Goal: Transaction & Acquisition: Purchase product/service

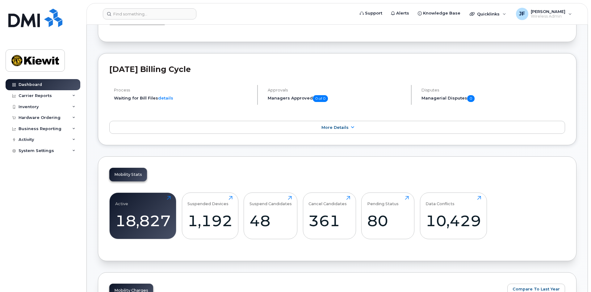
scroll to position [93, 0]
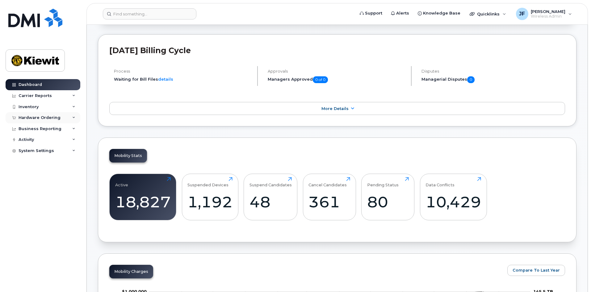
click at [72, 119] on icon at bounding box center [73, 117] width 3 height 3
click at [32, 139] on div "Orders" at bounding box center [28, 141] width 15 height 6
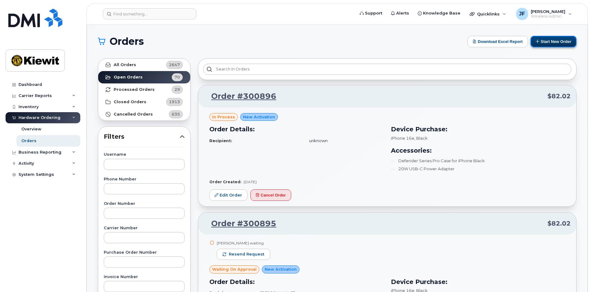
click at [560, 41] on button "Start New Order" at bounding box center [553, 41] width 46 height 11
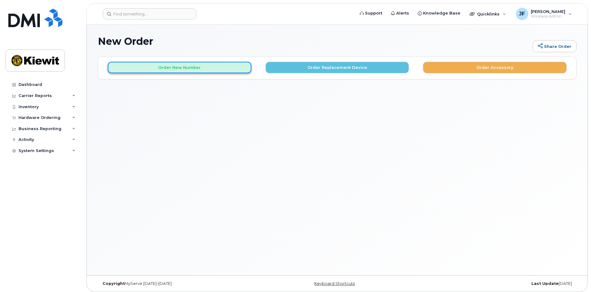
click at [223, 71] on button "Order New Number" at bounding box center [180, 67] width 144 height 11
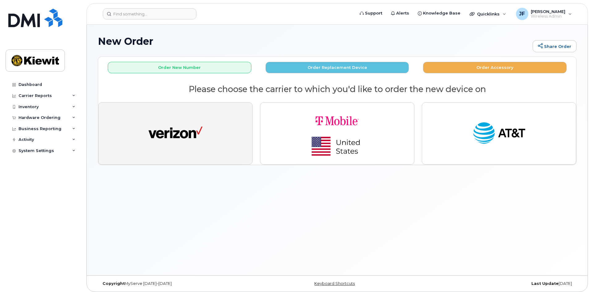
click at [176, 144] on img "button" at bounding box center [175, 133] width 54 height 28
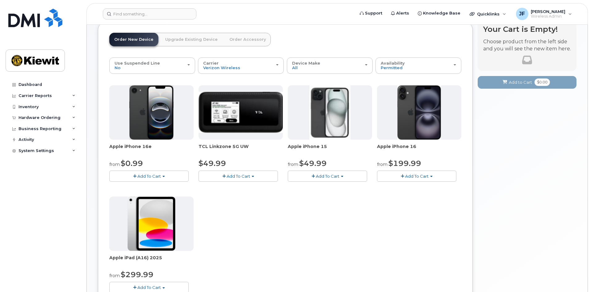
scroll to position [62, 0]
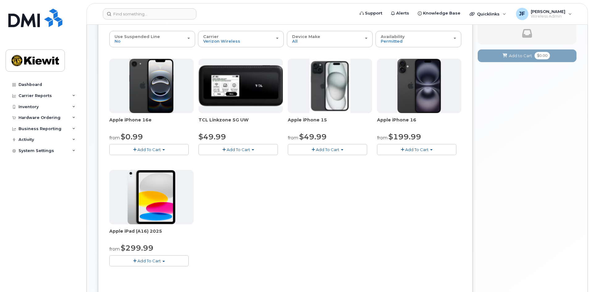
click at [341, 152] on button "Add To Cart" at bounding box center [327, 149] width 79 height 11
click at [352, 159] on link "$49.99 - 2 Year Activation (128GB)" at bounding box center [330, 161] width 82 height 8
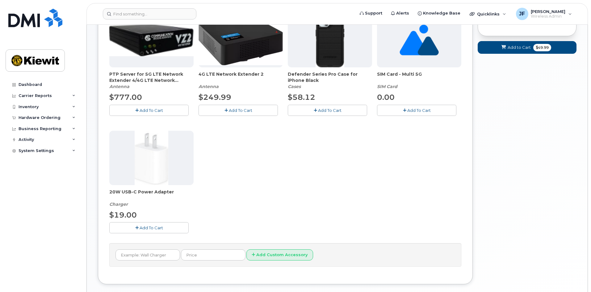
scroll to position [127, 0]
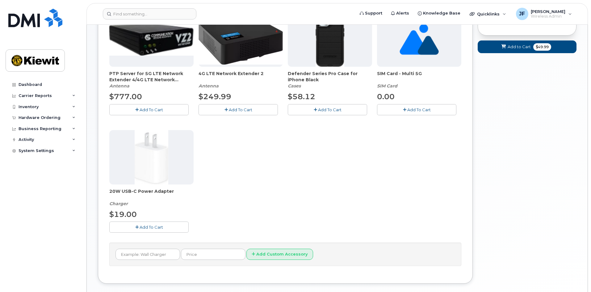
click at [180, 227] on button "Add To Cart" at bounding box center [148, 226] width 79 height 11
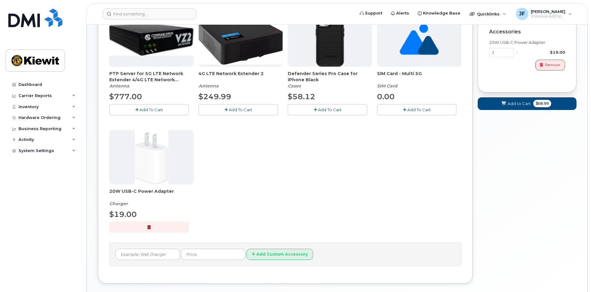
scroll to position [96, 0]
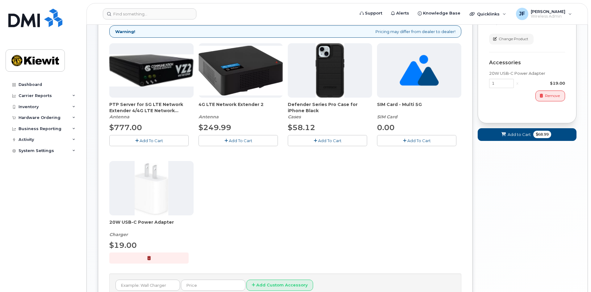
click at [334, 142] on span "Add To Cart" at bounding box center [329, 140] width 23 height 5
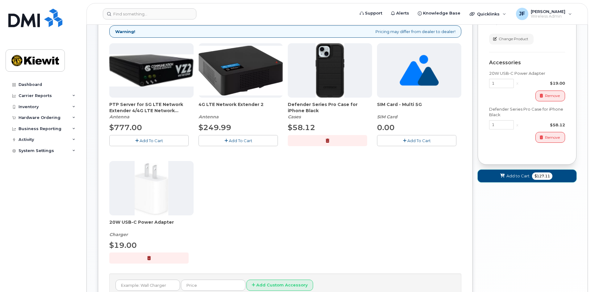
click at [520, 177] on span "Add to Cart" at bounding box center [517, 176] width 23 height 6
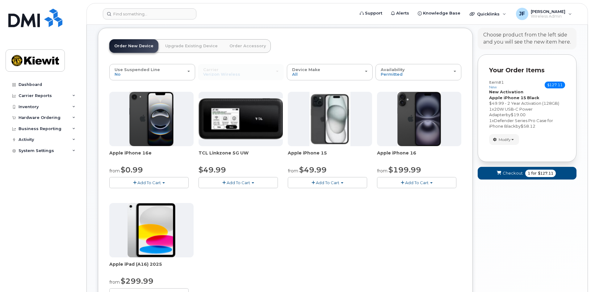
scroll to position [25, 0]
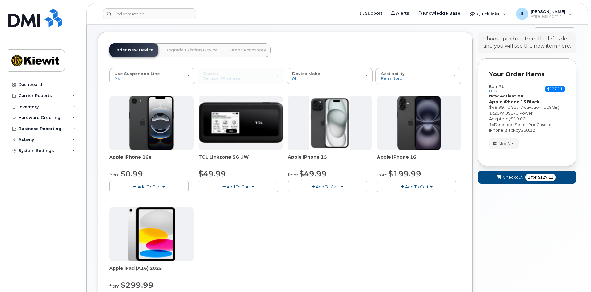
click at [339, 187] on button "Add To Cart" at bounding box center [327, 186] width 79 height 11
click at [340, 198] on link "$49.99 - 2 Year Activation (128GB)" at bounding box center [330, 198] width 82 height 8
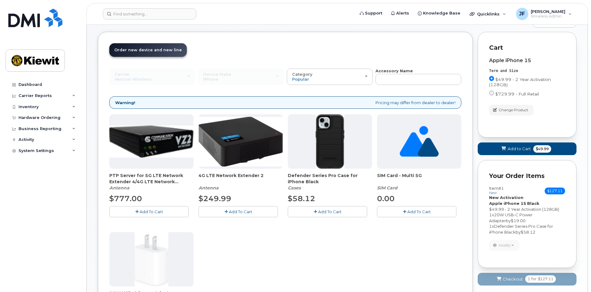
click at [328, 213] on span "Add To Cart" at bounding box center [329, 211] width 23 height 5
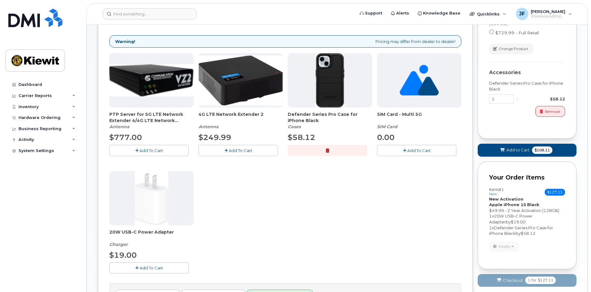
scroll to position [86, 0]
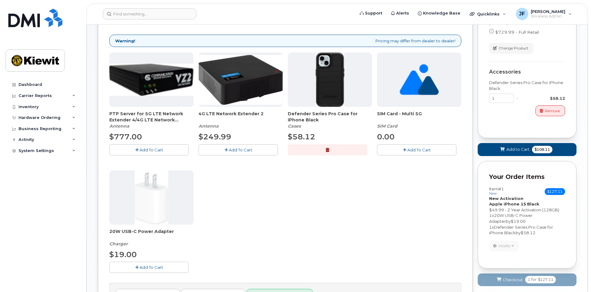
click at [152, 268] on span "Add To Cart" at bounding box center [151, 267] width 23 height 5
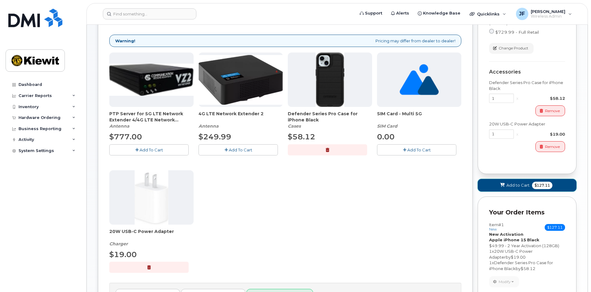
click at [506, 187] on button "Add to Cart $127.11" at bounding box center [526, 185] width 99 height 13
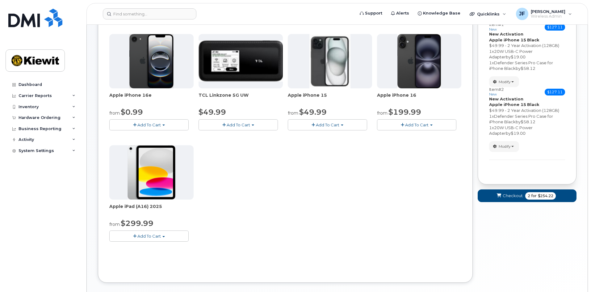
click at [336, 128] on button "Add To Cart" at bounding box center [327, 124] width 79 height 11
click at [331, 136] on link "$49.99 - 2 Year Activation (128GB)" at bounding box center [330, 136] width 82 height 8
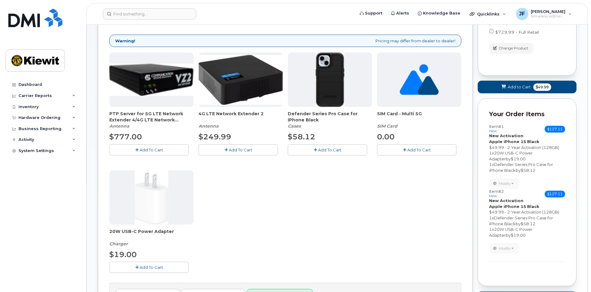
click at [312, 151] on button "Add To Cart" at bounding box center [327, 149] width 79 height 11
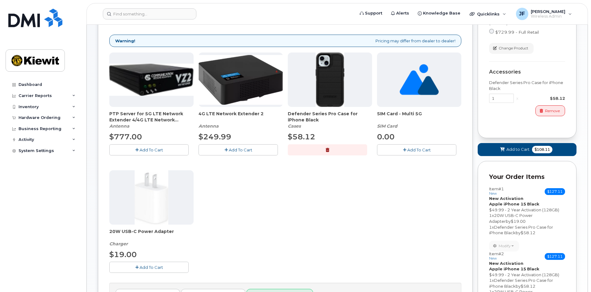
click at [171, 268] on button "Add To Cart" at bounding box center [148, 266] width 79 height 11
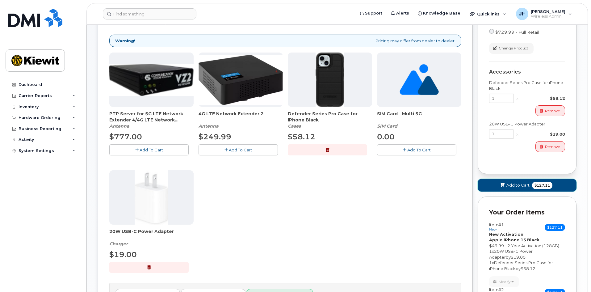
click at [509, 186] on span "Add to Cart" at bounding box center [517, 185] width 23 height 6
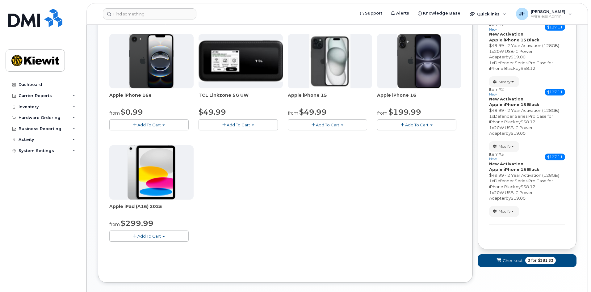
click at [344, 127] on button "Add To Cart" at bounding box center [327, 124] width 79 height 11
click at [340, 136] on link "$49.99 - 2 Year Activation (128GB)" at bounding box center [330, 136] width 82 height 8
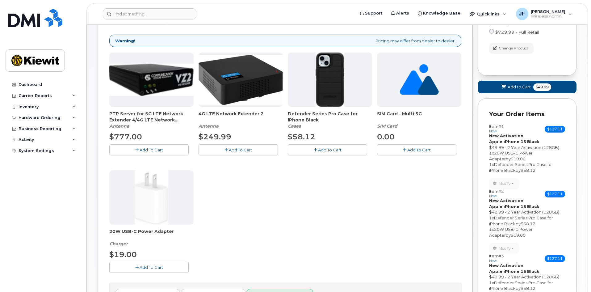
click at [322, 145] on div "Defender Series Pro Case for iPhone Black Cases $58.12 Add To Cart" at bounding box center [330, 103] width 84 height 102
click at [322, 146] on button "Add To Cart" at bounding box center [327, 149] width 79 height 11
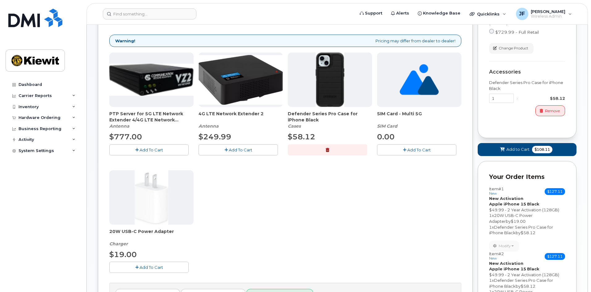
click at [174, 267] on button "Add To Cart" at bounding box center [148, 266] width 79 height 11
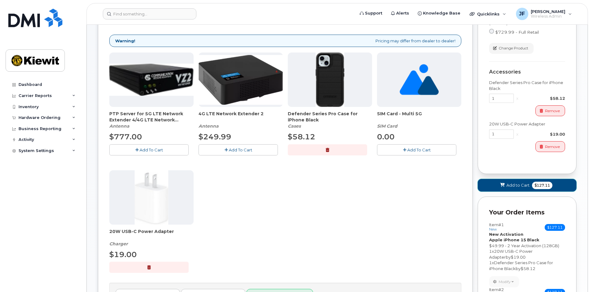
click at [503, 189] on button "Add to Cart $127.11" at bounding box center [526, 185] width 99 height 13
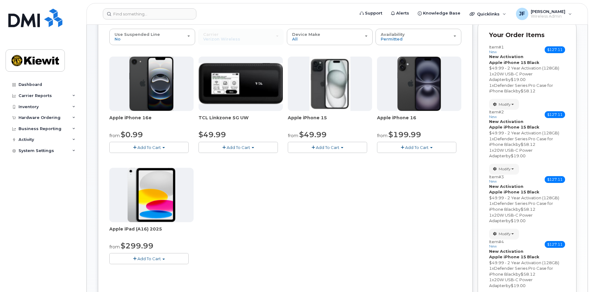
scroll to position [39, 0]
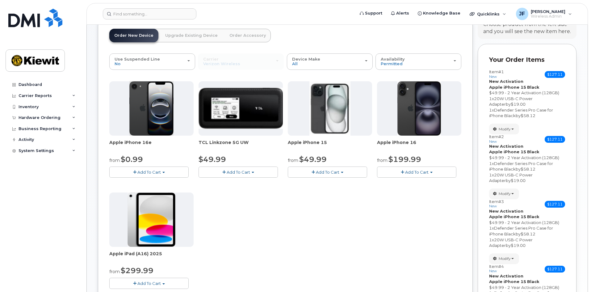
click at [332, 169] on button "Add To Cart" at bounding box center [327, 171] width 79 height 11
click at [335, 183] on link "$49.99 - 2 Year Activation (128GB)" at bounding box center [330, 184] width 82 height 8
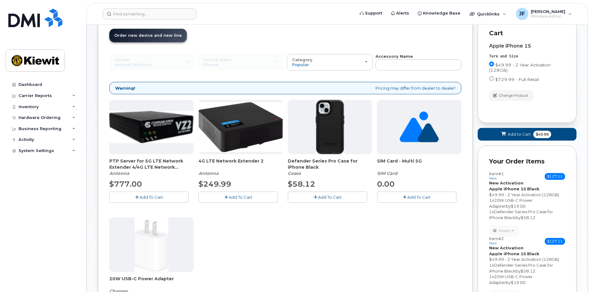
click at [302, 198] on button "Add To Cart" at bounding box center [327, 196] width 79 height 11
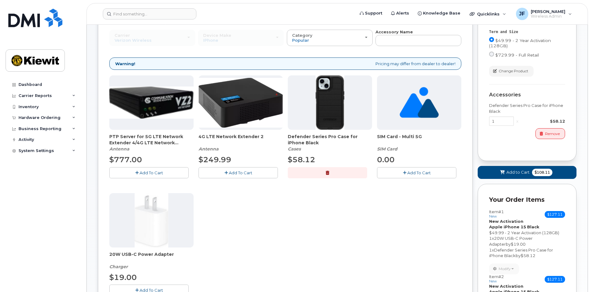
scroll to position [101, 0]
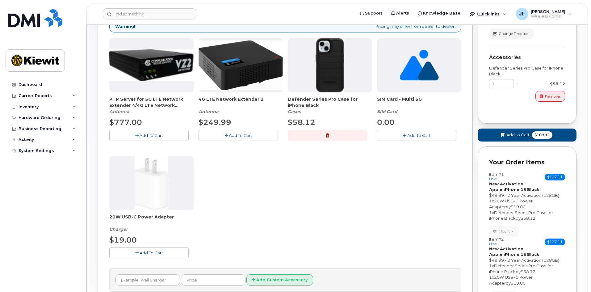
click at [165, 252] on button "Add To Cart" at bounding box center [148, 252] width 79 height 11
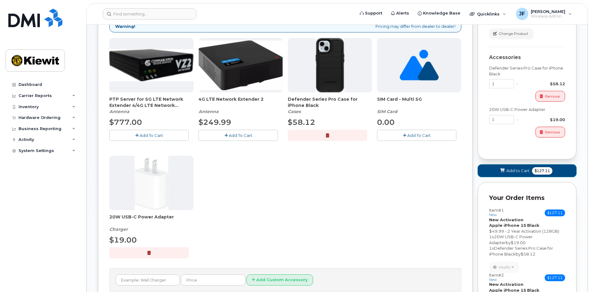
click at [546, 169] on span "$127.11" at bounding box center [542, 170] width 20 height 7
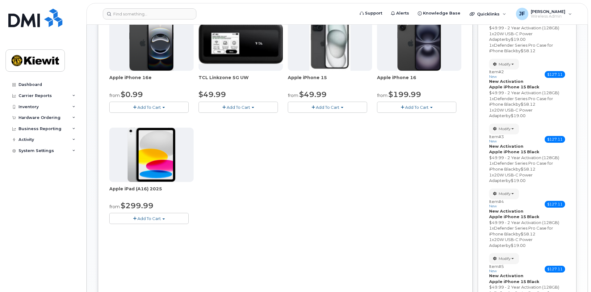
scroll to position [42, 0]
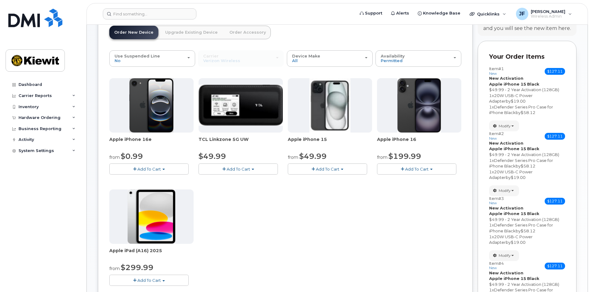
click at [341, 173] on button "Add To Cart" at bounding box center [327, 168] width 79 height 11
click at [341, 181] on link "$49.99 - 2 Year Activation (128GB)" at bounding box center [330, 181] width 82 height 8
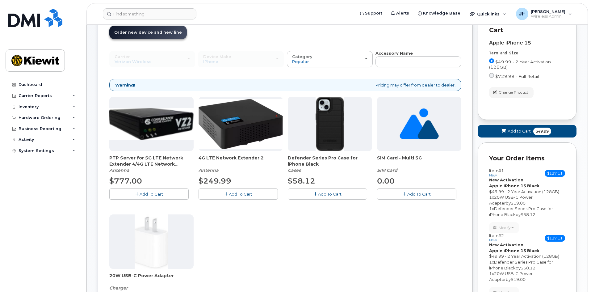
click at [306, 191] on button "Add To Cart" at bounding box center [327, 193] width 79 height 11
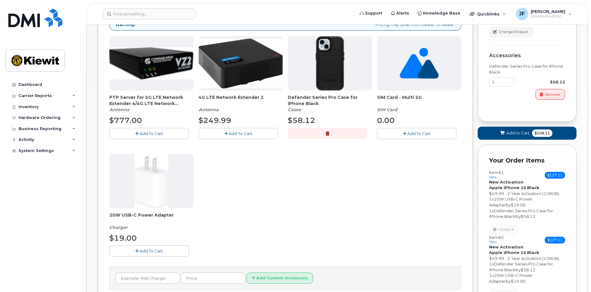
scroll to position [104, 0]
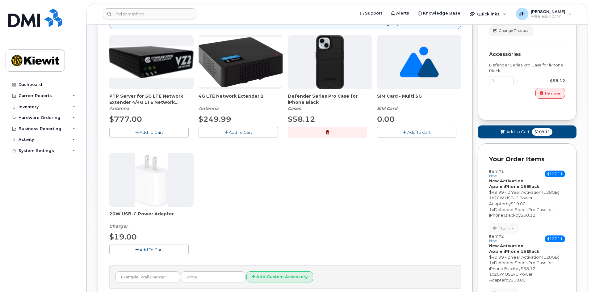
click at [162, 249] on span "Add To Cart" at bounding box center [151, 249] width 23 height 5
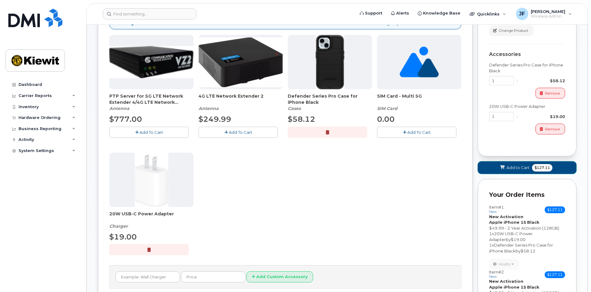
click at [490, 168] on button "Add to Cart $127.11" at bounding box center [526, 167] width 99 height 13
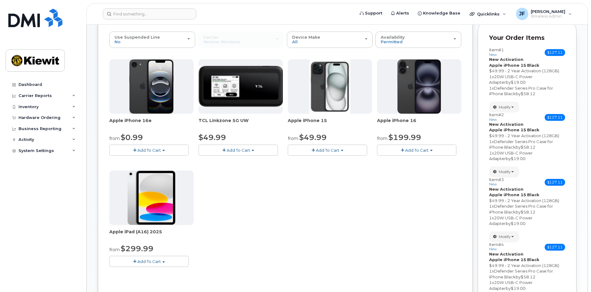
scroll to position [62, 0]
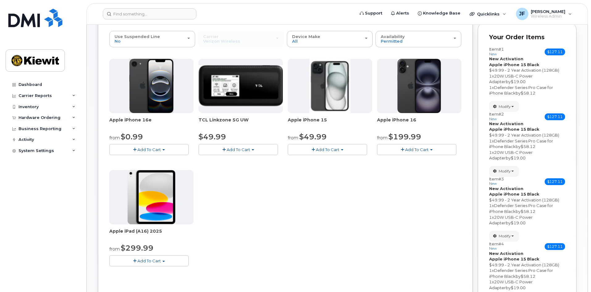
click at [338, 148] on span "Add To Cart" at bounding box center [327, 149] width 23 height 5
click at [334, 160] on link "$49.99 - 2 Year Activation (128GB)" at bounding box center [330, 161] width 82 height 8
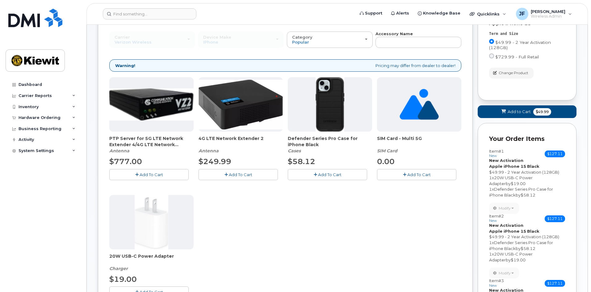
click at [348, 178] on button "Add To Cart" at bounding box center [327, 174] width 79 height 11
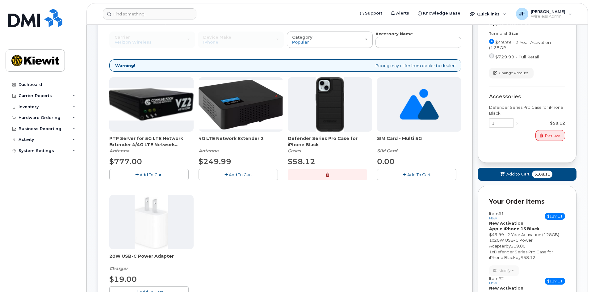
scroll to position [93, 0]
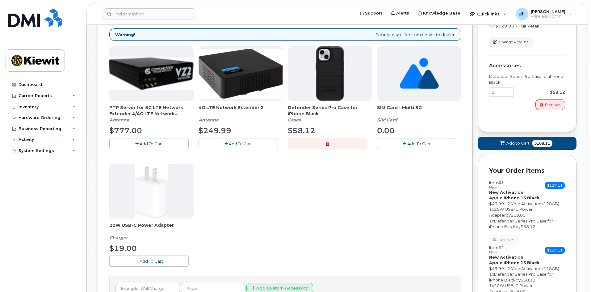
click at [178, 260] on button "Add To Cart" at bounding box center [148, 260] width 79 height 11
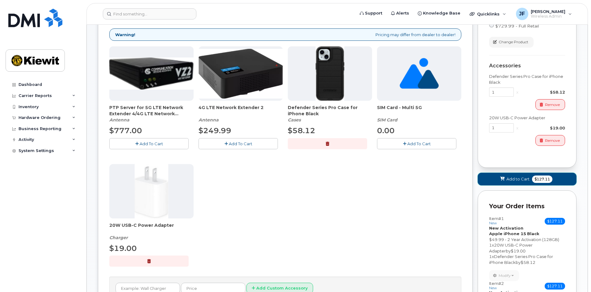
click at [500, 181] on icon at bounding box center [502, 179] width 4 height 4
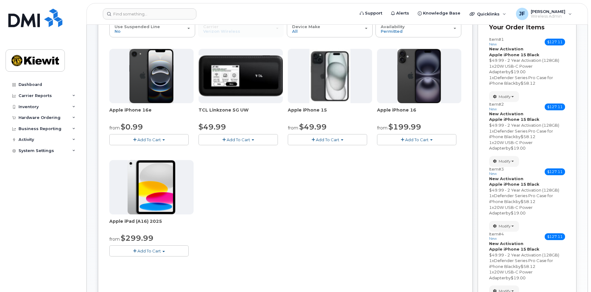
scroll to position [62, 0]
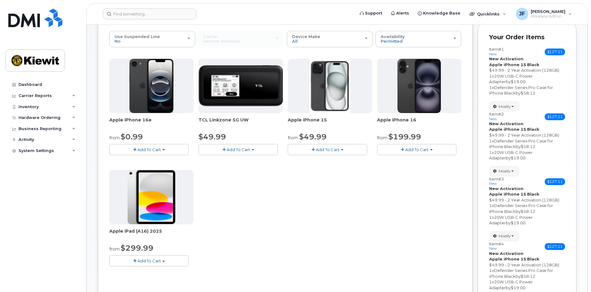
click at [319, 152] on button "Add To Cart" at bounding box center [327, 149] width 79 height 11
click at [319, 158] on link "$49.99 - 2 Year Activation (128GB)" at bounding box center [330, 161] width 82 height 8
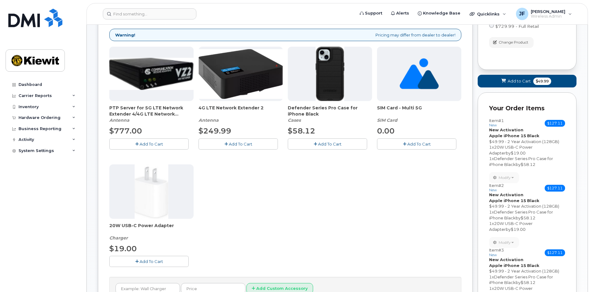
scroll to position [93, 0]
click at [324, 144] on span "Add To Cart" at bounding box center [329, 143] width 23 height 5
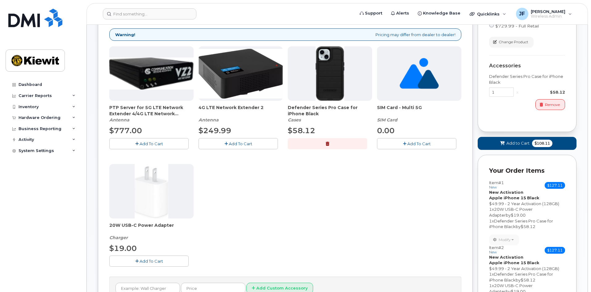
click at [176, 265] on button "Add To Cart" at bounding box center [148, 260] width 79 height 11
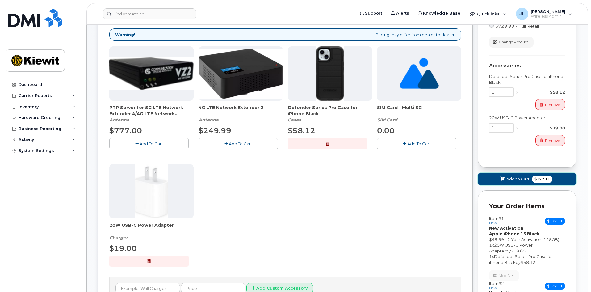
click at [497, 182] on button "Add to Cart $127.11" at bounding box center [526, 179] width 99 height 13
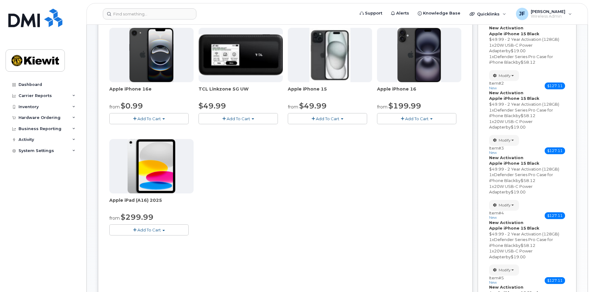
click at [328, 122] on button "Add To Cart" at bounding box center [327, 118] width 79 height 11
click at [328, 129] on link "$49.99 - 2 Year Activation (128GB)" at bounding box center [330, 130] width 82 height 8
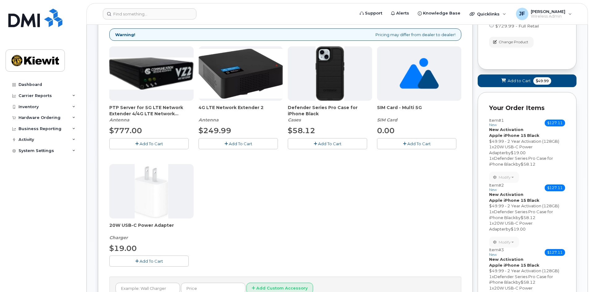
click at [300, 144] on button "Add To Cart" at bounding box center [327, 143] width 79 height 11
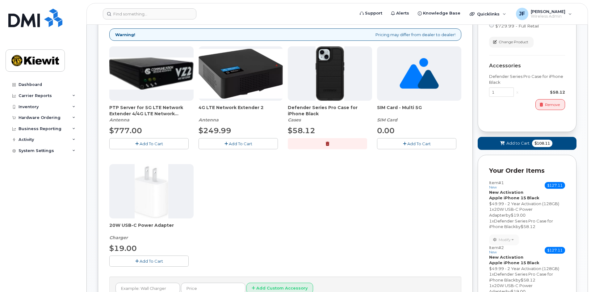
click at [169, 257] on button "Add To Cart" at bounding box center [148, 260] width 79 height 11
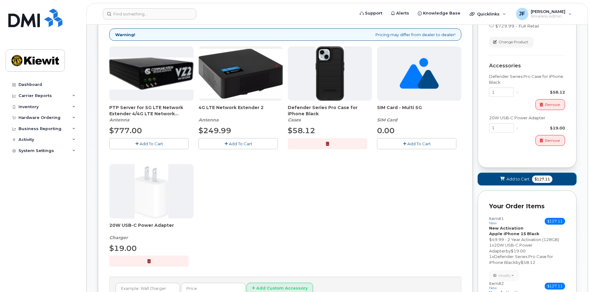
click at [514, 178] on span "Add to Cart" at bounding box center [517, 179] width 23 height 6
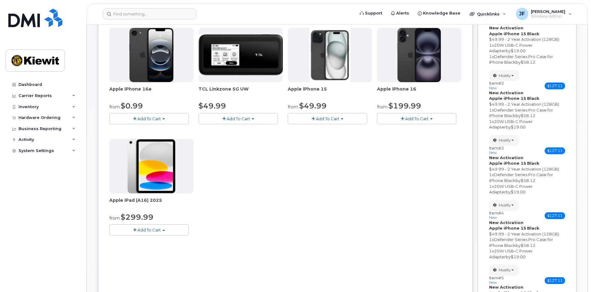
click at [339, 111] on div "from $49.99" at bounding box center [330, 106] width 84 height 10
click at [338, 117] on span "Add To Cart" at bounding box center [327, 118] width 23 height 5
click at [334, 128] on link "$49.99 - 2 Year Activation (128GB)" at bounding box center [330, 130] width 82 height 8
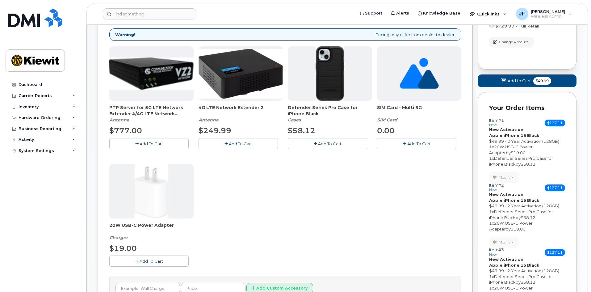
click at [302, 146] on button "Add To Cart" at bounding box center [327, 143] width 79 height 11
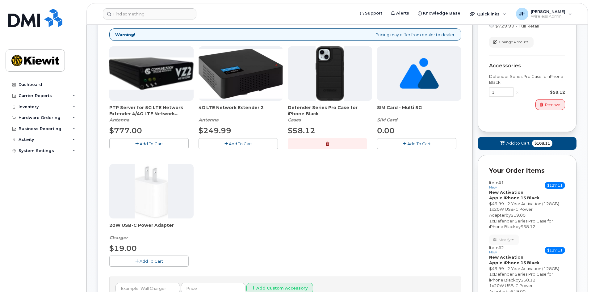
click at [177, 260] on button "Add To Cart" at bounding box center [148, 260] width 79 height 11
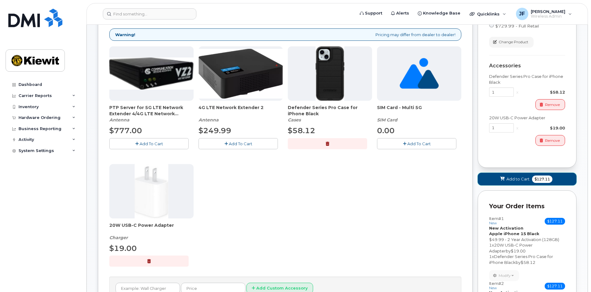
click at [493, 179] on button "Add to Cart $127.11" at bounding box center [526, 179] width 99 height 13
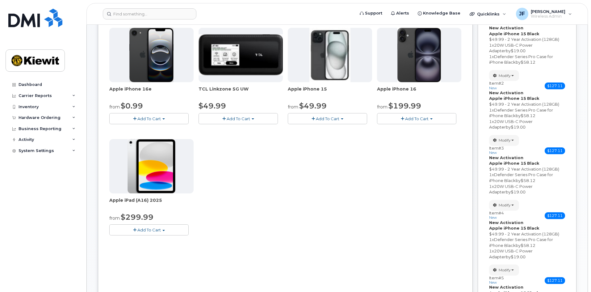
click at [344, 116] on button "Add To Cart" at bounding box center [327, 118] width 79 height 11
click at [339, 128] on link "$49.99 - 2 Year Activation (128GB)" at bounding box center [330, 130] width 82 height 8
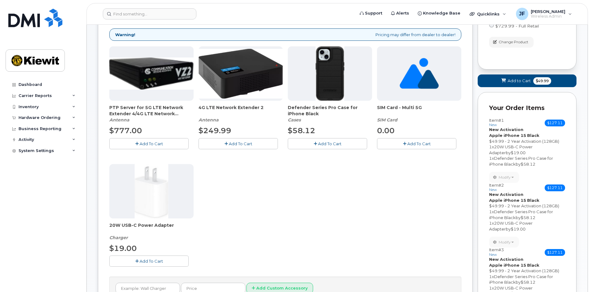
drag, startPoint x: 334, startPoint y: 145, endPoint x: 329, endPoint y: 153, distance: 9.7
click at [334, 145] on span "Add To Cart" at bounding box center [329, 143] width 23 height 5
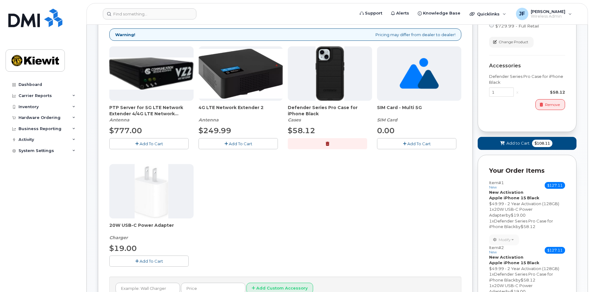
click at [165, 263] on button "Add To Cart" at bounding box center [148, 260] width 79 height 11
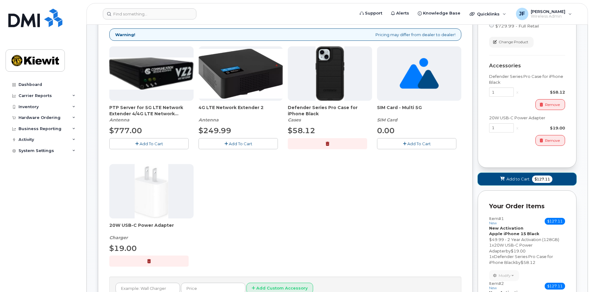
click at [497, 175] on button "Add to Cart $127.11" at bounding box center [526, 179] width 99 height 13
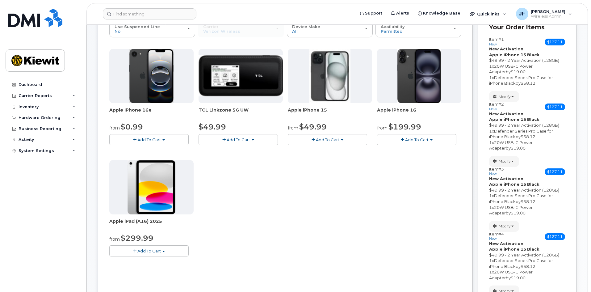
scroll to position [60, 0]
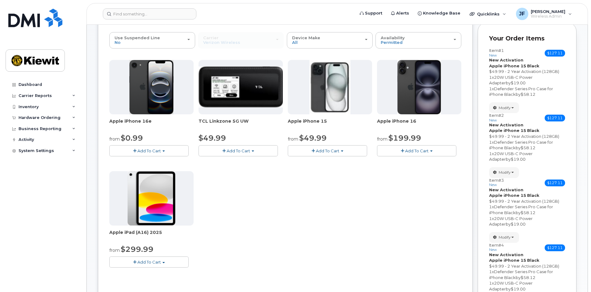
click at [329, 153] on button "Add To Cart" at bounding box center [327, 150] width 79 height 11
click at [329, 163] on link "$49.99 - 2 Year Activation (128GB)" at bounding box center [330, 162] width 82 height 8
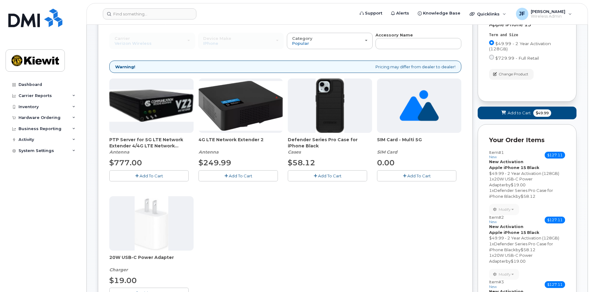
drag, startPoint x: 306, startPoint y: 179, endPoint x: 297, endPoint y: 193, distance: 16.9
click at [306, 178] on button "Add To Cart" at bounding box center [327, 175] width 79 height 11
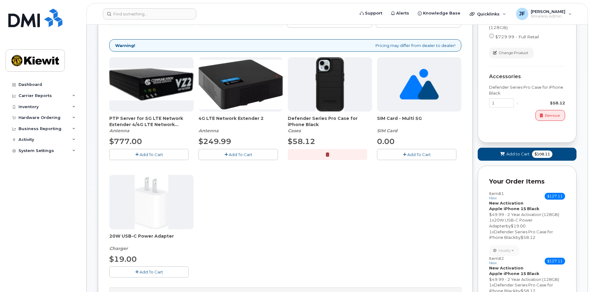
scroll to position [91, 0]
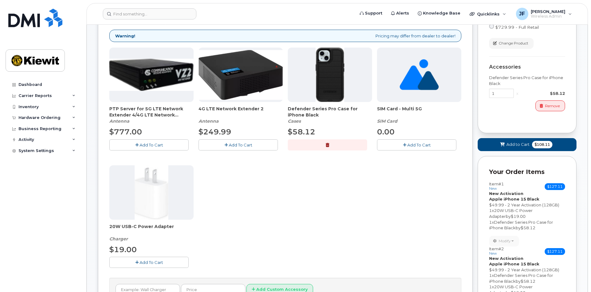
click at [172, 262] on button "Add To Cart" at bounding box center [148, 261] width 79 height 11
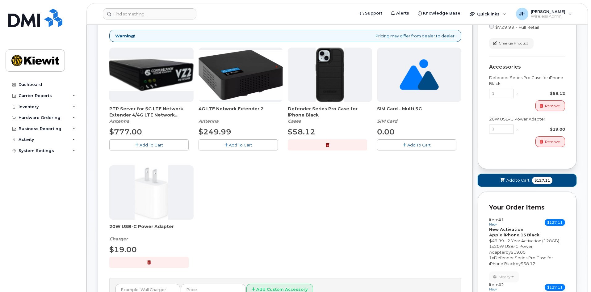
click at [513, 181] on span "Add to Cart" at bounding box center [517, 180] width 23 height 6
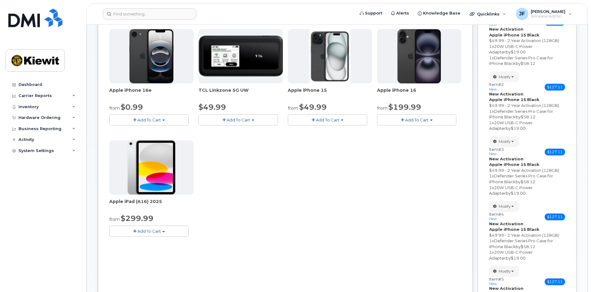
click at [330, 122] on span "Add To Cart" at bounding box center [327, 119] width 23 height 5
click at [330, 128] on link "$49.99 - 2 Year Activation (128GB)" at bounding box center [330, 131] width 82 height 8
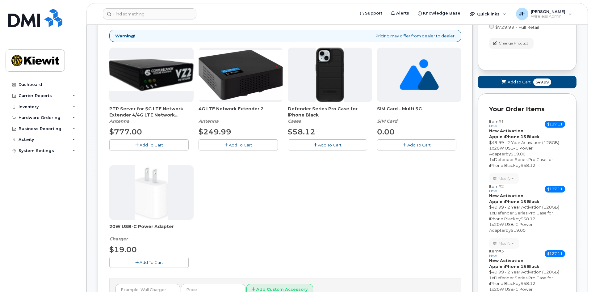
click at [311, 146] on button "Add To Cart" at bounding box center [327, 144] width 79 height 11
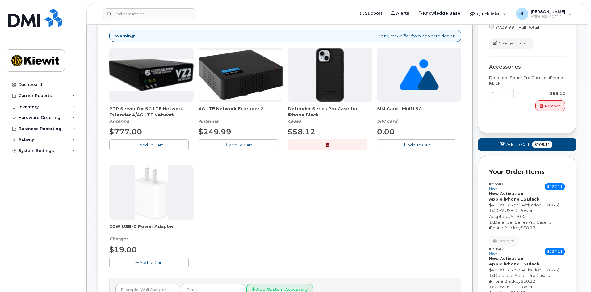
click at [173, 260] on button "Add To Cart" at bounding box center [148, 261] width 79 height 11
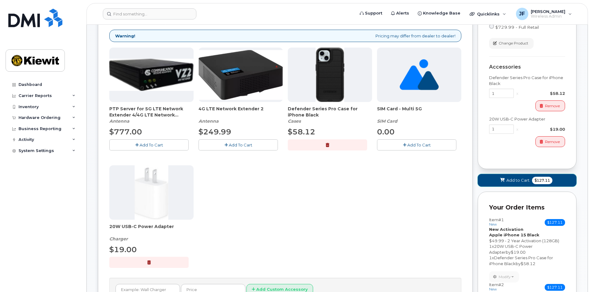
click at [491, 177] on button "Add to Cart $127.11" at bounding box center [526, 180] width 99 height 13
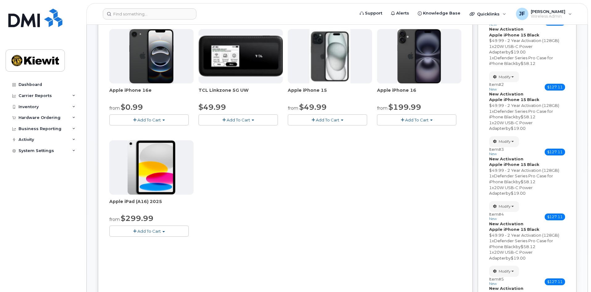
click at [326, 121] on span "Add To Cart" at bounding box center [327, 119] width 23 height 5
click at [326, 131] on link "$49.99 - 2 Year Activation (128GB)" at bounding box center [330, 131] width 82 height 8
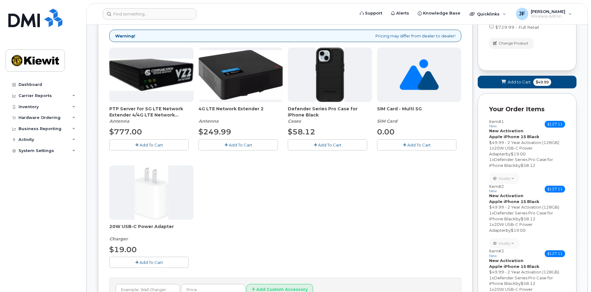
click at [324, 146] on span "Add To Cart" at bounding box center [329, 144] width 23 height 5
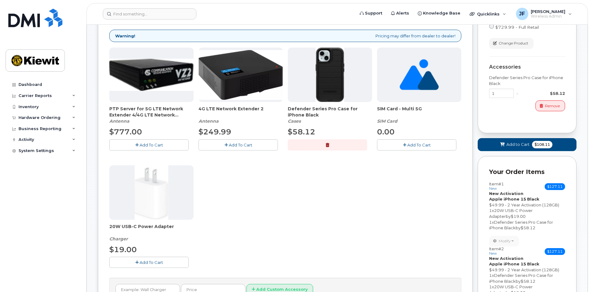
click at [177, 266] on button "Add To Cart" at bounding box center [148, 261] width 79 height 11
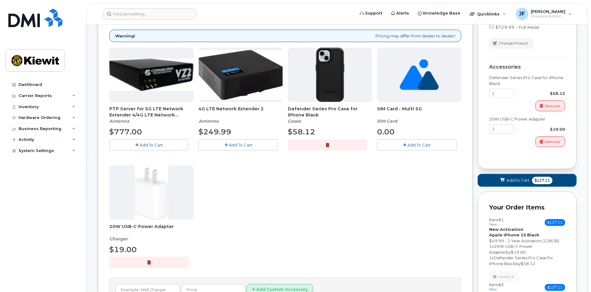
click at [486, 181] on button "Add to Cart $127.11" at bounding box center [526, 180] width 99 height 13
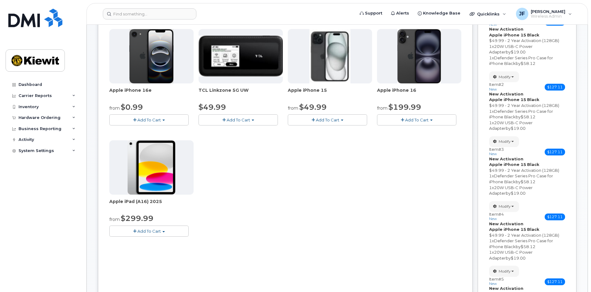
click at [322, 121] on span "Add To Cart" at bounding box center [327, 119] width 23 height 5
click at [322, 129] on link "$49.99 - 2 Year Activation (128GB)" at bounding box center [330, 131] width 82 height 8
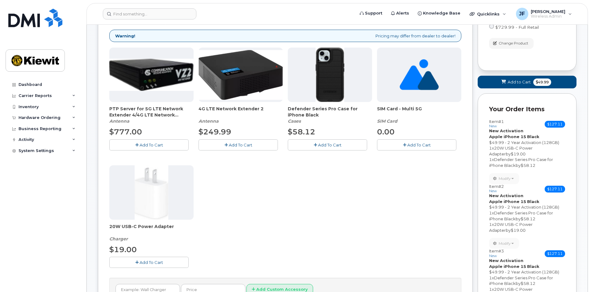
click at [308, 148] on button "Add To Cart" at bounding box center [327, 144] width 79 height 11
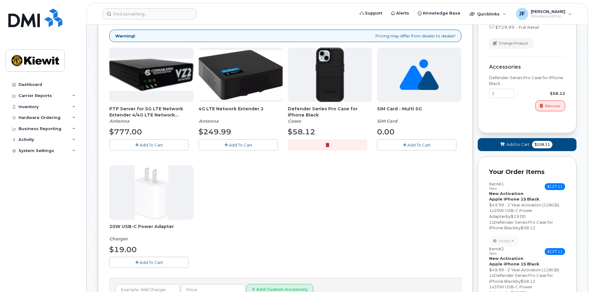
click at [172, 264] on button "Add To Cart" at bounding box center [148, 261] width 79 height 11
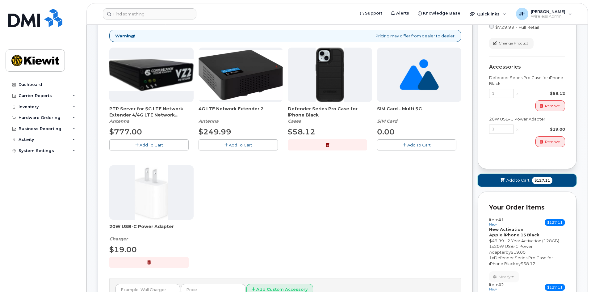
click at [487, 182] on button "Add to Cart $127.11" at bounding box center [526, 180] width 99 height 13
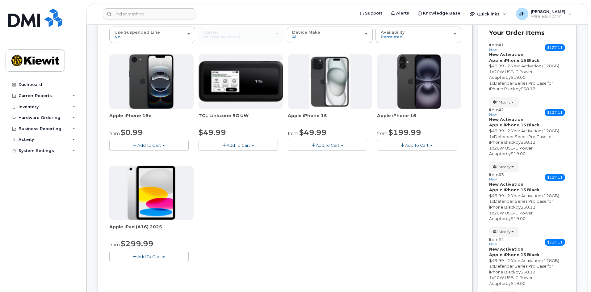
scroll to position [0, 0]
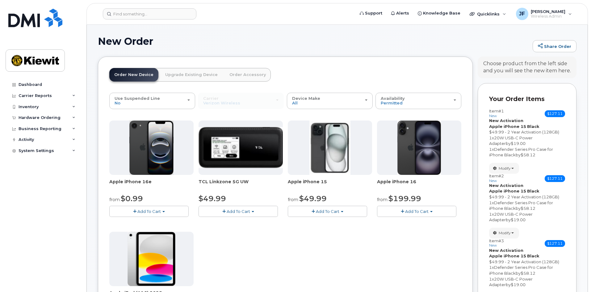
click at [326, 210] on span "Add To Cart" at bounding box center [327, 211] width 23 height 5
click at [328, 222] on link "$49.99 - 2 Year Activation (128GB)" at bounding box center [330, 223] width 82 height 8
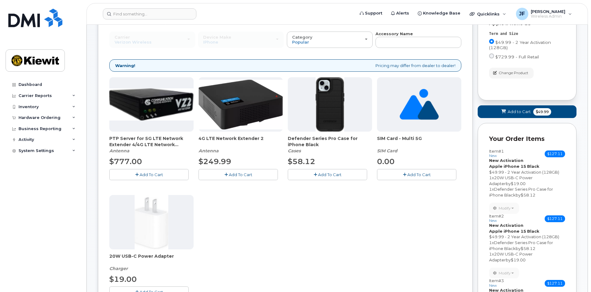
click at [336, 171] on button "Add To Cart" at bounding box center [327, 174] width 79 height 11
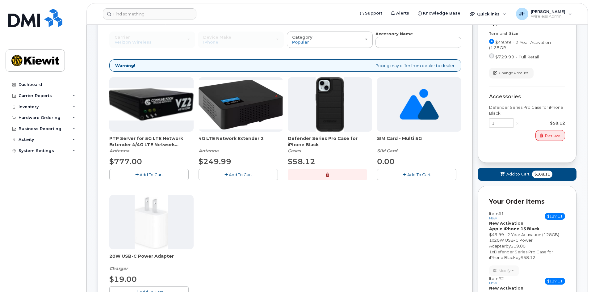
scroll to position [93, 0]
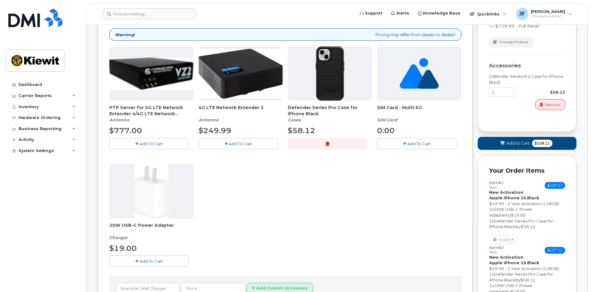
click at [173, 262] on button "Add To Cart" at bounding box center [148, 260] width 79 height 11
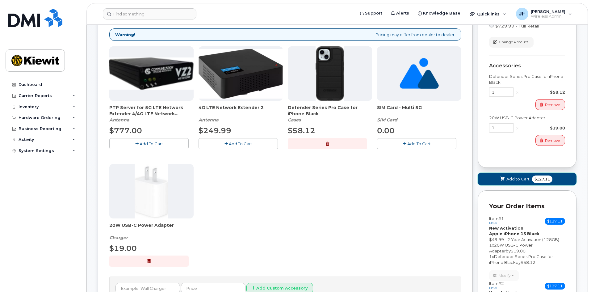
click at [490, 178] on button "Add to Cart $127.11" at bounding box center [526, 179] width 99 height 13
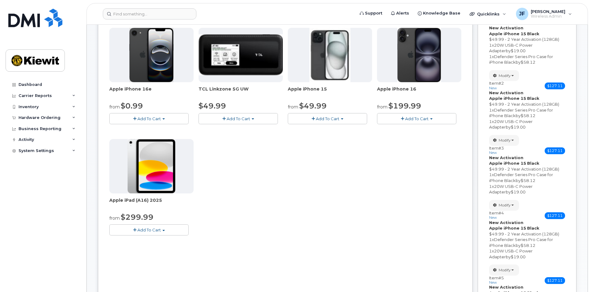
click at [327, 120] on span "Add To Cart" at bounding box center [327, 118] width 23 height 5
click at [325, 129] on link "$49.99 - 2 Year Activation (128GB)" at bounding box center [330, 130] width 82 height 8
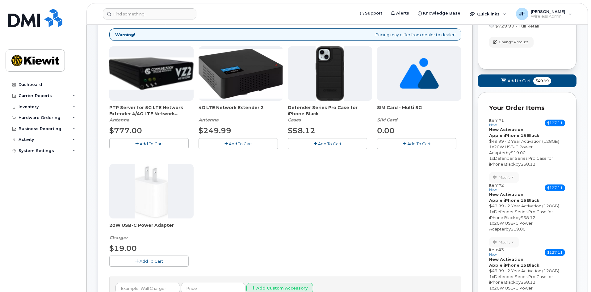
click at [303, 144] on button "Add To Cart" at bounding box center [327, 143] width 79 height 11
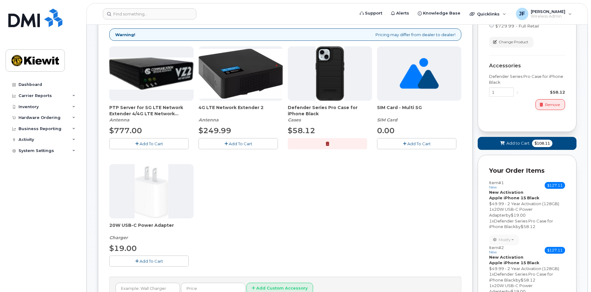
click at [163, 262] on span "Add To Cart" at bounding box center [151, 260] width 23 height 5
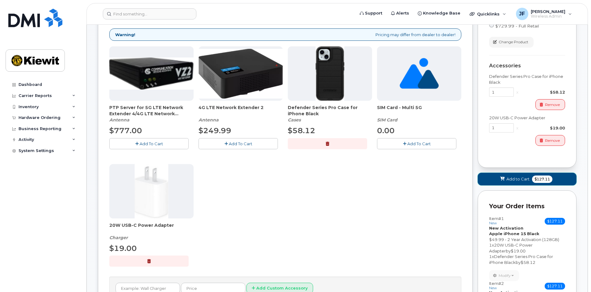
click at [517, 178] on span "Add to Cart" at bounding box center [517, 179] width 23 height 6
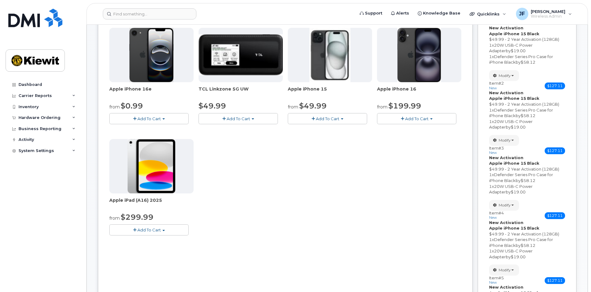
click at [334, 119] on span "Add To Cart" at bounding box center [327, 118] width 23 height 5
click at [334, 130] on link "$49.99 - 2 Year Activation (128GB)" at bounding box center [330, 130] width 82 height 8
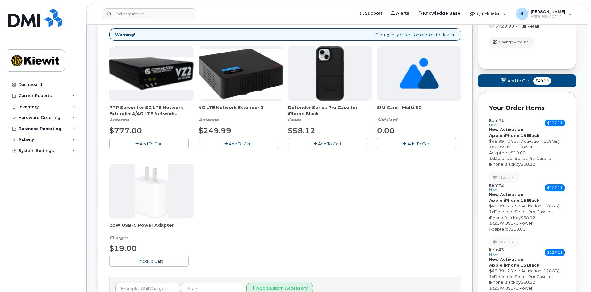
click at [307, 139] on button "Add To Cart" at bounding box center [327, 143] width 79 height 11
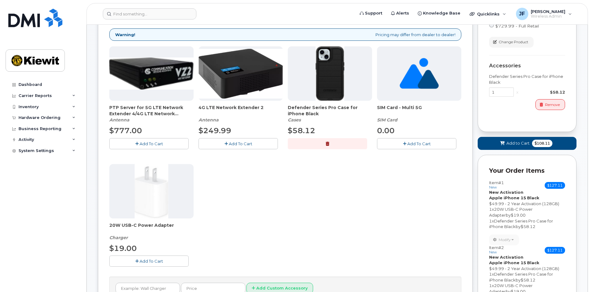
click at [163, 266] on button "Add To Cart" at bounding box center [148, 260] width 79 height 11
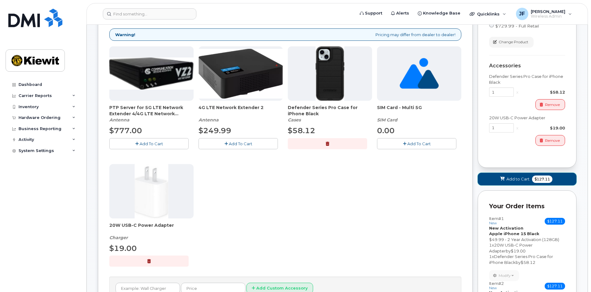
click at [507, 179] on span "Add to Cart" at bounding box center [517, 179] width 23 height 6
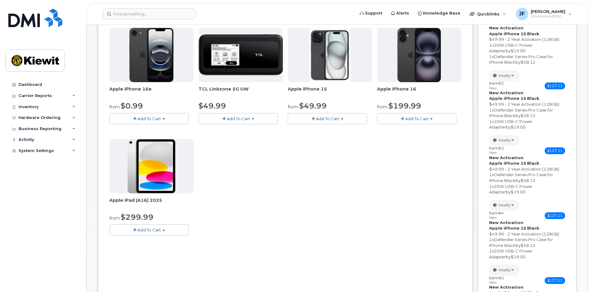
click at [329, 118] on span "Add To Cart" at bounding box center [327, 118] width 23 height 5
click at [327, 128] on link "$49.99 - 2 Year Activation (128GB)" at bounding box center [330, 130] width 82 height 8
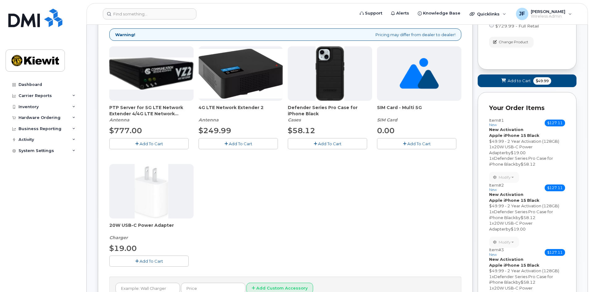
click at [322, 144] on span "Add To Cart" at bounding box center [329, 143] width 23 height 5
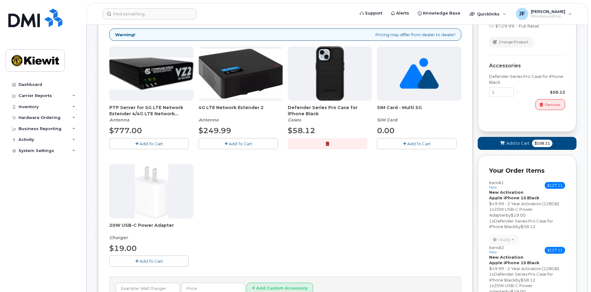
click at [161, 268] on div "PTP Server for 5G LTE Network Extender 4/4G LTE Network Extender 3 Antenna $777…" at bounding box center [285, 161] width 352 height 230
click at [162, 264] on button "Add To Cart" at bounding box center [148, 260] width 79 height 11
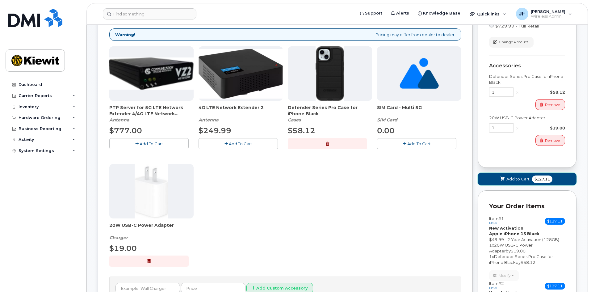
click at [502, 180] on icon at bounding box center [502, 179] width 4 height 4
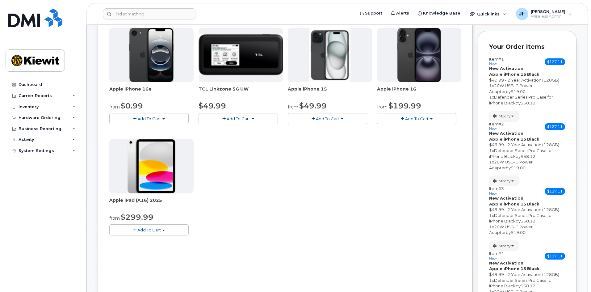
click at [339, 118] on span "Add To Cart" at bounding box center [327, 118] width 23 height 5
click at [332, 131] on link "$49.99 - 2 Year Activation (128GB)" at bounding box center [330, 130] width 82 height 8
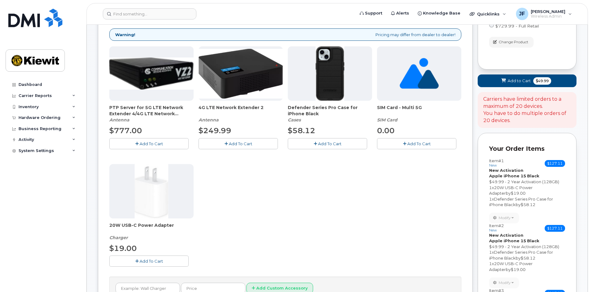
click at [325, 143] on span "Add To Cart" at bounding box center [329, 143] width 23 height 5
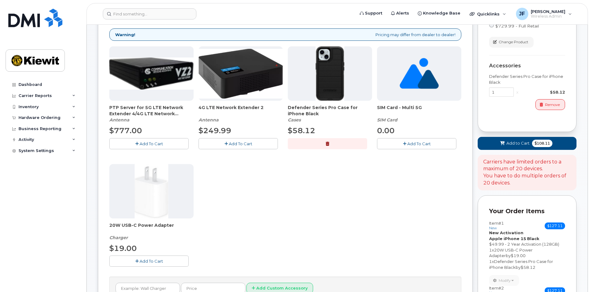
click at [161, 264] on button "Add To Cart" at bounding box center [148, 260] width 79 height 11
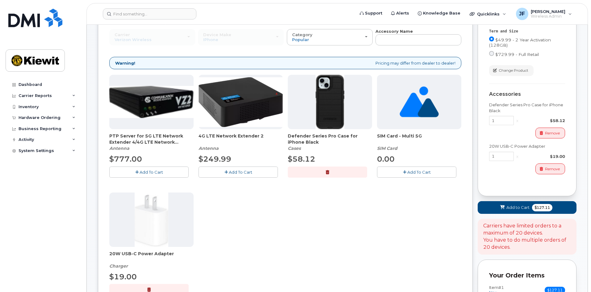
scroll to position [31, 0]
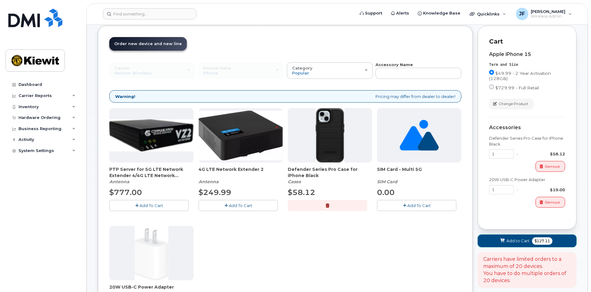
click at [521, 240] on span "Add to Cart" at bounding box center [517, 241] width 23 height 6
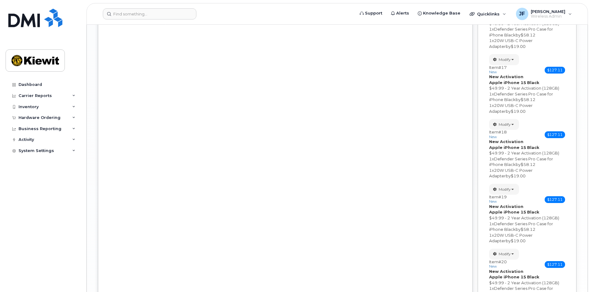
scroll to position [1240, 0]
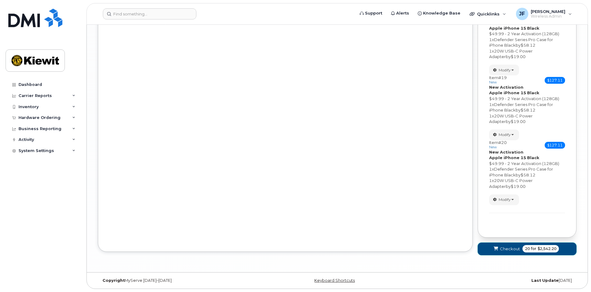
click at [511, 250] on span "Checkout" at bounding box center [510, 249] width 20 height 6
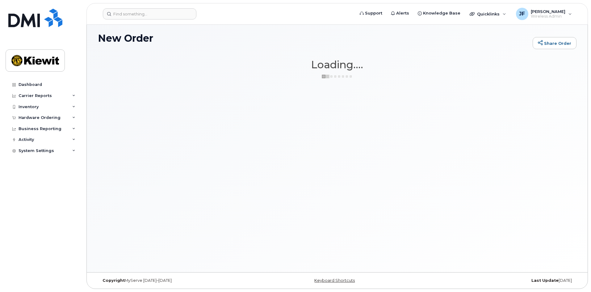
scroll to position [3, 0]
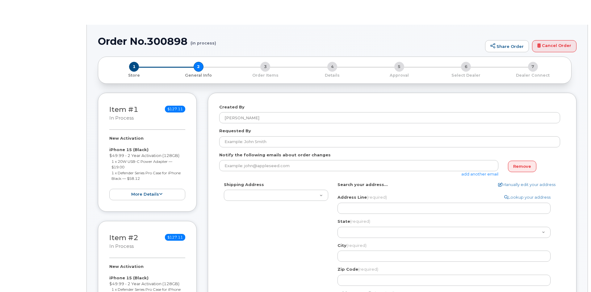
select select
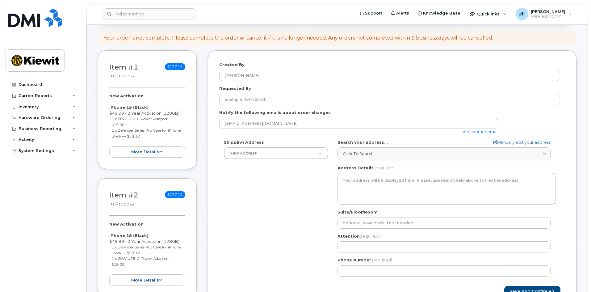
scroll to position [93, 0]
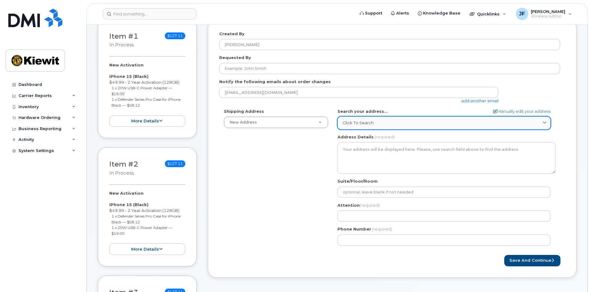
click at [402, 127] on link "Click to search" at bounding box center [443, 122] width 213 height 13
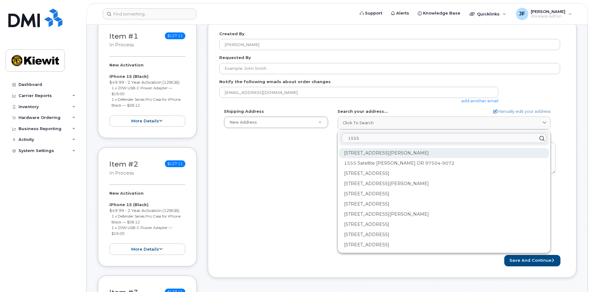
type input "1555"
click at [399, 153] on div "1555 E McAndrews Rd Medford OR 97504" at bounding box center [444, 153] width 210 height 10
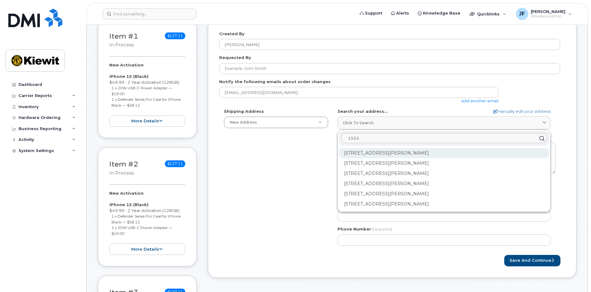
click at [439, 152] on div "1555 E McAndrews Rd Ste 100 Medford OR 97504-5568" at bounding box center [444, 153] width 210 height 10
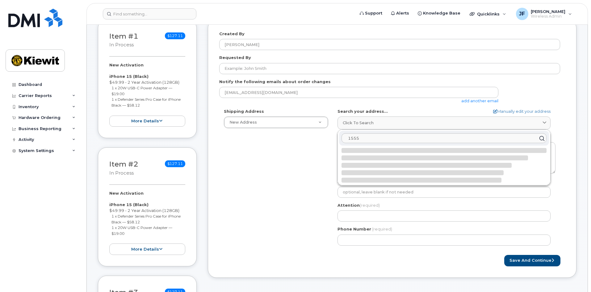
select select
type textarea "1555 E Mcandrews Rd Ste 100 MEDFORD OR 97504-5568 UNITED STATES"
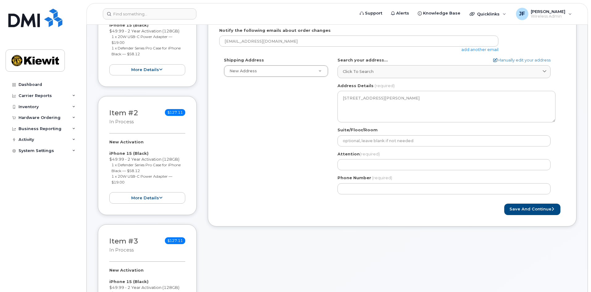
scroll to position [154, 0]
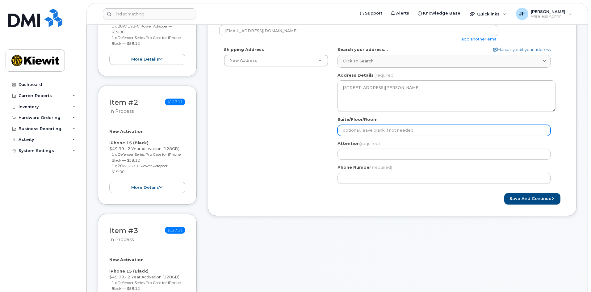
click at [410, 131] on input "Suite/Floor/Room" at bounding box center [443, 130] width 213 height 11
type input "STE 100"
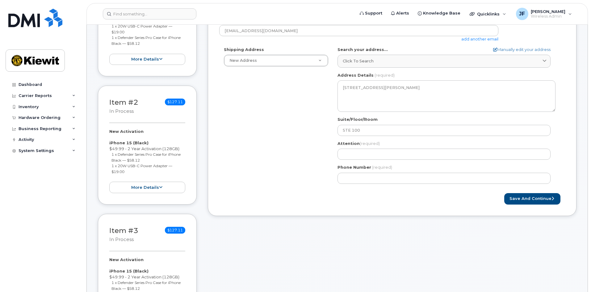
click at [310, 137] on div "Shipping Address New Address New Address 1555 E Mcandrews Rd Ste 100 1555 E McA…" at bounding box center [389, 118] width 341 height 142
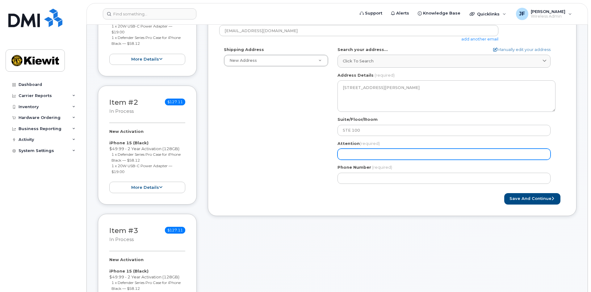
click at [371, 154] on input "Attention (required)" at bounding box center [443, 153] width 213 height 11
select select
type input "J"
select select
type input "Jar"
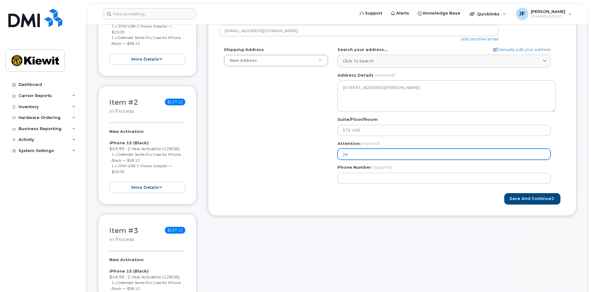
select select
type input "Jare"
select select
type input "[PERSON_NAME]"
select select
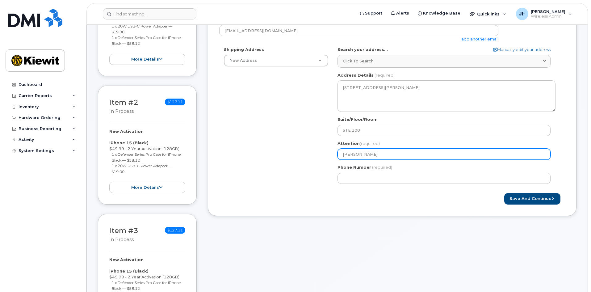
type input "[PERSON_NAME]"
select select
type input "[PERSON_NAME]"
select select
type input "[PERSON_NAME]"
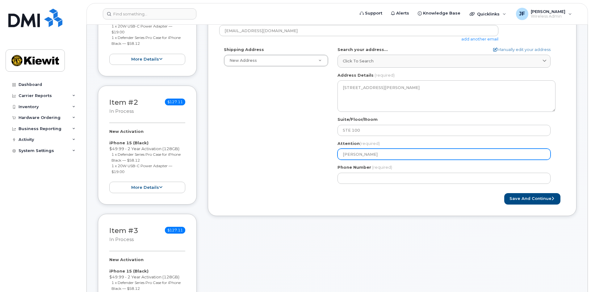
select select
type input "[PERSON_NAME]"
select select
type input "[PERSON_NAME]"
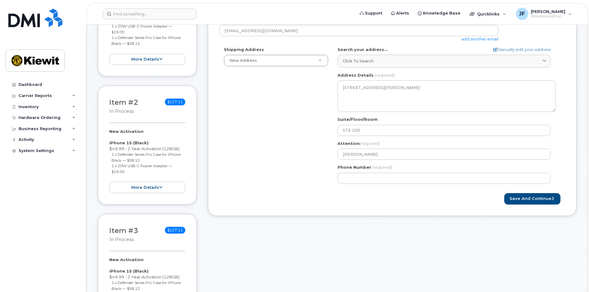
click at [291, 144] on div "Shipping Address New Address New Address 1555 E Mcandrews Rd Ste 100 1555 E McA…" at bounding box center [389, 118] width 341 height 142
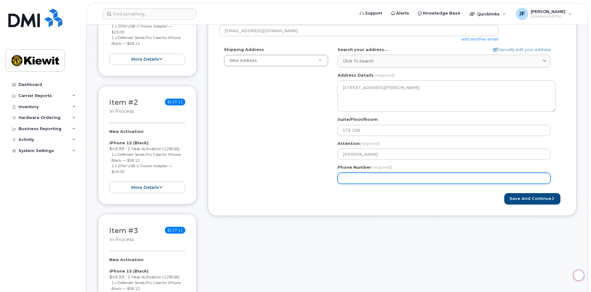
click at [402, 178] on input "Phone Number" at bounding box center [443, 178] width 213 height 11
type input "931426839"
select select
type input "9314268393"
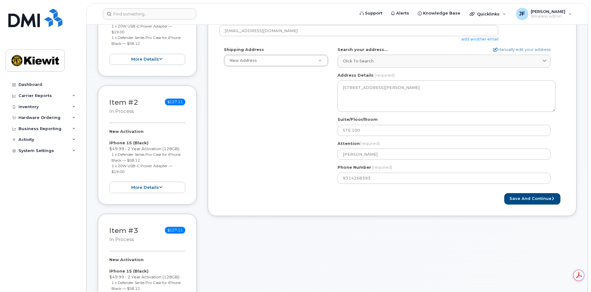
click at [275, 154] on div "Shipping Address New Address New Address 1555 E Mcandrews Rd Ste 100 1555 E McA…" at bounding box center [389, 118] width 341 height 142
click at [548, 200] on button "Save and Continue" at bounding box center [532, 198] width 56 height 11
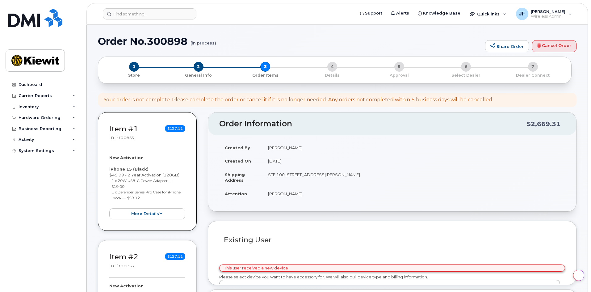
select select
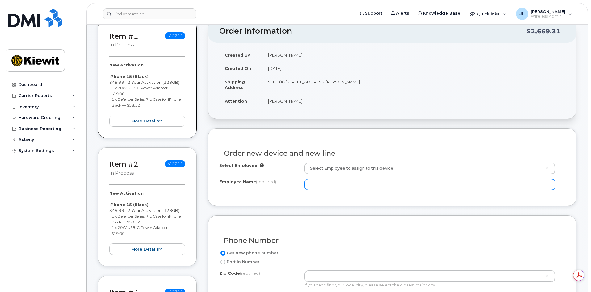
click at [325, 183] on input "Employee Name (required)" at bounding box center [429, 184] width 251 height 11
type input "[PERSON_NAME]"
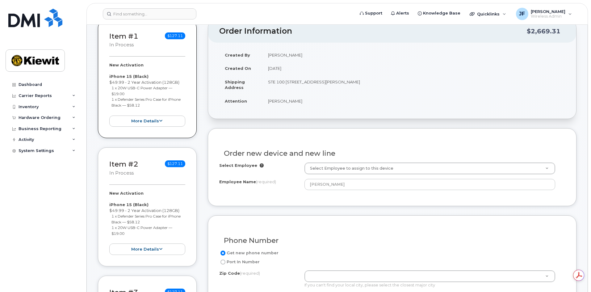
click at [314, 198] on div "Order new device and new line Select Employee Select Employee to assign to this…" at bounding box center [392, 166] width 369 height 77
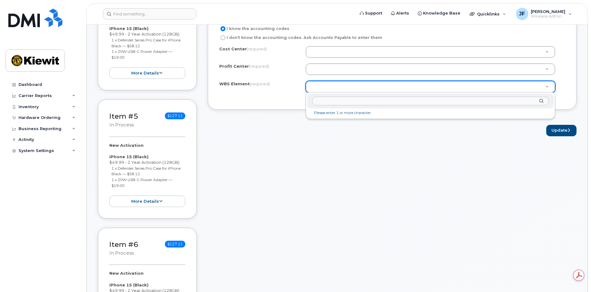
scroll to position [432, 0]
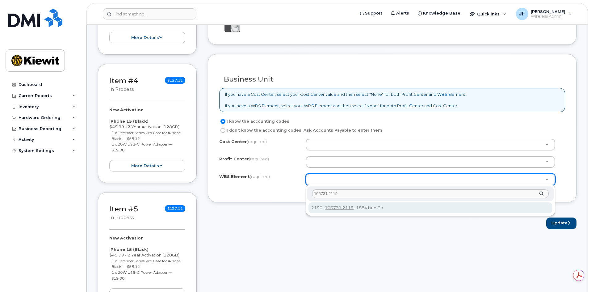
type input "105731.2119"
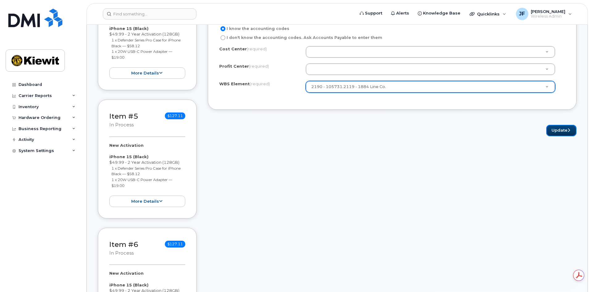
click at [560, 134] on button "Update" at bounding box center [561, 130] width 30 height 11
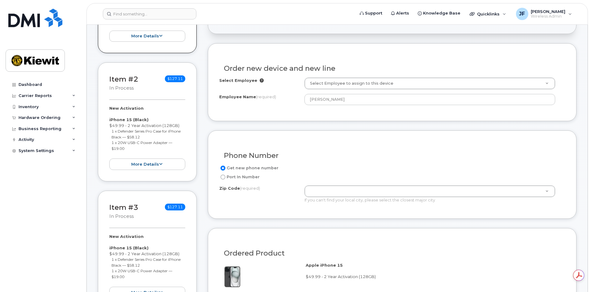
scroll to position [175, 0]
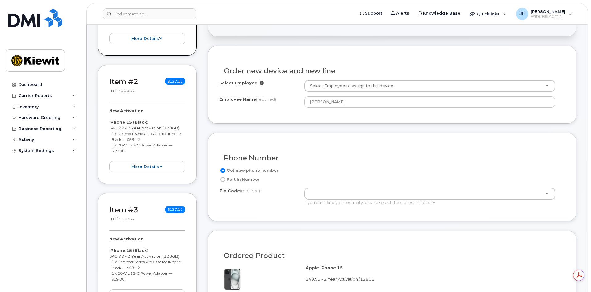
click at [297, 153] on div "Phone Number" at bounding box center [392, 155] width 346 height 23
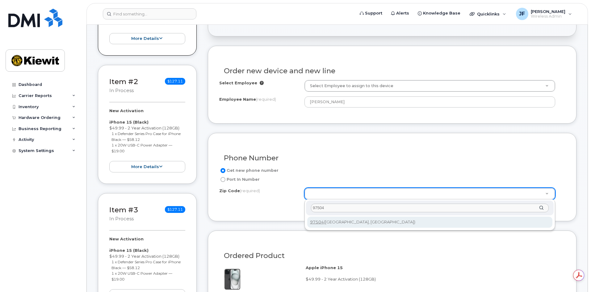
type input "97504"
type input "97504 ([GEOGRAPHIC_DATA], [GEOGRAPHIC_DATA])"
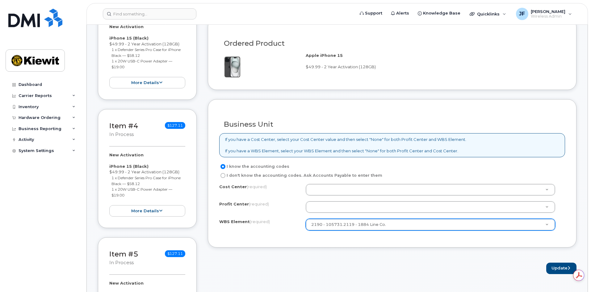
scroll to position [391, 0]
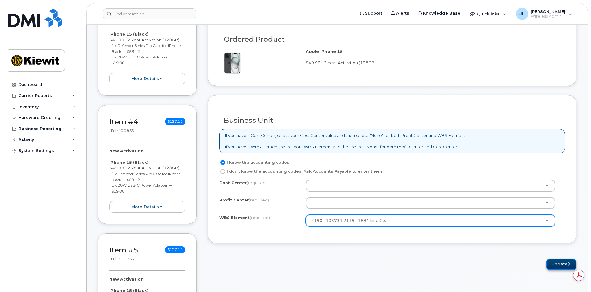
click at [554, 264] on button "Update" at bounding box center [561, 263] width 30 height 11
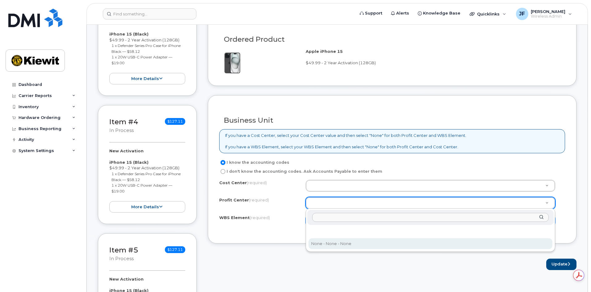
select select "None"
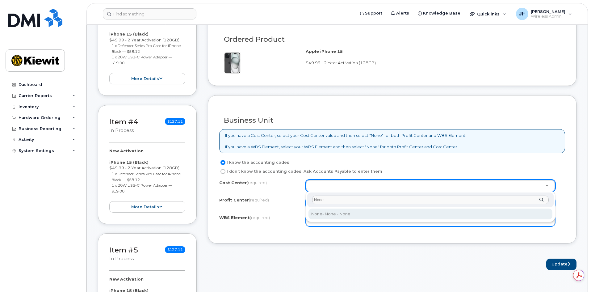
type input "None"
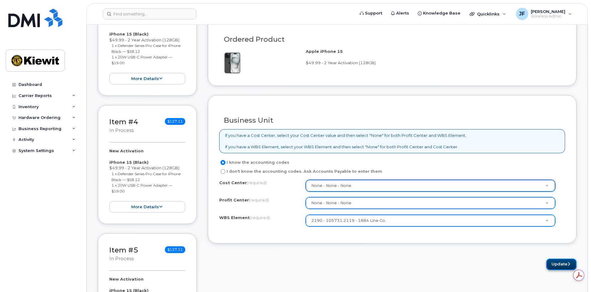
click at [549, 266] on button "Update" at bounding box center [561, 263] width 30 height 11
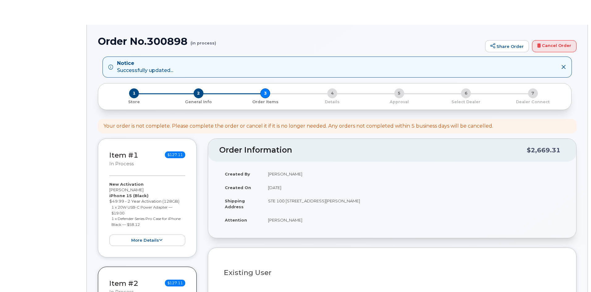
select select
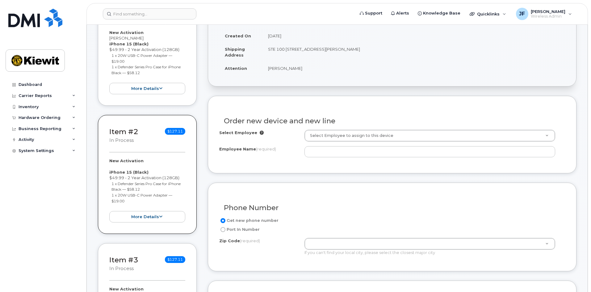
scroll to position [216, 0]
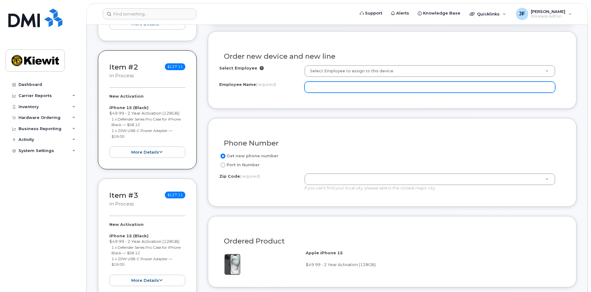
click at [345, 91] on input "Employee Name (required)" at bounding box center [429, 86] width 251 height 11
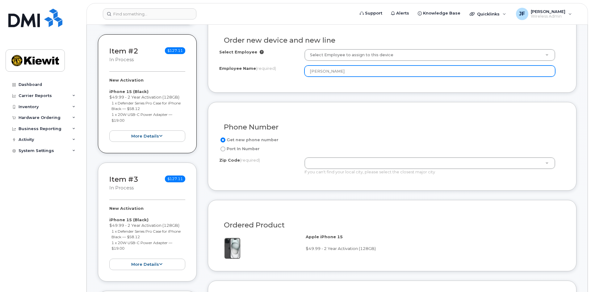
scroll to position [247, 0]
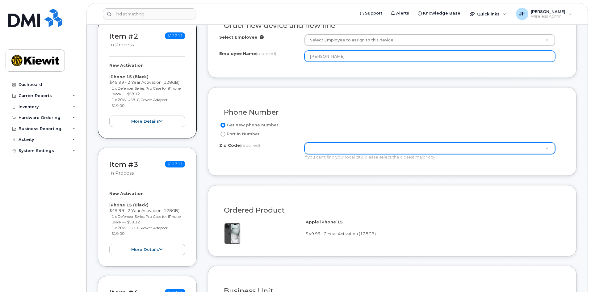
type input "[PERSON_NAME]"
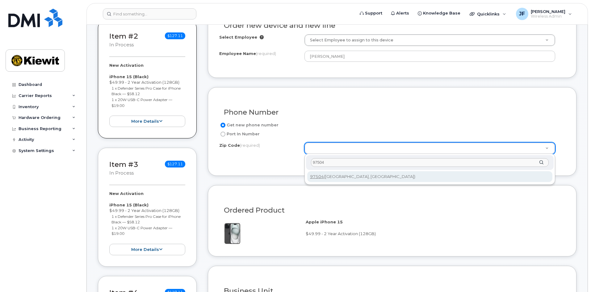
type input "97504"
type input "97504 ([GEOGRAPHIC_DATA], [GEOGRAPHIC_DATA])"
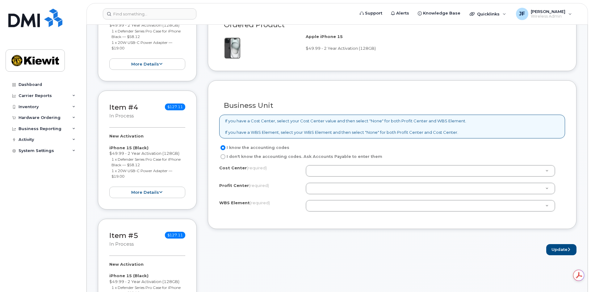
scroll to position [0, 0]
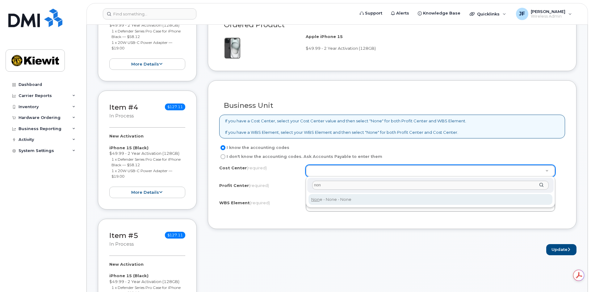
type input "non"
type input "None"
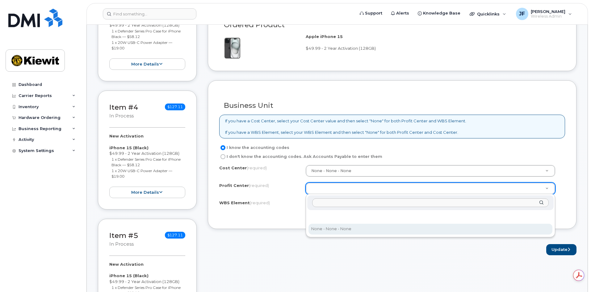
select select "None"
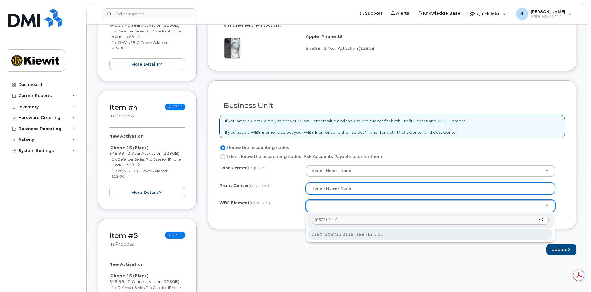
type input "105731.2119"
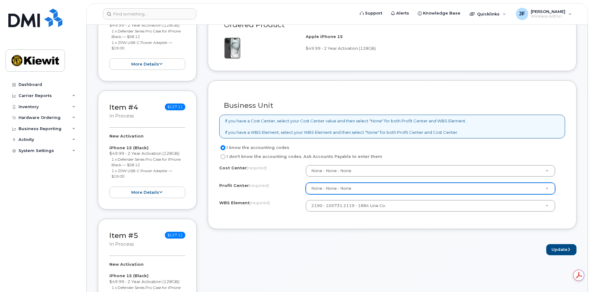
drag, startPoint x: 482, startPoint y: 255, endPoint x: 478, endPoint y: 253, distance: 4.5
click at [482, 255] on div "Update" at bounding box center [392, 249] width 369 height 11
click at [560, 249] on button "Update" at bounding box center [561, 249] width 30 height 11
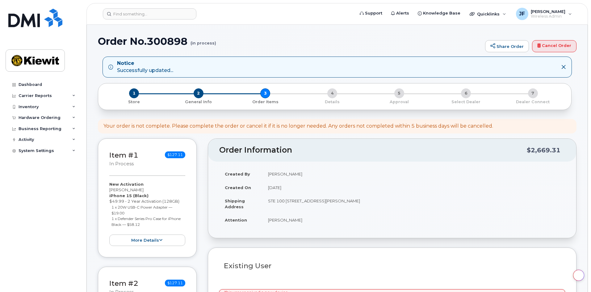
select select
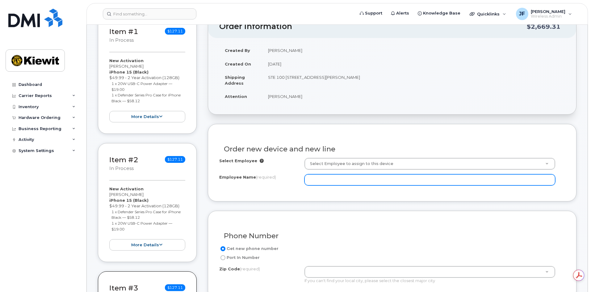
click at [327, 181] on input "Employee Name (required)" at bounding box center [429, 179] width 251 height 11
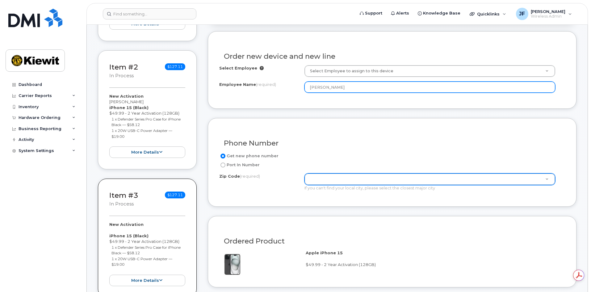
type input "[PERSON_NAME]"
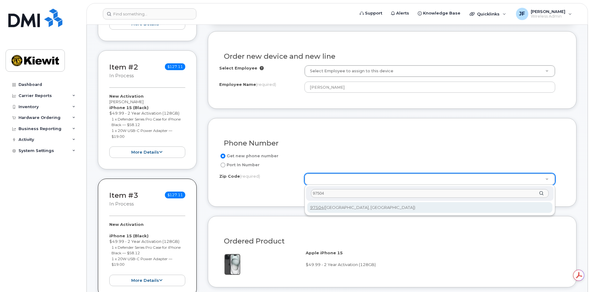
type input "97504"
type input "97504 ([GEOGRAPHIC_DATA], [GEOGRAPHIC_DATA])"
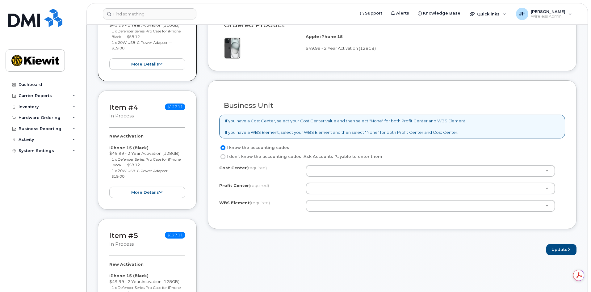
scroll to position [0, 0]
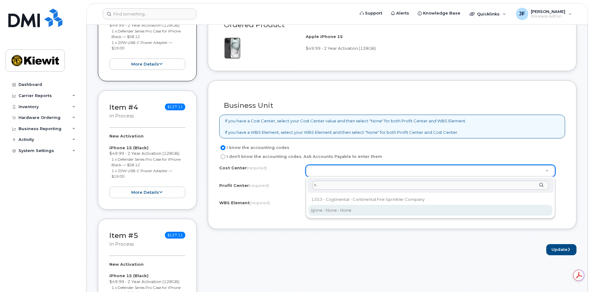
type input "n"
type input "None"
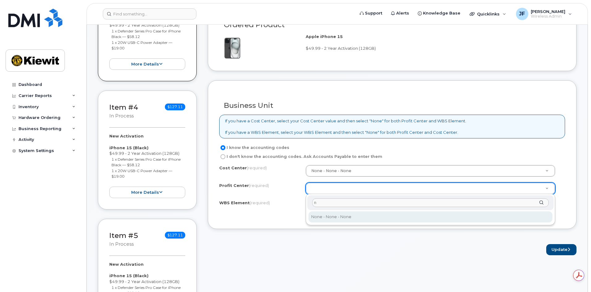
type input "n"
select select "None"
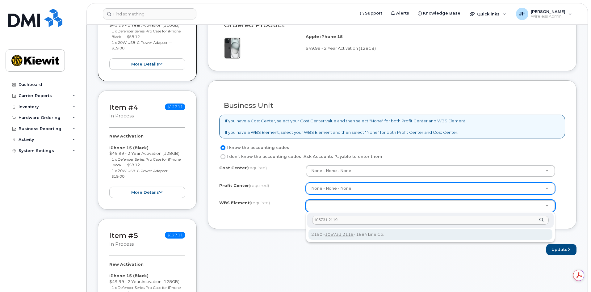
type input "105731.2119"
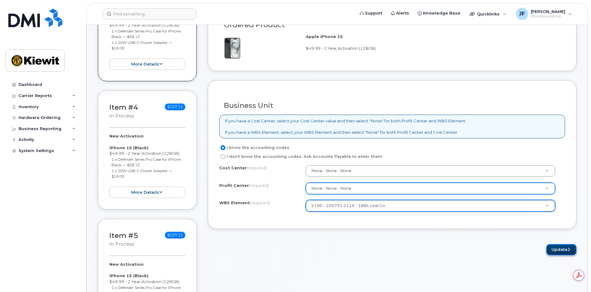
click at [554, 248] on button "Update" at bounding box center [561, 249] width 30 height 11
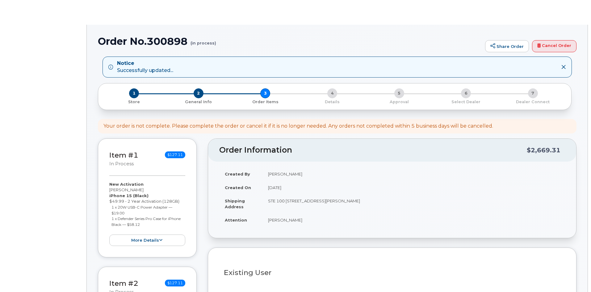
select select
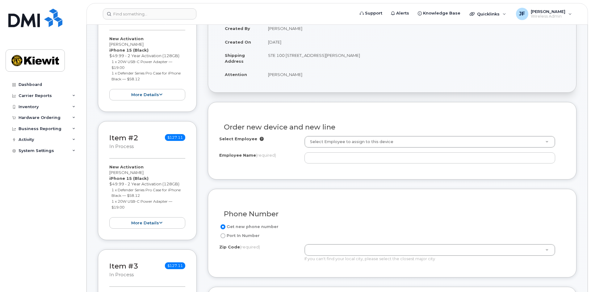
scroll to position [154, 0]
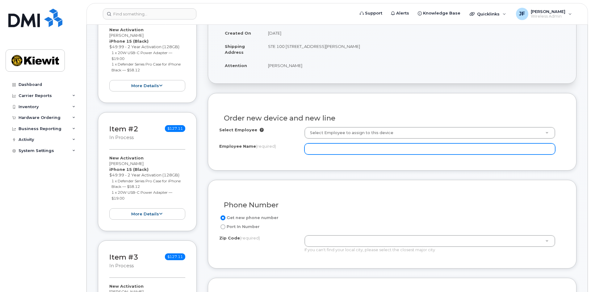
click at [350, 149] on input "Employee Name (required)" at bounding box center [429, 148] width 251 height 11
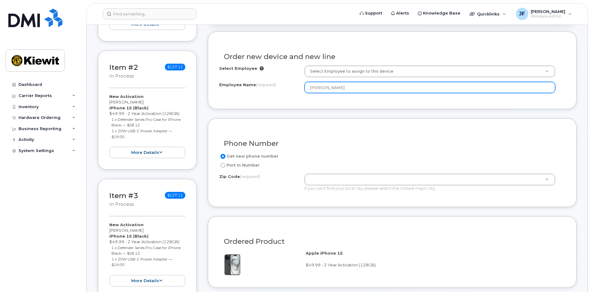
scroll to position [216, 0]
type input "[PERSON_NAME]"
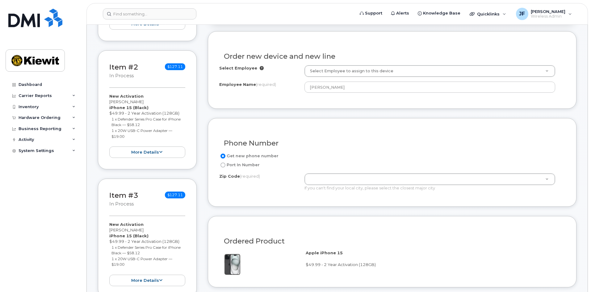
click at [326, 186] on div "If you can't find your local city, please select the closest major city" at bounding box center [429, 188] width 251 height 6
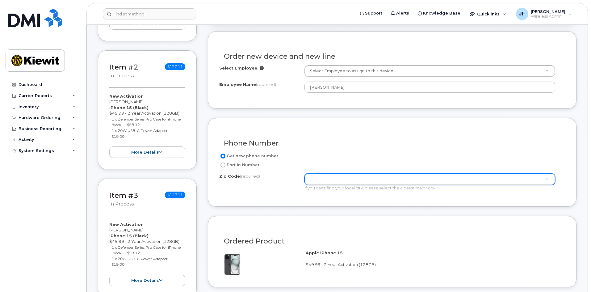
scroll to position [0, 0]
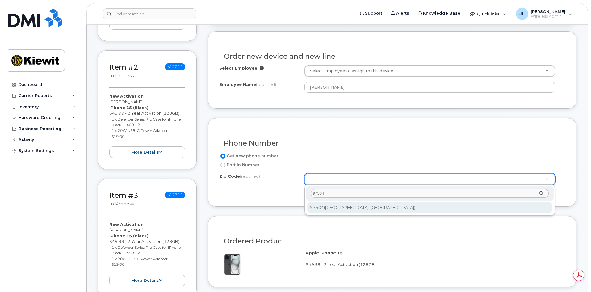
type input "97504"
type input "97504 ([GEOGRAPHIC_DATA], [GEOGRAPHIC_DATA])"
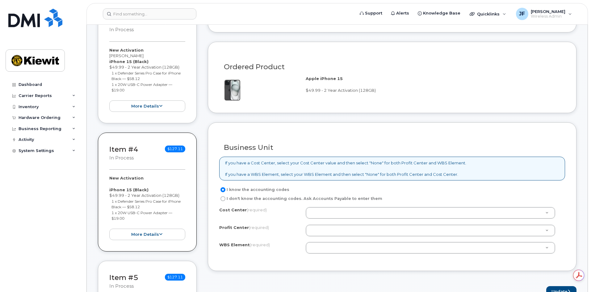
scroll to position [401, 0]
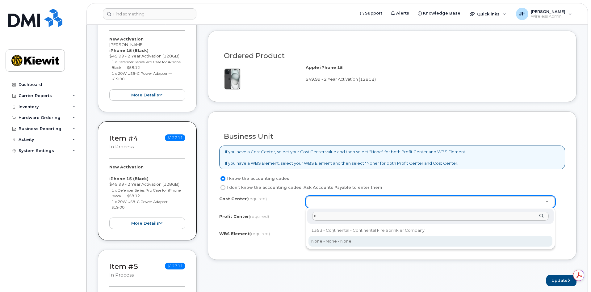
type input "n"
drag, startPoint x: 339, startPoint y: 244, endPoint x: 338, endPoint y: 241, distance: 3.5
type input "None"
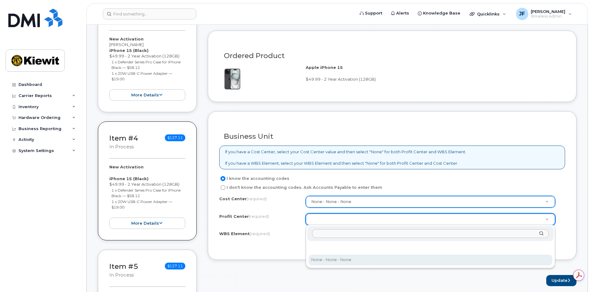
select select "None"
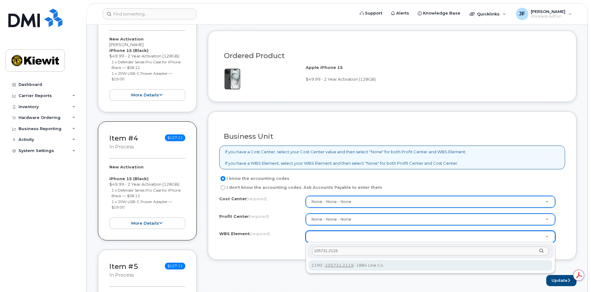
type input "105731.2119"
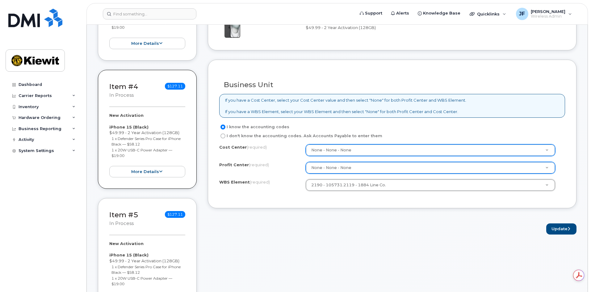
scroll to position [463, 0]
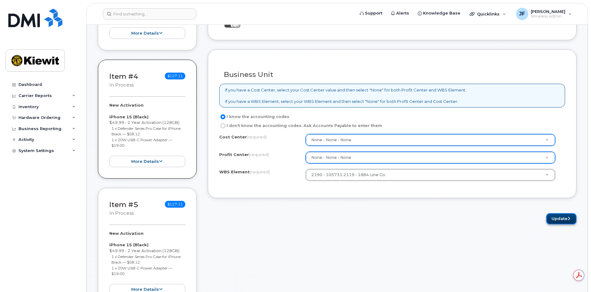
click at [551, 217] on button "Update" at bounding box center [561, 218] width 30 height 11
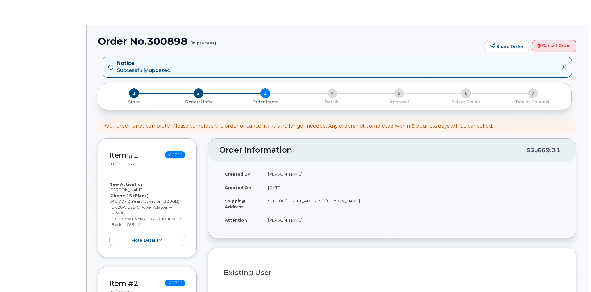
select select
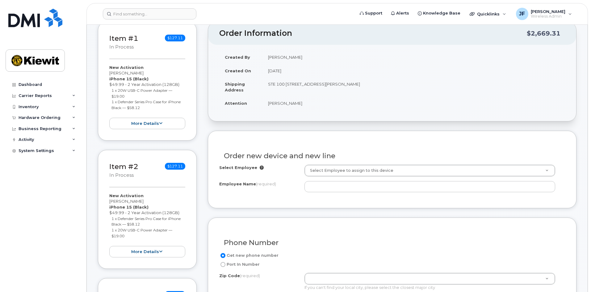
scroll to position [123, 0]
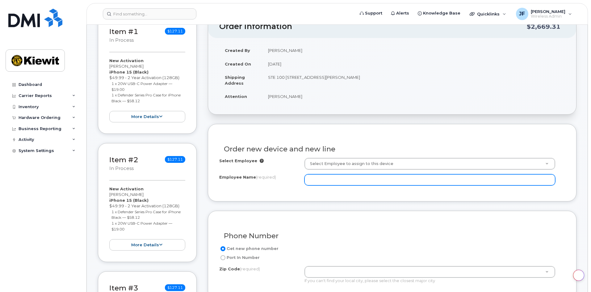
click at [329, 181] on input "Employee Name (required)" at bounding box center [429, 179] width 251 height 11
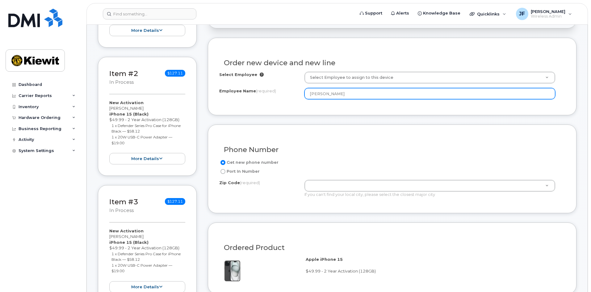
scroll to position [216, 0]
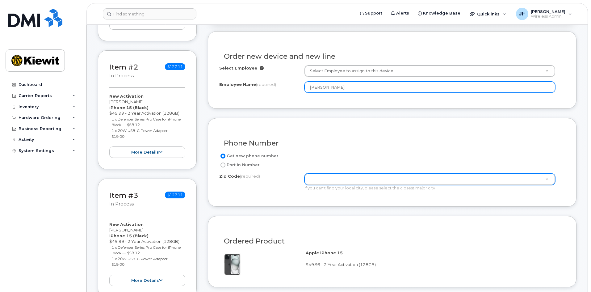
type input "[PERSON_NAME]"
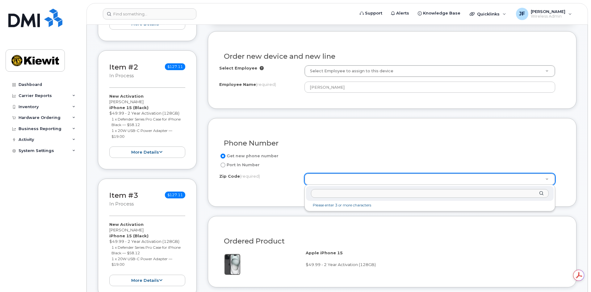
scroll to position [0, 0]
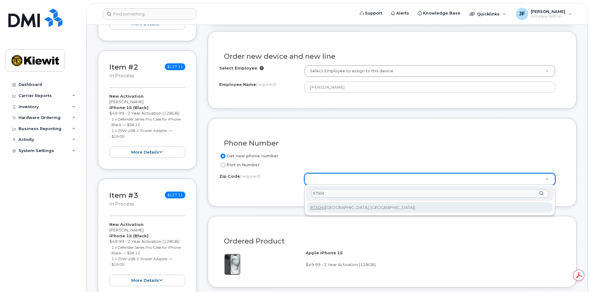
type input "97504"
type input "97504 ([GEOGRAPHIC_DATA], [GEOGRAPHIC_DATA])"
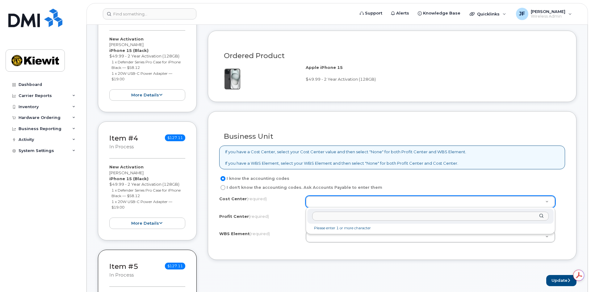
type input "b"
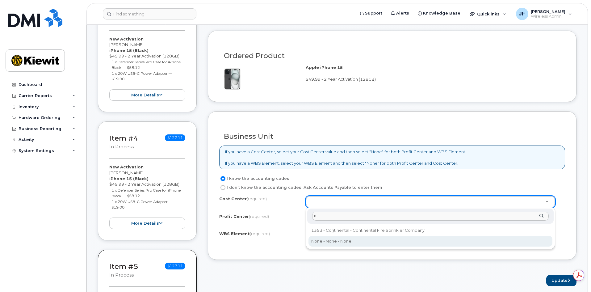
type input "n"
type input "None"
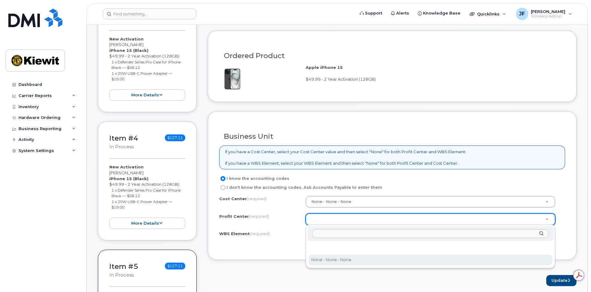
select select "None"
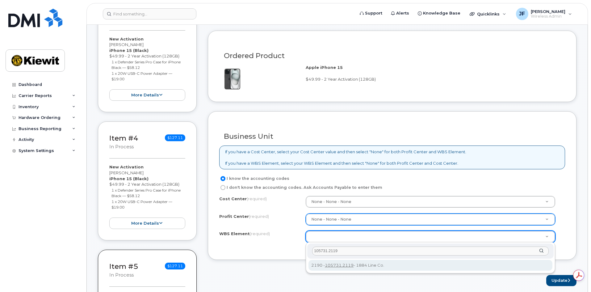
type input "105731.2119"
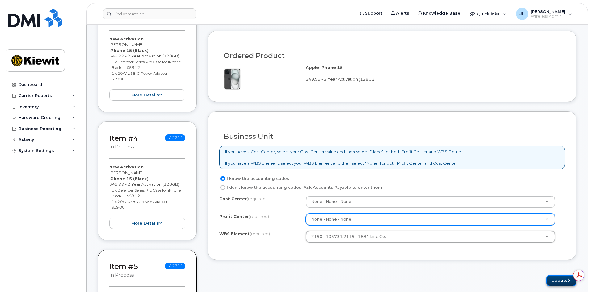
click at [553, 282] on button "Update" at bounding box center [561, 280] width 30 height 11
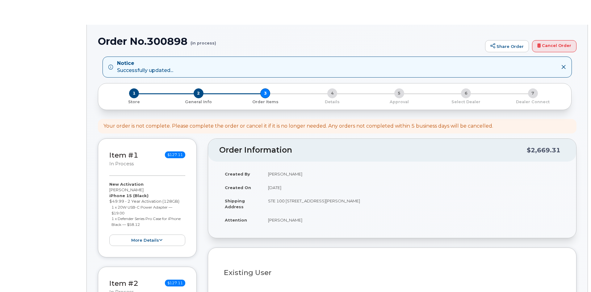
select select
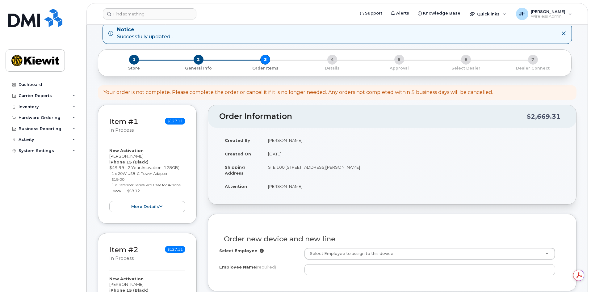
scroll to position [123, 0]
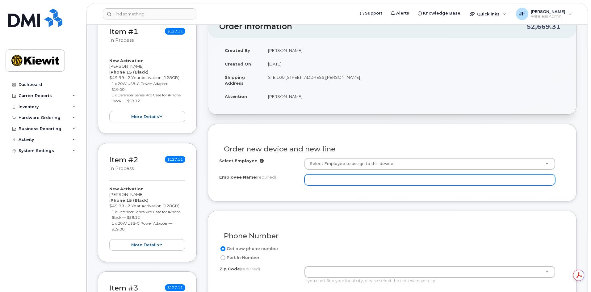
click at [351, 179] on input "Employee Name (required)" at bounding box center [429, 179] width 251 height 11
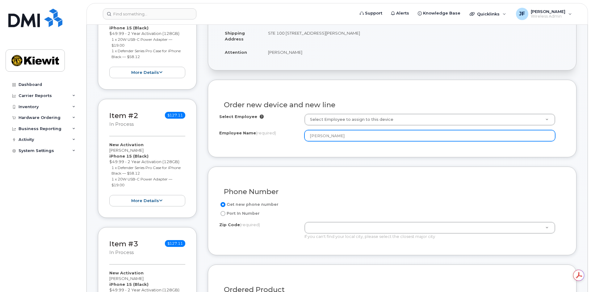
scroll to position [216, 0]
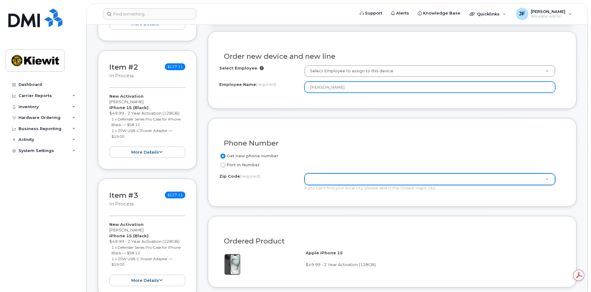
type input "[PERSON_NAME]"
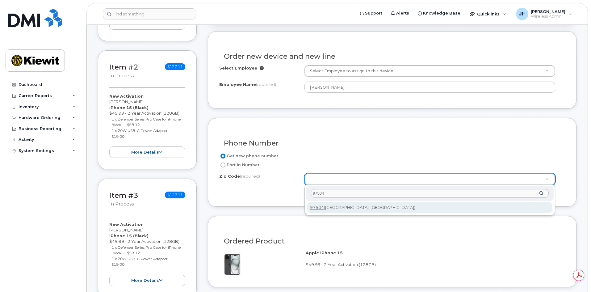
type input "97504"
type input "97504 ([GEOGRAPHIC_DATA], [GEOGRAPHIC_DATA])"
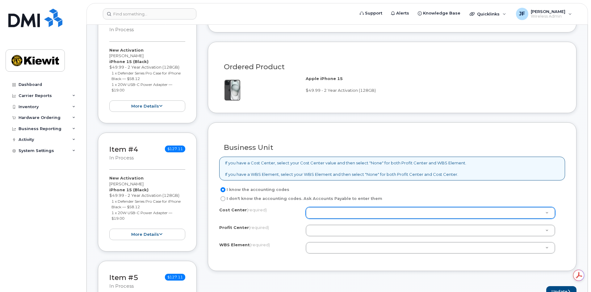
scroll to position [401, 0]
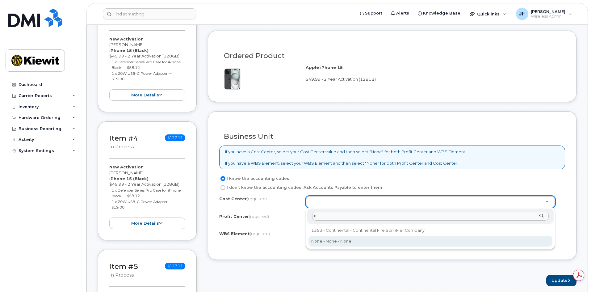
type input "n"
type input "None"
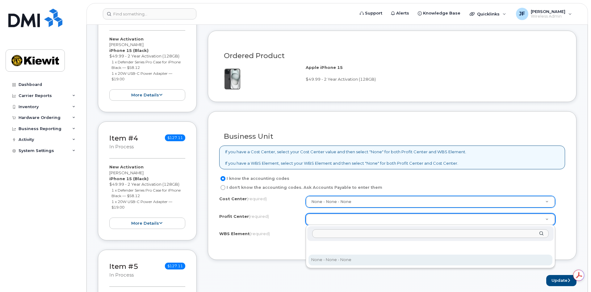
select select "None"
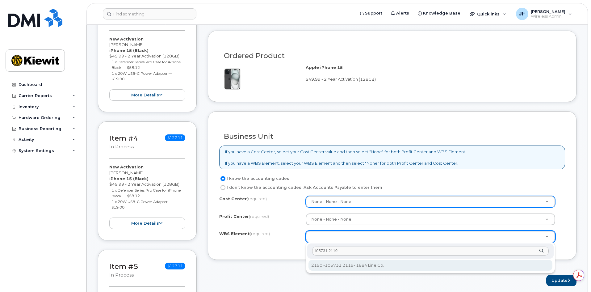
type input "105731.2119"
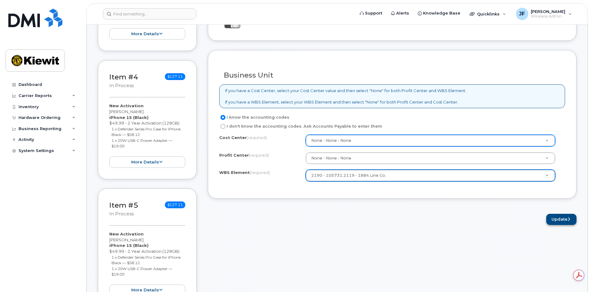
scroll to position [463, 0]
click at [550, 216] on button "Update" at bounding box center [561, 218] width 30 height 11
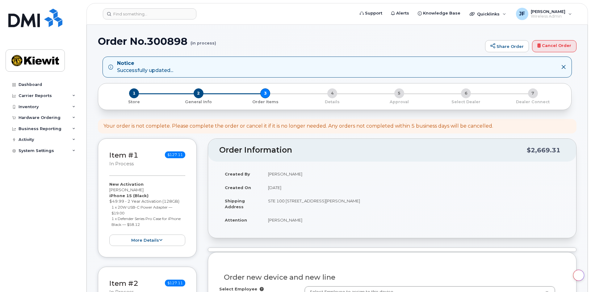
select select
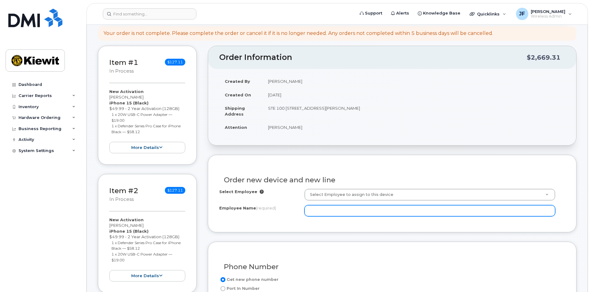
scroll to position [123, 0]
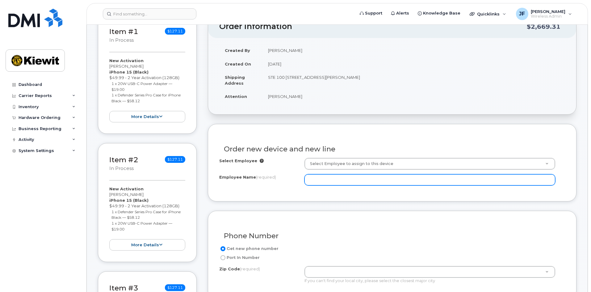
click at [330, 184] on input "Employee Name (required)" at bounding box center [429, 179] width 251 height 11
type input "j"
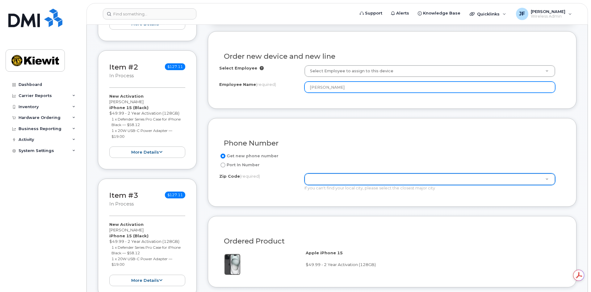
type input "[PERSON_NAME]"
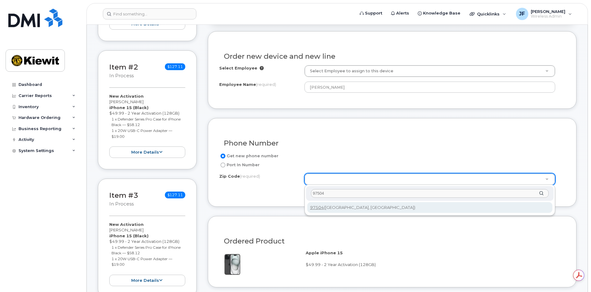
type input "97504"
type input "97504 ([GEOGRAPHIC_DATA], [GEOGRAPHIC_DATA])"
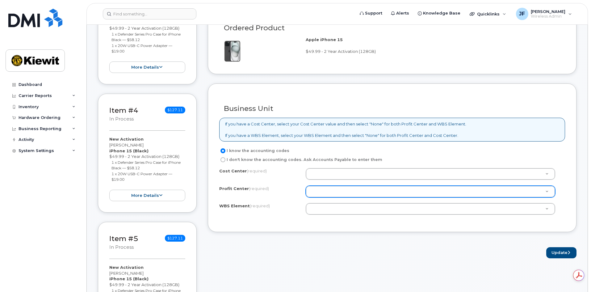
scroll to position [432, 0]
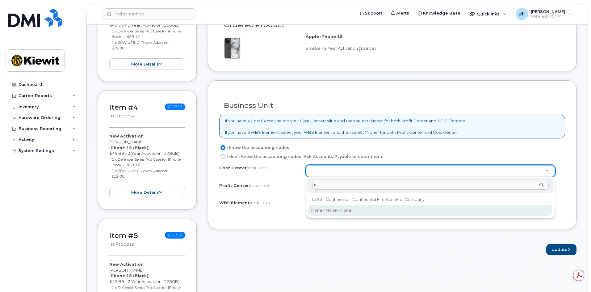
type input "n"
type input "None"
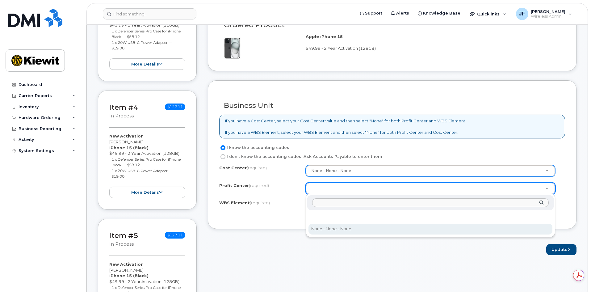
select select "None"
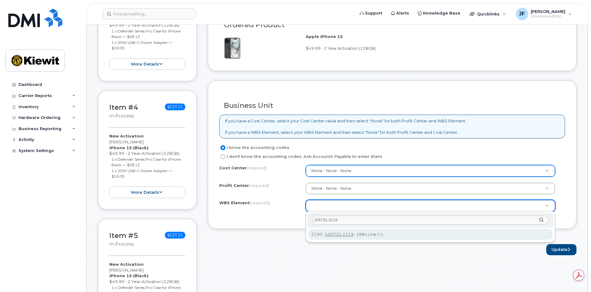
type input "105731.2119"
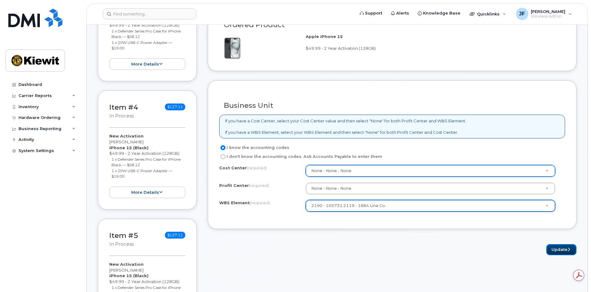
click at [557, 251] on button "Update" at bounding box center [561, 249] width 30 height 11
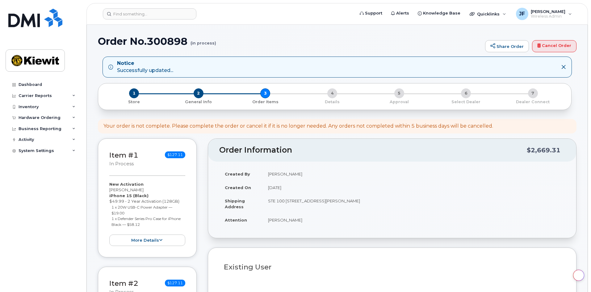
select select
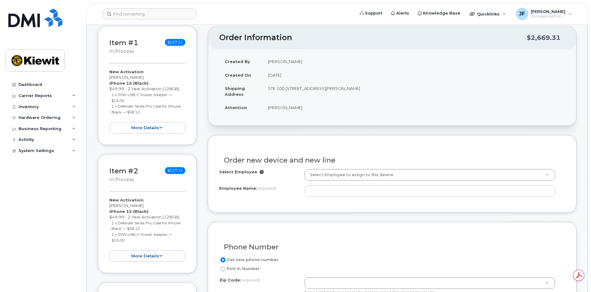
scroll to position [123, 0]
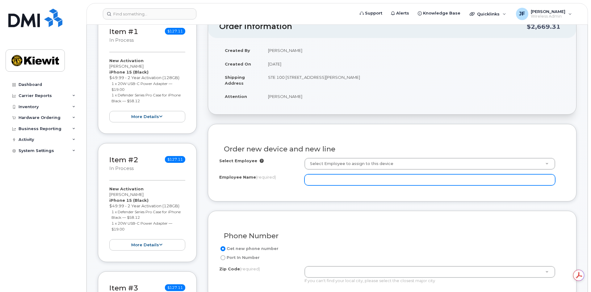
click at [329, 179] on input "Employee Name (required)" at bounding box center [429, 179] width 251 height 11
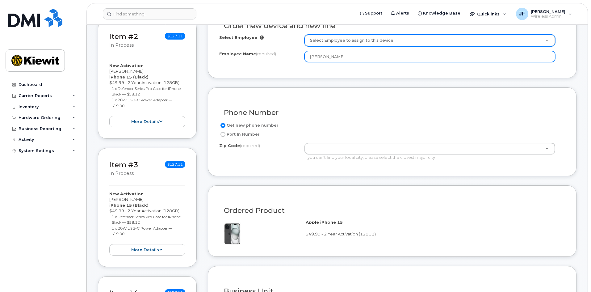
scroll to position [247, 0]
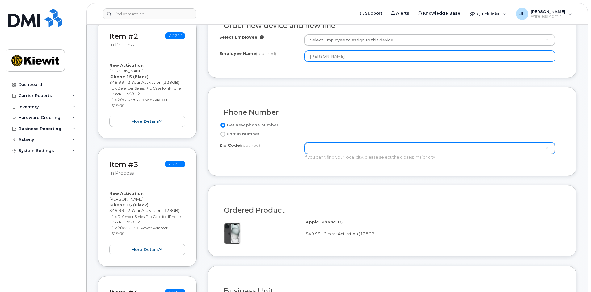
type input "[PERSON_NAME]"
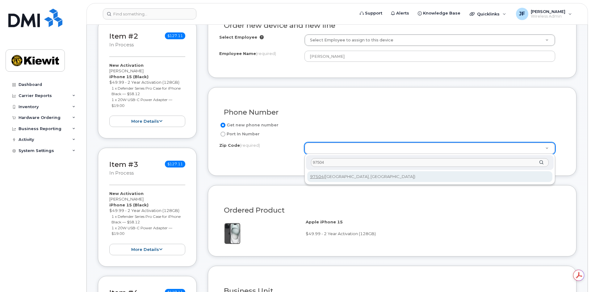
scroll to position [0, 0]
type input "97504"
type input "97504 ([GEOGRAPHIC_DATA], [GEOGRAPHIC_DATA])"
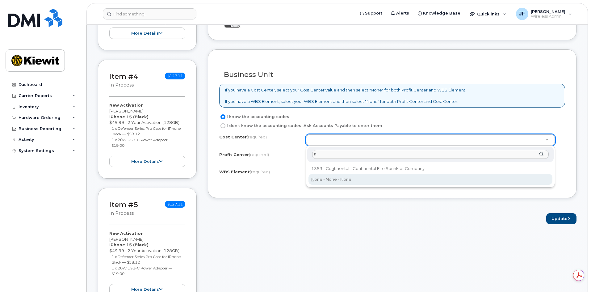
type input "n"
type input "None"
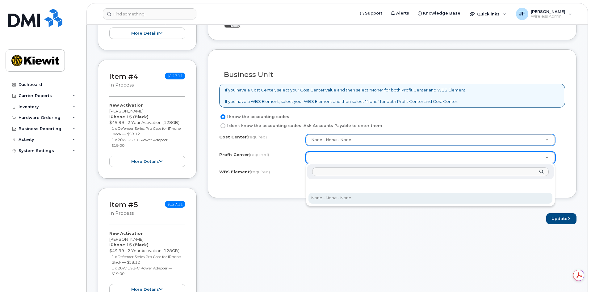
drag, startPoint x: 329, startPoint y: 197, endPoint x: 328, endPoint y: 184, distance: 13.3
select select "None"
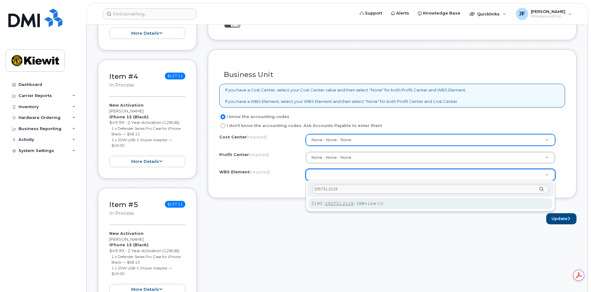
type input "105731.2119"
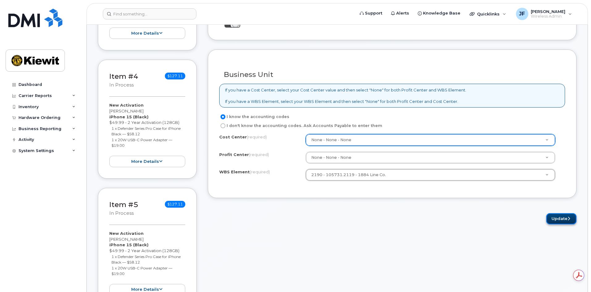
click at [551, 219] on button "Update" at bounding box center [561, 218] width 30 height 11
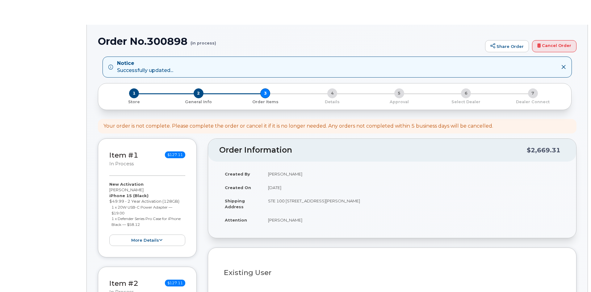
select select
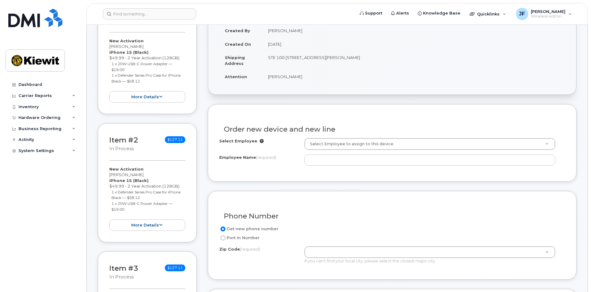
scroll to position [154, 0]
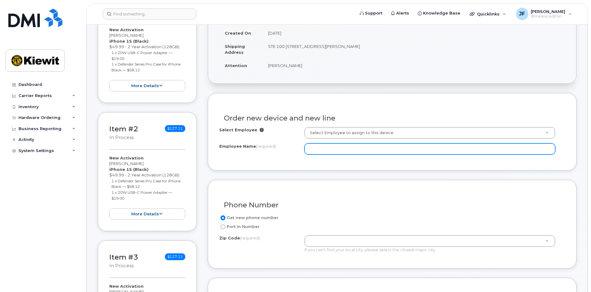
click at [350, 150] on input "Employee Name (required)" at bounding box center [429, 148] width 251 height 11
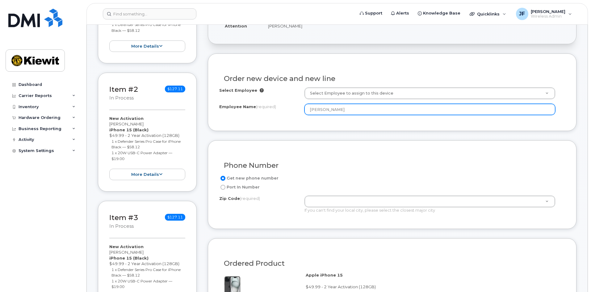
scroll to position [247, 0]
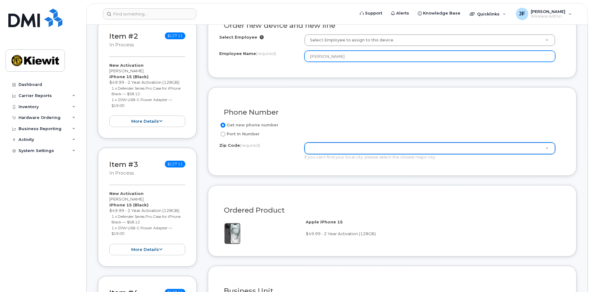
type input "[PERSON_NAME]"
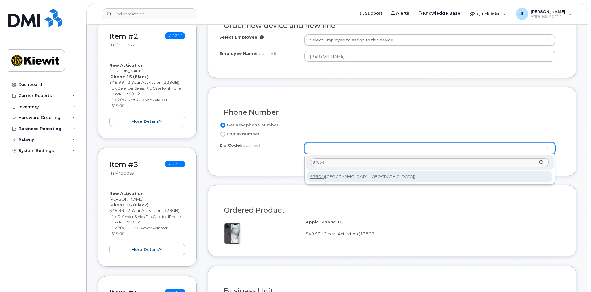
type input "97504"
type input "97504 ([GEOGRAPHIC_DATA], [GEOGRAPHIC_DATA])"
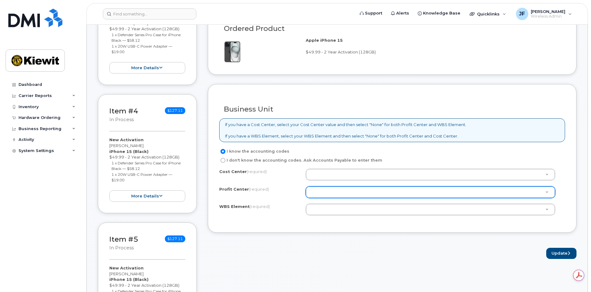
scroll to position [432, 0]
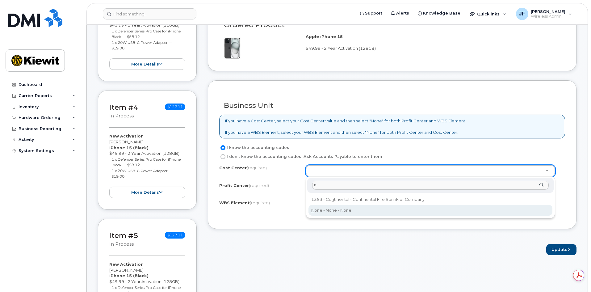
type input "n"
type input "None"
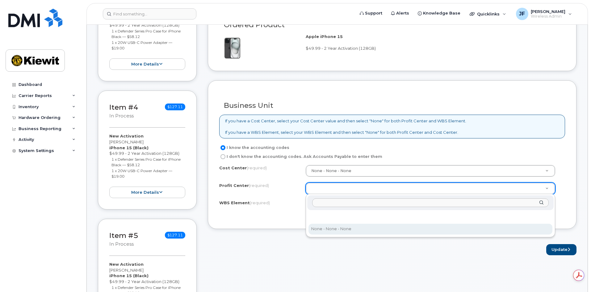
select select "None"
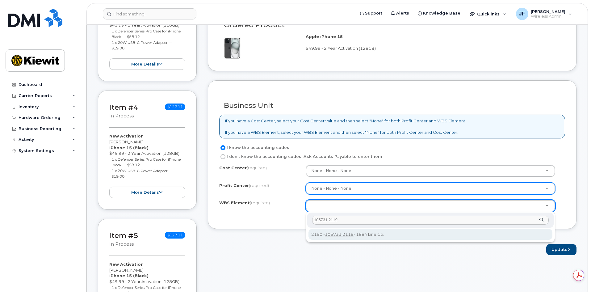
type input "105731.2119"
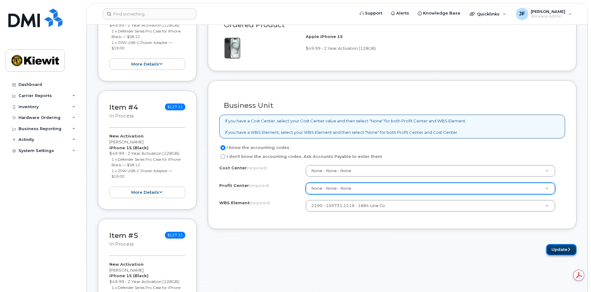
click at [551, 248] on button "Update" at bounding box center [561, 249] width 30 height 11
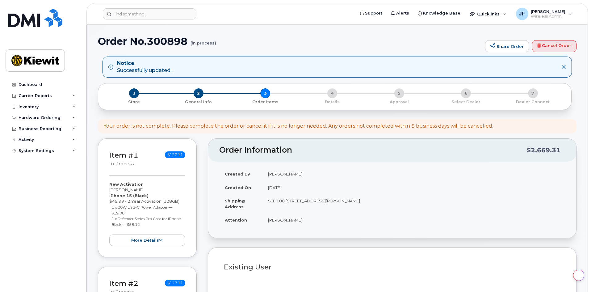
select select
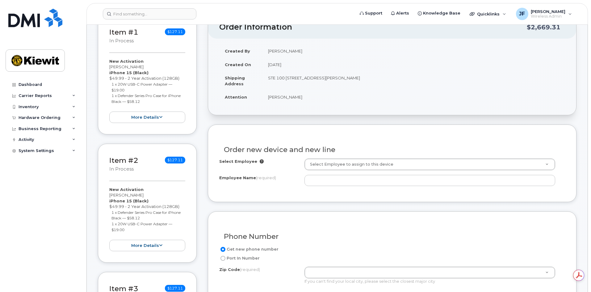
scroll to position [123, 0]
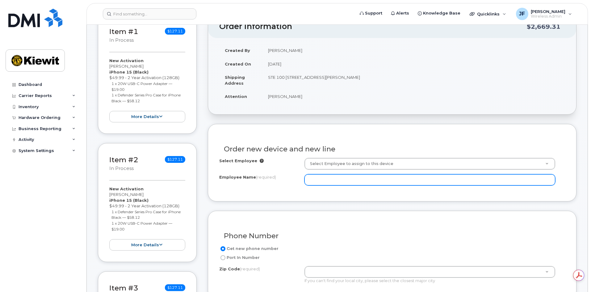
click at [369, 181] on input "Employee Name (required)" at bounding box center [429, 179] width 251 height 11
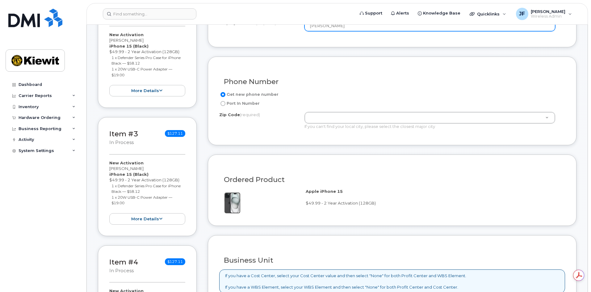
scroll to position [278, 0]
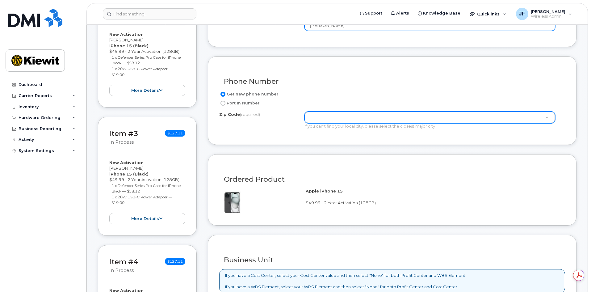
type input "[PERSON_NAME]"
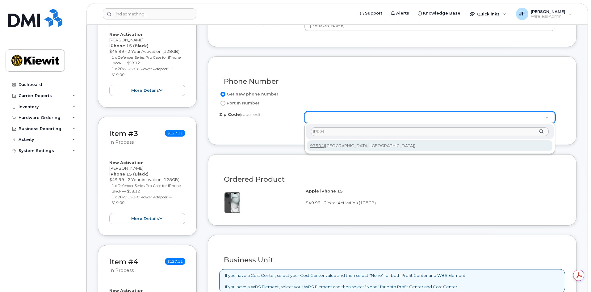
type input "97504"
type input "97504 ([GEOGRAPHIC_DATA], [GEOGRAPHIC_DATA])"
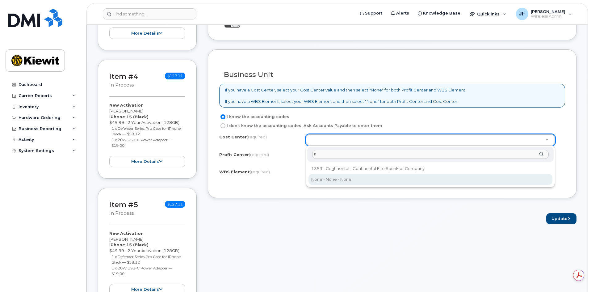
scroll to position [0, 0]
type input "n"
type input "None"
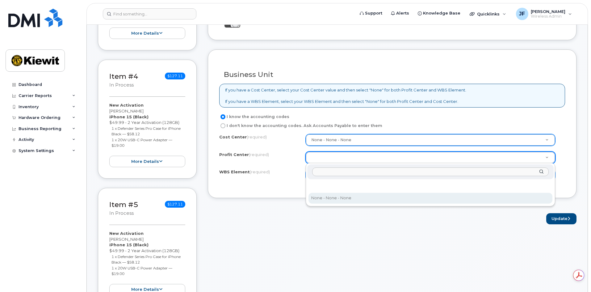
drag, startPoint x: 340, startPoint y: 196, endPoint x: 329, endPoint y: 175, distance: 23.6
select select "None"
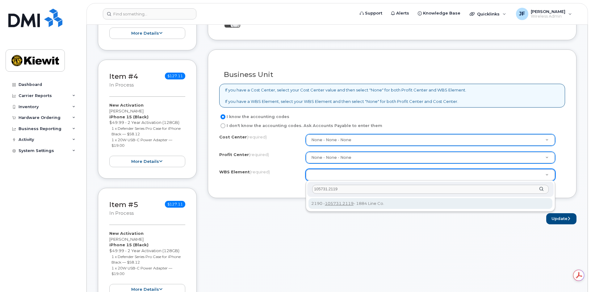
type input "105731.2119"
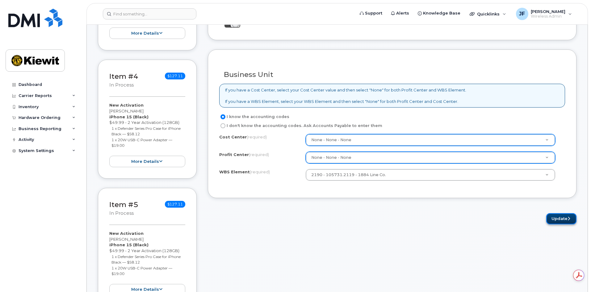
click at [554, 221] on button "Update" at bounding box center [561, 218] width 30 height 11
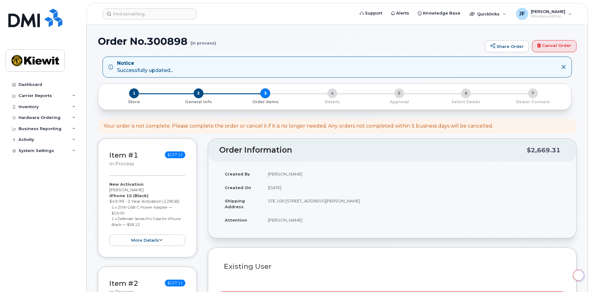
select select
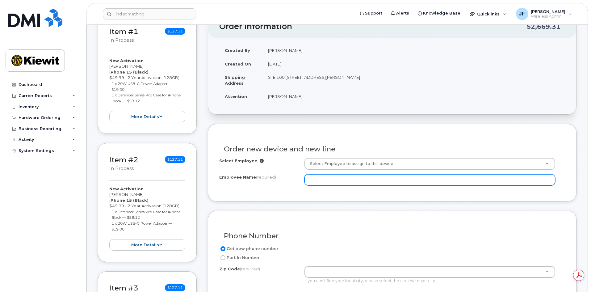
click at [336, 178] on input "Employee Name (required)" at bounding box center [429, 179] width 251 height 11
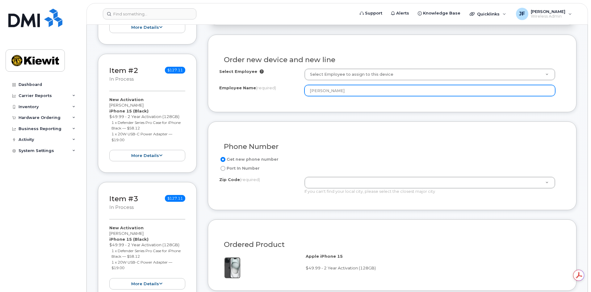
scroll to position [216, 0]
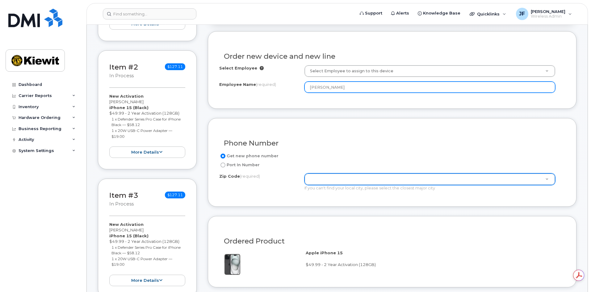
type input "[PERSON_NAME]"
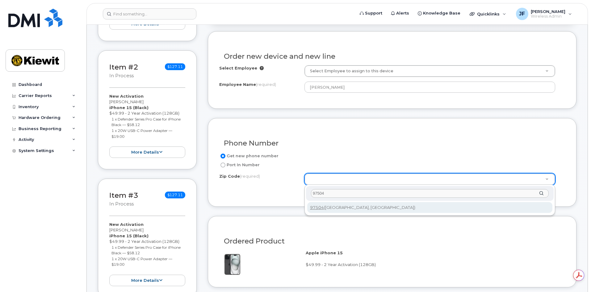
type input "97504"
type input "97504 ([GEOGRAPHIC_DATA], [GEOGRAPHIC_DATA])"
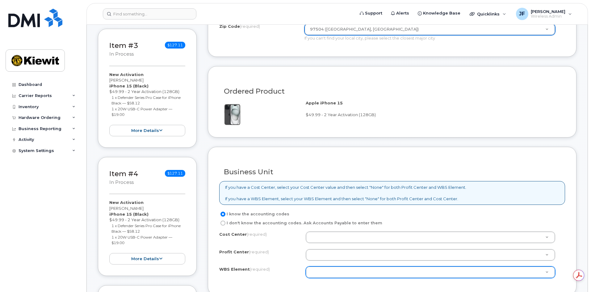
scroll to position [463, 0]
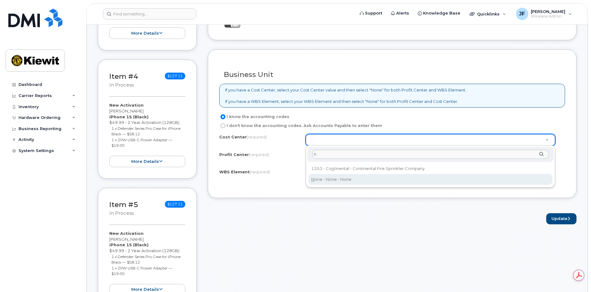
type input "n"
type input "None"
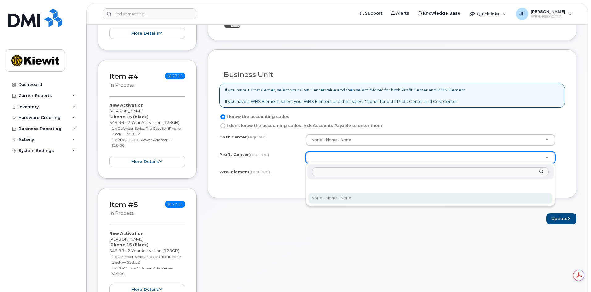
select select "None"
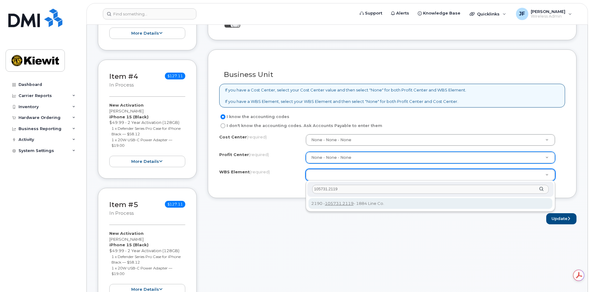
type input "105731.2119"
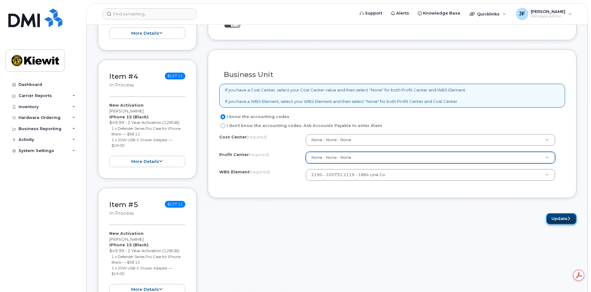
click at [551, 220] on button "Update" at bounding box center [561, 218] width 30 height 11
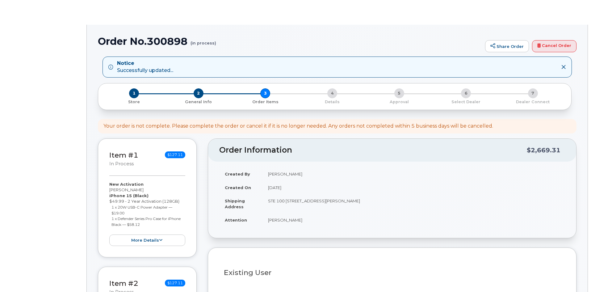
select select
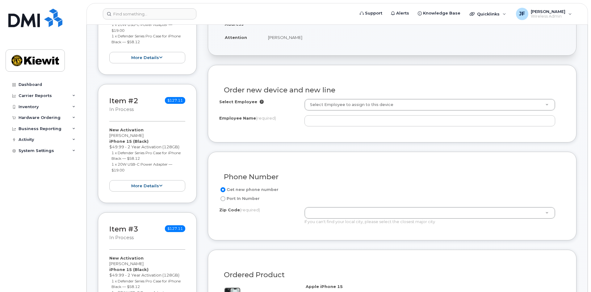
scroll to position [185, 0]
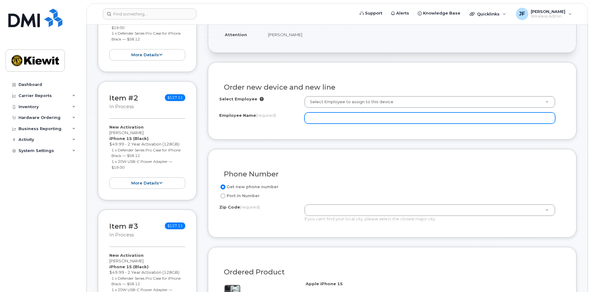
click at [323, 117] on input "Employee Name (required)" at bounding box center [429, 117] width 251 height 11
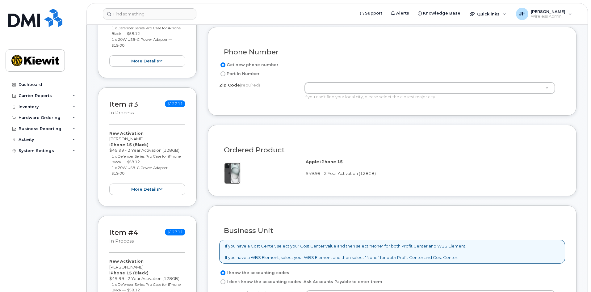
scroll to position [309, 0]
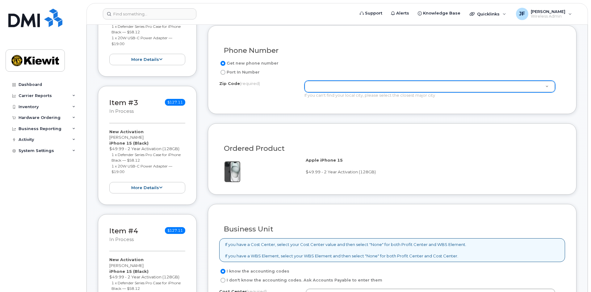
type input "[PERSON_NAME]"
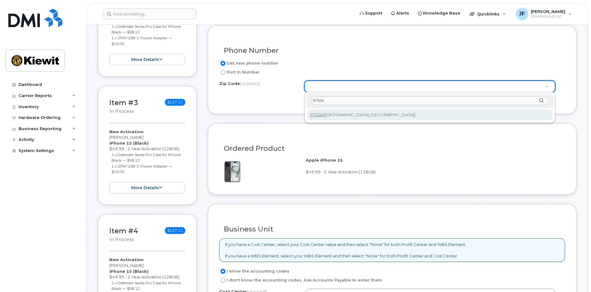
type input "97504"
type input "97504 ([GEOGRAPHIC_DATA], [GEOGRAPHIC_DATA])"
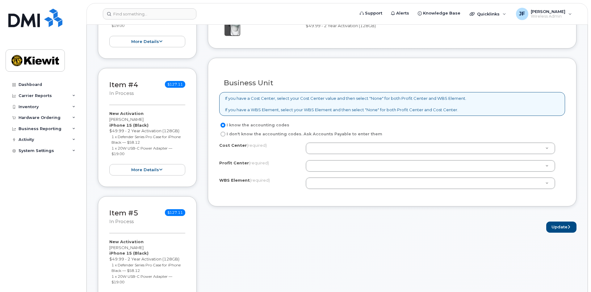
scroll to position [463, 0]
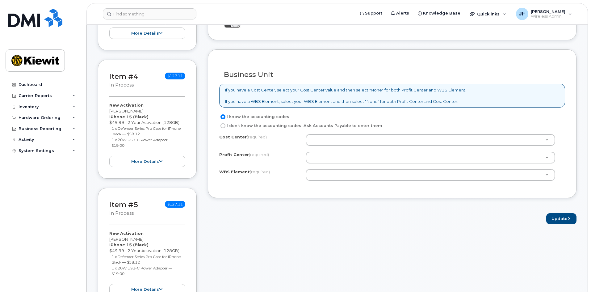
click at [342, 146] on div "Cost Center (required) Unknown Profit Center (required) None - None - None WBS …" at bounding box center [392, 160] width 346 height 52
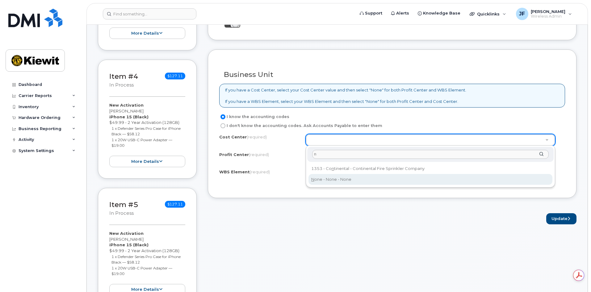
scroll to position [0, 0]
type input "n"
type input "None"
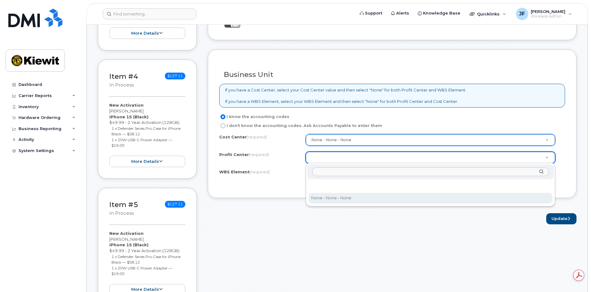
select select "None"
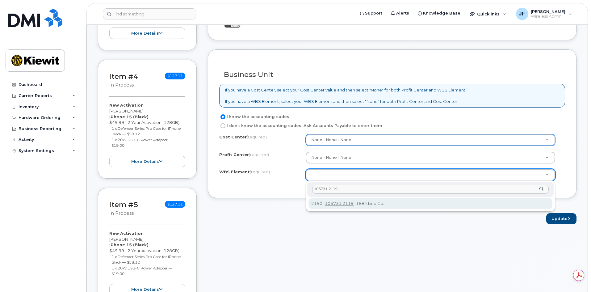
type input "105731.2119"
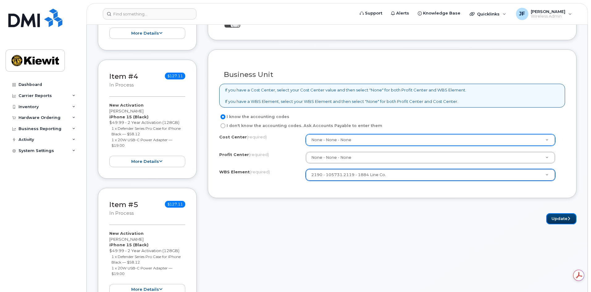
click at [555, 221] on button "Update" at bounding box center [561, 218] width 30 height 11
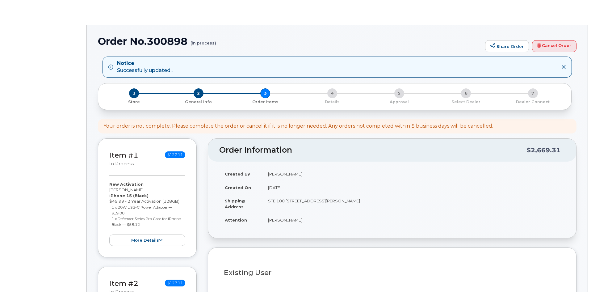
select select
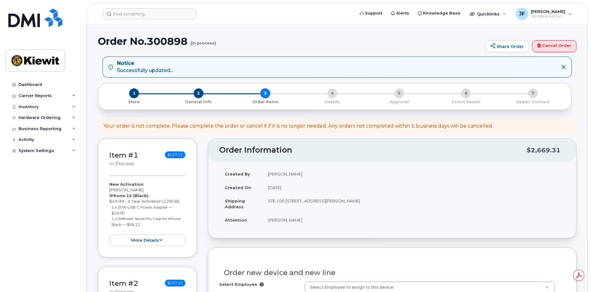
scroll to position [93, 0]
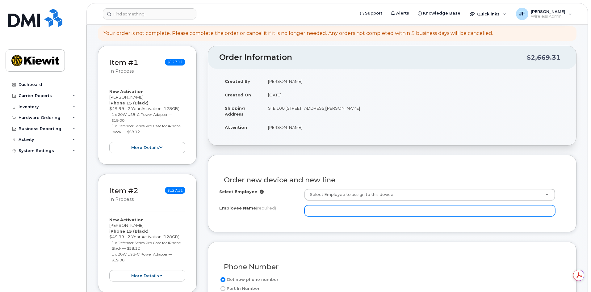
click at [356, 208] on input "Employee Name (required)" at bounding box center [429, 210] width 251 height 11
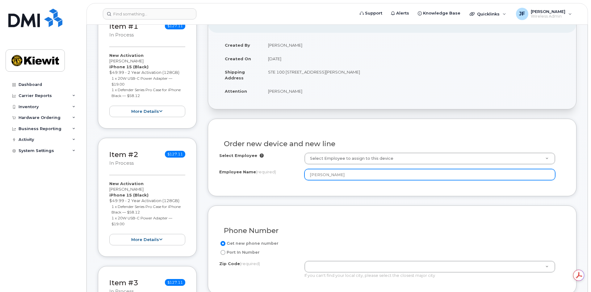
scroll to position [216, 0]
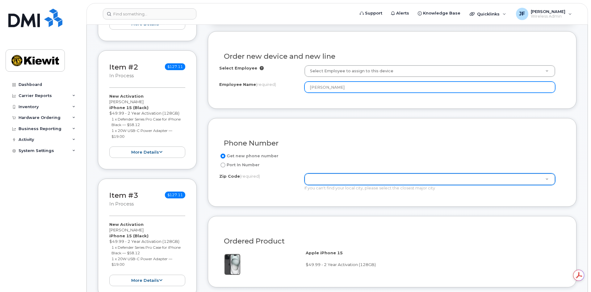
type input "[PERSON_NAME]"
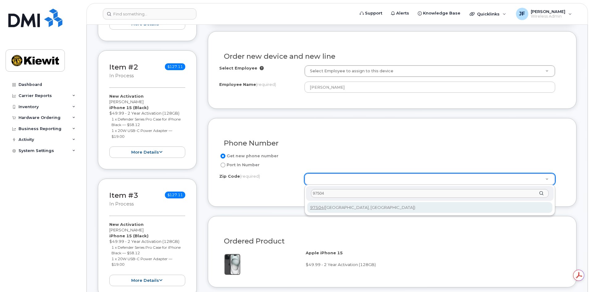
type input "97504"
type input "97504 ([GEOGRAPHIC_DATA], [GEOGRAPHIC_DATA])"
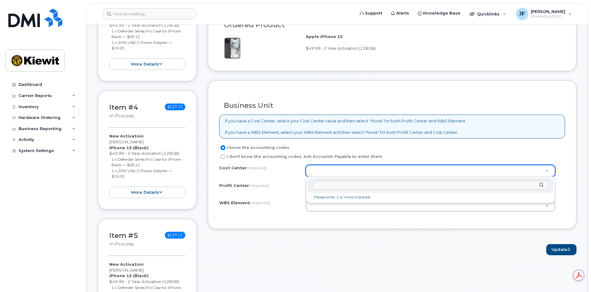
scroll to position [0, 0]
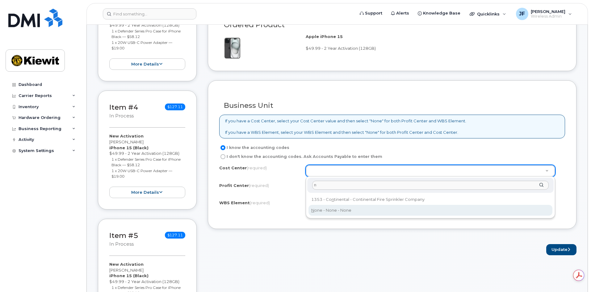
type input "n"
type input "None"
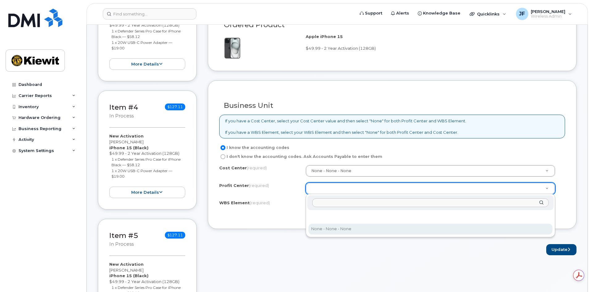
select select "None"
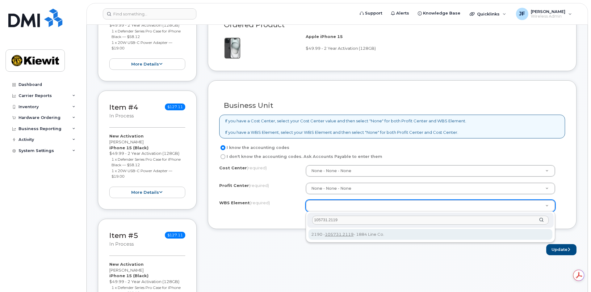
type input "105731.2119"
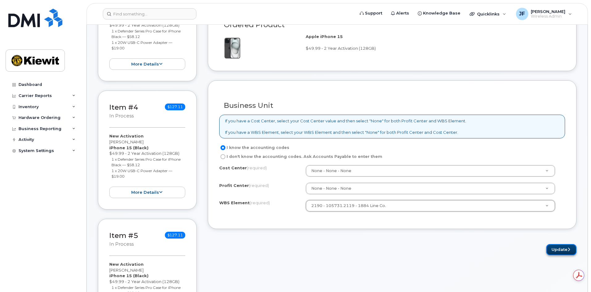
click at [556, 252] on button "Update" at bounding box center [561, 249] width 30 height 11
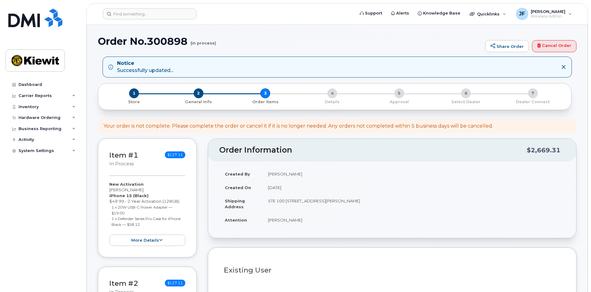
select select
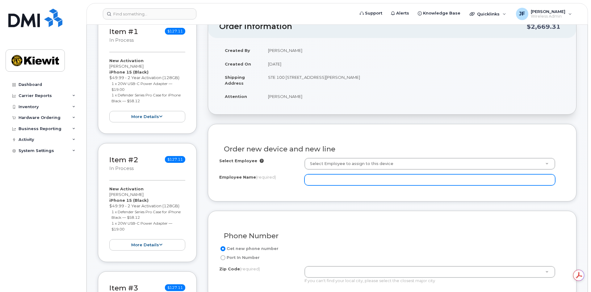
click at [344, 182] on input "Employee Name (required)" at bounding box center [429, 179] width 251 height 11
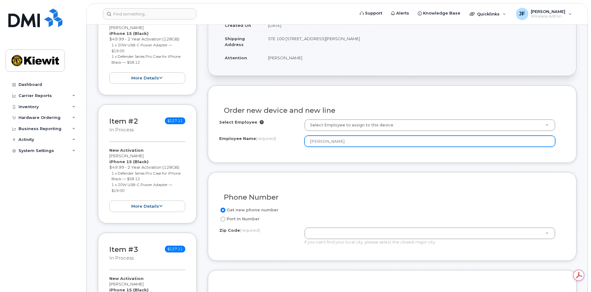
scroll to position [216, 0]
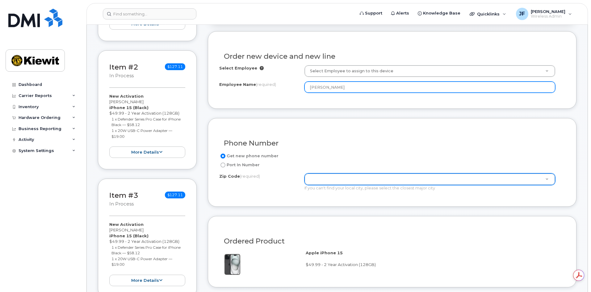
type input "[PERSON_NAME]"
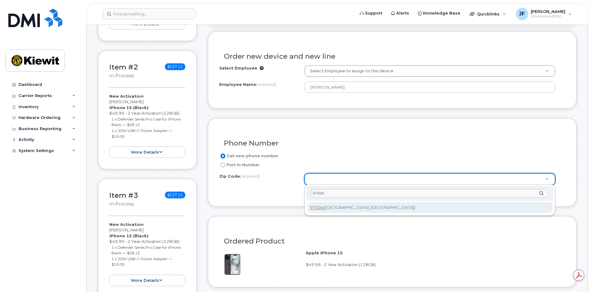
type input "97504"
type input "97504 ([GEOGRAPHIC_DATA], [GEOGRAPHIC_DATA])"
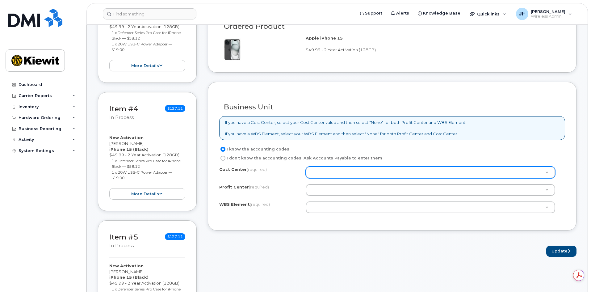
scroll to position [432, 0]
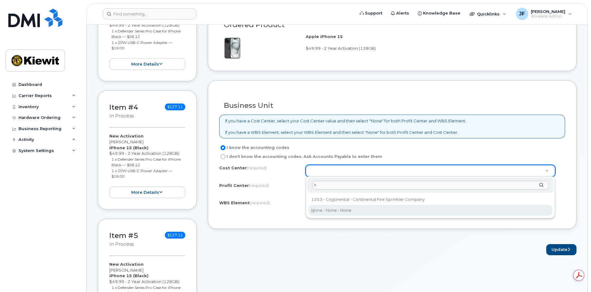
type input "n"
type input "None"
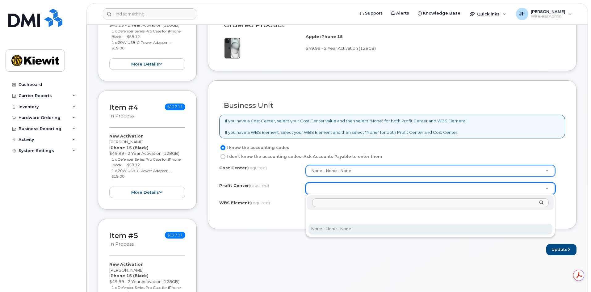
select select "None"
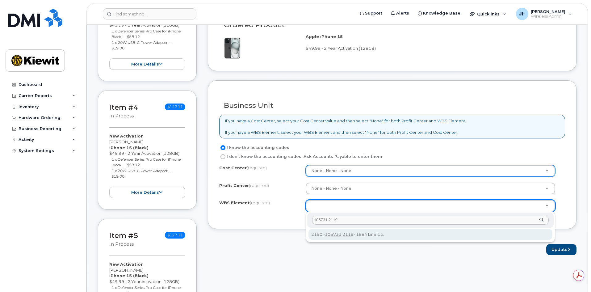
type input "105731.2119"
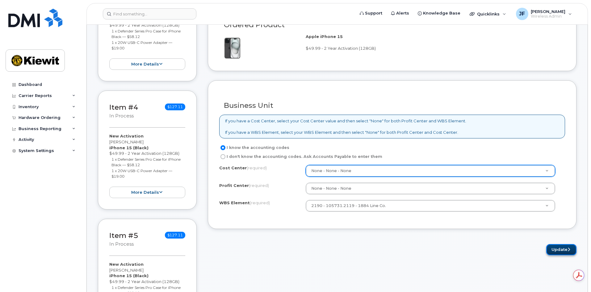
click at [565, 249] on button "Update" at bounding box center [561, 249] width 30 height 11
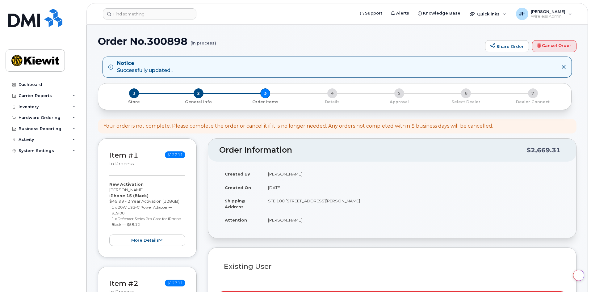
select select
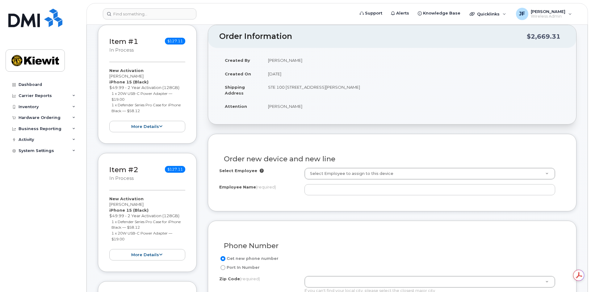
scroll to position [123, 0]
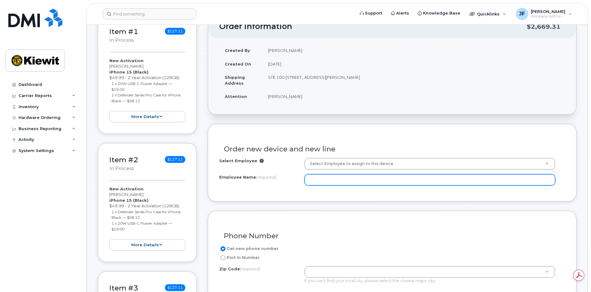
click at [327, 182] on input "Employee Name (required)" at bounding box center [429, 179] width 251 height 11
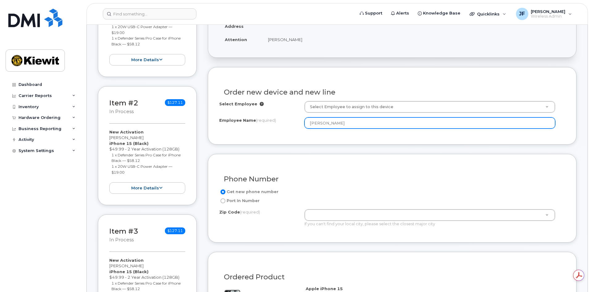
scroll to position [185, 0]
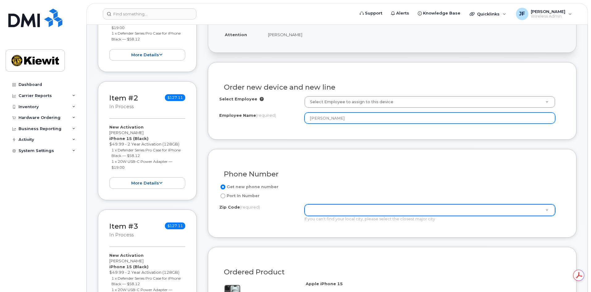
type input "[PERSON_NAME]"
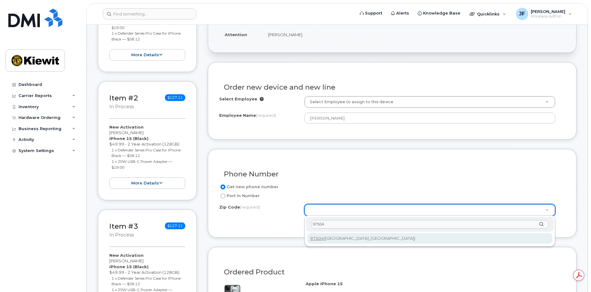
type input "97504"
type input "97504 ([GEOGRAPHIC_DATA], [GEOGRAPHIC_DATA])"
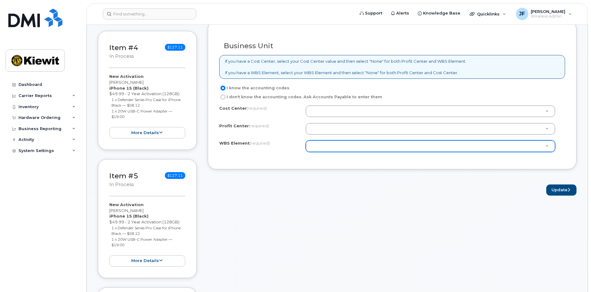
scroll to position [494, 0]
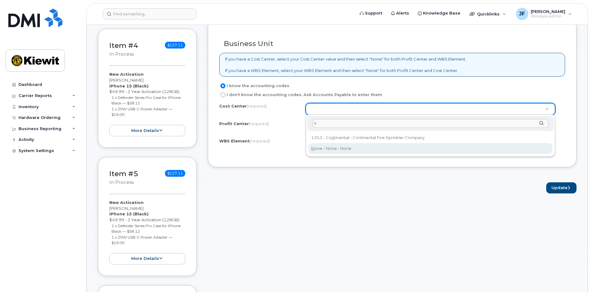
type input "n"
type input "None"
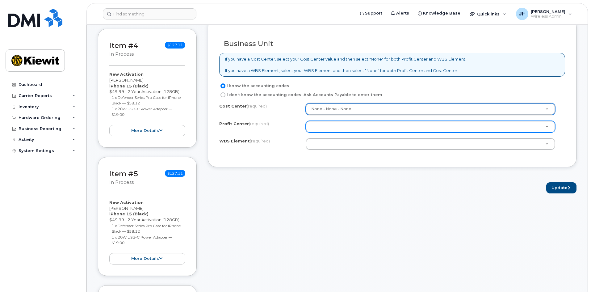
drag, startPoint x: 327, startPoint y: 128, endPoint x: 327, endPoint y: 132, distance: 4.0
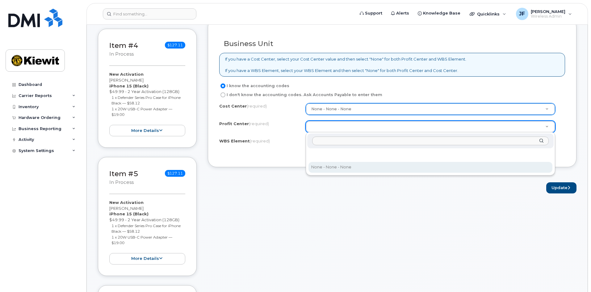
select select "None"
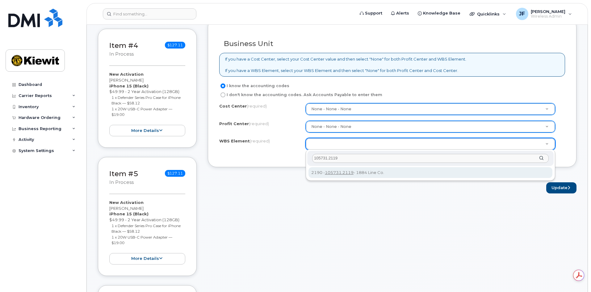
scroll to position [0, 0]
type input "105731.2119"
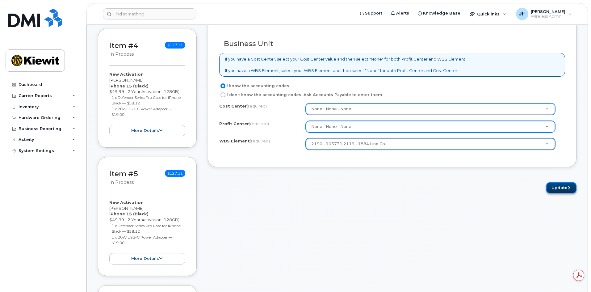
click at [554, 188] on button "Update" at bounding box center [561, 187] width 30 height 11
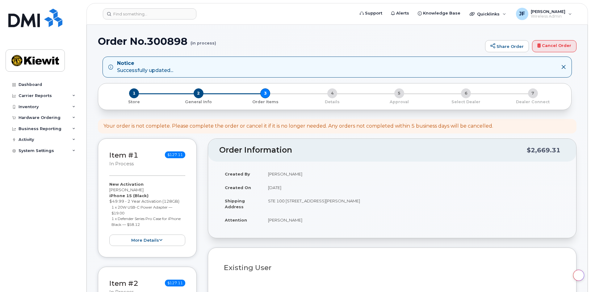
select select
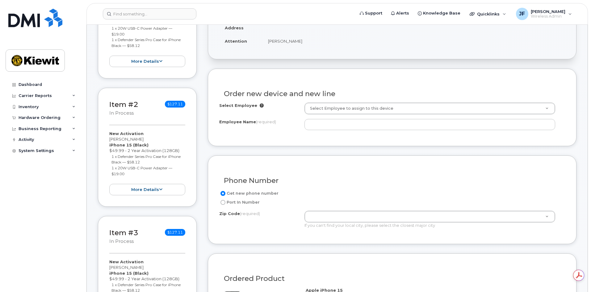
scroll to position [124, 0]
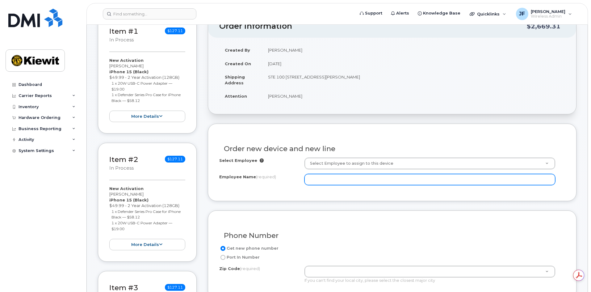
click at [327, 177] on input "Employee Name (required)" at bounding box center [429, 179] width 251 height 11
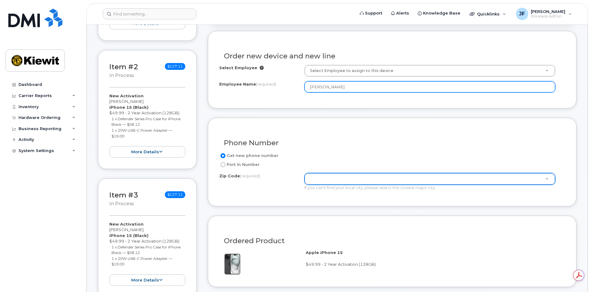
type input "[PERSON_NAME]"
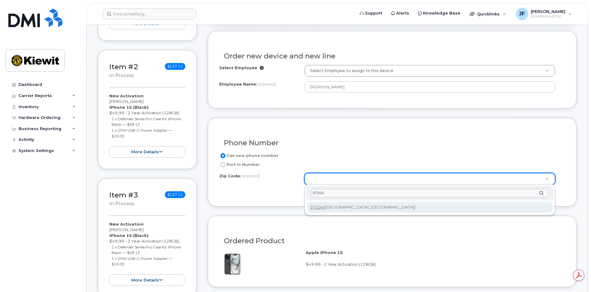
type input "97504"
type input "97504 ([GEOGRAPHIC_DATA], [GEOGRAPHIC_DATA])"
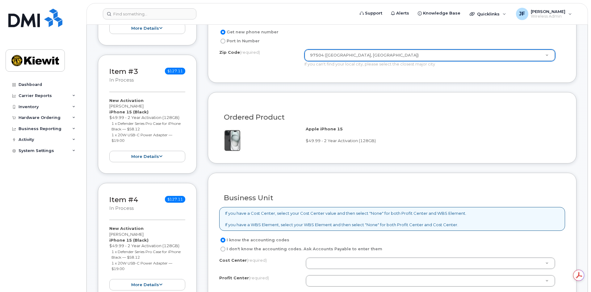
scroll to position [402, 0]
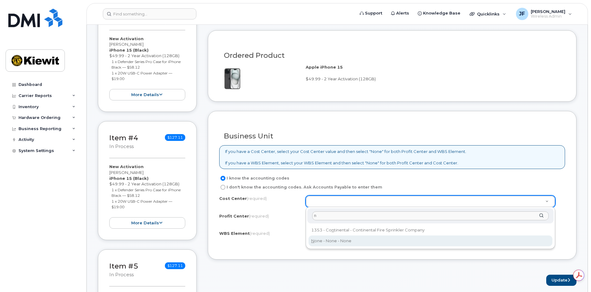
type input "n"
type input "None"
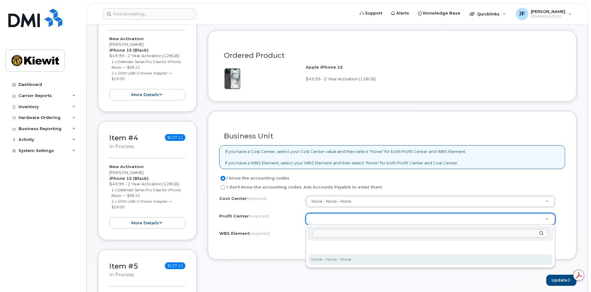
select select "None"
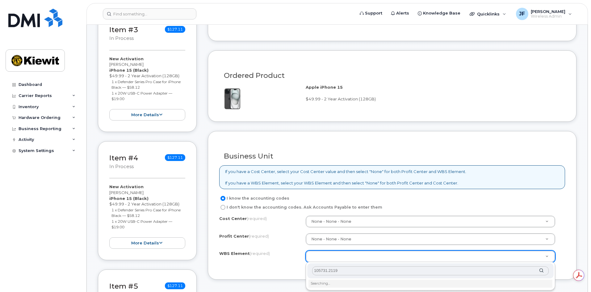
scroll to position [371, 0]
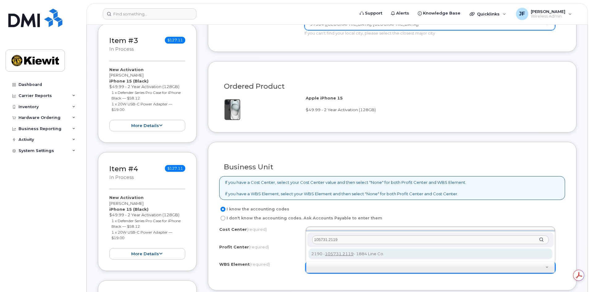
type input "105731.2119"
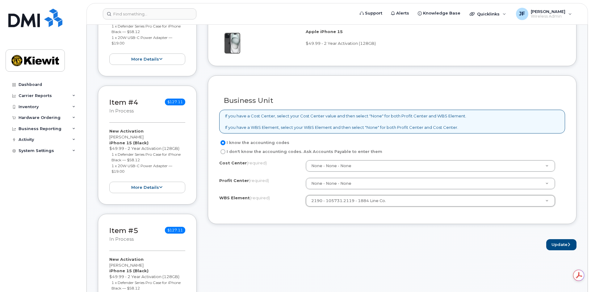
scroll to position [525, 0]
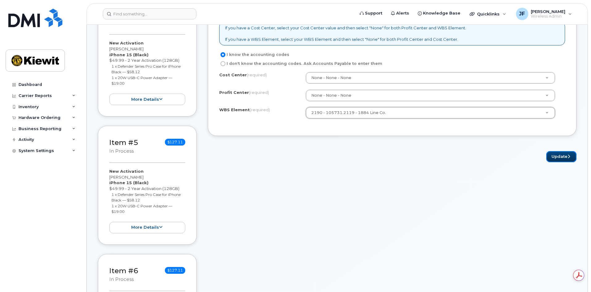
click at [560, 157] on button "Update" at bounding box center [561, 156] width 30 height 11
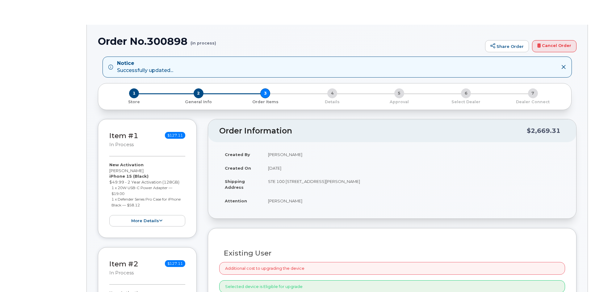
radio input "true"
select select
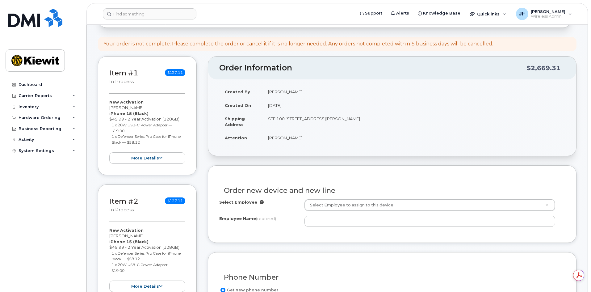
scroll to position [123, 0]
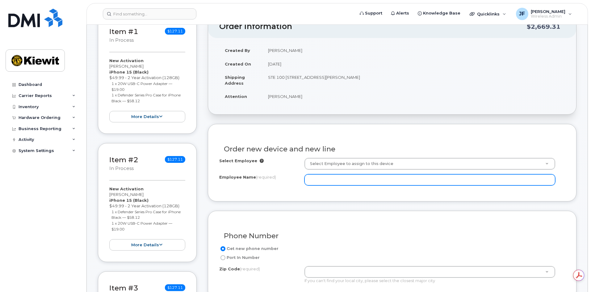
click at [338, 183] on input "Employee Name (required)" at bounding box center [429, 179] width 251 height 11
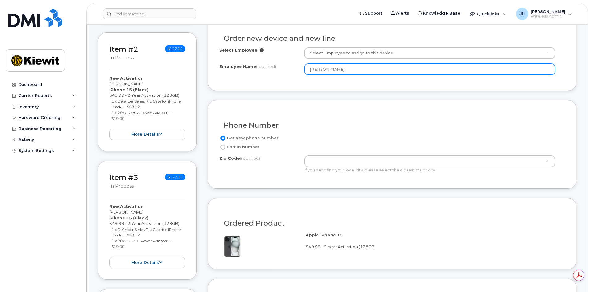
scroll to position [247, 0]
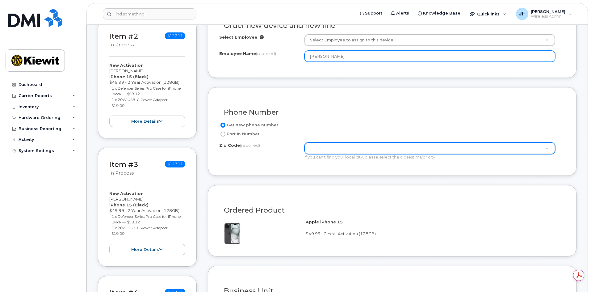
type input "[PERSON_NAME]"
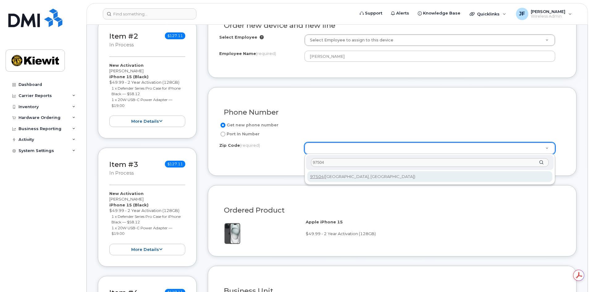
type input "97504"
type input "97504 ([GEOGRAPHIC_DATA], [GEOGRAPHIC_DATA])"
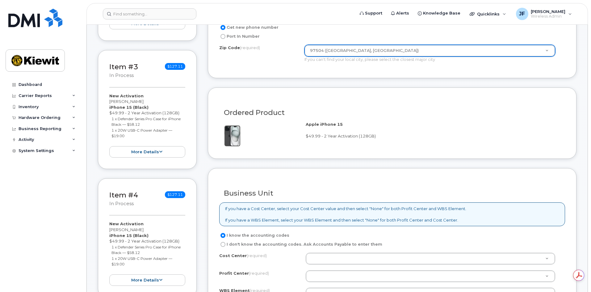
scroll to position [432, 0]
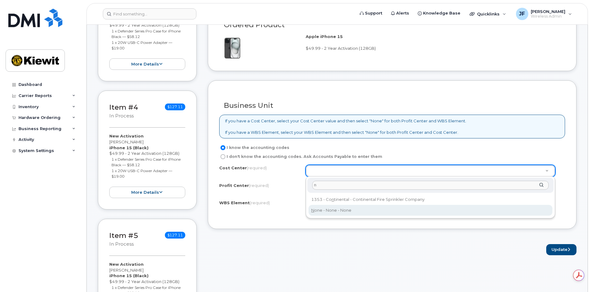
type input "n"
type input "None"
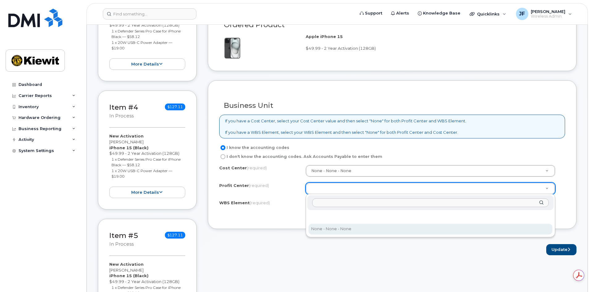
select select "None"
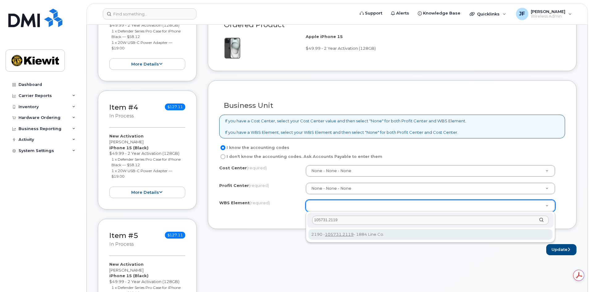
type input "105731.2119"
drag, startPoint x: 348, startPoint y: 236, endPoint x: 360, endPoint y: 238, distance: 12.6
type input "105731.2119"
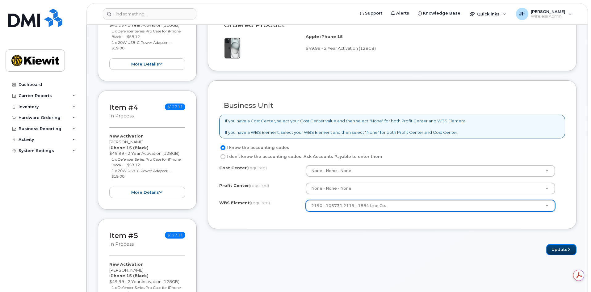
click at [565, 250] on button "Update" at bounding box center [561, 249] width 30 height 11
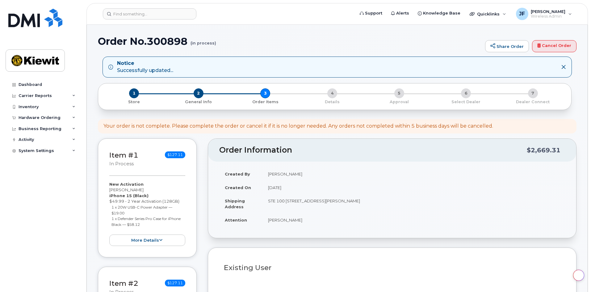
select select
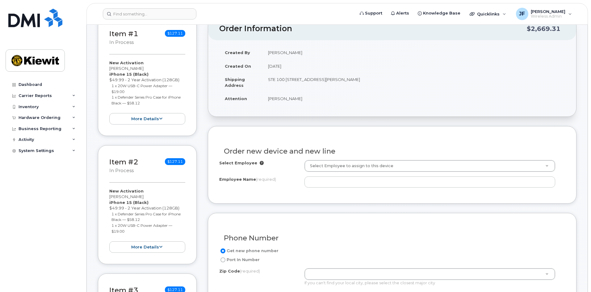
scroll to position [154, 0]
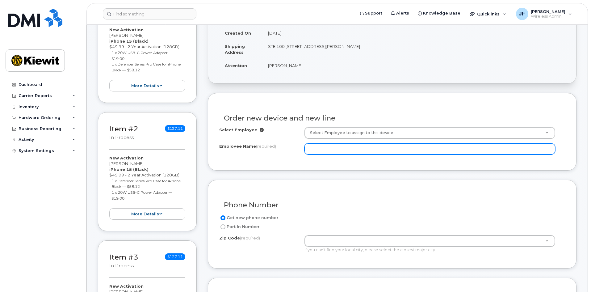
click at [342, 151] on input "Employee Name (required)" at bounding box center [429, 148] width 251 height 11
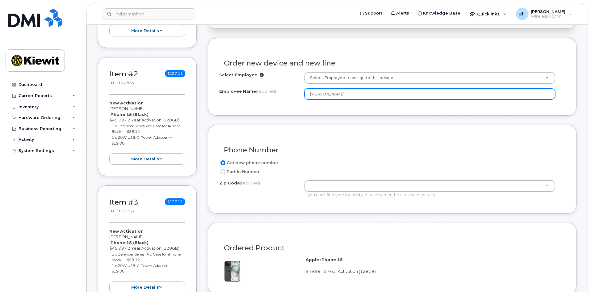
scroll to position [216, 0]
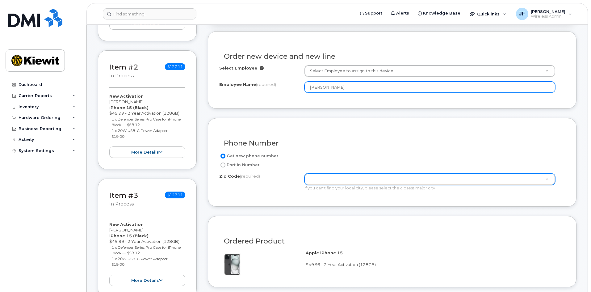
type input "[PERSON_NAME]"
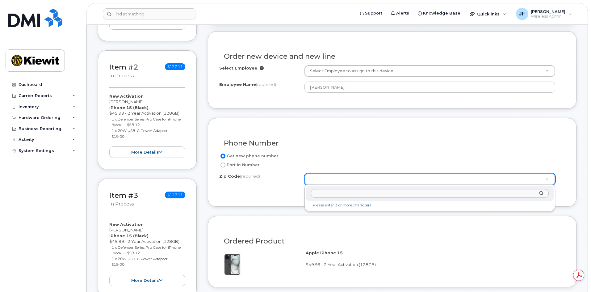
scroll to position [0, 0]
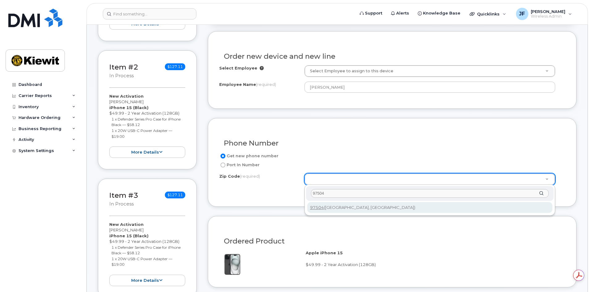
type input "97504"
type input "97504 ([GEOGRAPHIC_DATA], [GEOGRAPHIC_DATA])"
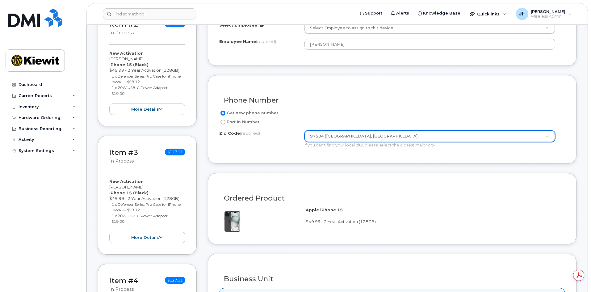
scroll to position [370, 0]
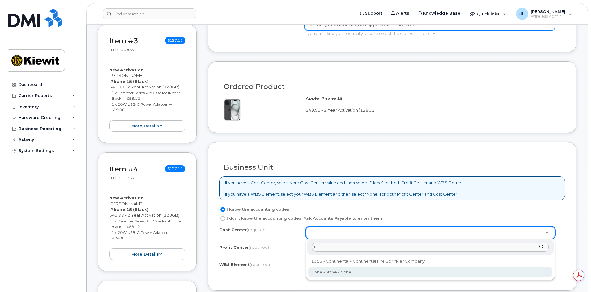
type input "n"
type input "None"
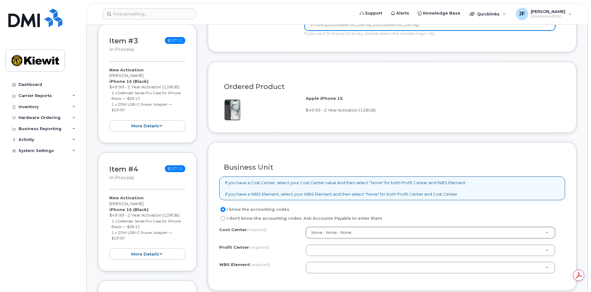
scroll to position [401, 0]
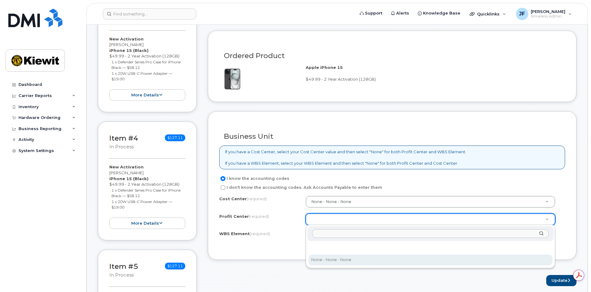
select select "None"
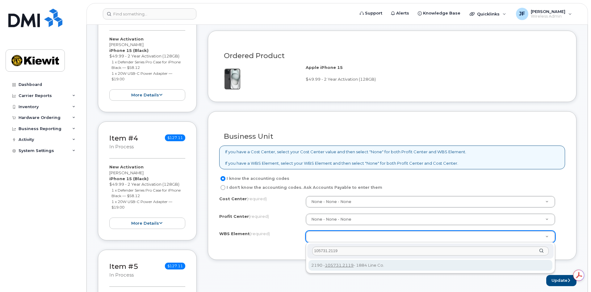
type input "105731.2119"
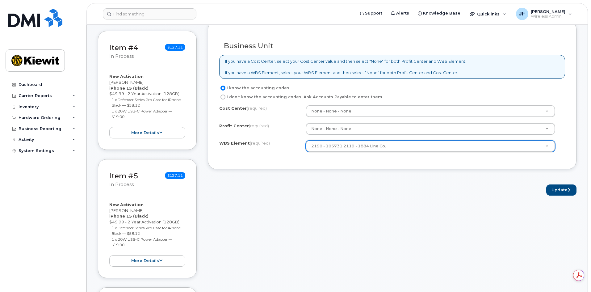
scroll to position [494, 0]
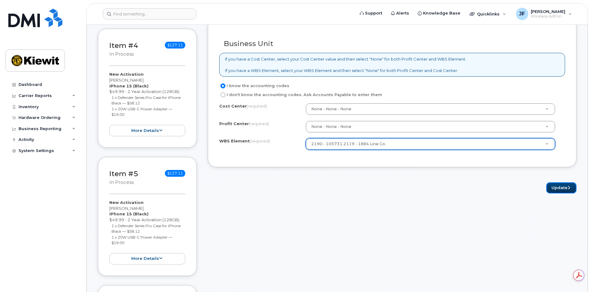
click at [565, 188] on button "Update" at bounding box center [561, 187] width 30 height 11
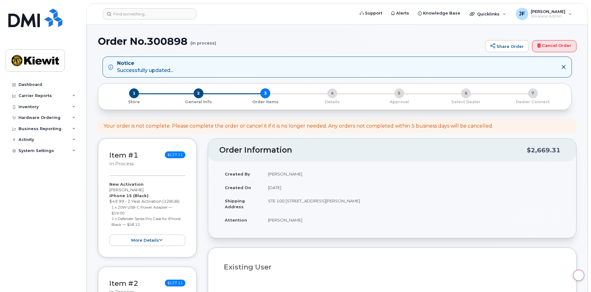
select select
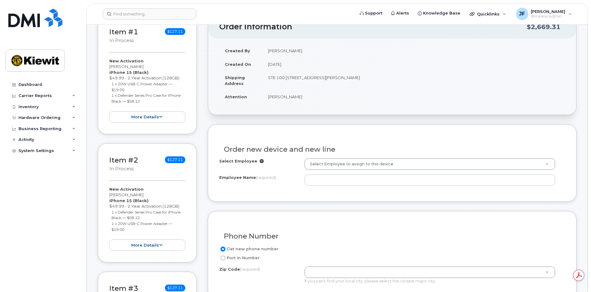
scroll to position [123, 0]
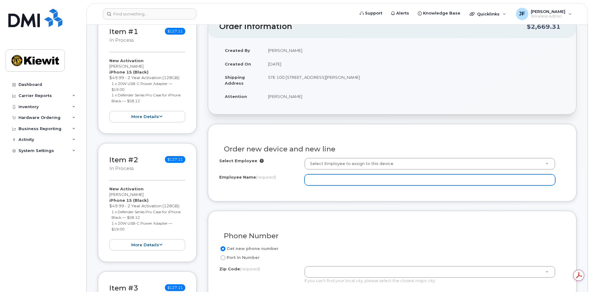
click at [323, 180] on input "Employee Name (required)" at bounding box center [429, 179] width 251 height 11
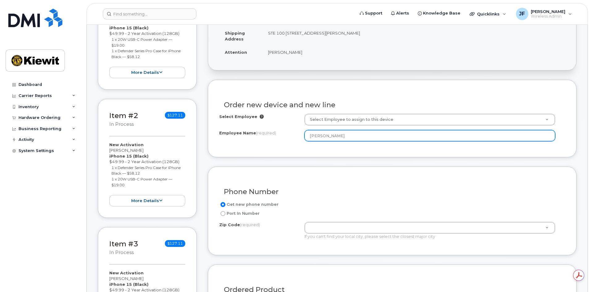
scroll to position [309, 0]
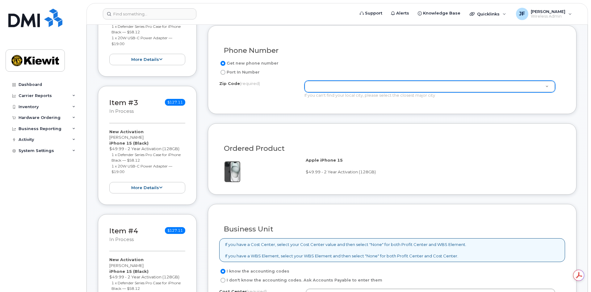
type input "[PERSON_NAME]"
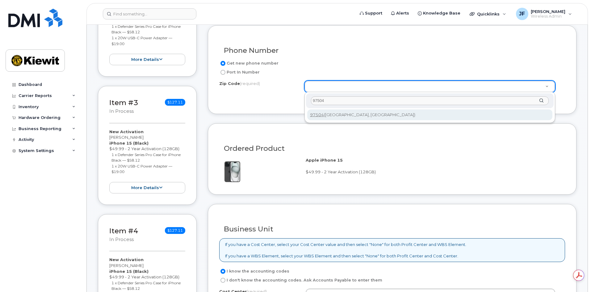
type input "97504"
type input "97504 ([GEOGRAPHIC_DATA], [GEOGRAPHIC_DATA])"
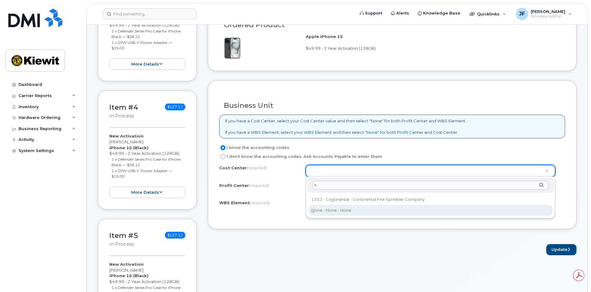
scroll to position [0, 0]
type input "n"
type input "None"
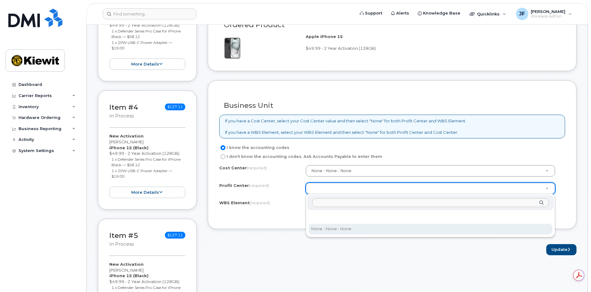
select select "None"
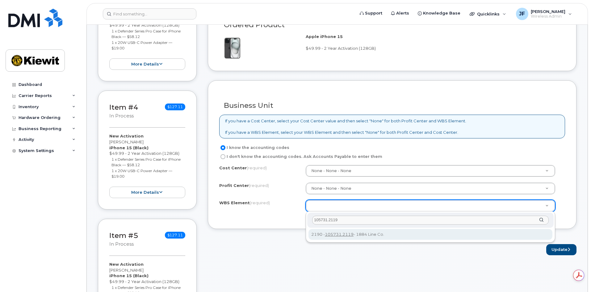
type input "105731.2119"
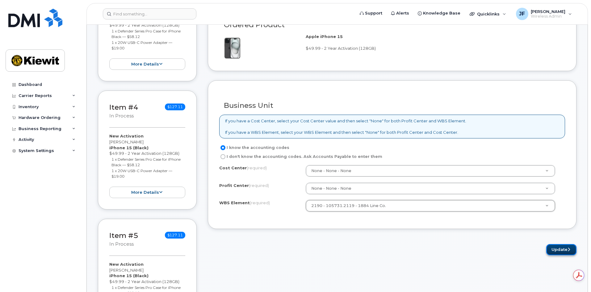
click at [556, 249] on button "Update" at bounding box center [561, 249] width 30 height 11
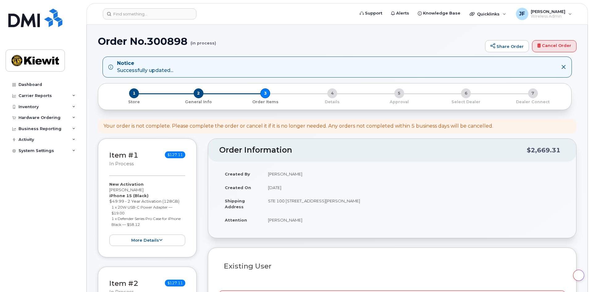
select select
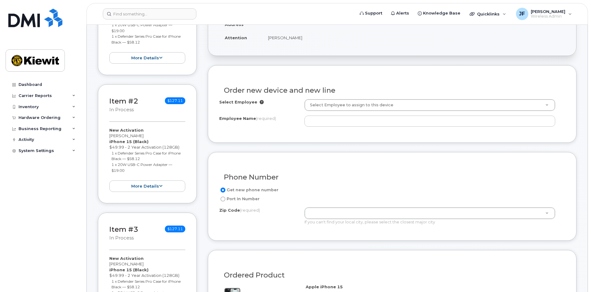
scroll to position [185, 0]
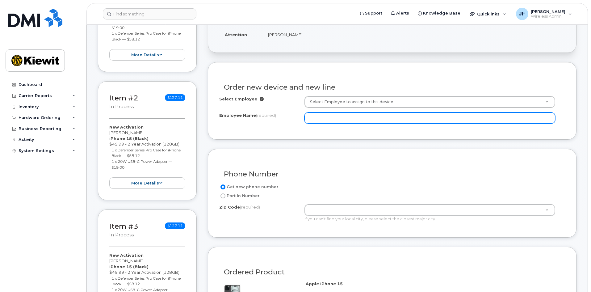
click at [328, 118] on input "Employee Name (required)" at bounding box center [429, 117] width 251 height 11
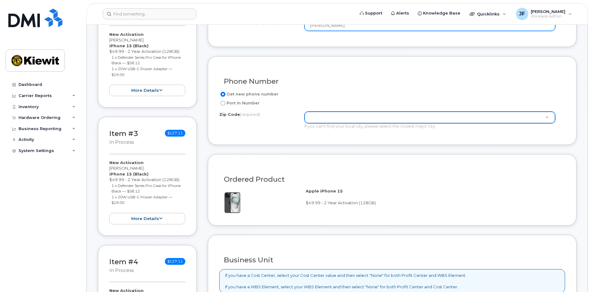
type input "[PERSON_NAME]"
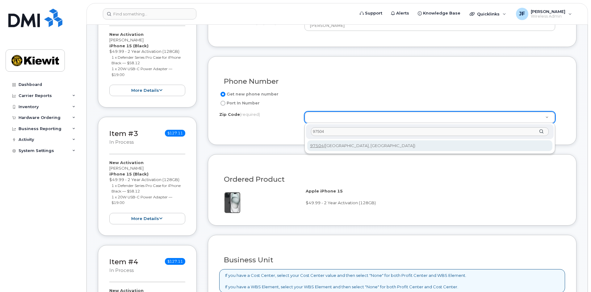
type input "97504"
type input "97504 (Medford, OR)"
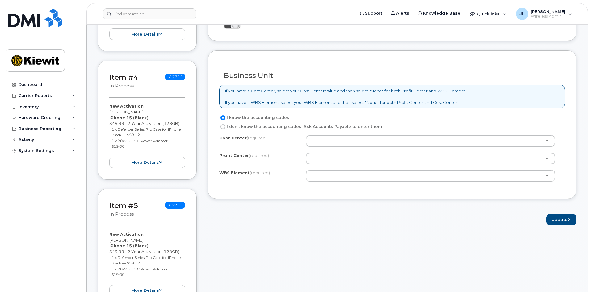
scroll to position [463, 0]
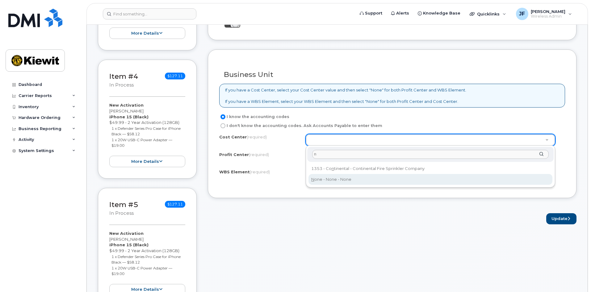
type input "n"
type input "None"
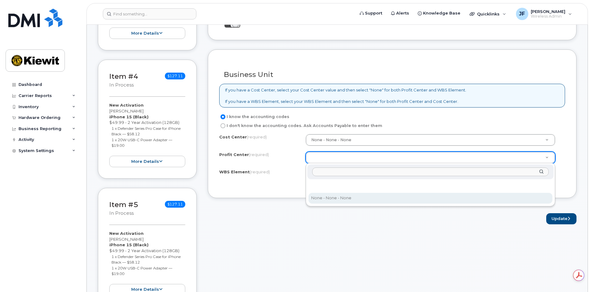
select select "None"
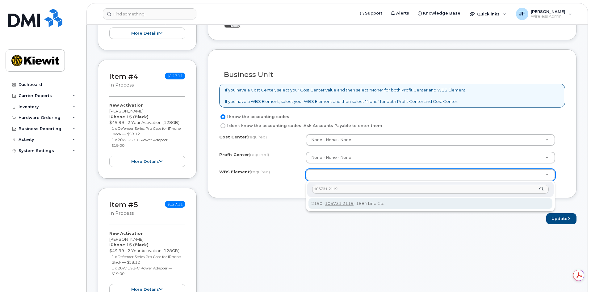
type input "105731.2119"
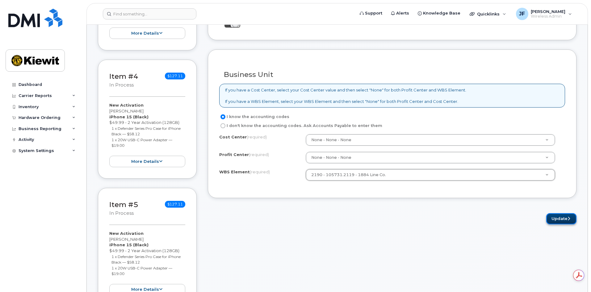
click at [572, 218] on button "Update" at bounding box center [561, 218] width 30 height 11
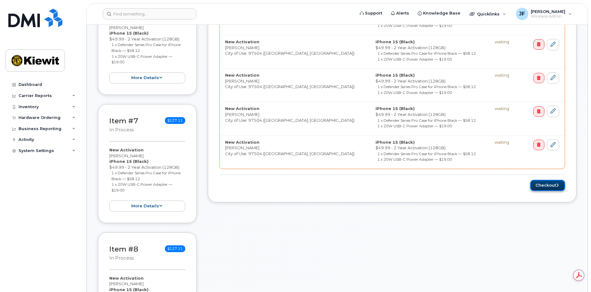
click at [550, 186] on button "Checkout" at bounding box center [547, 185] width 35 height 11
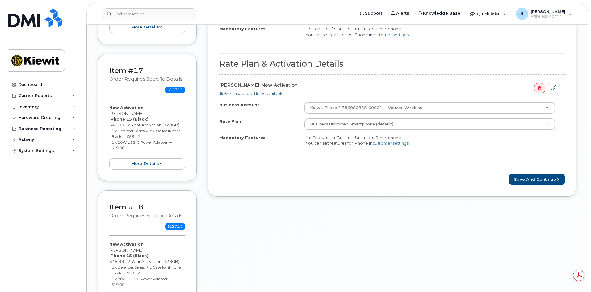
scroll to position [2284, 0]
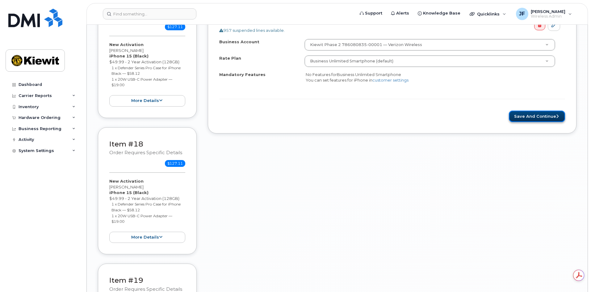
click at [549, 119] on button "Save and Continue" at bounding box center [537, 116] width 56 height 11
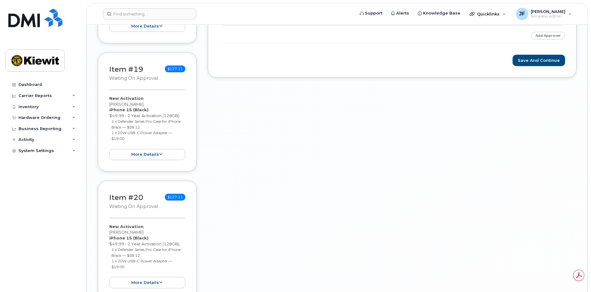
scroll to position [2346, 0]
drag, startPoint x: 541, startPoint y: 63, endPoint x: 538, endPoint y: 84, distance: 20.9
click at [541, 63] on button "Save and Continue" at bounding box center [538, 59] width 52 height 11
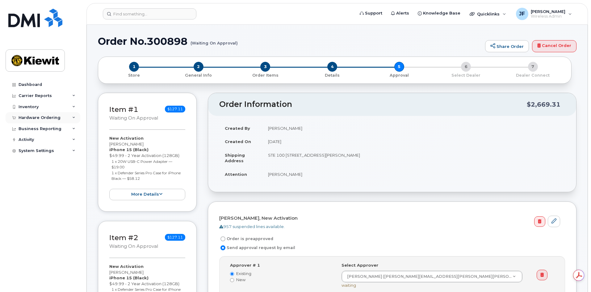
click at [50, 118] on div "Hardware Ordering" at bounding box center [40, 117] width 42 height 5
click at [50, 139] on link "Orders" at bounding box center [48, 141] width 64 height 12
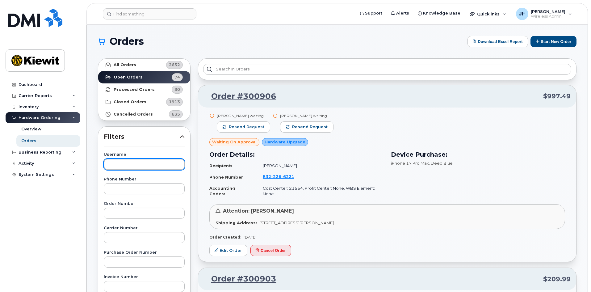
click at [126, 163] on input "text" at bounding box center [144, 164] width 81 height 11
type input "[PERSON_NAME]"
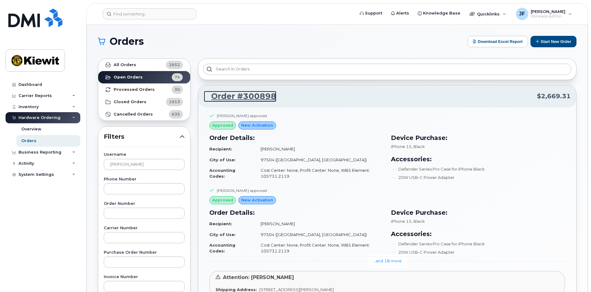
click at [244, 94] on link "Order #300898" at bounding box center [240, 96] width 73 height 11
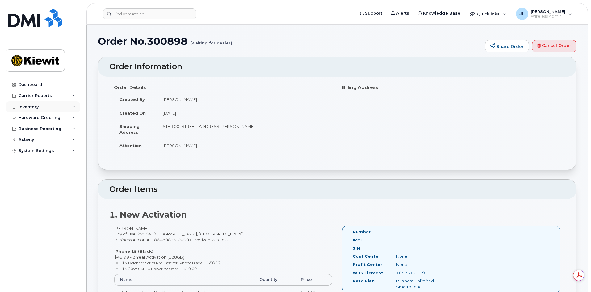
click at [74, 107] on icon at bounding box center [73, 106] width 3 height 3
click at [71, 119] on div "Hardware Ordering" at bounding box center [43, 117] width 75 height 11
click at [30, 139] on div "Orders" at bounding box center [28, 141] width 15 height 6
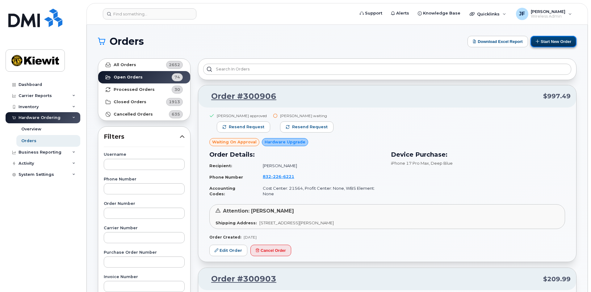
click at [560, 45] on button "Start New Order" at bounding box center [553, 41] width 46 height 11
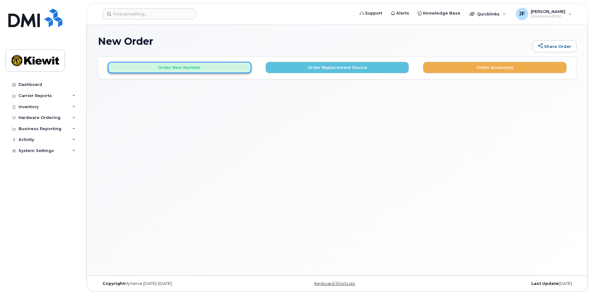
click at [191, 68] on button "Order New Number" at bounding box center [180, 67] width 144 height 11
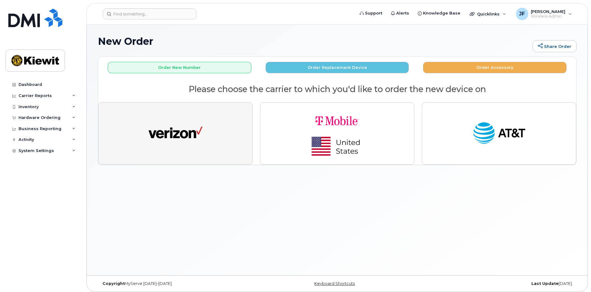
click at [207, 148] on button "button" at bounding box center [175, 133] width 154 height 62
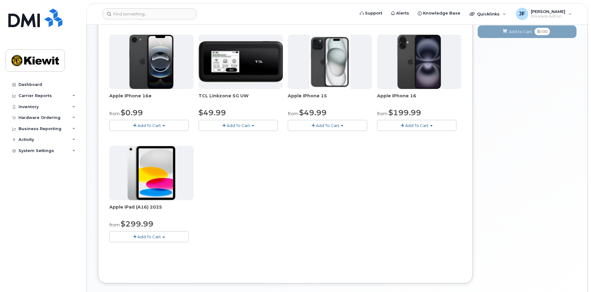
scroll to position [117, 0]
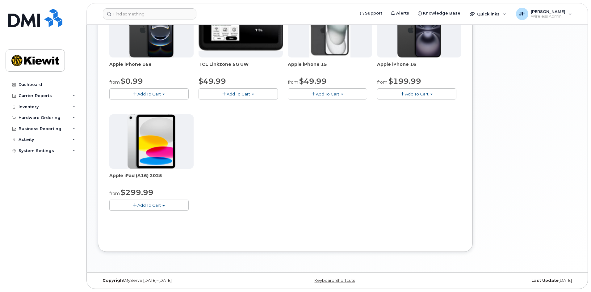
click at [161, 202] on button "Add To Cart" at bounding box center [148, 204] width 79 height 11
click at [161, 216] on link "$299.99 - 2 Year Activation (128GB)" at bounding box center [153, 217] width 85 height 8
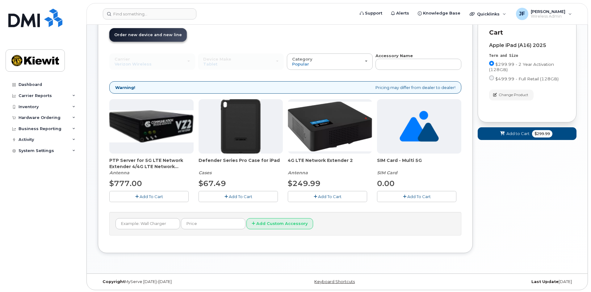
scroll to position [41, 0]
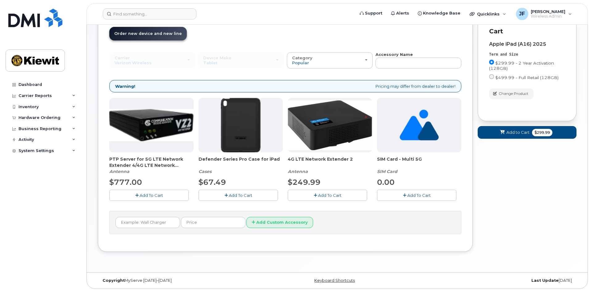
click at [252, 196] on span "Add To Cart" at bounding box center [240, 195] width 23 height 5
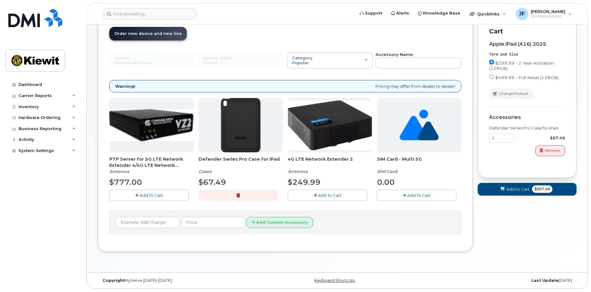
click at [536, 190] on span "$367.48" at bounding box center [542, 188] width 20 height 7
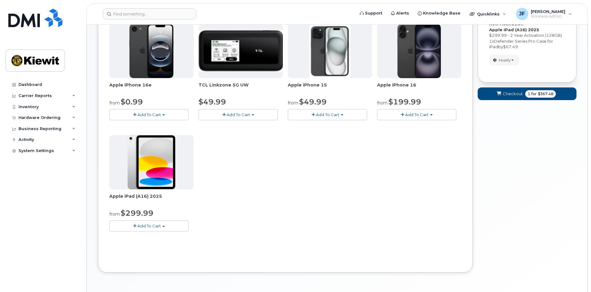
scroll to position [103, 0]
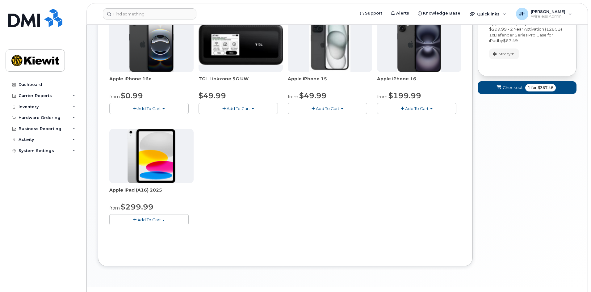
click at [169, 218] on button "Add To Cart" at bounding box center [148, 219] width 79 height 11
click at [166, 230] on link "$299.99 - 2 Year Activation (128GB)" at bounding box center [153, 231] width 85 height 8
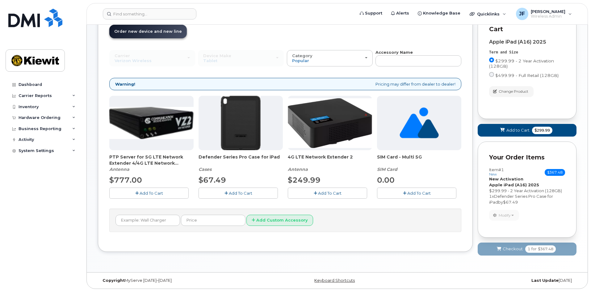
scroll to position [43, 0]
click at [254, 189] on button "Add To Cart" at bounding box center [237, 192] width 79 height 11
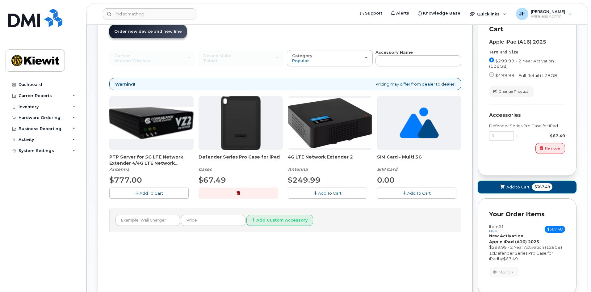
click at [509, 189] on span "Add to Cart" at bounding box center [517, 187] width 23 height 6
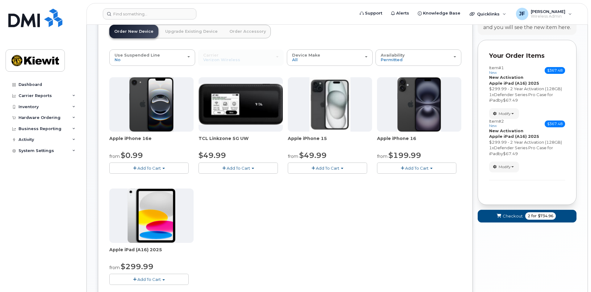
scroll to position [74, 0]
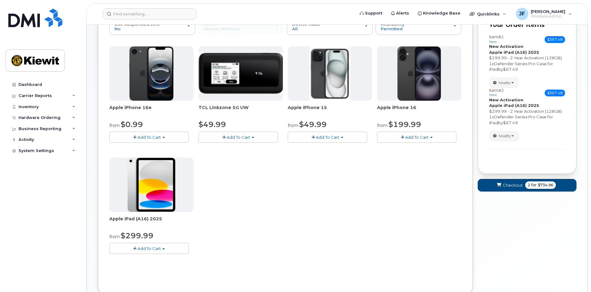
click at [178, 248] on button "Add To Cart" at bounding box center [148, 248] width 79 height 11
click at [164, 259] on link "$299.99 - 2 Year Activation (128GB)" at bounding box center [153, 260] width 85 height 8
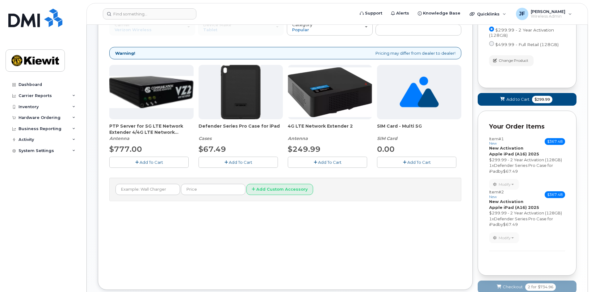
click at [261, 164] on button "Add To Cart" at bounding box center [237, 161] width 79 height 11
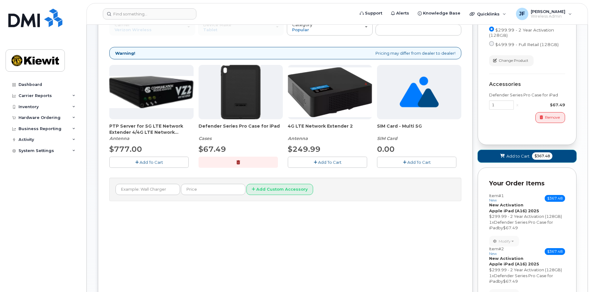
click at [551, 155] on span "$367.48" at bounding box center [542, 155] width 20 height 7
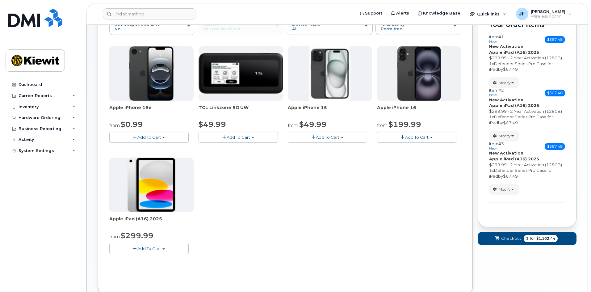
click at [172, 249] on button "Add To Cart" at bounding box center [148, 248] width 79 height 11
click at [168, 258] on link "$299.99 - 2 Year Activation (128GB)" at bounding box center [153, 260] width 85 height 8
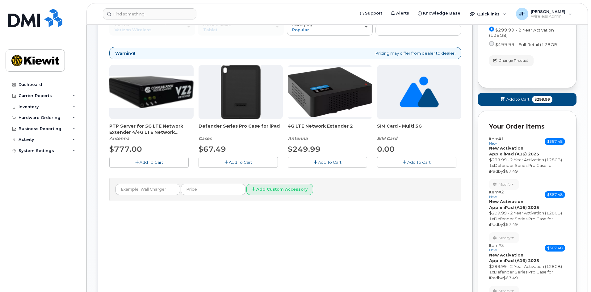
click at [238, 165] on button "Add To Cart" at bounding box center [237, 161] width 79 height 11
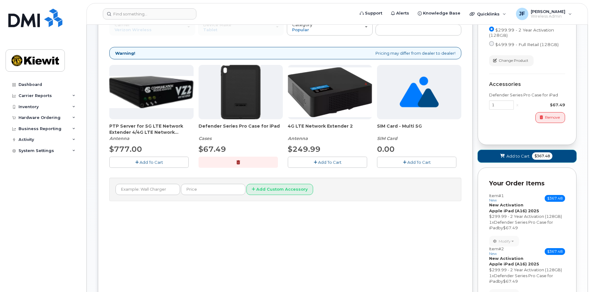
click at [519, 156] on span "Add to Cart" at bounding box center [517, 156] width 23 height 6
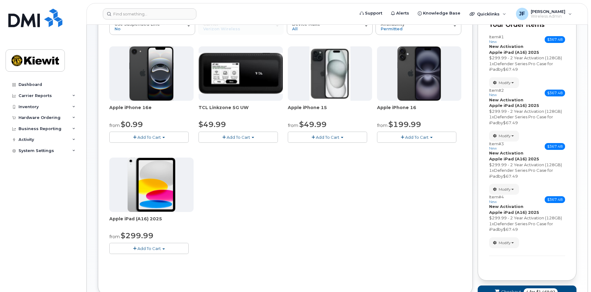
click at [152, 248] on span "Add To Cart" at bounding box center [148, 248] width 23 height 5
click at [151, 257] on link "$299.99 - 2 Year Activation (128GB)" at bounding box center [153, 260] width 85 height 8
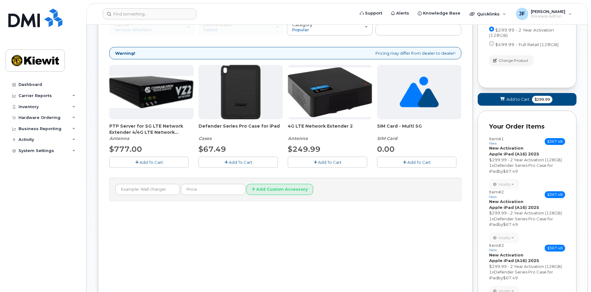
click at [254, 165] on button "Add To Cart" at bounding box center [237, 161] width 79 height 11
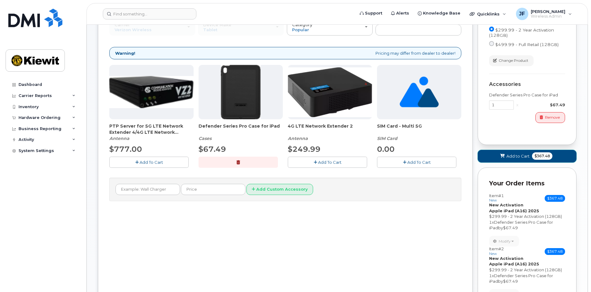
click at [512, 155] on span "Add to Cart" at bounding box center [517, 156] width 23 height 6
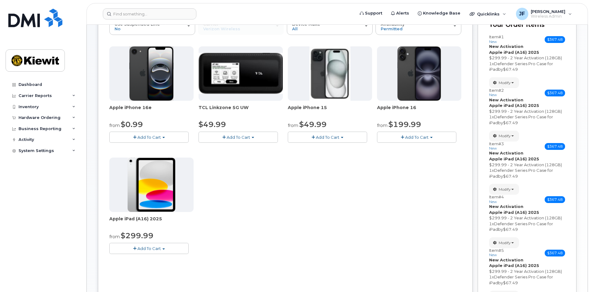
click at [180, 250] on button "Add To Cart" at bounding box center [148, 248] width 79 height 11
click at [165, 262] on link "$299.99 - 2 Year Activation (128GB)" at bounding box center [153, 260] width 85 height 8
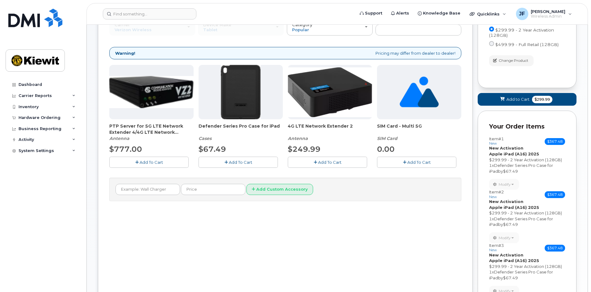
click at [248, 164] on span "Add To Cart" at bounding box center [240, 162] width 23 height 5
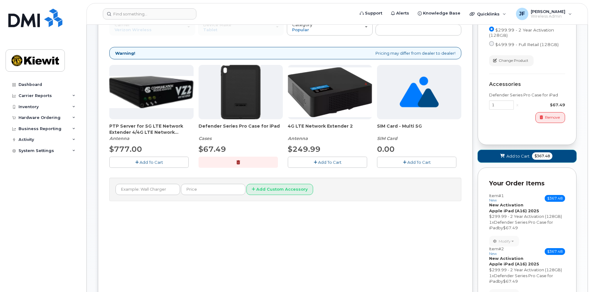
click at [499, 154] on span at bounding box center [502, 156] width 6 height 6
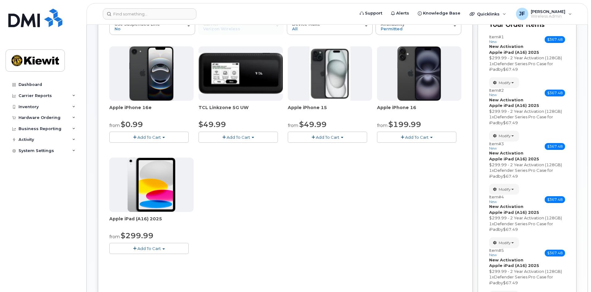
click at [177, 247] on button "Add To Cart" at bounding box center [148, 248] width 79 height 11
click at [165, 259] on link "$299.99 - 2 Year Activation (128GB)" at bounding box center [153, 260] width 85 height 8
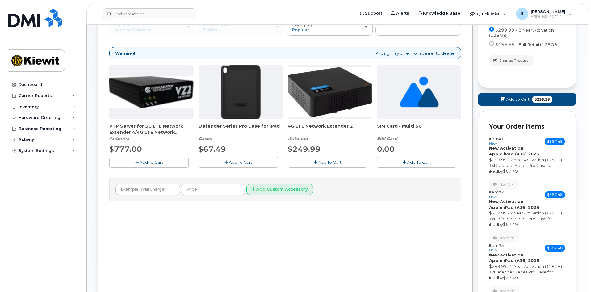
click at [235, 162] on span "Add To Cart" at bounding box center [240, 162] width 23 height 5
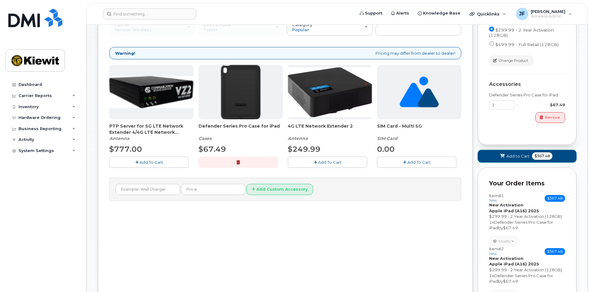
click at [511, 156] on span "Add to Cart" at bounding box center [517, 156] width 23 height 6
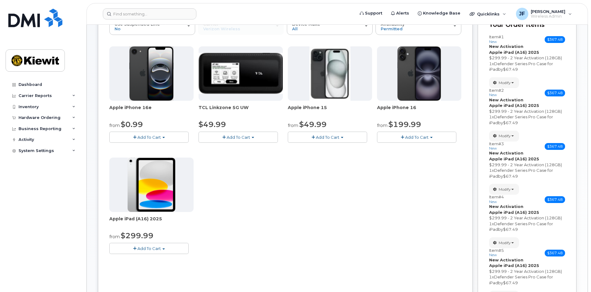
click at [148, 250] on span "Add To Cart" at bounding box center [148, 248] width 23 height 5
click at [155, 261] on link "$299.99 - 2 Year Activation (128GB)" at bounding box center [153, 260] width 85 height 8
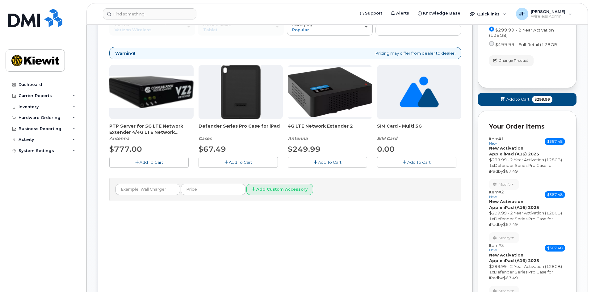
click at [252, 160] on span "Add To Cart" at bounding box center [240, 162] width 23 height 5
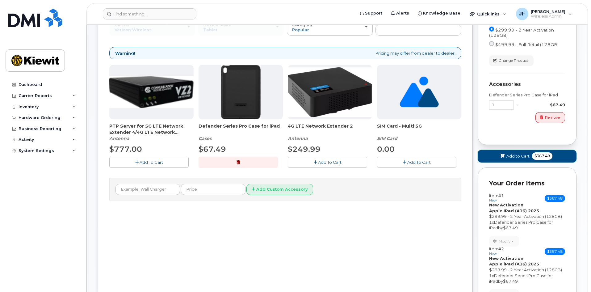
click at [531, 160] on button "Add to Cart $367.48" at bounding box center [526, 156] width 99 height 13
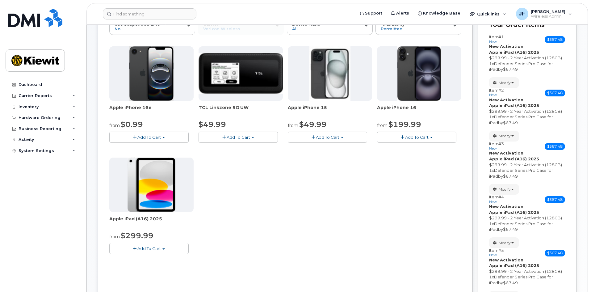
click at [162, 248] on button "Add To Cart" at bounding box center [148, 248] width 79 height 11
click at [153, 259] on link "$299.99 - 2 Year Activation (128GB)" at bounding box center [153, 260] width 85 height 8
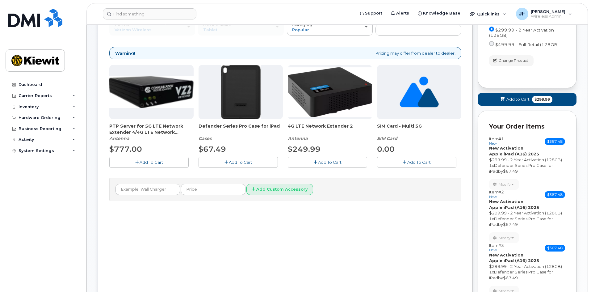
click at [230, 162] on span "Add To Cart" at bounding box center [240, 162] width 23 height 5
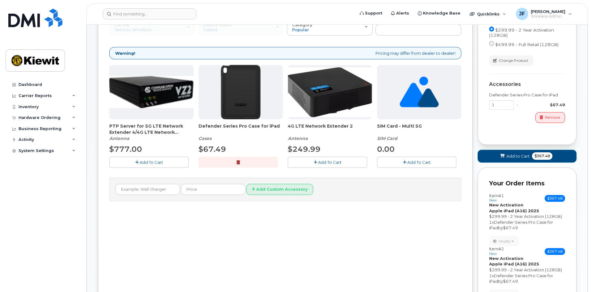
click at [503, 155] on icon at bounding box center [502, 156] width 4 height 4
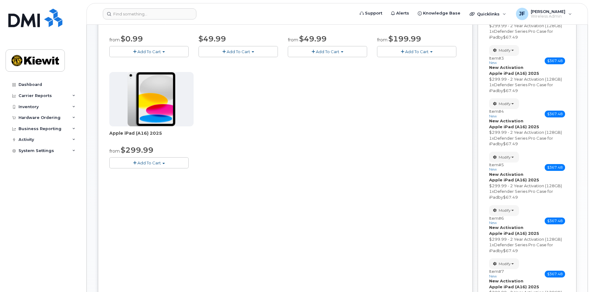
scroll to position [106, 0]
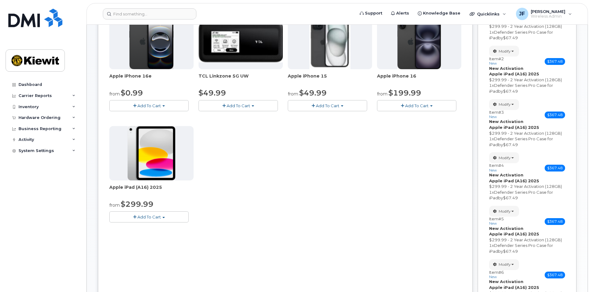
click at [178, 219] on button "Add To Cart" at bounding box center [148, 216] width 79 height 11
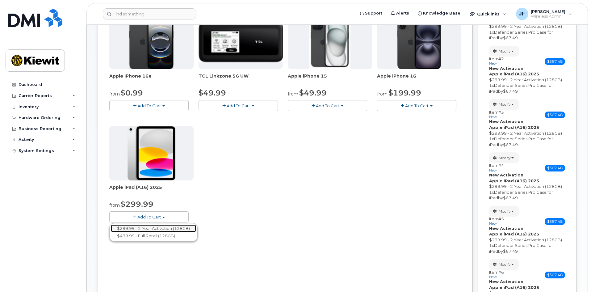
click at [173, 229] on link "$299.99 - 2 Year Activation (128GB)" at bounding box center [153, 228] width 85 height 8
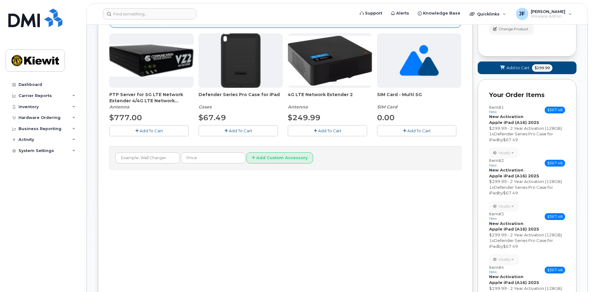
click at [232, 129] on span "Add To Cart" at bounding box center [240, 130] width 23 height 5
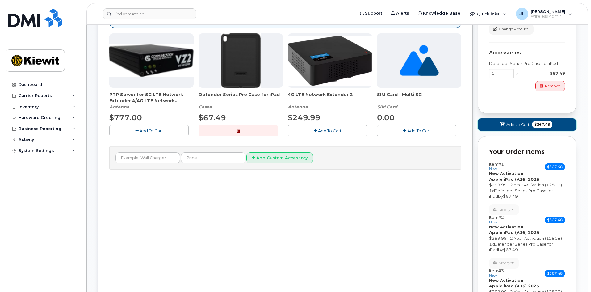
click at [507, 124] on span "Add to Cart" at bounding box center [517, 125] width 23 height 6
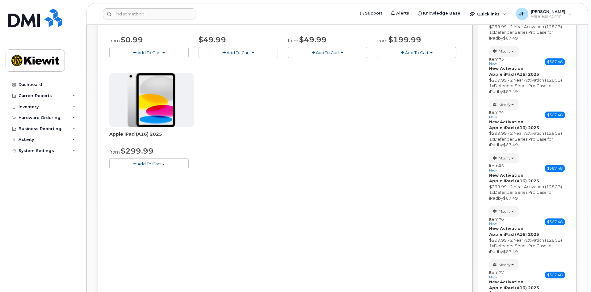
scroll to position [93, 0]
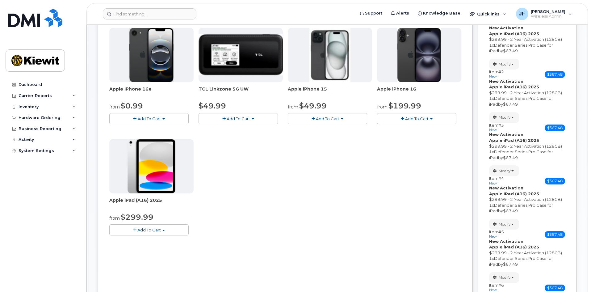
click at [166, 233] on button "Add To Cart" at bounding box center [148, 229] width 79 height 11
click at [166, 240] on link "$299.99 - 2 Year Activation (128GB)" at bounding box center [153, 241] width 85 height 8
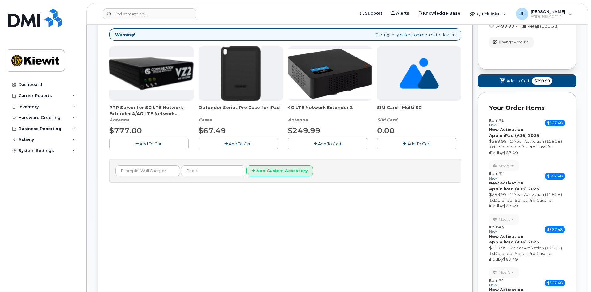
click at [246, 141] on span "Add To Cart" at bounding box center [240, 143] width 23 height 5
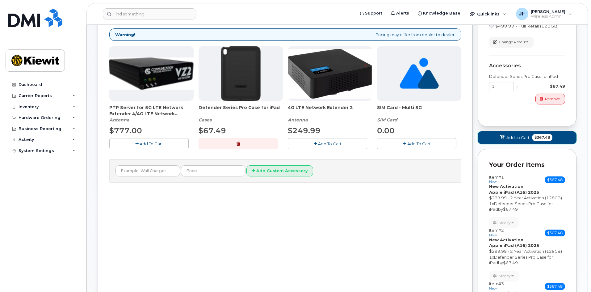
click at [531, 136] on button "Add to Cart $367.48" at bounding box center [526, 137] width 99 height 13
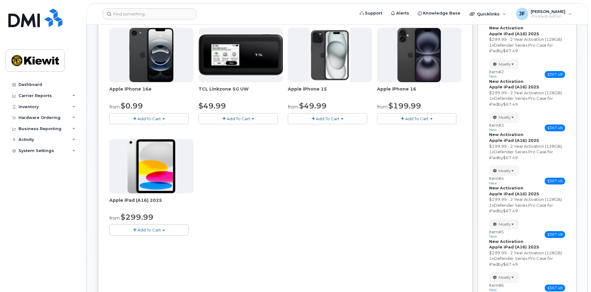
click at [167, 230] on button "Add To Cart" at bounding box center [148, 229] width 79 height 11
click at [171, 242] on link "$299.99 - 2 Year Activation (128GB)" at bounding box center [153, 241] width 85 height 8
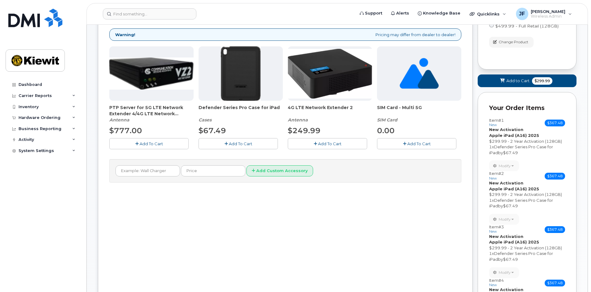
click at [231, 144] on span "Add To Cart" at bounding box center [240, 143] width 23 height 5
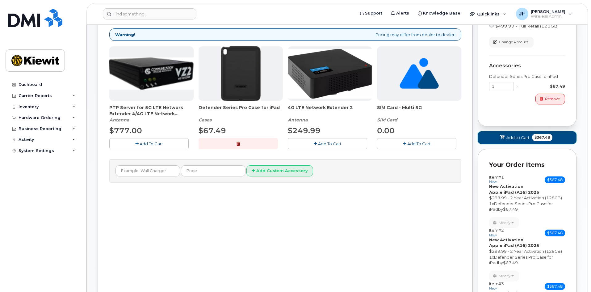
click at [518, 138] on span "Add to Cart" at bounding box center [517, 138] width 23 height 6
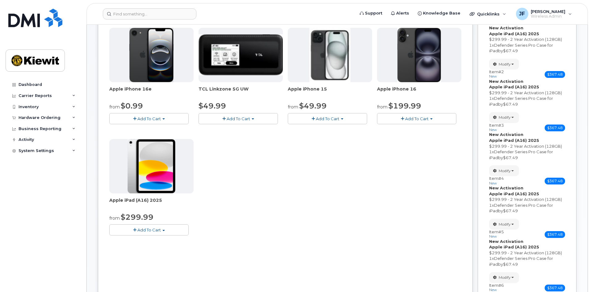
click at [174, 232] on button "Add To Cart" at bounding box center [148, 229] width 79 height 11
click at [169, 242] on link "$299.99 - 2 Year Activation (128GB)" at bounding box center [153, 241] width 85 height 8
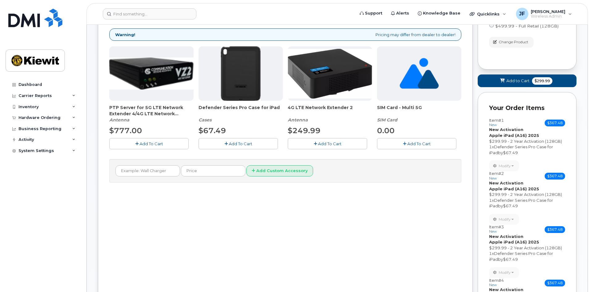
click at [265, 146] on button "Add To Cart" at bounding box center [237, 143] width 79 height 11
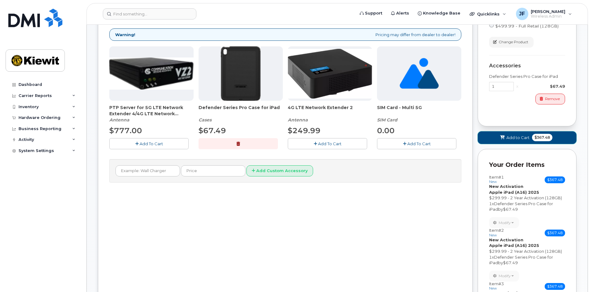
click at [494, 140] on button "Add to Cart $367.48" at bounding box center [526, 137] width 99 height 13
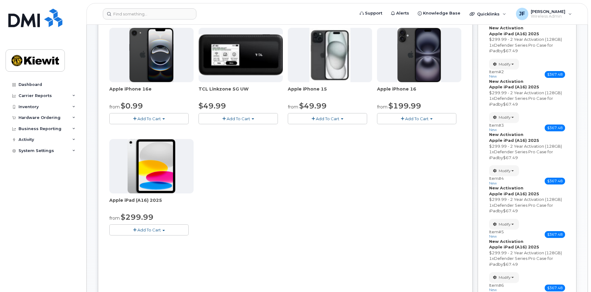
click at [170, 235] on div "Apple iPhone 16e from $0.99 Add To Cart $0.99 - 2 Year Activation (128GB) $599.…" at bounding box center [285, 136] width 352 height 217
click at [171, 232] on button "Add To Cart" at bounding box center [148, 229] width 79 height 11
click at [172, 240] on link "$299.99 - 2 Year Activation (128GB)" at bounding box center [153, 241] width 85 height 8
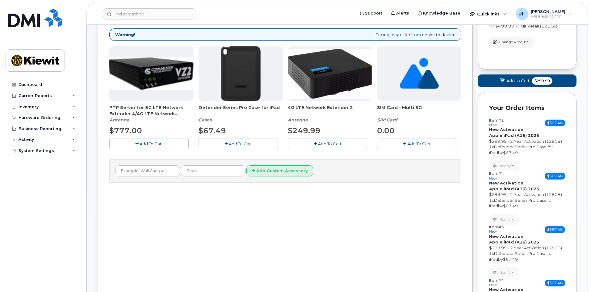
click at [244, 144] on span "Add To Cart" at bounding box center [240, 143] width 23 height 5
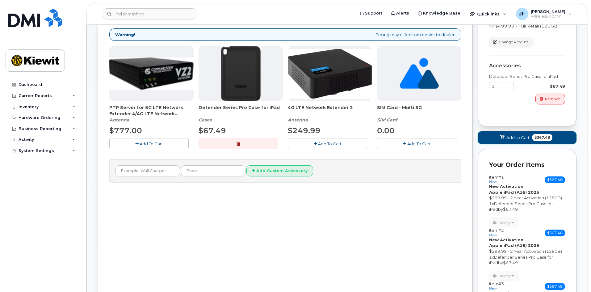
click at [530, 138] on button "Add to Cart $367.48" at bounding box center [526, 137] width 99 height 13
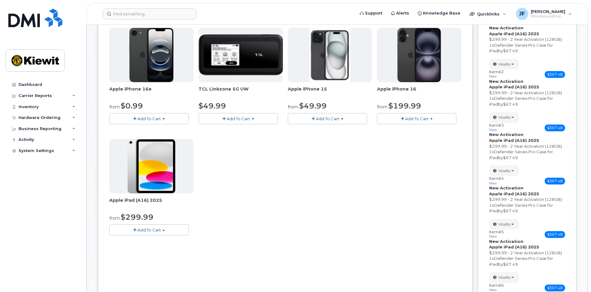
click at [178, 230] on button "Add To Cart" at bounding box center [148, 229] width 79 height 11
click at [165, 241] on link "$299.99 - 2 Year Activation (128GB)" at bounding box center [153, 241] width 85 height 8
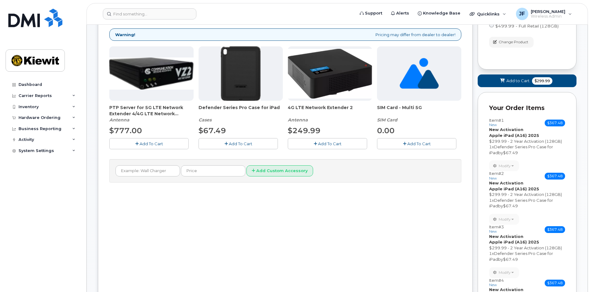
click at [249, 144] on span "Add To Cart" at bounding box center [240, 143] width 23 height 5
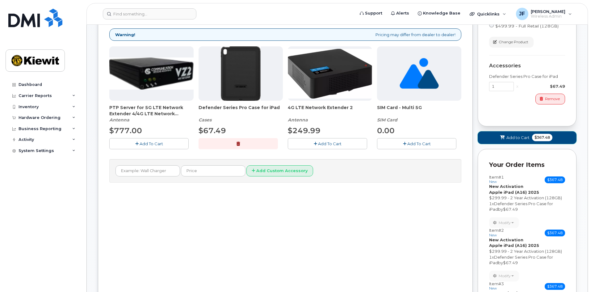
click at [498, 135] on button "Add to Cart $367.48" at bounding box center [526, 137] width 99 height 13
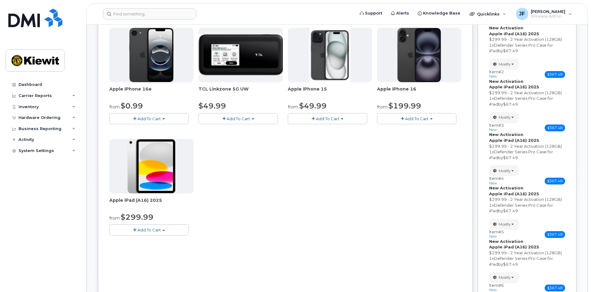
click at [156, 229] on span "Add To Cart" at bounding box center [148, 229] width 23 height 5
click at [155, 239] on link "$299.99 - 2 Year Activation (128GB)" at bounding box center [153, 241] width 85 height 8
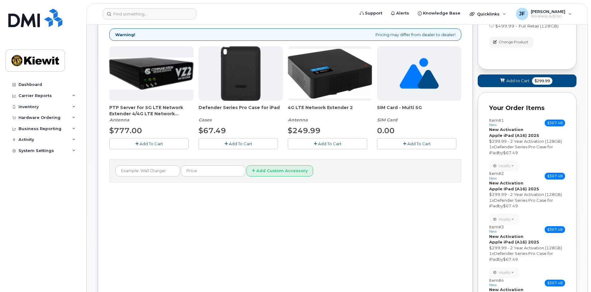
click at [244, 147] on button "Add To Cart" at bounding box center [237, 143] width 79 height 11
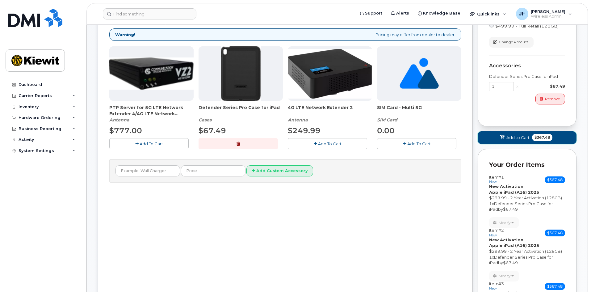
click at [492, 137] on button "Add to Cart $367.48" at bounding box center [526, 137] width 99 height 13
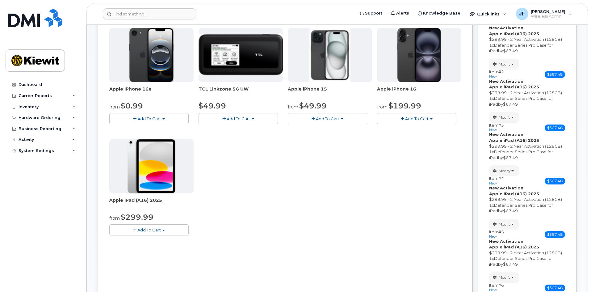
click at [168, 232] on button "Add To Cart" at bounding box center [148, 229] width 79 height 11
click at [165, 240] on link "$299.99 - 2 Year Activation (128GB)" at bounding box center [153, 241] width 85 height 8
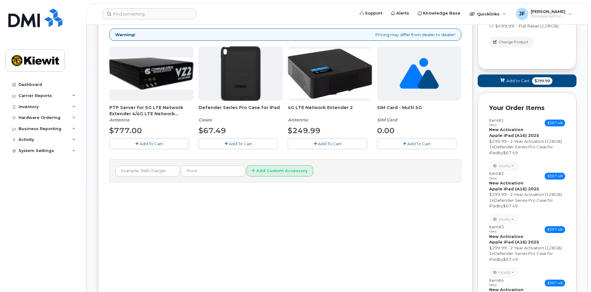
click at [245, 143] on span "Add To Cart" at bounding box center [240, 143] width 23 height 5
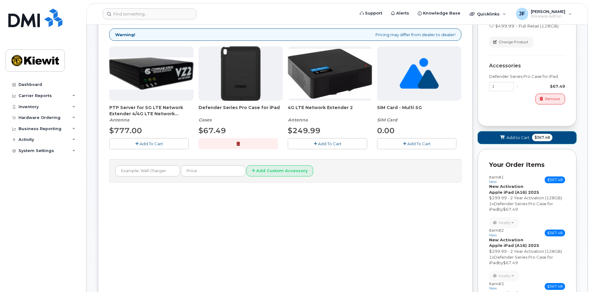
click at [511, 140] on span "Add to Cart" at bounding box center [517, 138] width 23 height 6
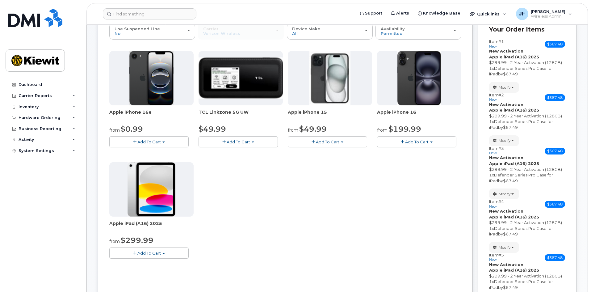
scroll to position [123, 0]
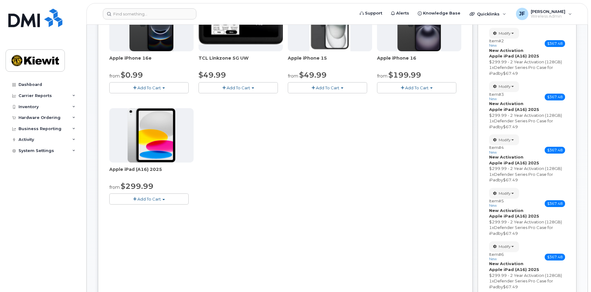
click at [163, 200] on span "button" at bounding box center [163, 199] width 2 height 1
click at [163, 213] on link "$299.99 - 2 Year Activation (128GB)" at bounding box center [153, 210] width 85 height 8
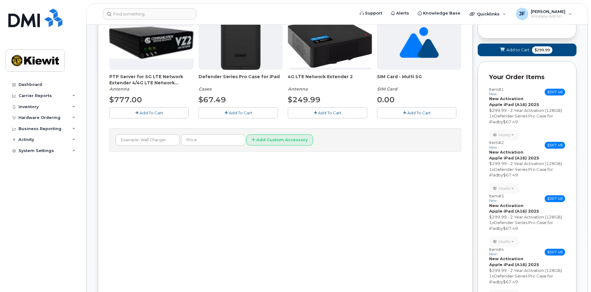
click at [236, 113] on span "Add To Cart" at bounding box center [240, 112] width 23 height 5
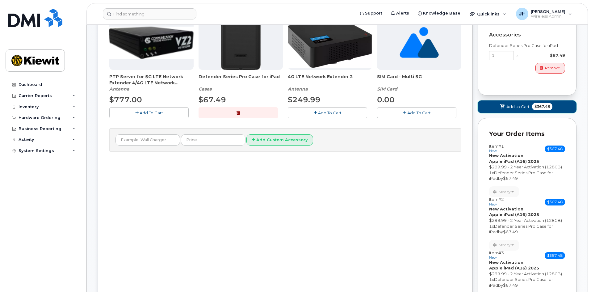
click at [505, 106] on span at bounding box center [502, 107] width 6 height 6
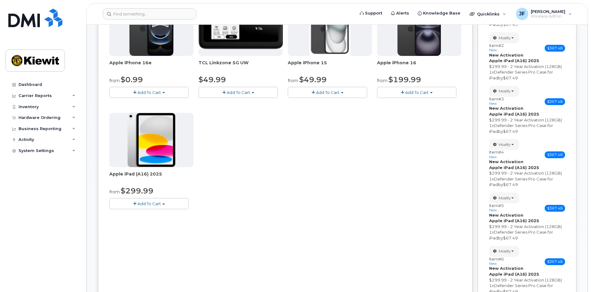
scroll to position [111, 0]
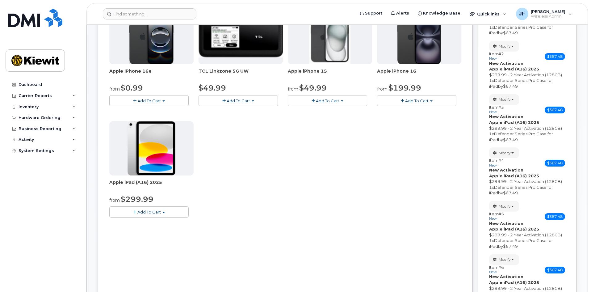
click at [147, 219] on div "Apple iPhone 16e from $0.99 Add To Cart $0.99 - 2 Year Activation (128GB) $599.…" at bounding box center [285, 118] width 352 height 217
click at [150, 216] on button "Add To Cart" at bounding box center [148, 211] width 79 height 11
click at [154, 225] on link "$299.99 - 2 Year Activation (128GB)" at bounding box center [153, 223] width 85 height 8
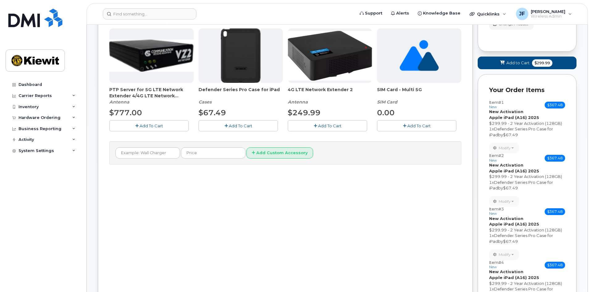
click at [249, 125] on span "Add To Cart" at bounding box center [240, 125] width 23 height 5
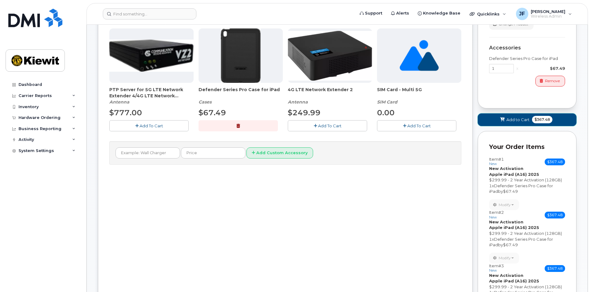
click at [496, 117] on button "Add to Cart $367.48" at bounding box center [526, 119] width 99 height 13
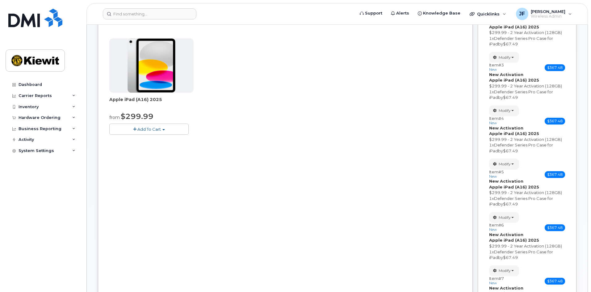
scroll to position [128, 0]
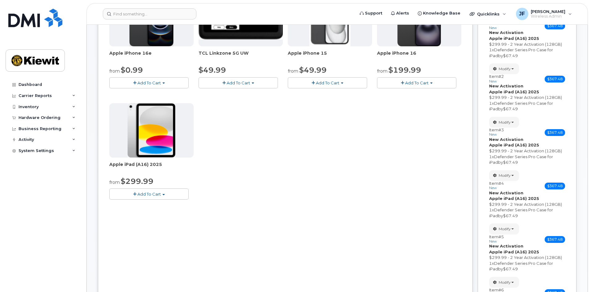
click at [171, 198] on button "Add To Cart" at bounding box center [148, 193] width 79 height 11
click at [169, 206] on link "$299.99 - 2 Year Activation (128GB)" at bounding box center [153, 206] width 85 height 8
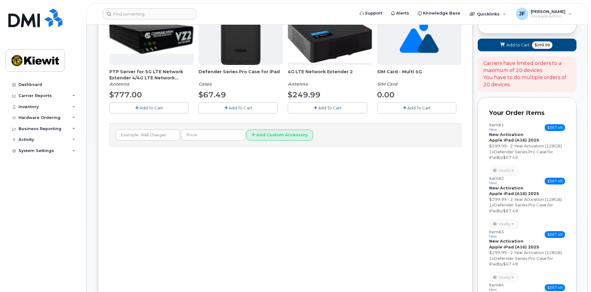
click at [259, 108] on button "Add To Cart" at bounding box center [237, 107] width 79 height 11
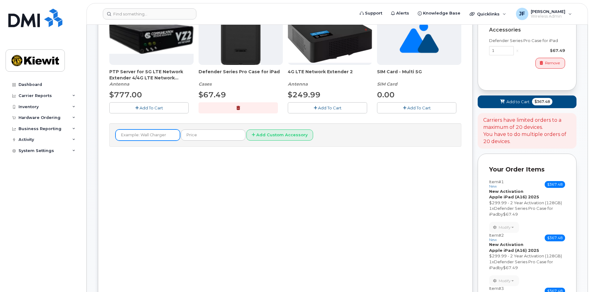
click at [159, 139] on input "text" at bounding box center [147, 134] width 65 height 11
type input "case"
click at [246, 129] on button "Add Custom Accessory" at bounding box center [279, 134] width 67 height 11
click at [203, 133] on input "text" at bounding box center [213, 134] width 65 height 11
click at [273, 136] on button "Add Custom Accessory" at bounding box center [279, 134] width 67 height 11
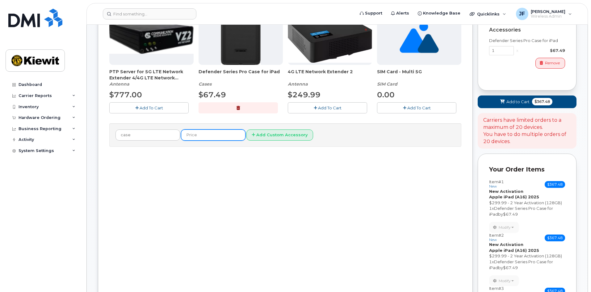
click at [197, 138] on input "text" at bounding box center [213, 134] width 65 height 11
type input "100"
click at [246, 129] on button "Add Custom Accessory" at bounding box center [279, 134] width 67 height 11
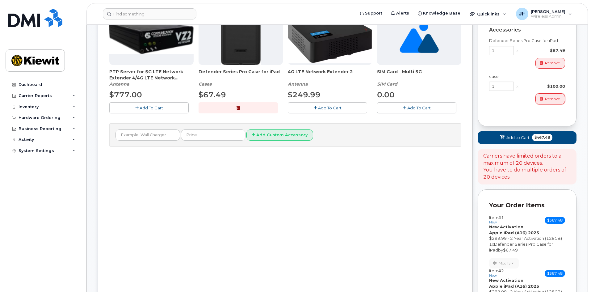
click at [549, 98] on span "Remove" at bounding box center [552, 99] width 15 height 6
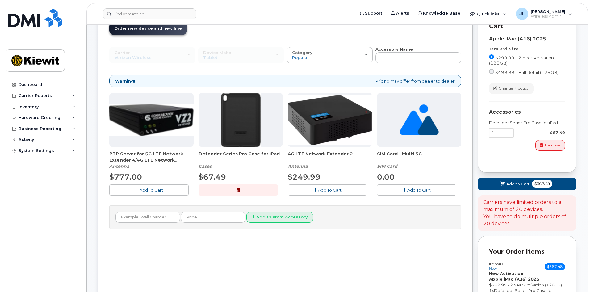
scroll to position [5, 0]
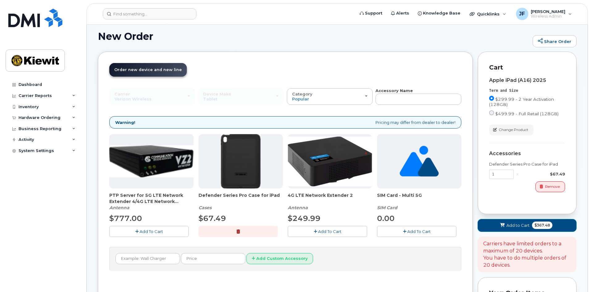
click at [517, 227] on span "Add to Cart" at bounding box center [517, 225] width 23 height 6
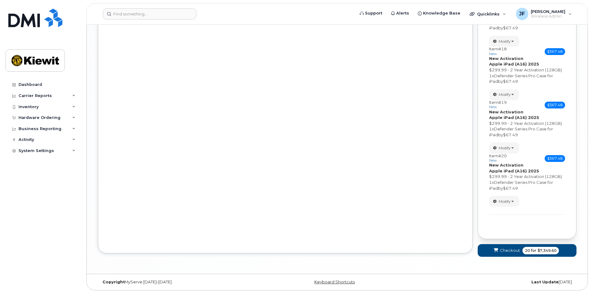
scroll to position [1010, 0]
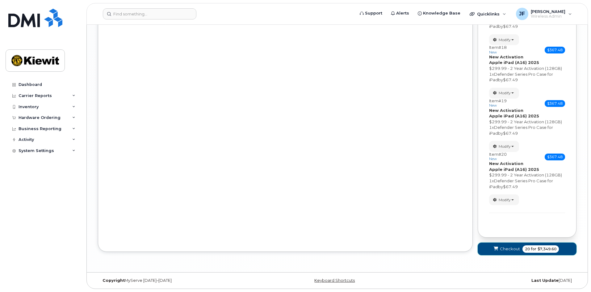
click at [520, 252] on button "Checkout 20 for $7,349.60" at bounding box center [526, 248] width 99 height 13
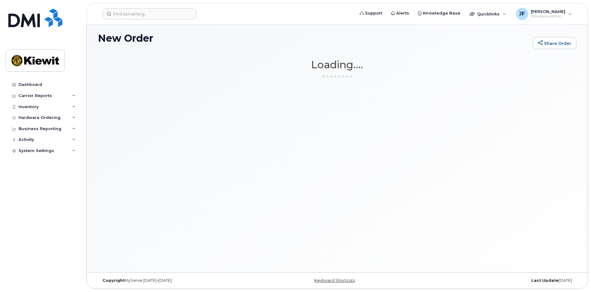
click at [306, 204] on div "New Order Share Order × Share This Order If you want to allow others to create …" at bounding box center [337, 147] width 501 height 250
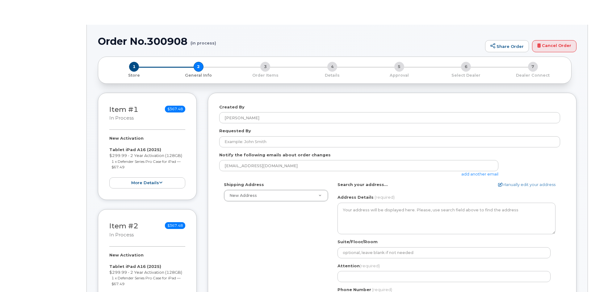
select select
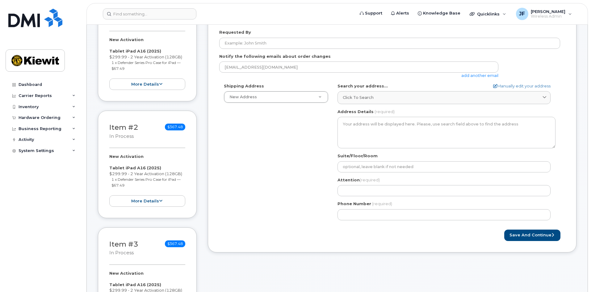
scroll to position [123, 0]
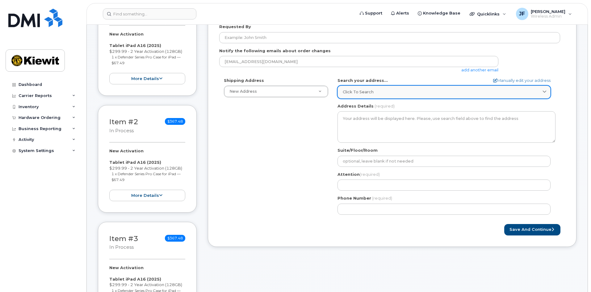
click at [382, 94] on div "Click to search" at bounding box center [444, 92] width 202 height 6
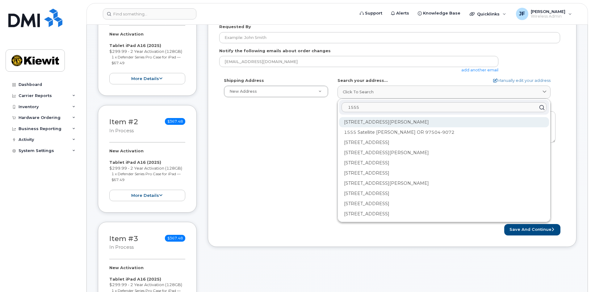
type input "1555"
click at [401, 119] on div "1555 E McAndrews Rd Medford OR 97504" at bounding box center [444, 122] width 210 height 10
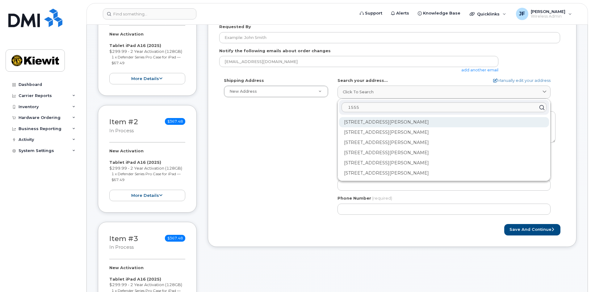
click at [405, 122] on div "1555 E McAndrews Rd Ste 100 Medford OR 97504-5568" at bounding box center [444, 122] width 210 height 10
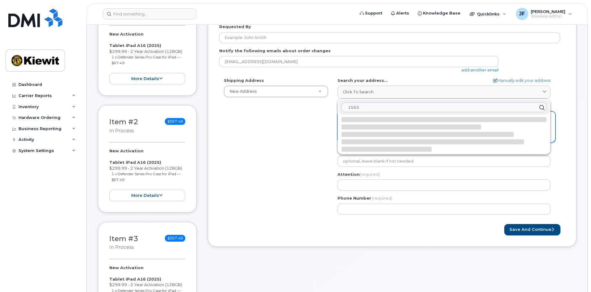
select select
type textarea "1555 E Mcandrews Rd Ste 100 MEDFORD OR 97504-5568 UNITED STATES"
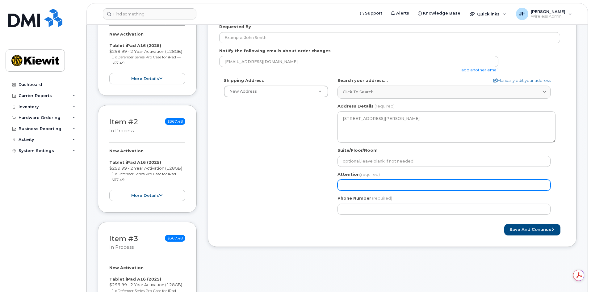
scroll to position [0, 0]
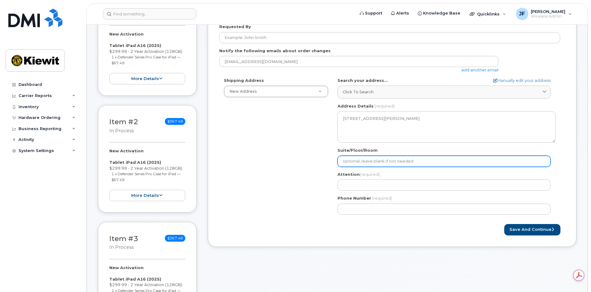
click at [369, 162] on input "Suite/Floor/Room" at bounding box center [443, 161] width 213 height 11
type input "STE 100"
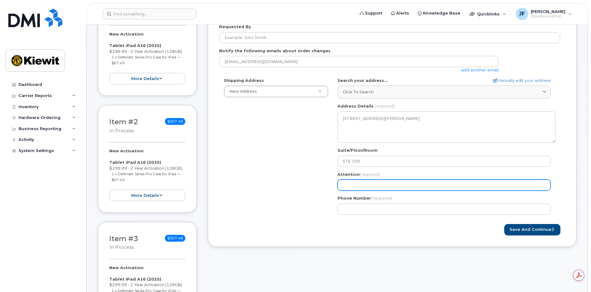
click at [365, 184] on input "Attention (required)" at bounding box center [443, 184] width 213 height 11
select select
type input "J"
select select
type input "Jar"
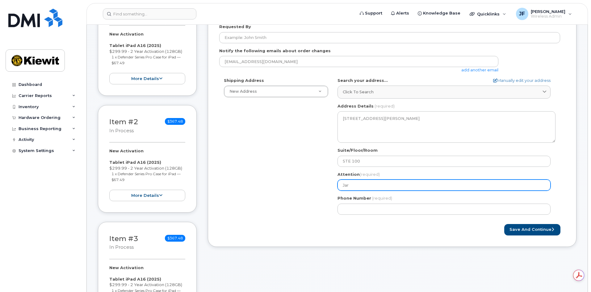
select select
type input "Jare"
select select
type input "[PERSON_NAME]"
select select
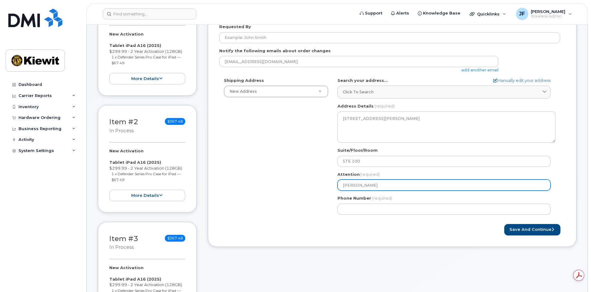
type input "[PERSON_NAME]"
select select
type input "[PERSON_NAME]"
select select
type input "[PERSON_NAME]"
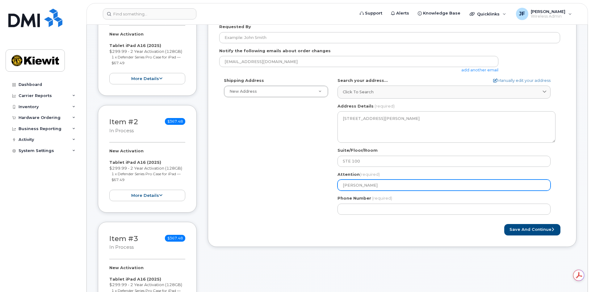
select select
type input "[PERSON_NAME]"
select select
type input "[PERSON_NAME]"
select select
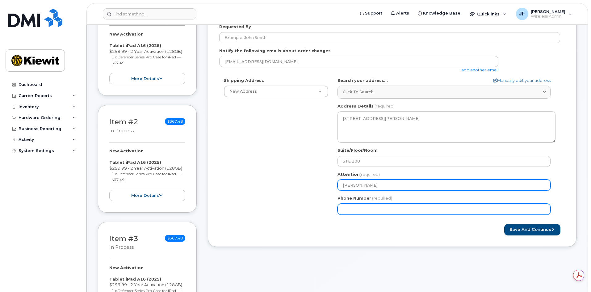
type input "[PERSON_NAME]"
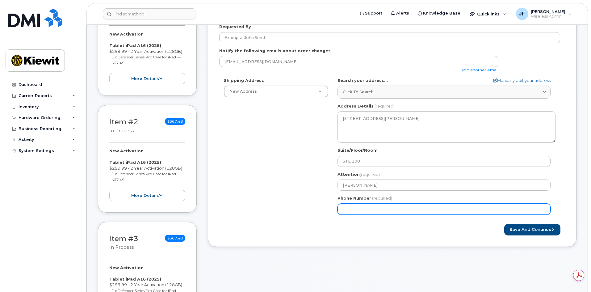
click at [351, 212] on input "Phone Number" at bounding box center [443, 208] width 213 height 11
type input "931426839"
select select
type input "9314268393"
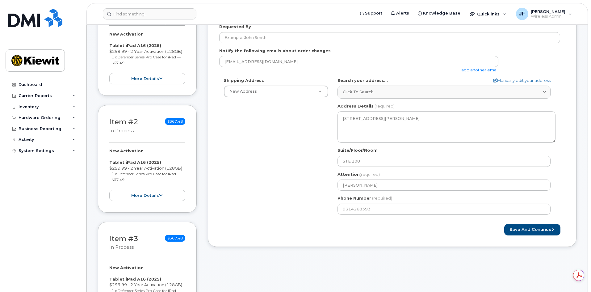
click at [375, 229] on div "Save and Continue" at bounding box center [392, 229] width 346 height 11
click at [530, 227] on button "Save and Continue" at bounding box center [532, 229] width 56 height 11
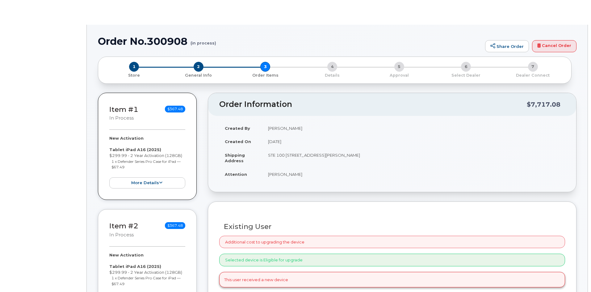
radio input "true"
select select
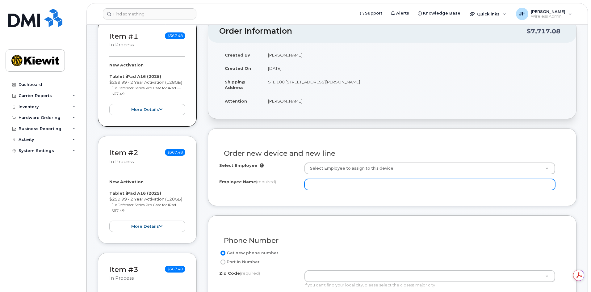
click at [351, 184] on input "Employee Name (required)" at bounding box center [429, 184] width 251 height 11
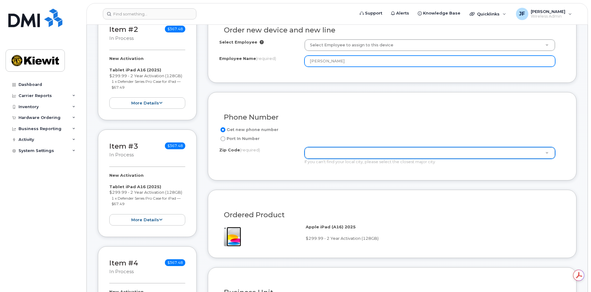
scroll to position [216, 0]
type input "[PERSON_NAME]"
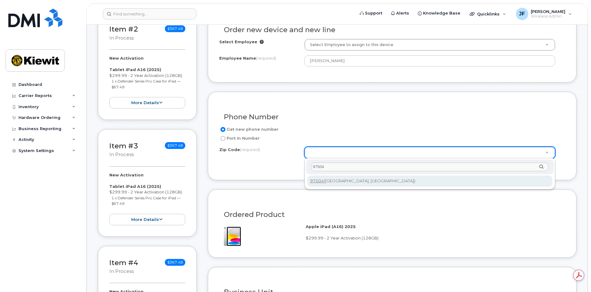
type input "97504"
type input "97504 ([GEOGRAPHIC_DATA], [GEOGRAPHIC_DATA])"
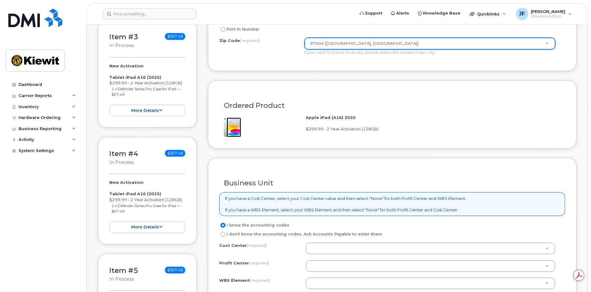
scroll to position [370, 0]
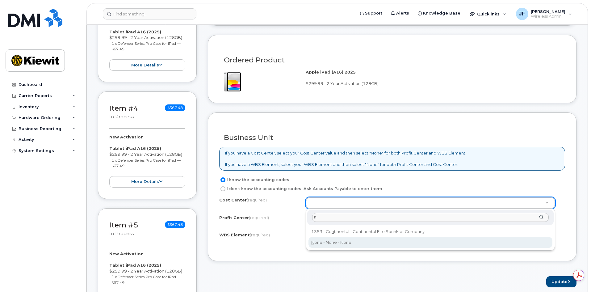
type input "n"
type input "None"
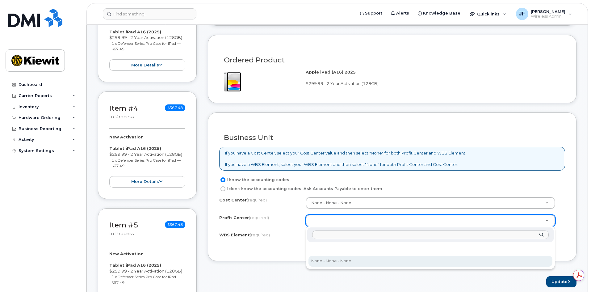
select select "None"
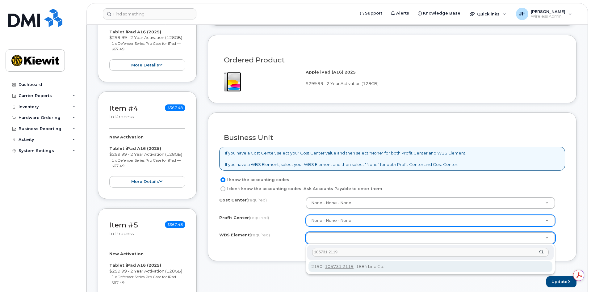
type input "105731.2119"
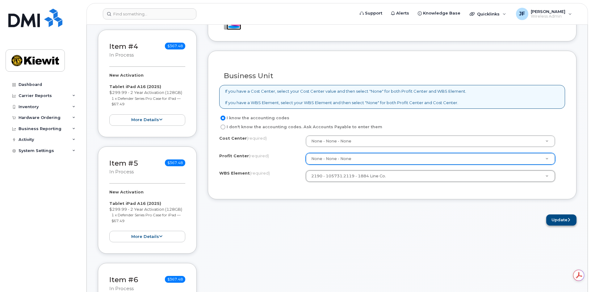
scroll to position [0, 0]
click at [568, 223] on button "Update" at bounding box center [561, 219] width 30 height 11
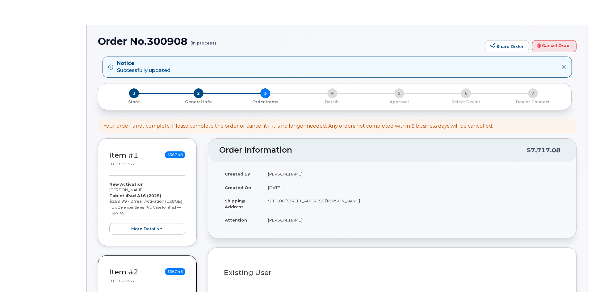
select select
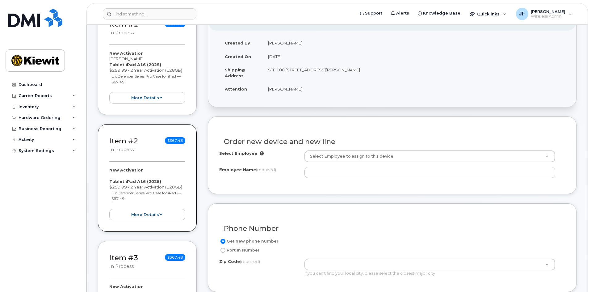
scroll to position [154, 0]
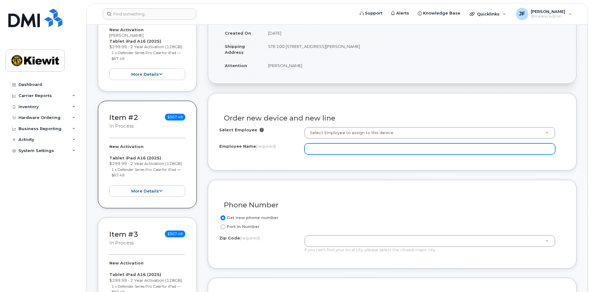
click at [334, 149] on input "Employee Name (required)" at bounding box center [429, 148] width 251 height 11
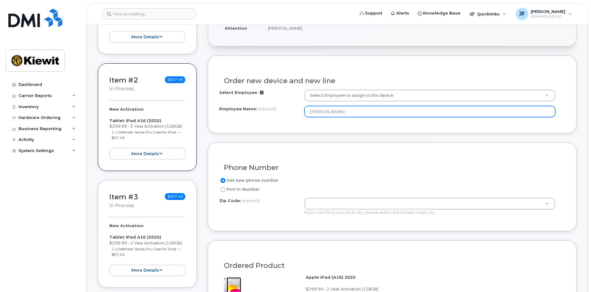
scroll to position [247, 0]
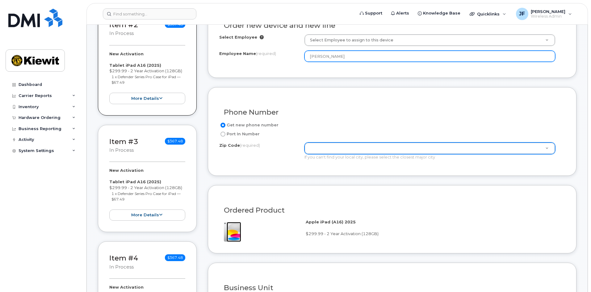
type input "[PERSON_NAME]"
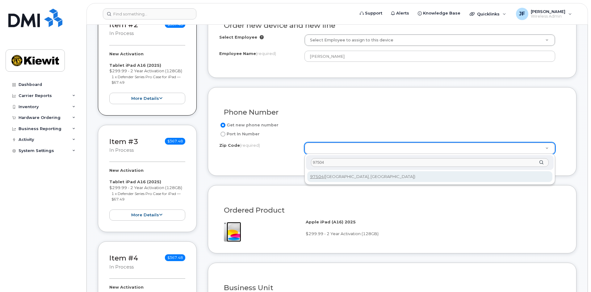
type input "97504"
type input "97504 ([GEOGRAPHIC_DATA], [GEOGRAPHIC_DATA])"
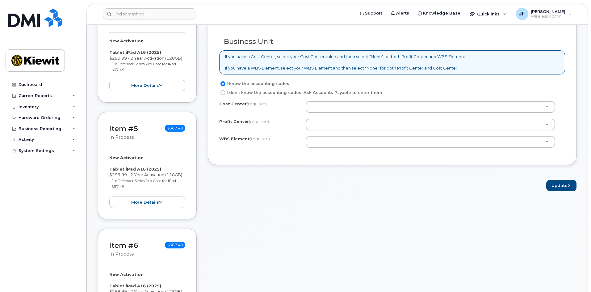
scroll to position [494, 0]
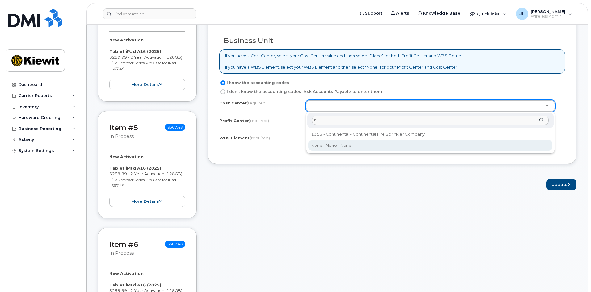
type input "n"
type input "None"
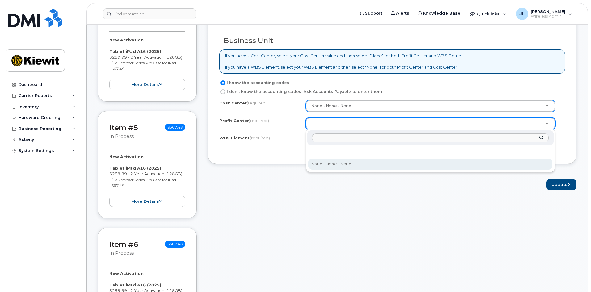
select select "None"
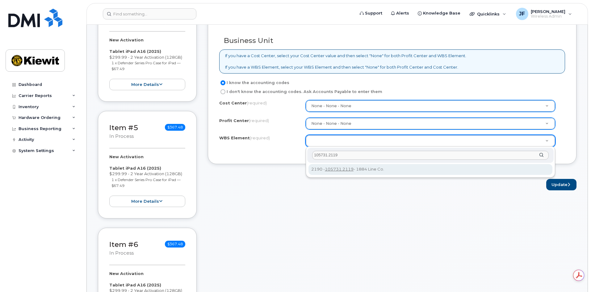
scroll to position [0, 0]
type input "105731.2119"
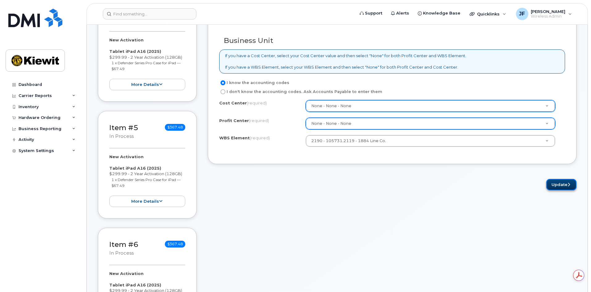
click at [555, 185] on button "Update" at bounding box center [561, 184] width 30 height 11
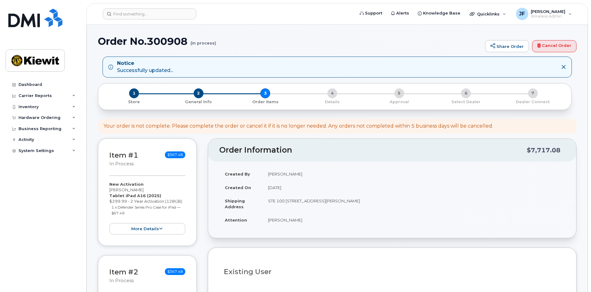
select select
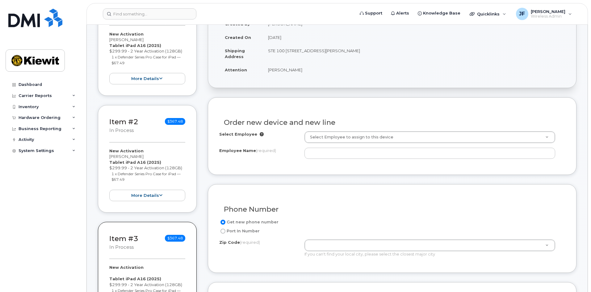
scroll to position [154, 0]
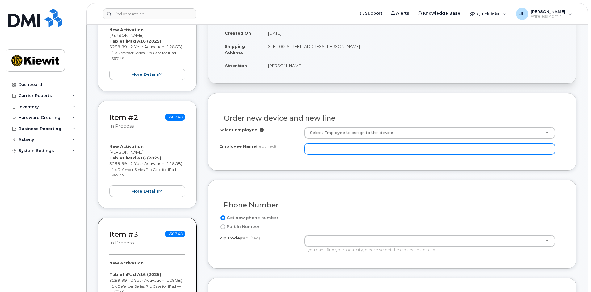
click at [325, 150] on input "Employee Name (required)" at bounding box center [429, 148] width 251 height 11
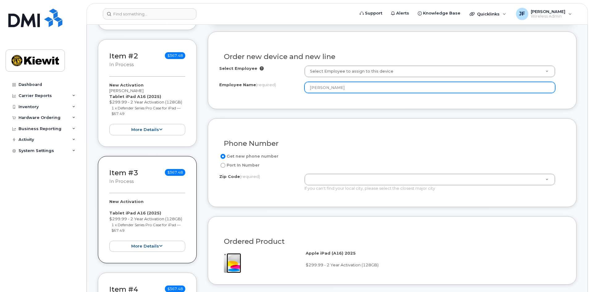
scroll to position [216, 0]
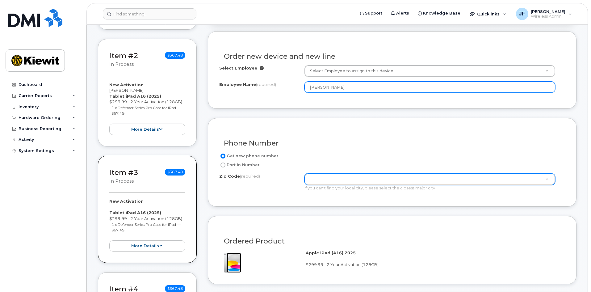
type input "[PERSON_NAME]"
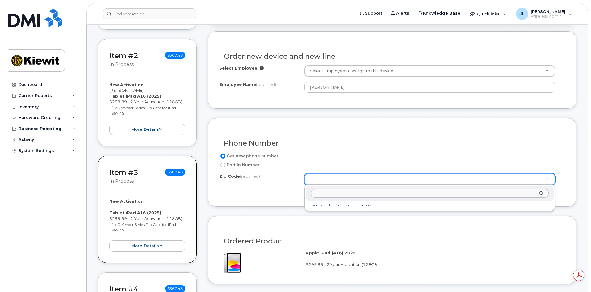
scroll to position [0, 0]
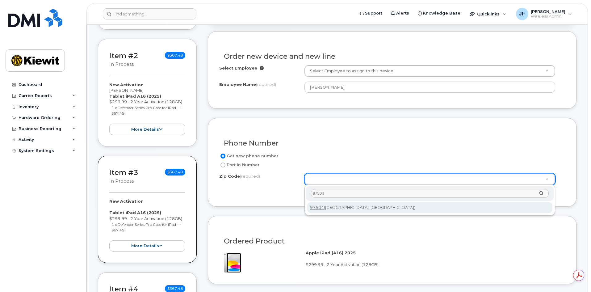
type input "97504"
type input "97504 ([GEOGRAPHIC_DATA], [GEOGRAPHIC_DATA])"
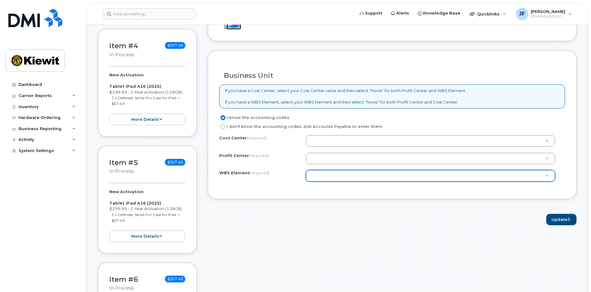
scroll to position [463, 0]
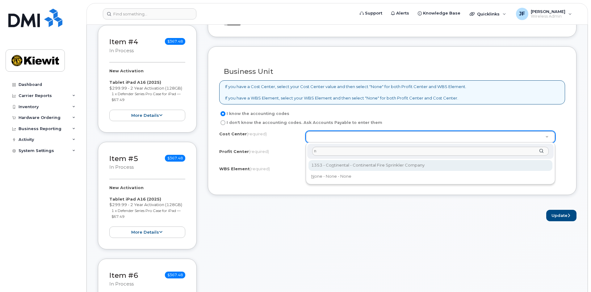
type input "n"
type input "None"
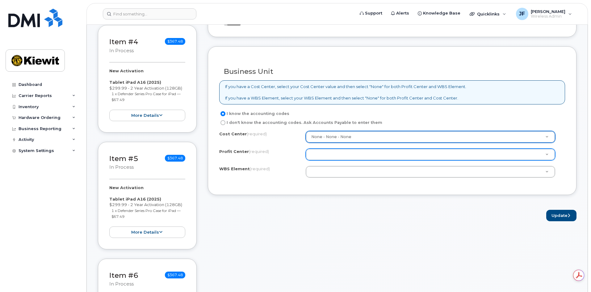
scroll to position [0, 0]
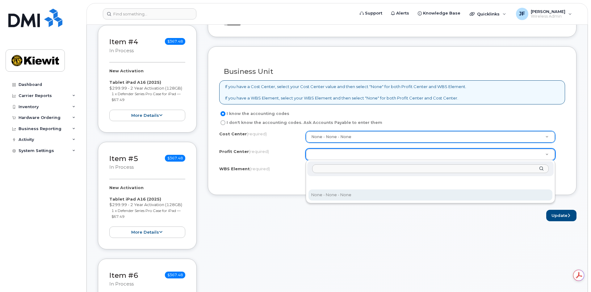
select select "None"
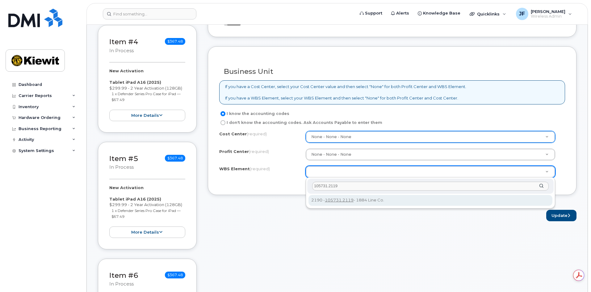
type input "105731.2119"
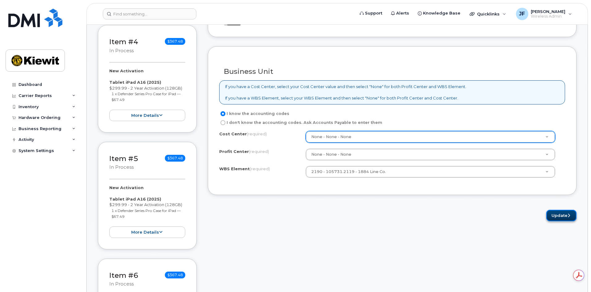
click at [553, 215] on button "Update" at bounding box center [561, 215] width 30 height 11
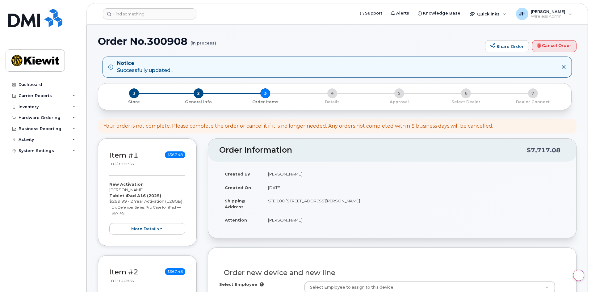
select select
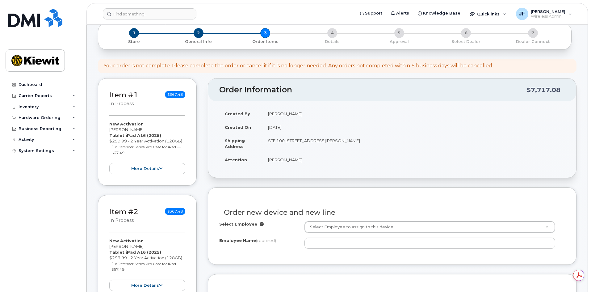
scroll to position [93, 0]
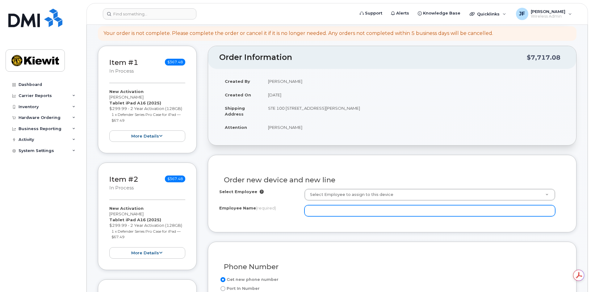
click at [343, 209] on input "Employee Name (required)" at bounding box center [429, 210] width 251 height 11
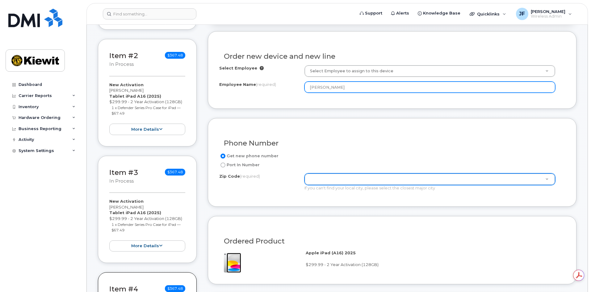
type input "[PERSON_NAME]"
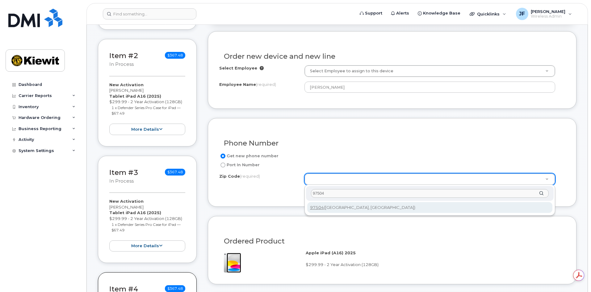
type input "97504"
type input "97504 ([GEOGRAPHIC_DATA], [GEOGRAPHIC_DATA])"
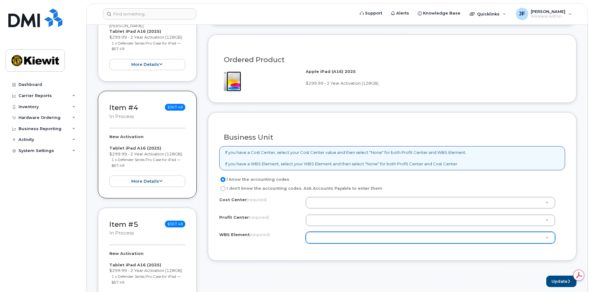
scroll to position [432, 0]
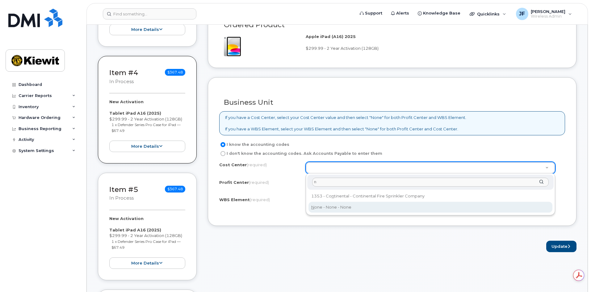
type input "n"
type input "None"
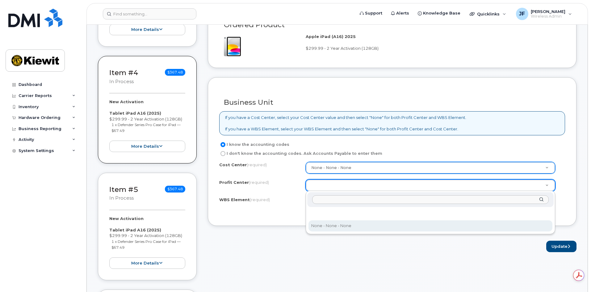
select select "None"
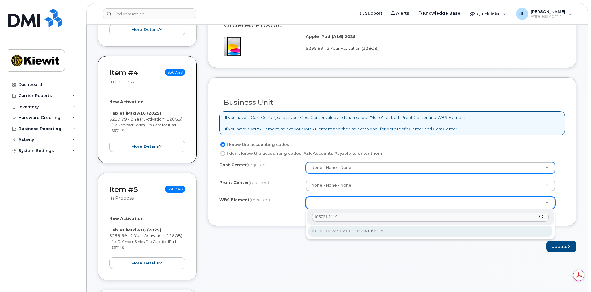
type input "105731.2119"
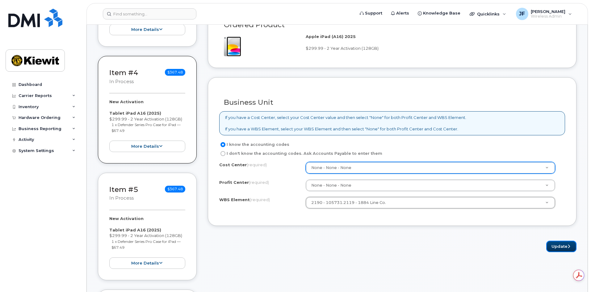
click at [551, 244] on button "Update" at bounding box center [561, 245] width 30 height 11
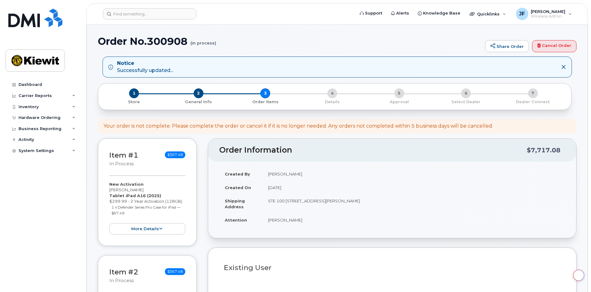
select select
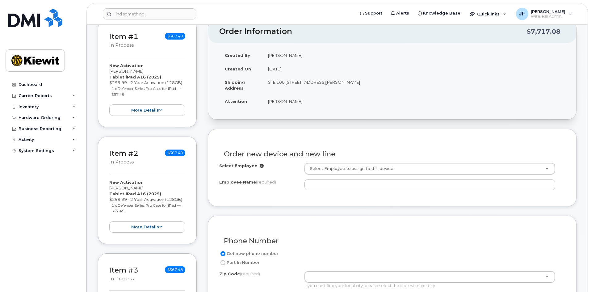
scroll to position [154, 0]
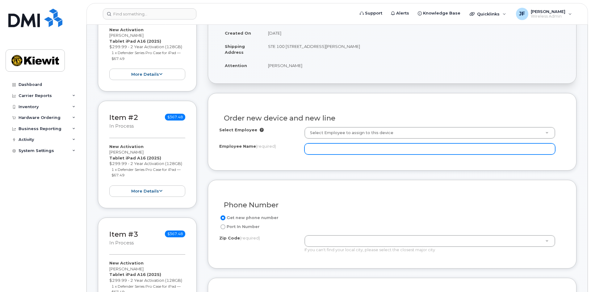
click at [362, 150] on input "Employee Name (required)" at bounding box center [429, 148] width 251 height 11
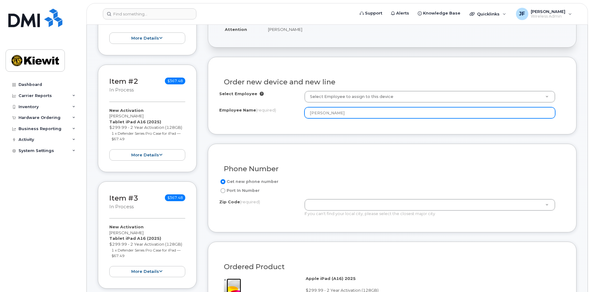
scroll to position [278, 0]
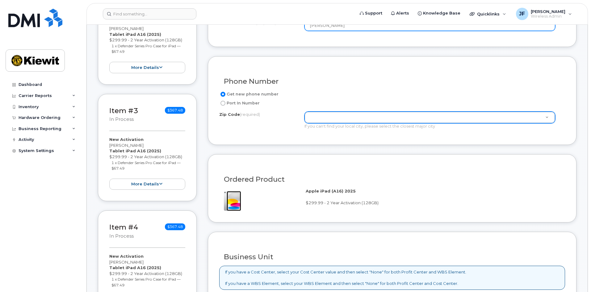
type input "[PERSON_NAME]"
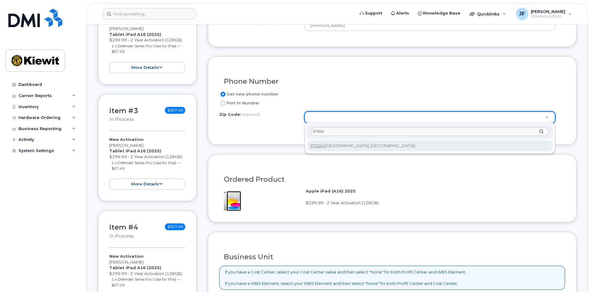
type input "97504"
type input "97504 ([GEOGRAPHIC_DATA], [GEOGRAPHIC_DATA])"
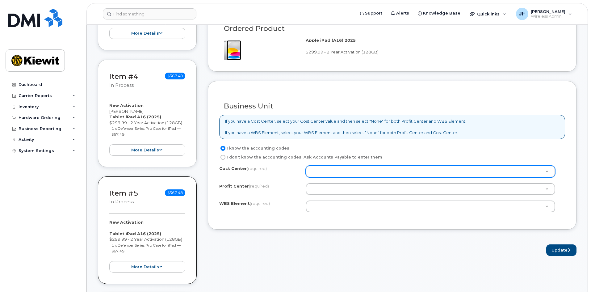
scroll to position [463, 0]
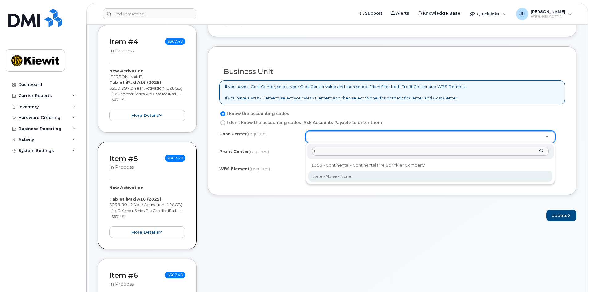
type input "n"
type input "None"
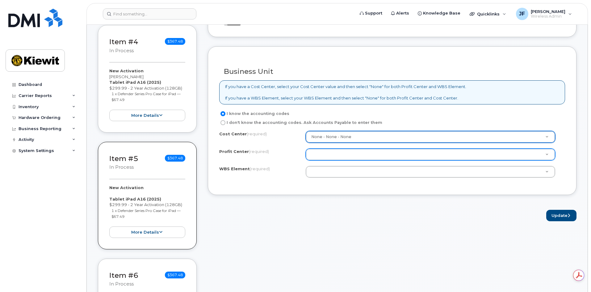
scroll to position [0, 0]
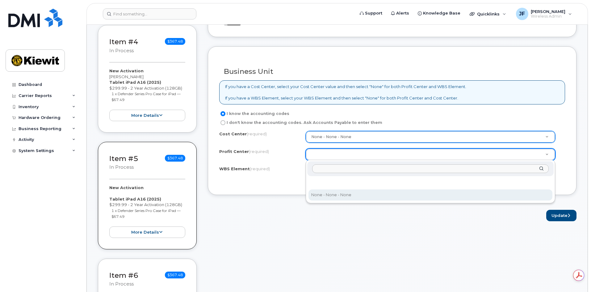
select select "None"
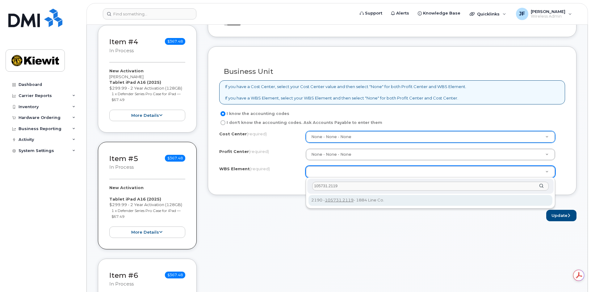
type input "105731.2119"
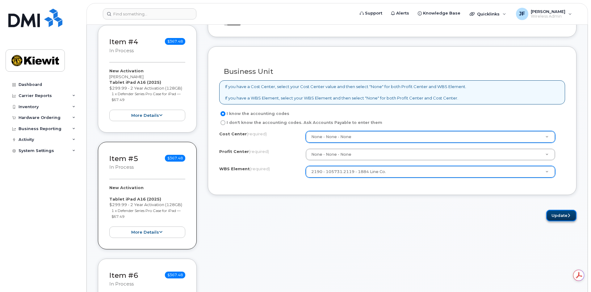
click at [557, 216] on button "Update" at bounding box center [561, 215] width 30 height 11
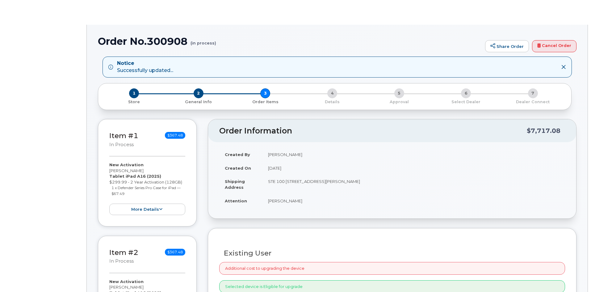
radio input "true"
select select
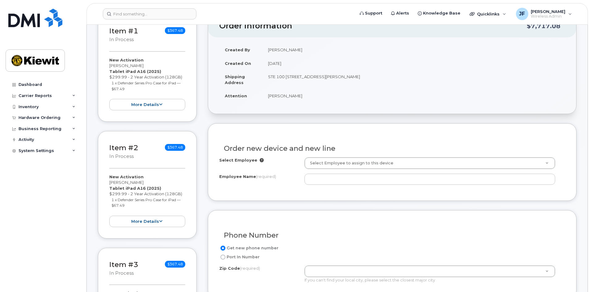
scroll to position [154, 0]
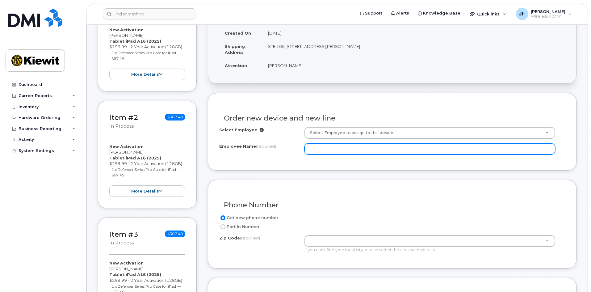
click at [326, 151] on input "Employee Name (required)" at bounding box center [429, 148] width 251 height 11
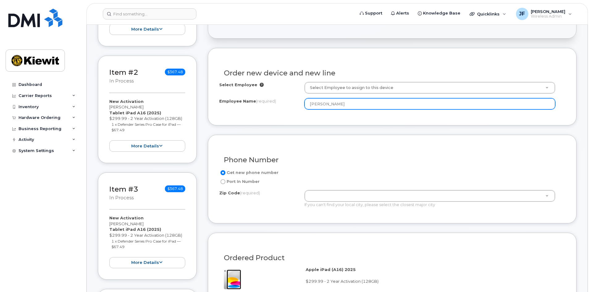
scroll to position [278, 0]
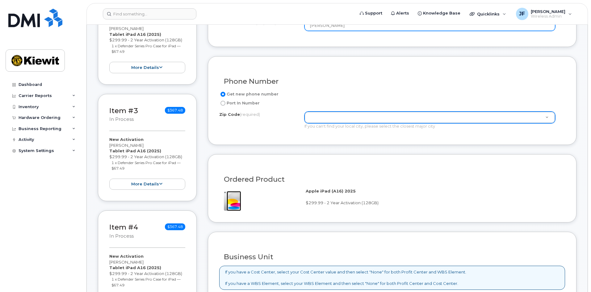
type input "[PERSON_NAME]"
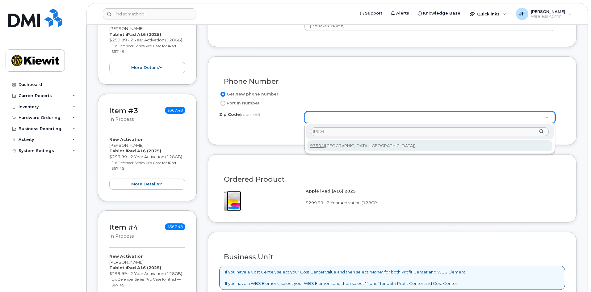
type input "97504"
type input "97504 ([GEOGRAPHIC_DATA], [GEOGRAPHIC_DATA])"
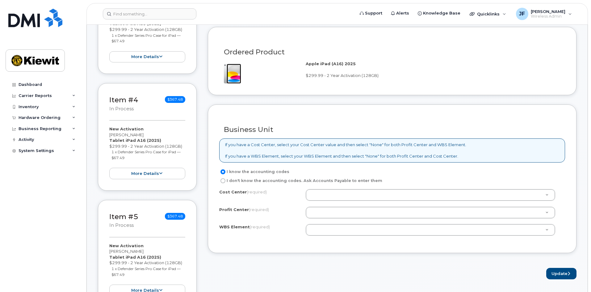
scroll to position [463, 0]
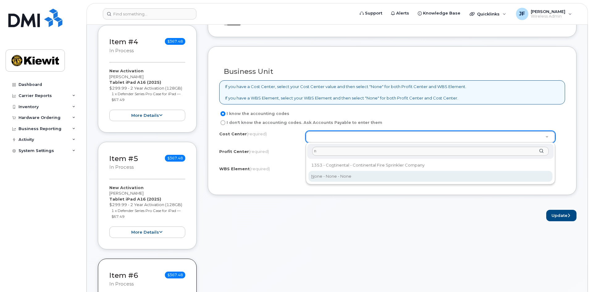
type input "n"
type input "None"
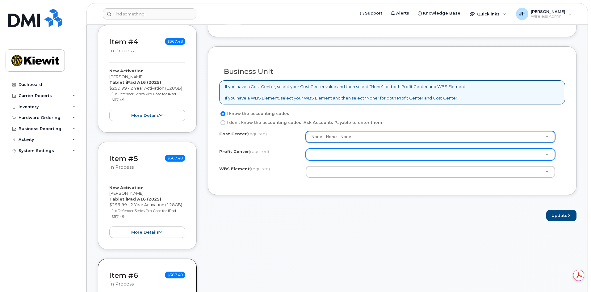
scroll to position [0, 0]
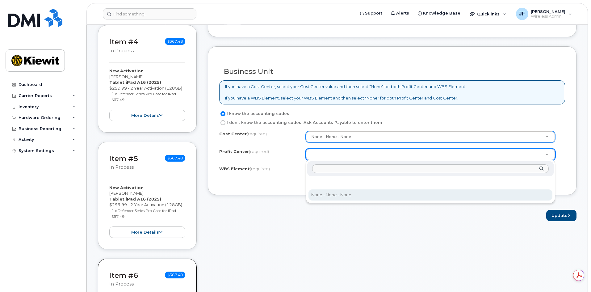
select select "None"
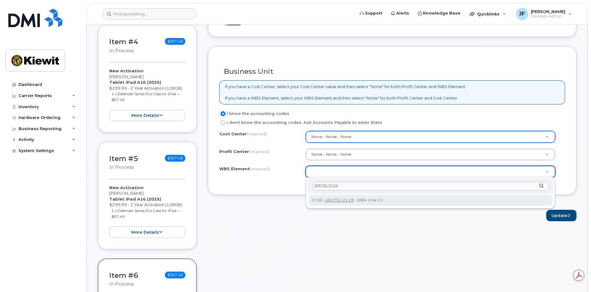
type input "105731.2119"
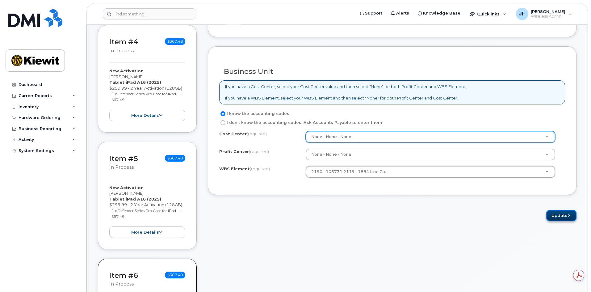
click at [553, 213] on button "Update" at bounding box center [561, 215] width 30 height 11
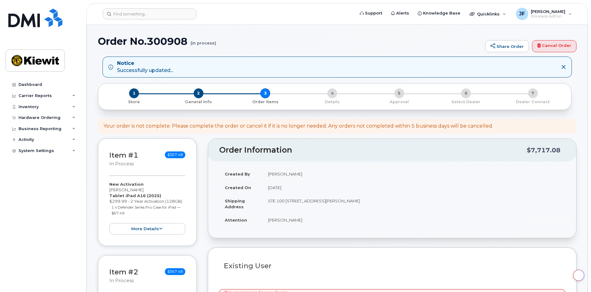
select select
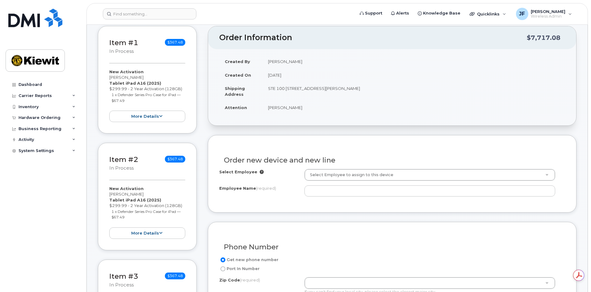
scroll to position [123, 0]
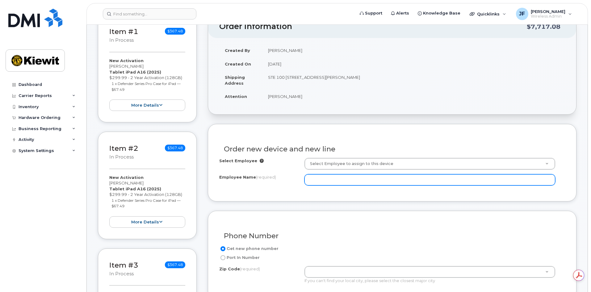
click at [348, 183] on input "Employee Name (required)" at bounding box center [429, 179] width 251 height 11
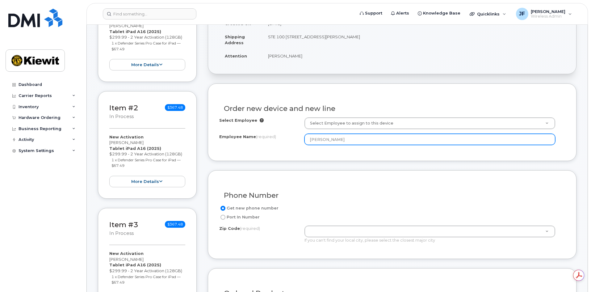
scroll to position [247, 0]
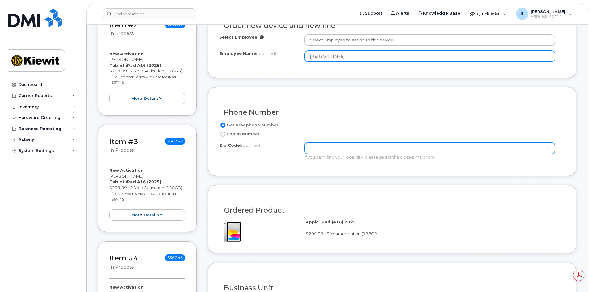
type input "[PERSON_NAME]"
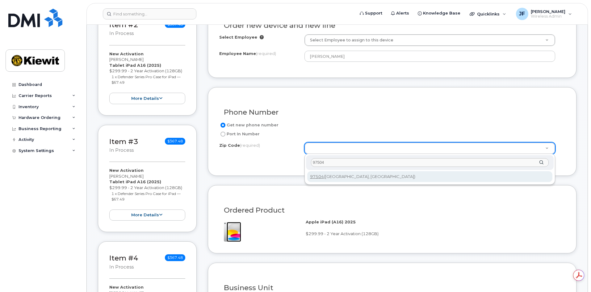
type input "97504"
type input "97504 ([GEOGRAPHIC_DATA], [GEOGRAPHIC_DATA])"
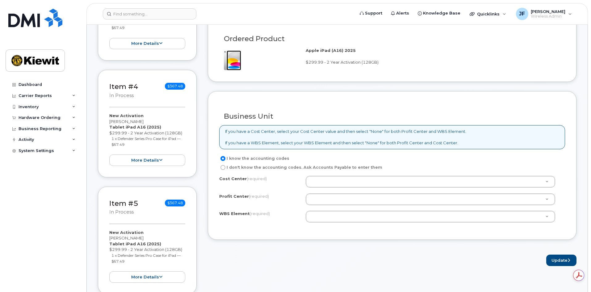
scroll to position [432, 0]
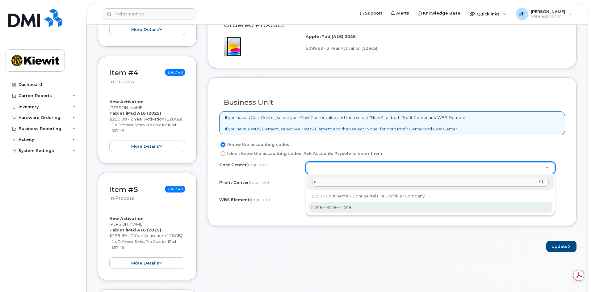
type input "n"
type input "None"
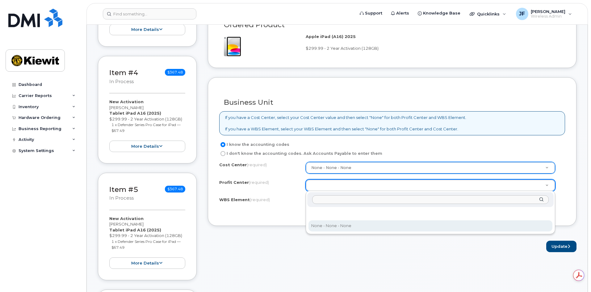
select select "None"
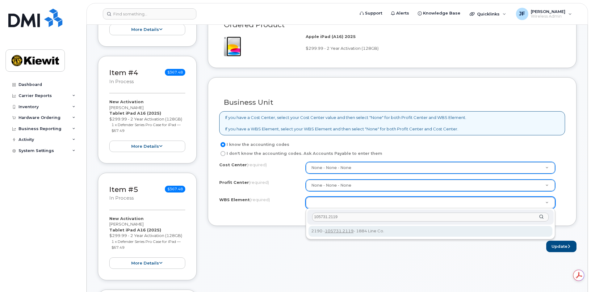
type input "105731.2119"
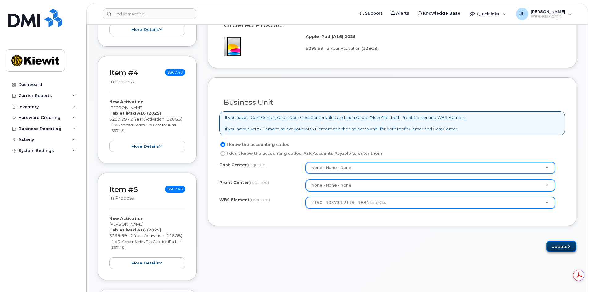
click at [559, 245] on button "Update" at bounding box center [561, 245] width 30 height 11
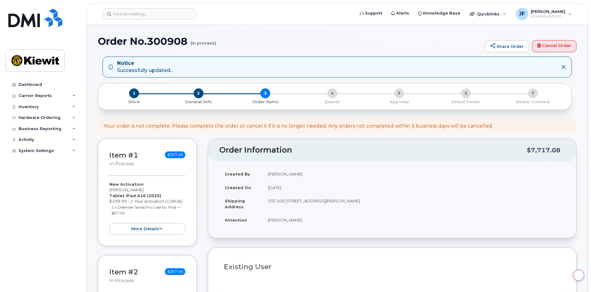
select select
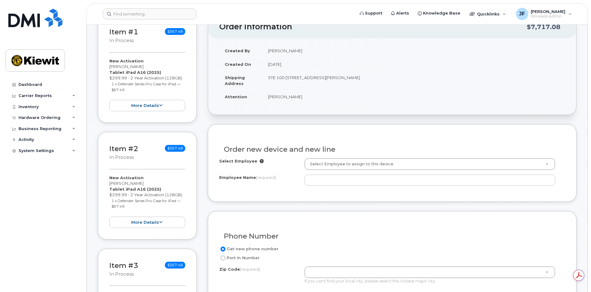
scroll to position [123, 0]
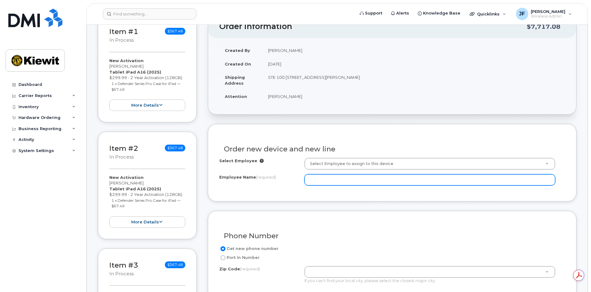
click at [366, 177] on input "Employee Name (required)" at bounding box center [429, 179] width 251 height 11
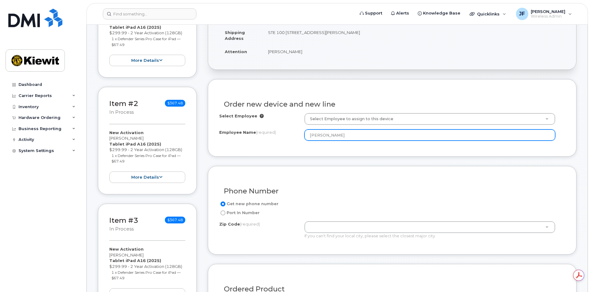
scroll to position [216, 0]
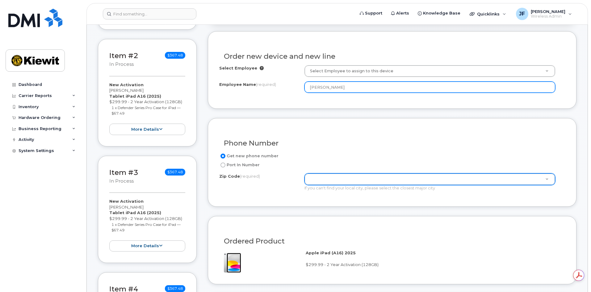
type input "[PERSON_NAME]"
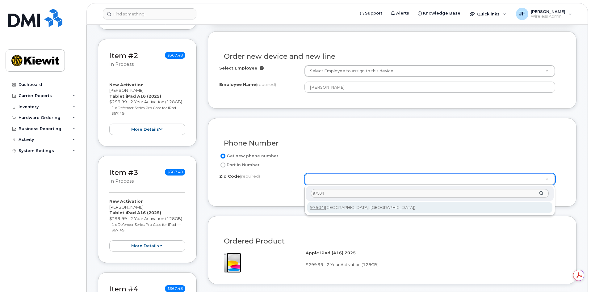
type input "97504"
type input "97504 ([GEOGRAPHIC_DATA], [GEOGRAPHIC_DATA])"
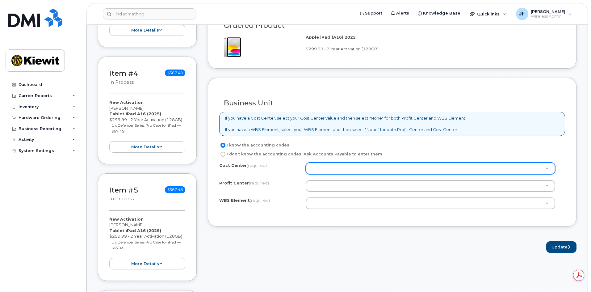
scroll to position [432, 0]
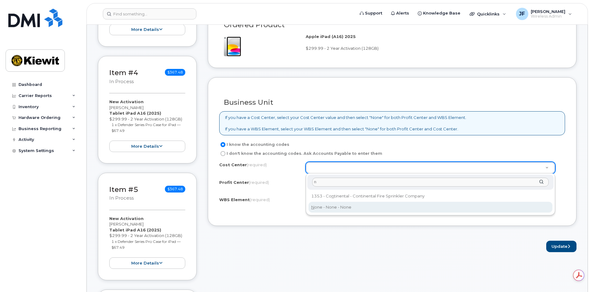
type input "n"
drag, startPoint x: 339, startPoint y: 206, endPoint x: 336, endPoint y: 192, distance: 13.6
type input "None"
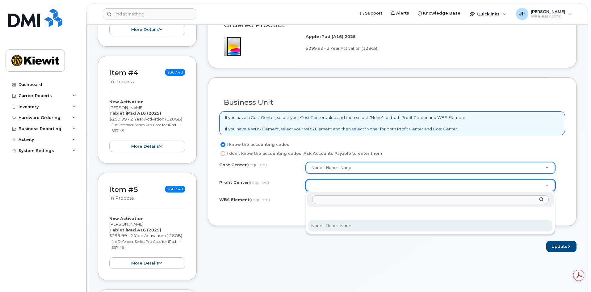
select select "None"
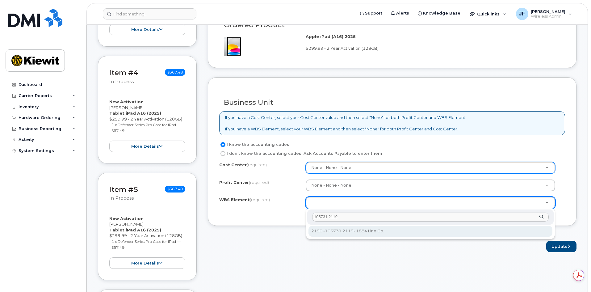
type input "105731.2119"
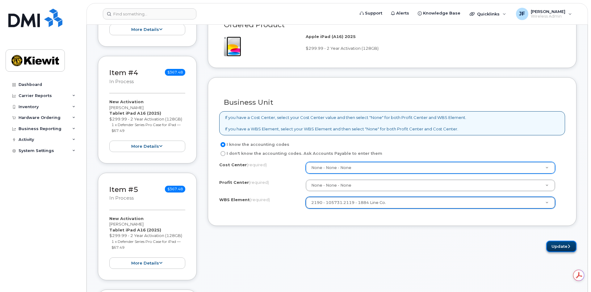
click at [551, 247] on button "Update" at bounding box center [561, 245] width 30 height 11
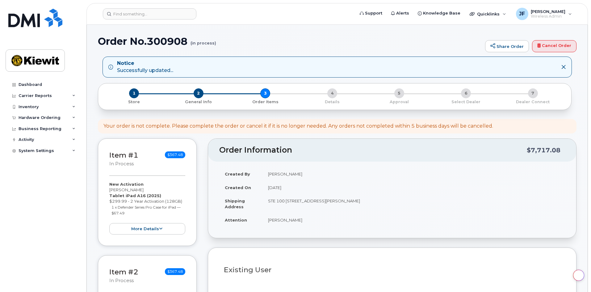
select select
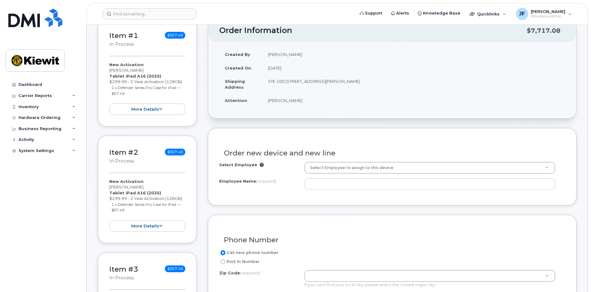
scroll to position [154, 0]
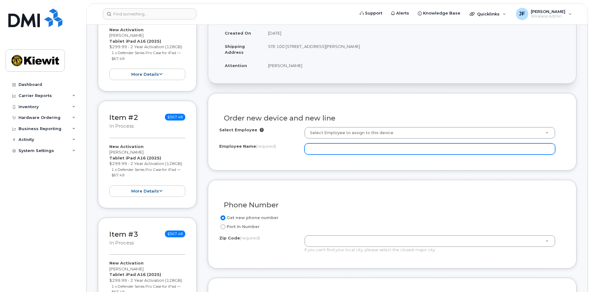
click at [342, 148] on input "Employee Name (required)" at bounding box center [429, 148] width 251 height 11
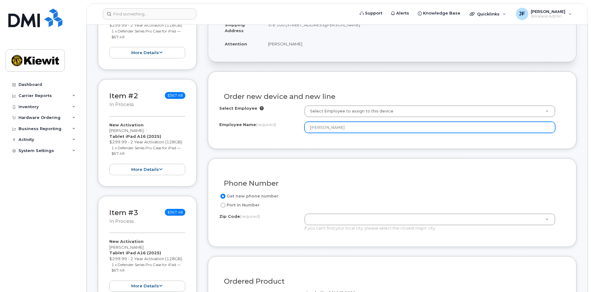
scroll to position [247, 0]
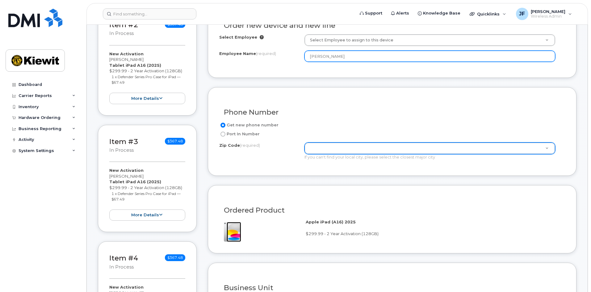
type input "[PERSON_NAME]"
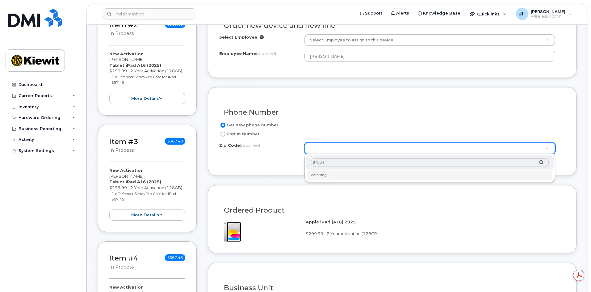
scroll to position [0, 0]
type input "97504"
type input "97504 ([GEOGRAPHIC_DATA], [GEOGRAPHIC_DATA])"
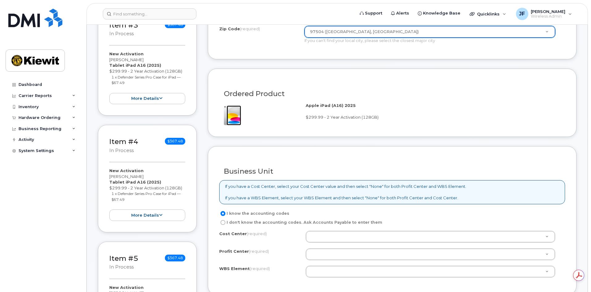
scroll to position [401, 0]
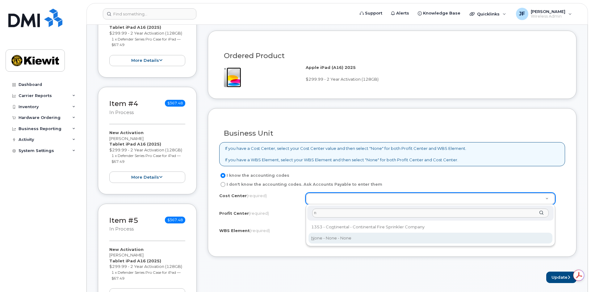
type input "n"
type input "None"
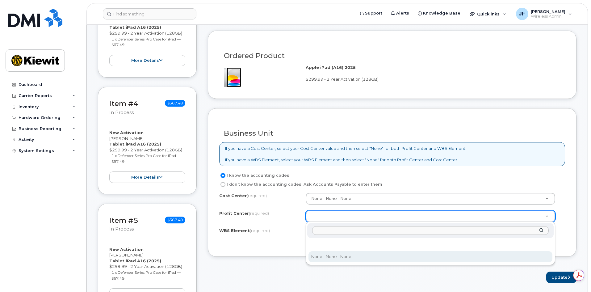
select select "None"
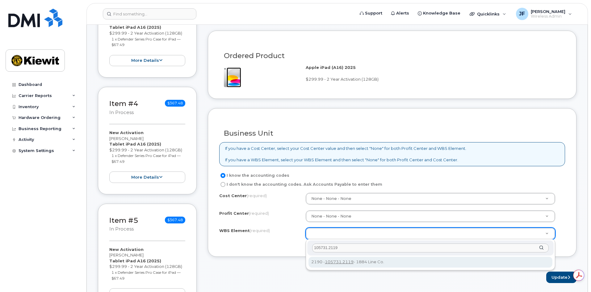
type input "105731.2119"
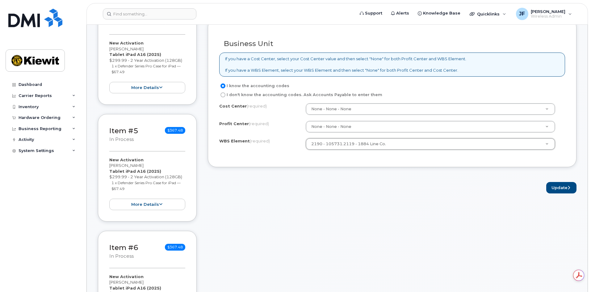
scroll to position [494, 0]
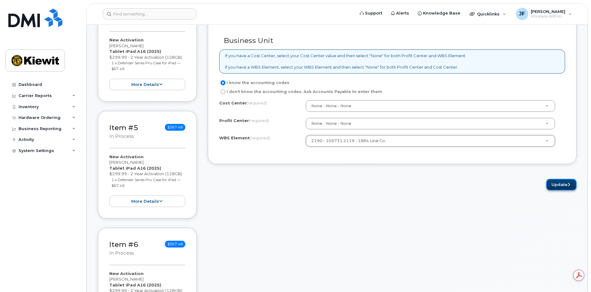
click at [553, 181] on button "Update" at bounding box center [561, 184] width 30 height 11
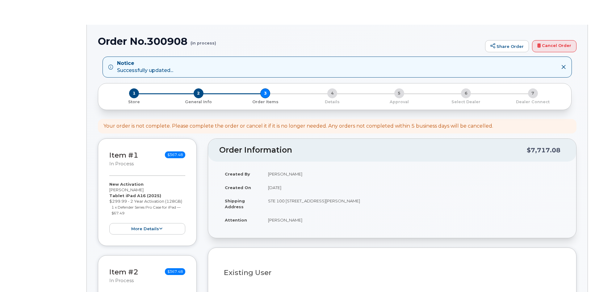
select select
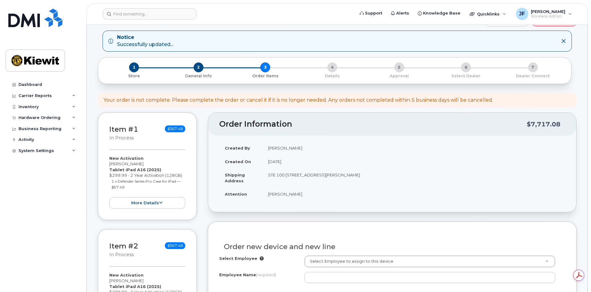
scroll to position [62, 0]
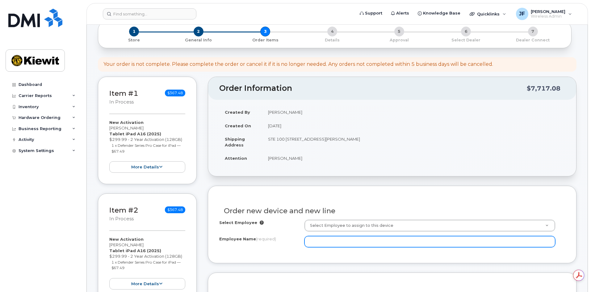
click at [353, 244] on input "Employee Name (required)" at bounding box center [429, 241] width 251 height 11
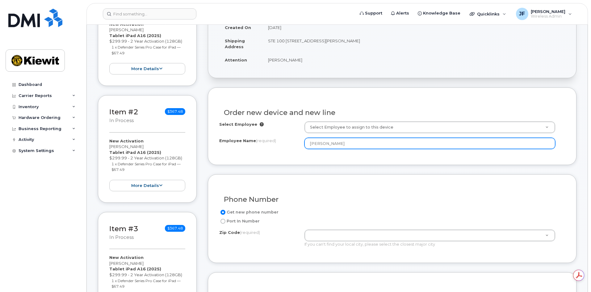
scroll to position [216, 0]
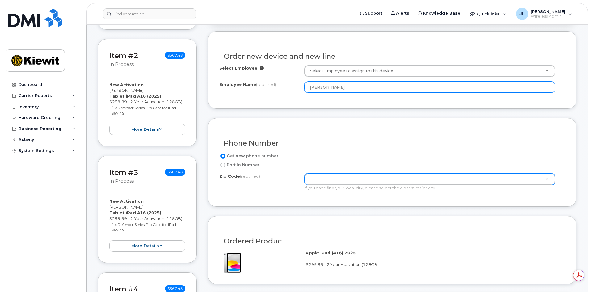
type input "[PERSON_NAME]"
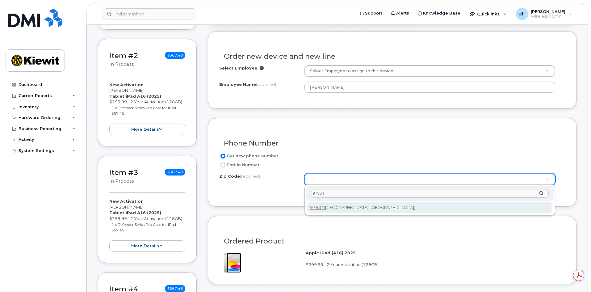
type input "97504"
type input "97504 ([GEOGRAPHIC_DATA], [GEOGRAPHIC_DATA])"
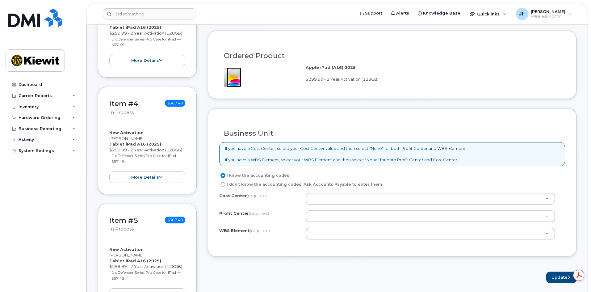
scroll to position [432, 0]
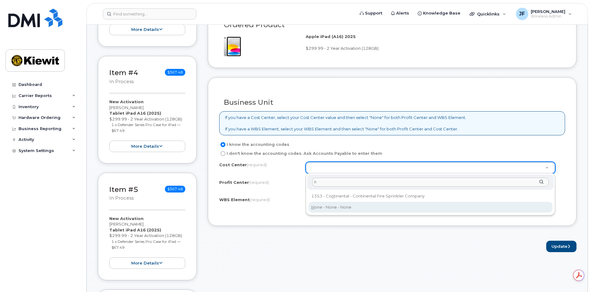
type input "n"
type input "None"
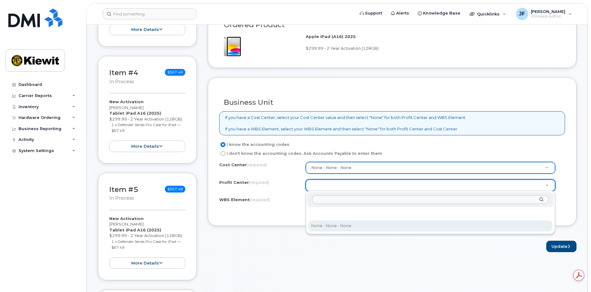
select select "None"
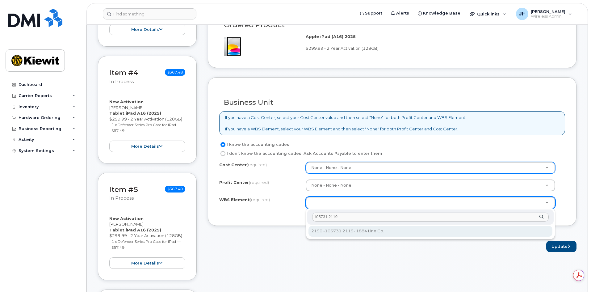
type input "105731.2119"
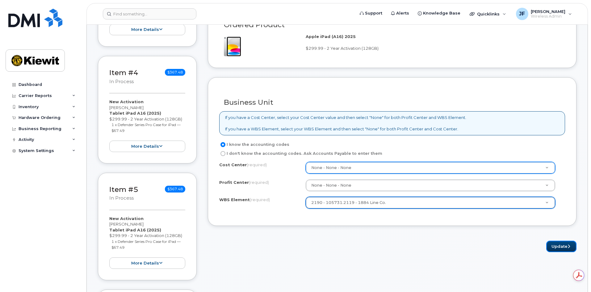
click at [564, 248] on button "Update" at bounding box center [561, 245] width 30 height 11
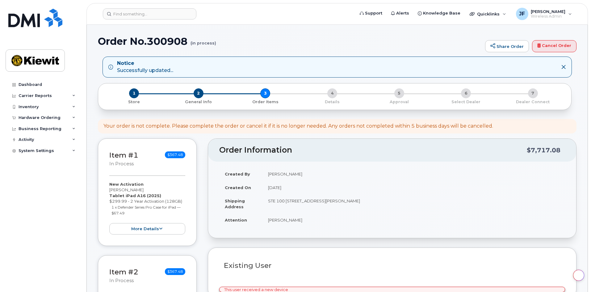
select select
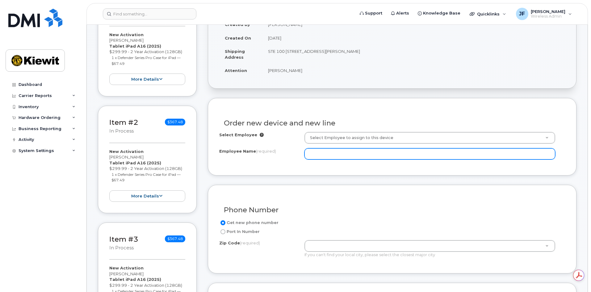
scroll to position [154, 0]
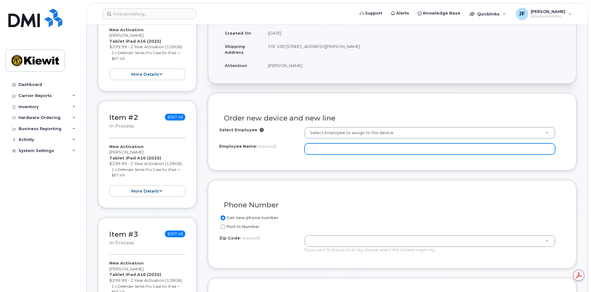
click at [332, 146] on input "Employee Name (required)" at bounding box center [429, 148] width 251 height 11
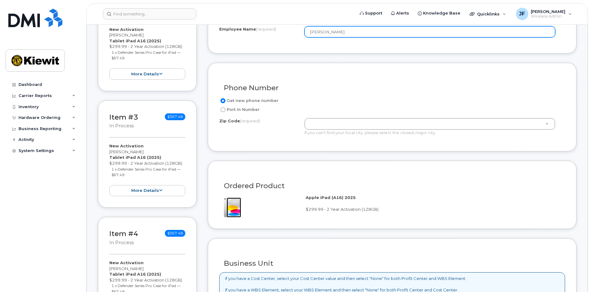
scroll to position [278, 0]
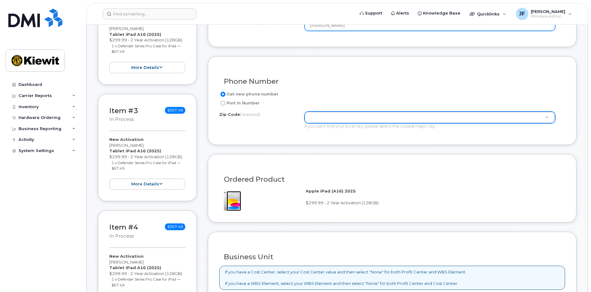
type input "[PERSON_NAME]"
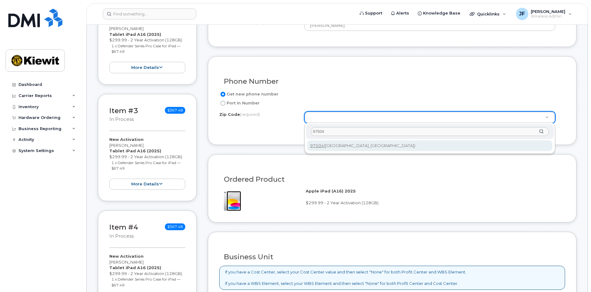
type input "97504"
type input "97504 ([GEOGRAPHIC_DATA], [GEOGRAPHIC_DATA])"
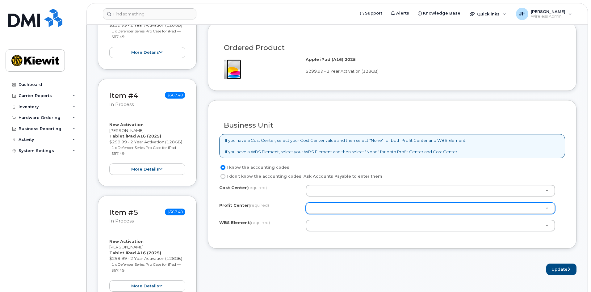
scroll to position [463, 0]
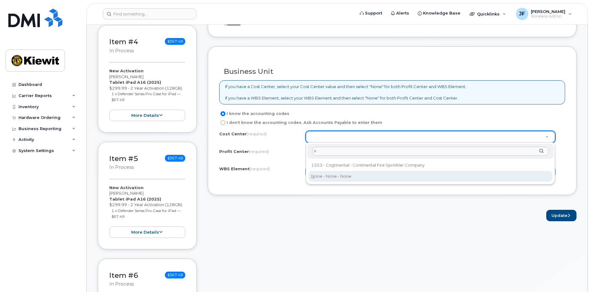
type input "n"
type input "None"
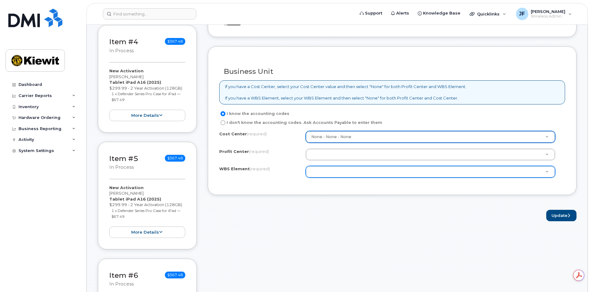
scroll to position [0, 0]
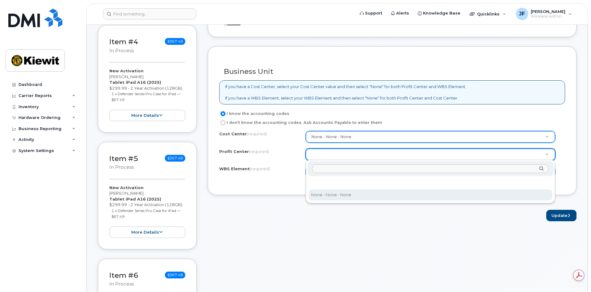
drag, startPoint x: 341, startPoint y: 196, endPoint x: 335, endPoint y: 176, distance: 20.9
select select "None"
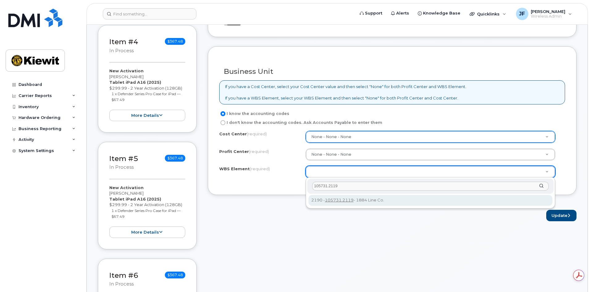
type input "105731.2119"
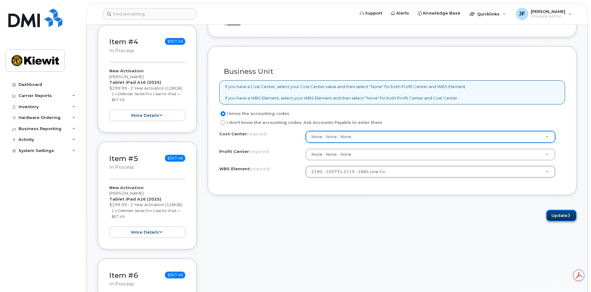
click at [552, 217] on button "Update" at bounding box center [561, 215] width 30 height 11
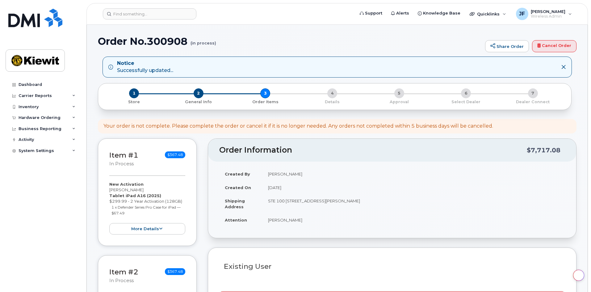
select select
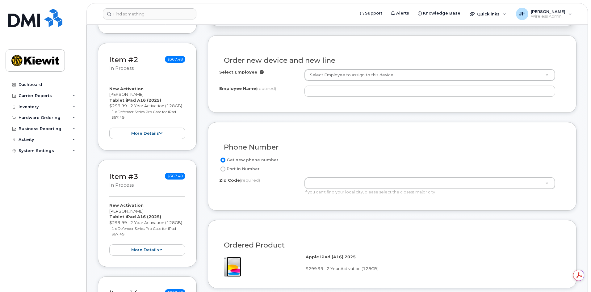
scroll to position [216, 0]
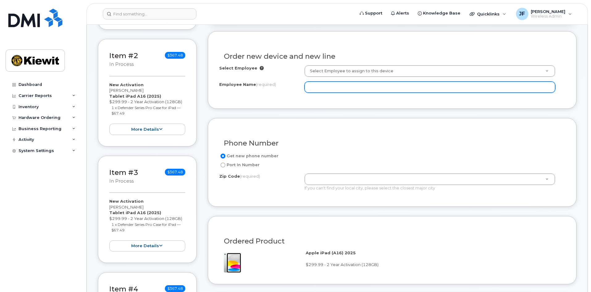
click at [330, 84] on input "Employee Name (required)" at bounding box center [429, 86] width 251 height 11
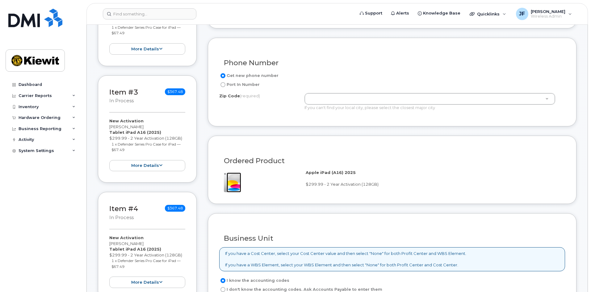
scroll to position [309, 0]
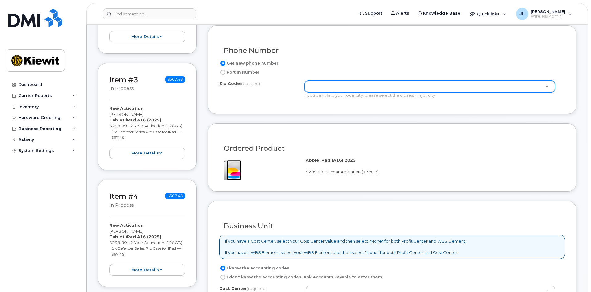
type input "[PERSON_NAME]"
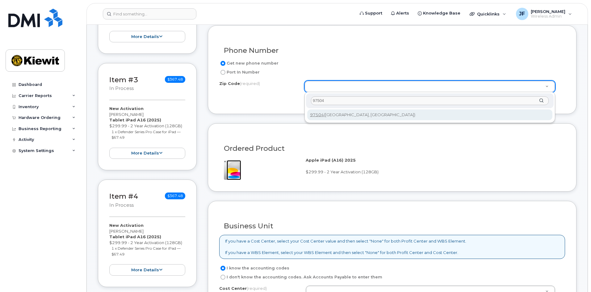
type input "97504"
type input "97504 ([GEOGRAPHIC_DATA], [GEOGRAPHIC_DATA])"
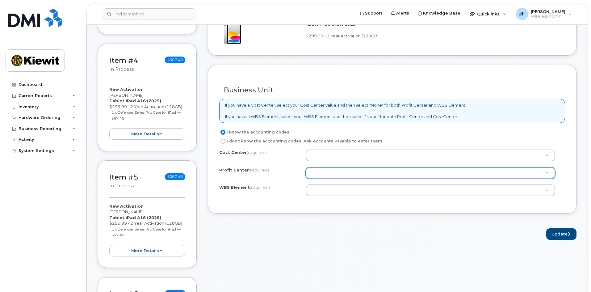
scroll to position [494, 0]
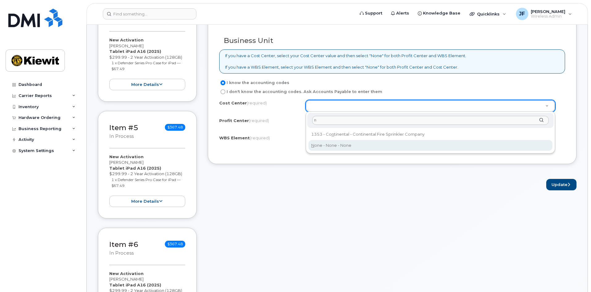
type input "n"
type input "None"
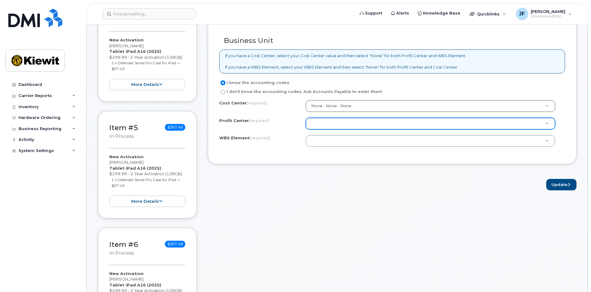
drag, startPoint x: 331, startPoint y: 126, endPoint x: 331, endPoint y: 130, distance: 4.3
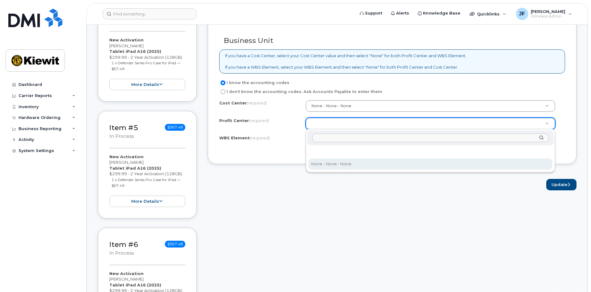
select select "None"
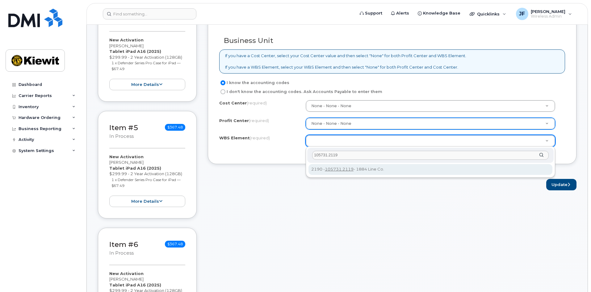
type input "105731.2119"
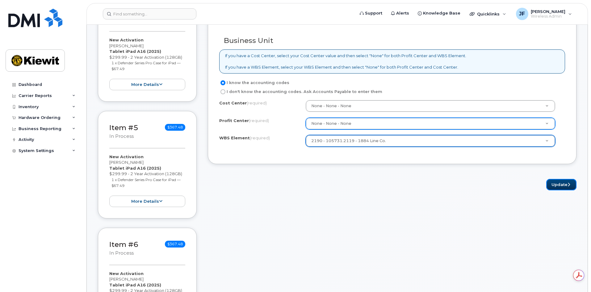
scroll to position [0, 0]
click at [553, 186] on button "Update" at bounding box center [561, 184] width 30 height 11
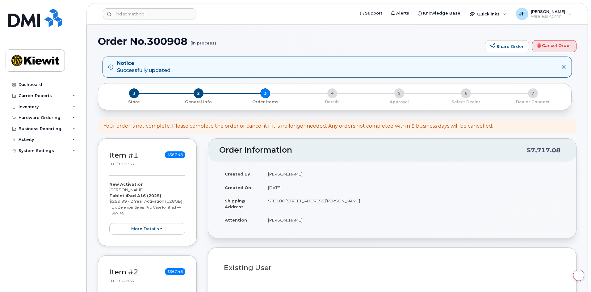
select select
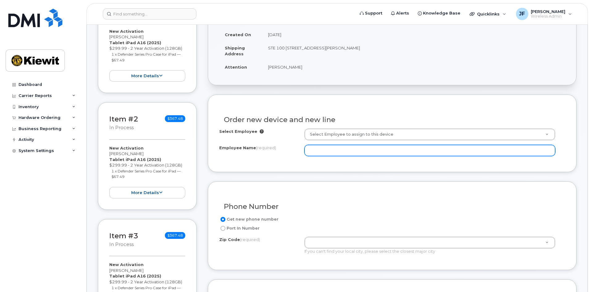
scroll to position [154, 0]
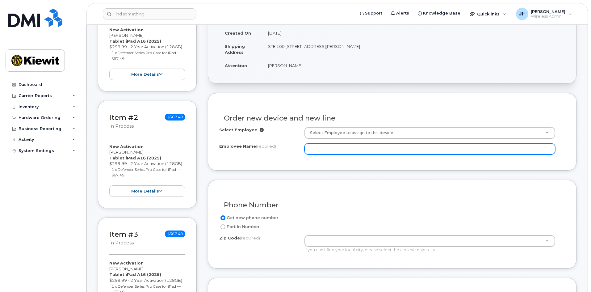
click at [337, 144] on input "Employee Name (required)" at bounding box center [429, 148] width 251 height 11
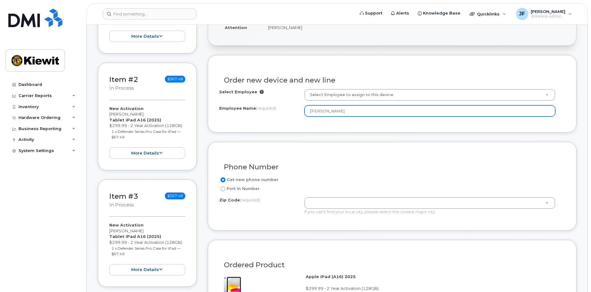
scroll to position [216, 0]
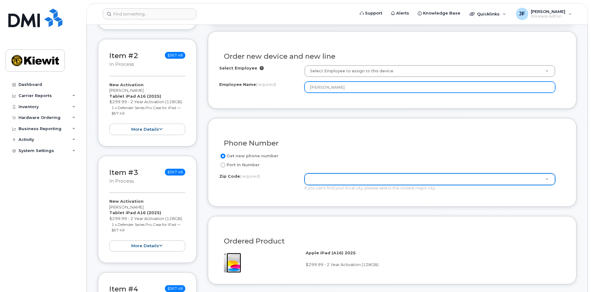
type input "[PERSON_NAME]"
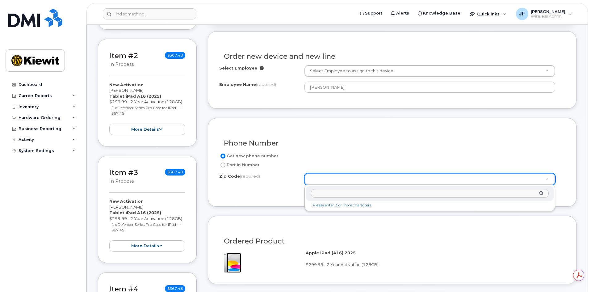
scroll to position [0, 0]
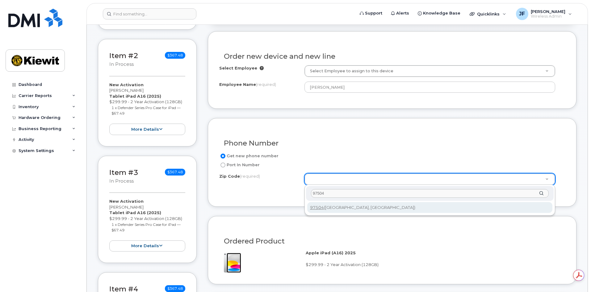
type input "97504"
type input "97504 ([GEOGRAPHIC_DATA], [GEOGRAPHIC_DATA])"
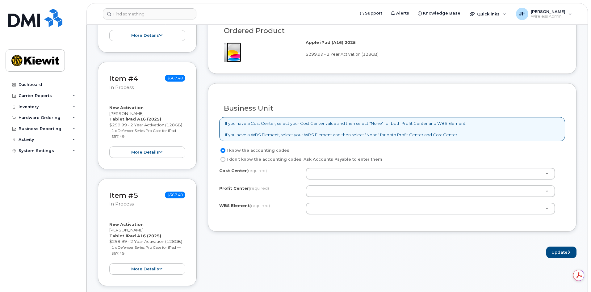
scroll to position [432, 0]
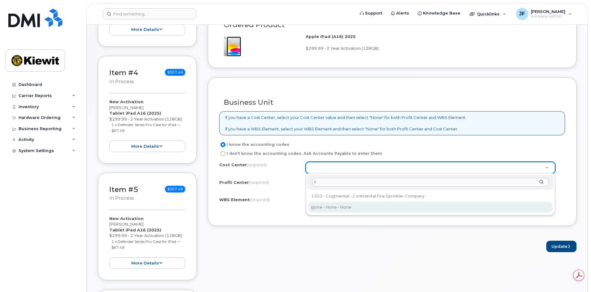
type input "n"
type input "None"
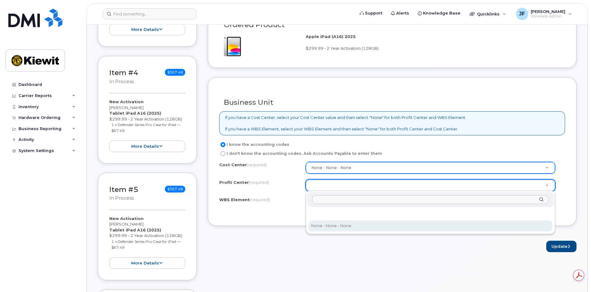
select select "None"
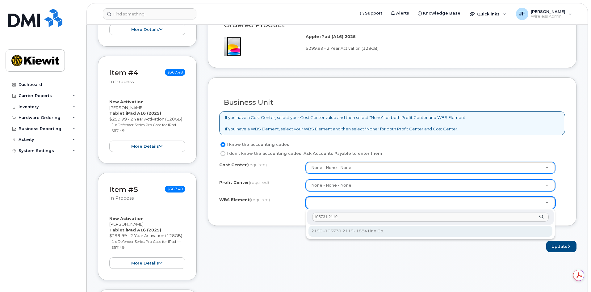
type input "105731.2119"
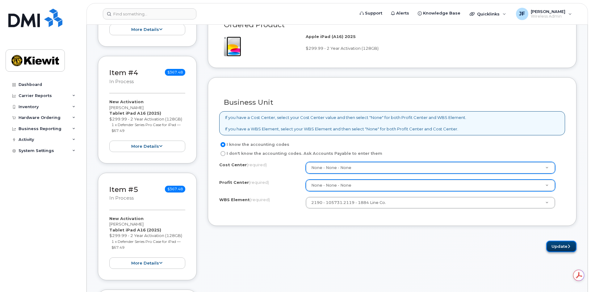
click at [563, 246] on button "Update" at bounding box center [561, 245] width 30 height 11
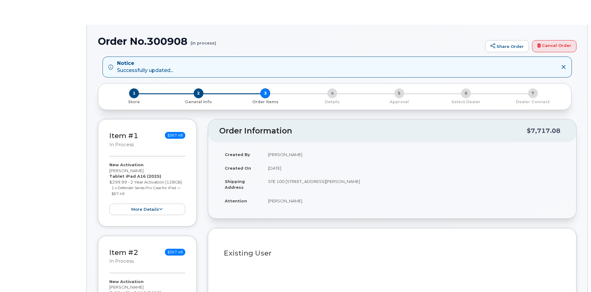
select select
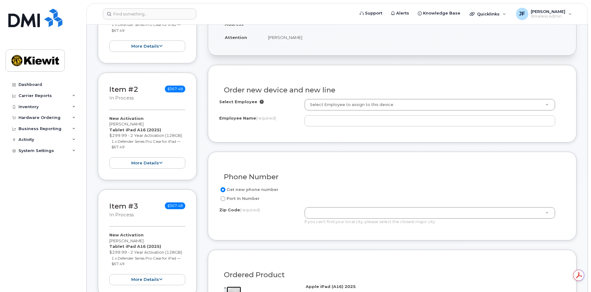
scroll to position [185, 0]
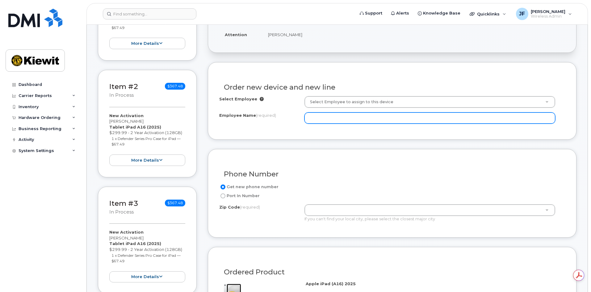
click at [323, 121] on input "Employee Name (required)" at bounding box center [429, 117] width 251 height 11
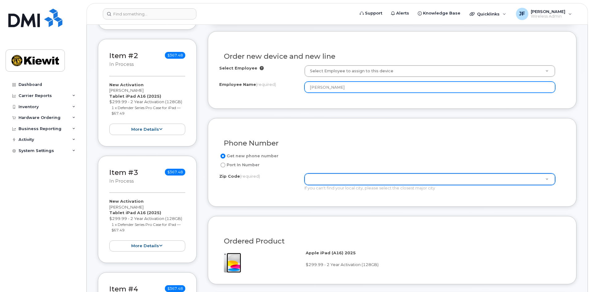
type input "[PERSON_NAME]"
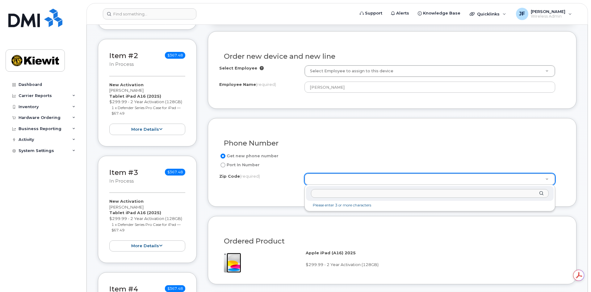
scroll to position [0, 0]
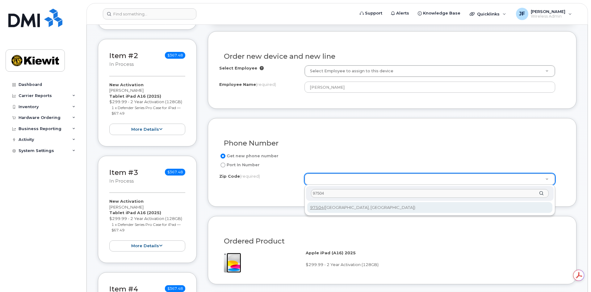
type input "97504"
type input "97504 ([GEOGRAPHIC_DATA], [GEOGRAPHIC_DATA])"
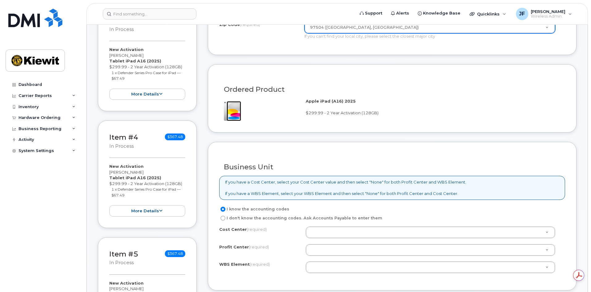
scroll to position [401, 0]
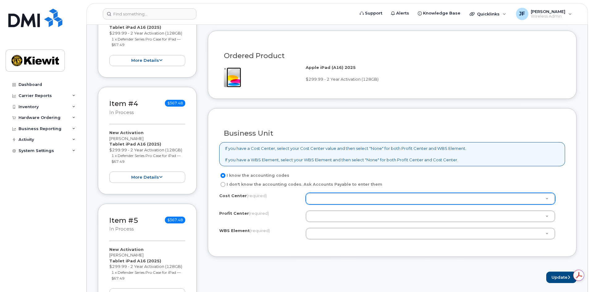
click at [328, 204] on div at bounding box center [430, 199] width 249 height 12
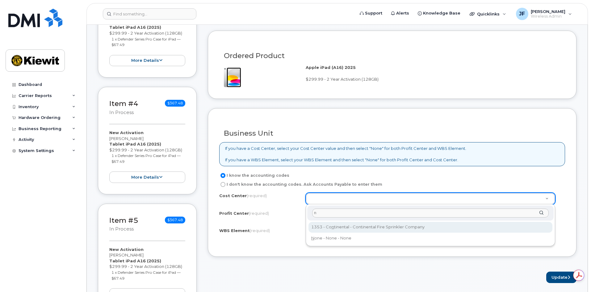
type input "n"
type input "None"
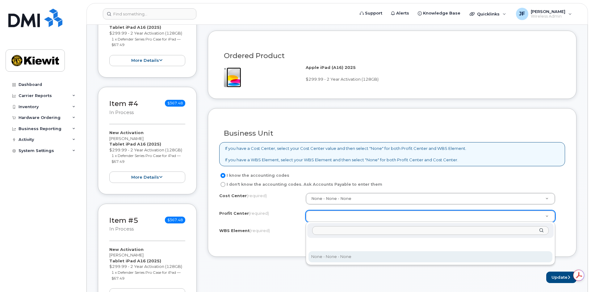
select select "None"
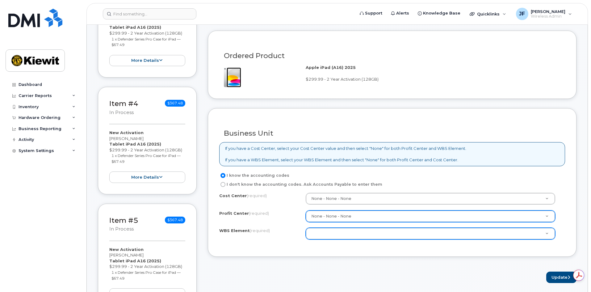
click at [328, 228] on div at bounding box center [430, 233] width 249 height 12
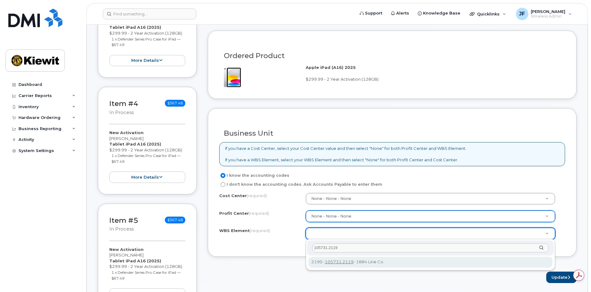
type input "105731.2119"
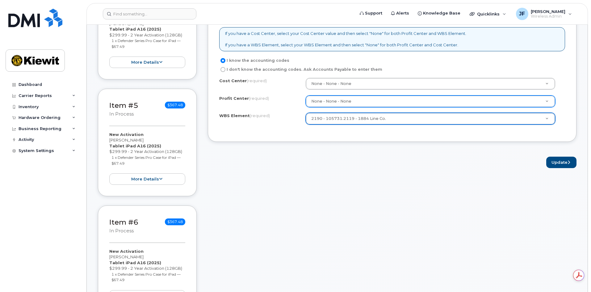
scroll to position [525, 0]
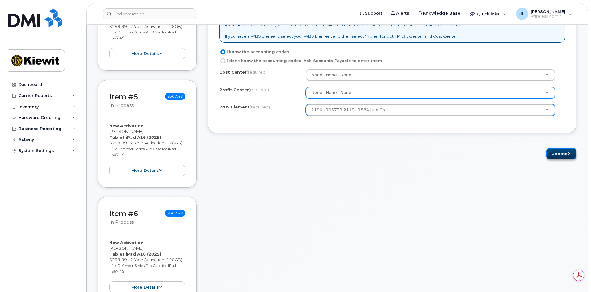
click at [557, 152] on button "Update" at bounding box center [561, 153] width 30 height 11
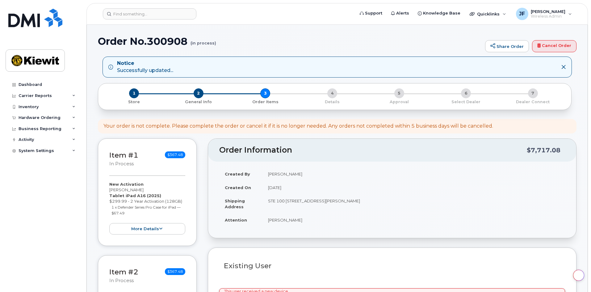
select select
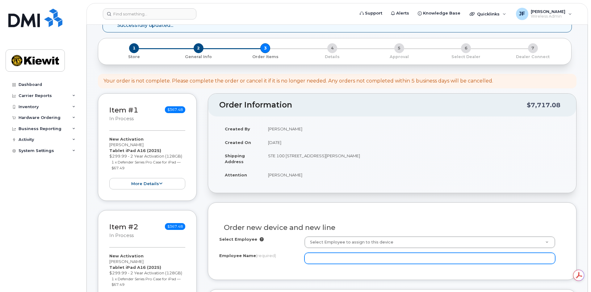
scroll to position [123, 0]
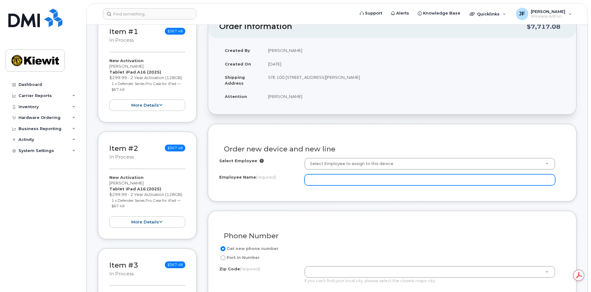
click at [335, 181] on input "Employee Name (required)" at bounding box center [429, 179] width 251 height 11
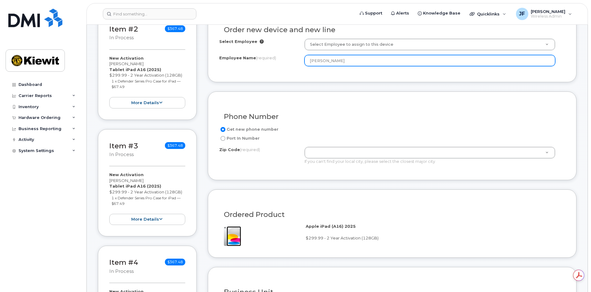
scroll to position [247, 0]
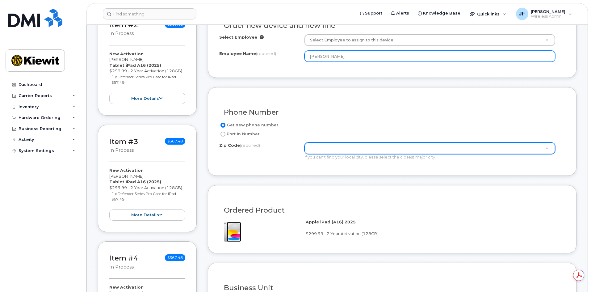
type input "[PERSON_NAME]"
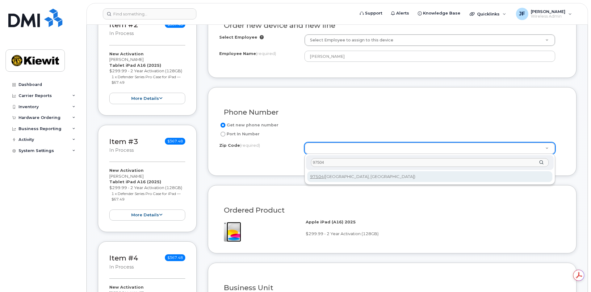
type input "97504"
type input "97504 ([GEOGRAPHIC_DATA], [GEOGRAPHIC_DATA])"
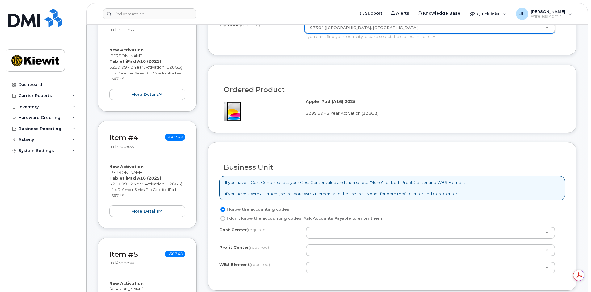
scroll to position [401, 0]
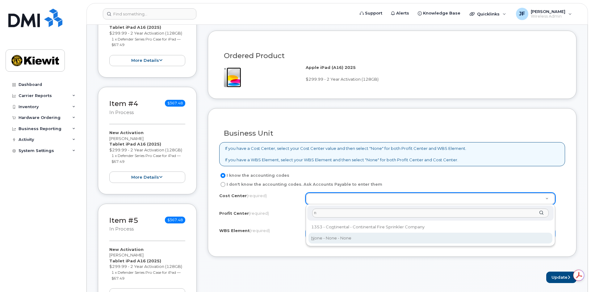
type input "n"
type input "None"
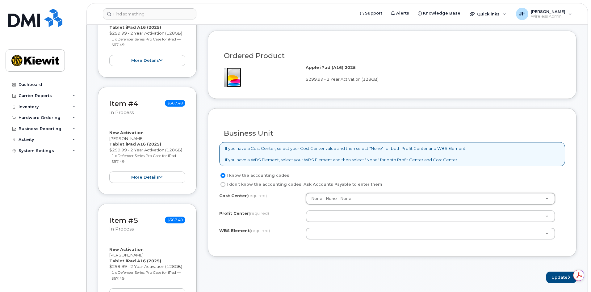
click at [340, 222] on div "Cost Center (required) None - None - None None Profit Center (required) None - …" at bounding box center [392, 219] width 346 height 52
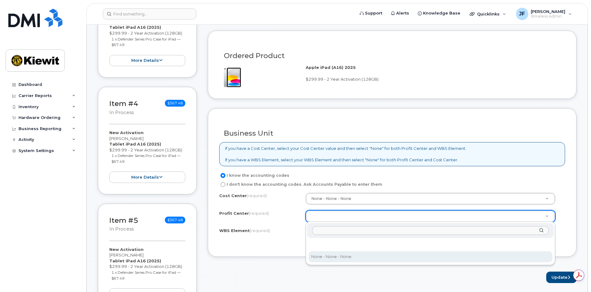
select select "None"
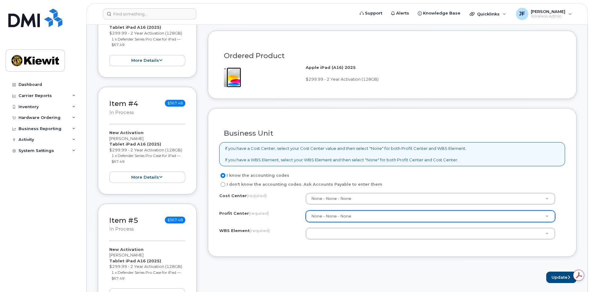
paste input "105731.2119"
type input "105731.2119"
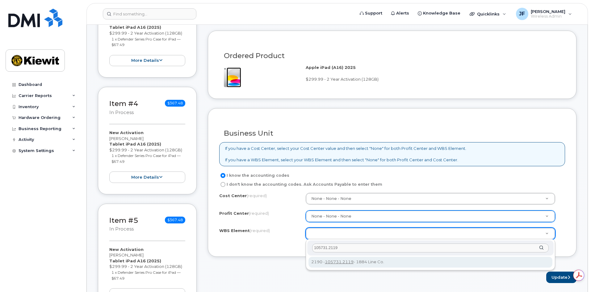
type input "105731.2119"
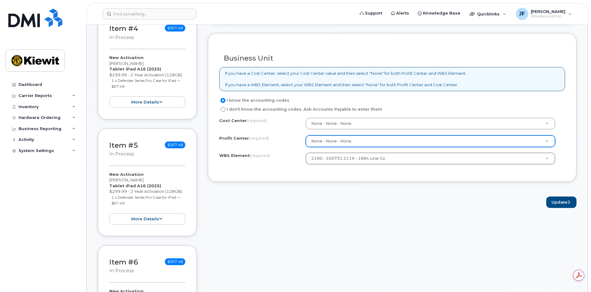
scroll to position [494, 0]
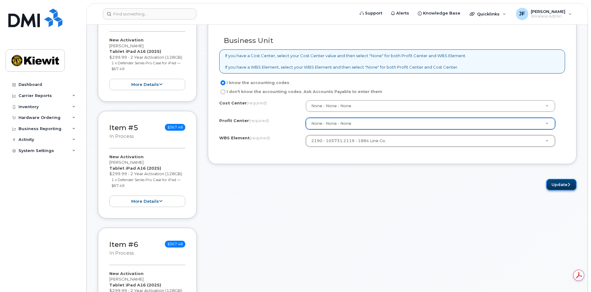
click at [557, 184] on button "Update" at bounding box center [561, 184] width 30 height 11
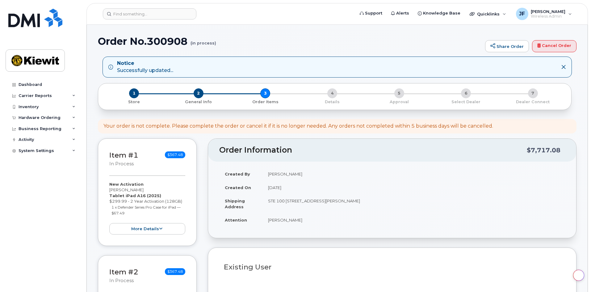
select select
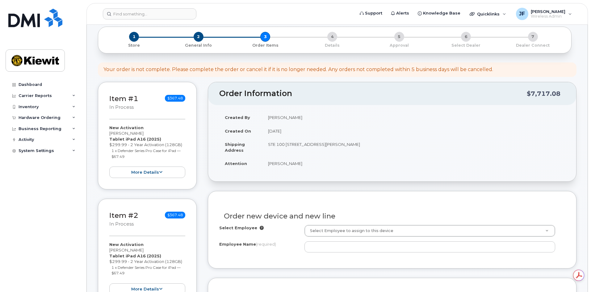
scroll to position [123, 0]
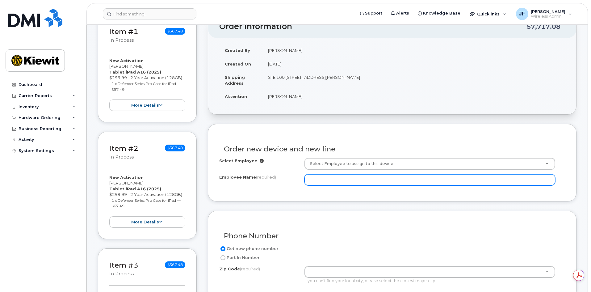
click at [348, 180] on input "Employee Name (required)" at bounding box center [429, 179] width 251 height 11
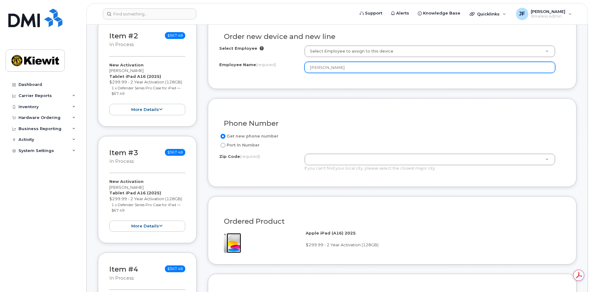
scroll to position [247, 0]
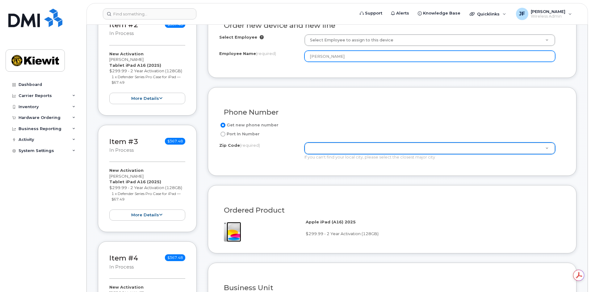
type input "[PERSON_NAME]"
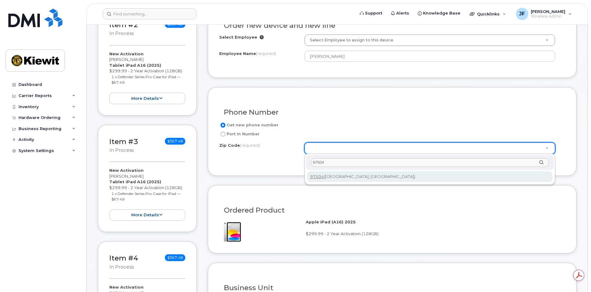
type input "97504"
type input "97504 ([GEOGRAPHIC_DATA], [GEOGRAPHIC_DATA])"
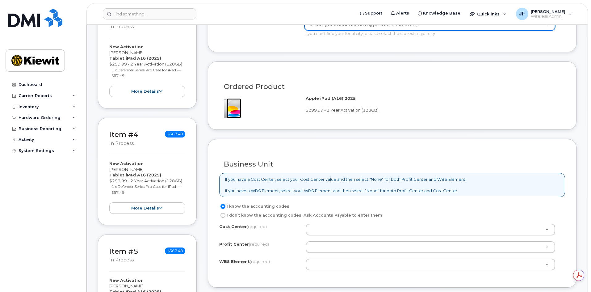
scroll to position [432, 0]
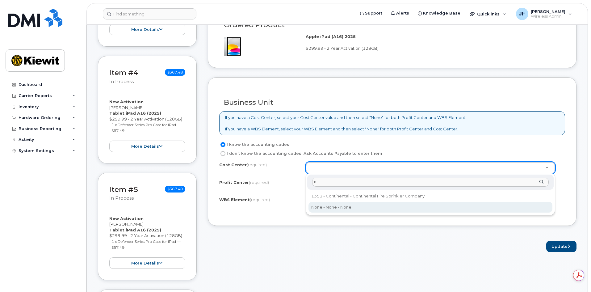
type input "n"
type input "None"
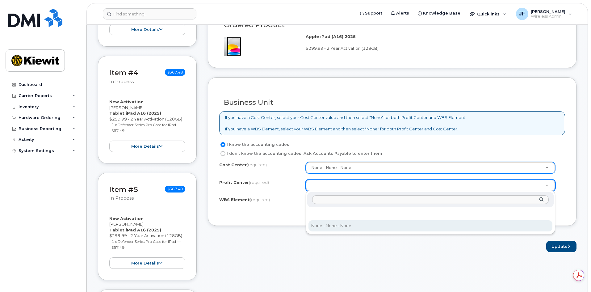
select select "None"
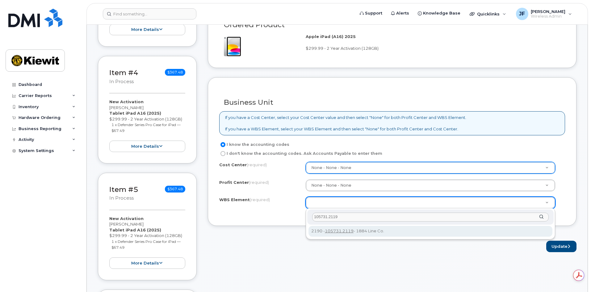
type input "105731.2119"
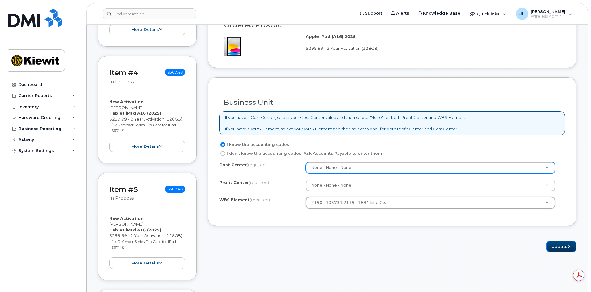
click at [568, 246] on icon "submit" at bounding box center [568, 246] width 2 height 4
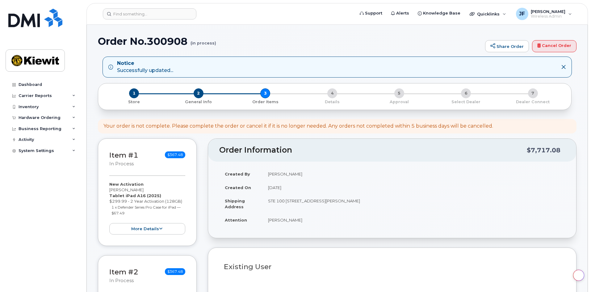
select select
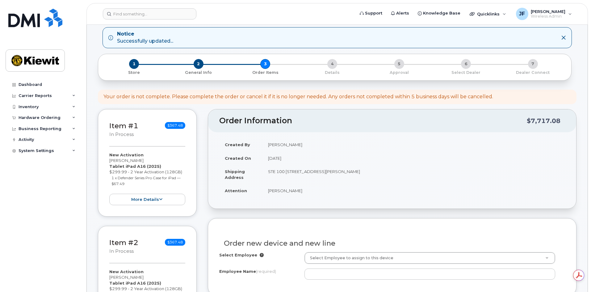
scroll to position [93, 0]
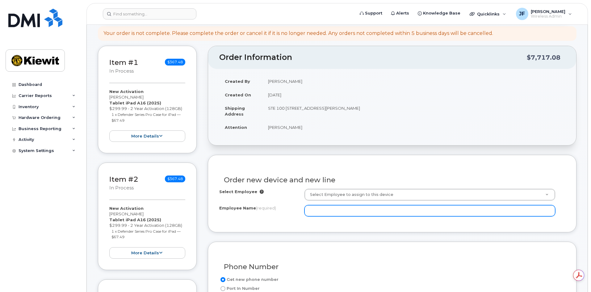
click at [330, 207] on input "Employee Name (required)" at bounding box center [429, 210] width 251 height 11
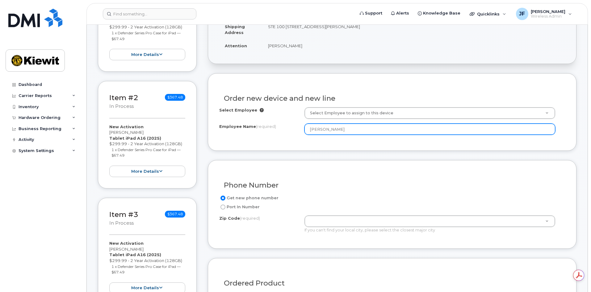
scroll to position [185, 0]
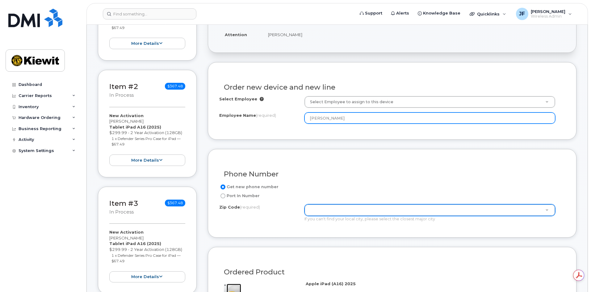
type input "[PERSON_NAME]"
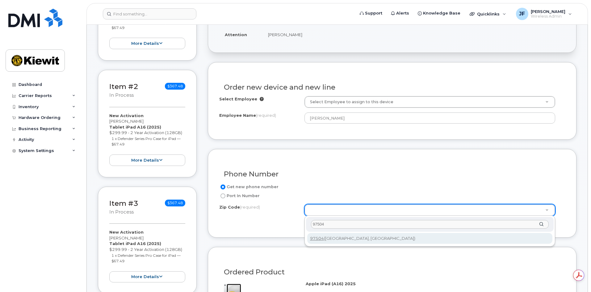
type input "97504"
type input "97504 ([GEOGRAPHIC_DATA], [GEOGRAPHIC_DATA])"
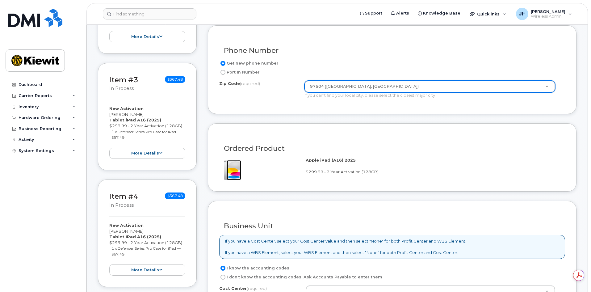
scroll to position [370, 0]
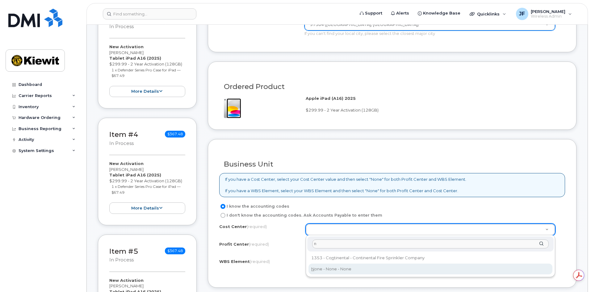
type input "n"
type input "None"
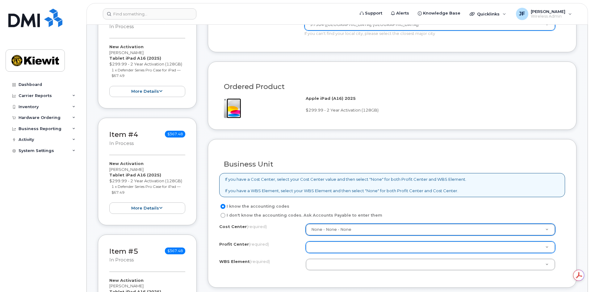
click at [340, 252] on div at bounding box center [430, 247] width 249 height 12
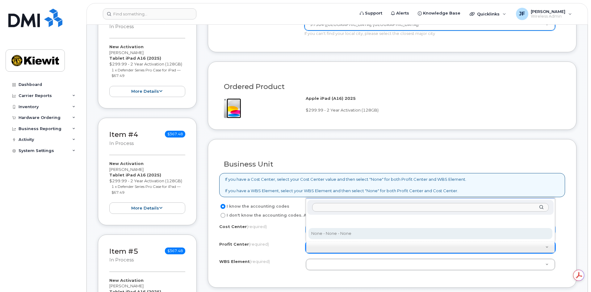
select select "None"
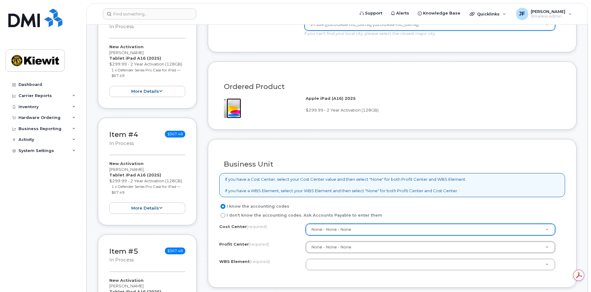
scroll to position [463, 0]
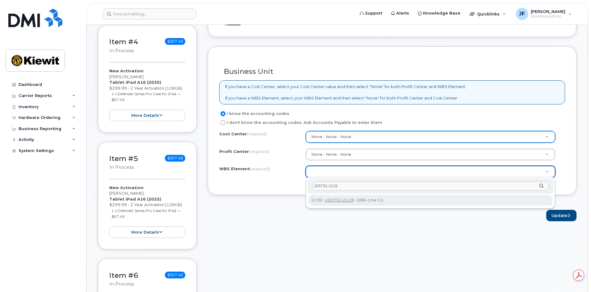
type input "105731.2119"
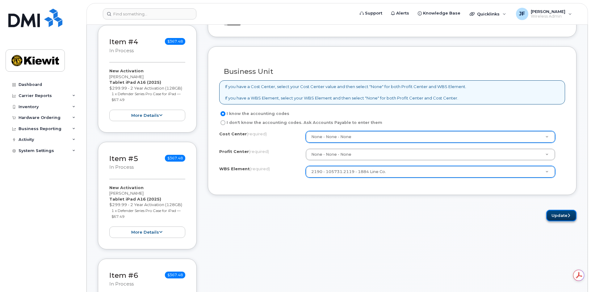
click at [555, 215] on button "Update" at bounding box center [561, 215] width 30 height 11
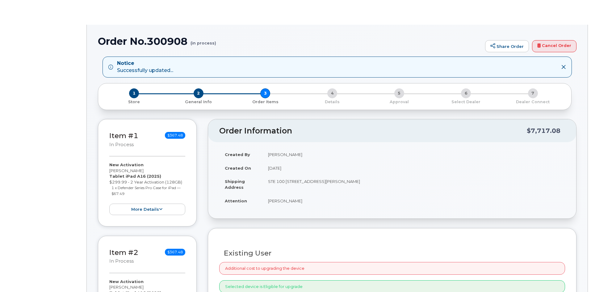
radio input "true"
select select
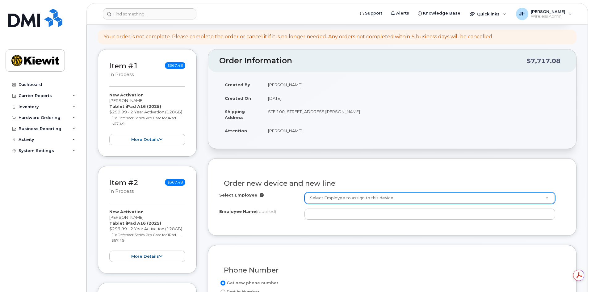
scroll to position [93, 0]
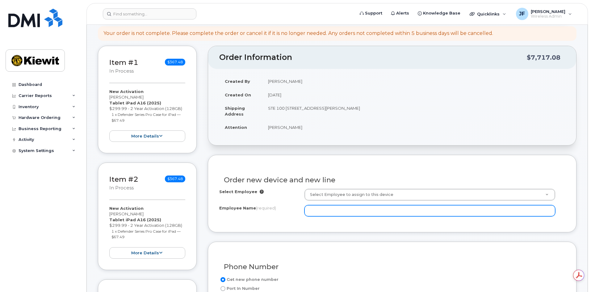
click at [339, 213] on input "Employee Name (required)" at bounding box center [429, 210] width 251 height 11
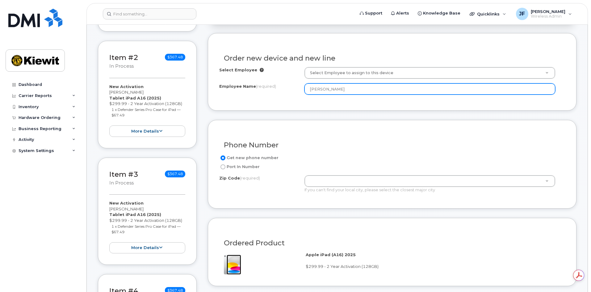
scroll to position [216, 0]
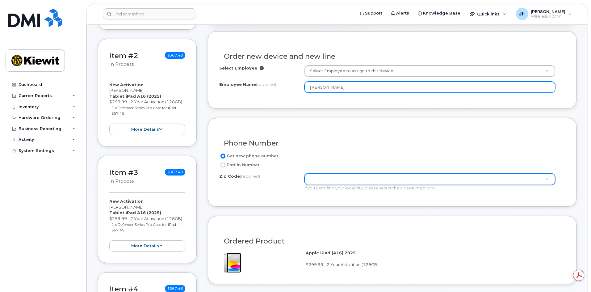
type input "[PERSON_NAME]"
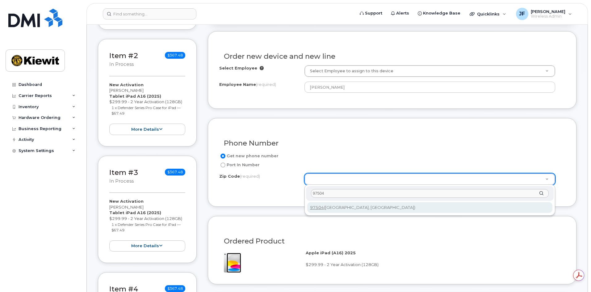
type input "97504"
type input "97504 ([GEOGRAPHIC_DATA], [GEOGRAPHIC_DATA])"
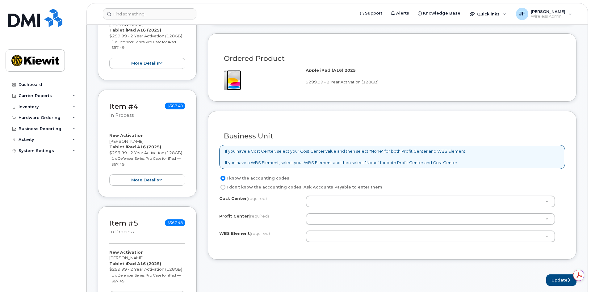
scroll to position [401, 0]
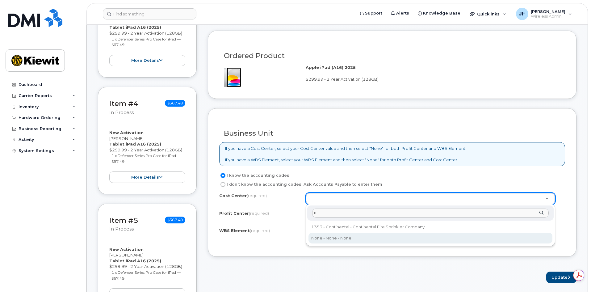
type input "n"
type input "None"
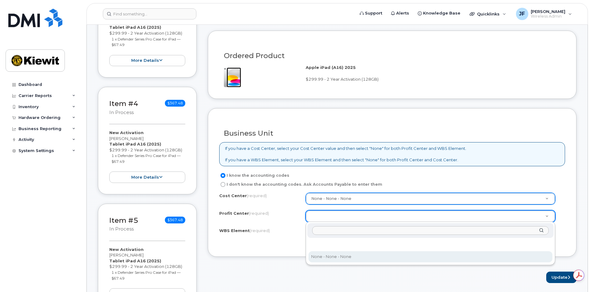
select select "None"
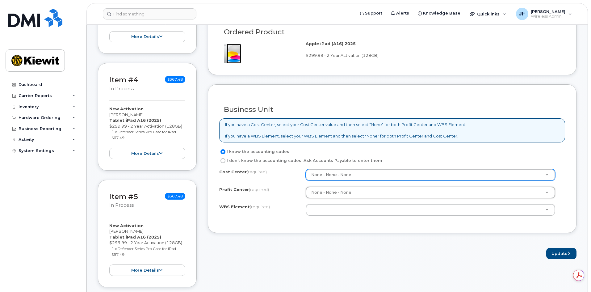
scroll to position [463, 0]
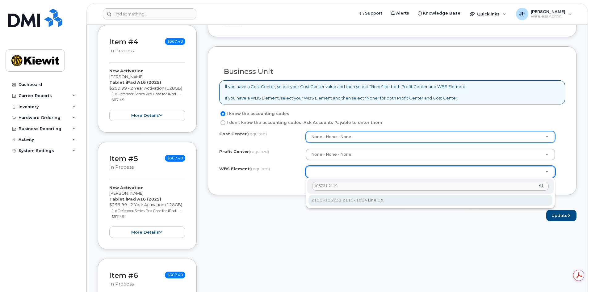
type input "105731.2119"
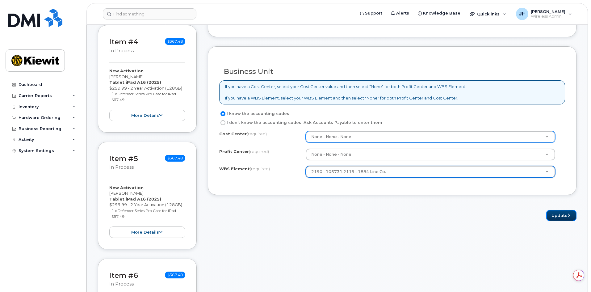
click at [552, 215] on button "Update" at bounding box center [561, 215] width 30 height 11
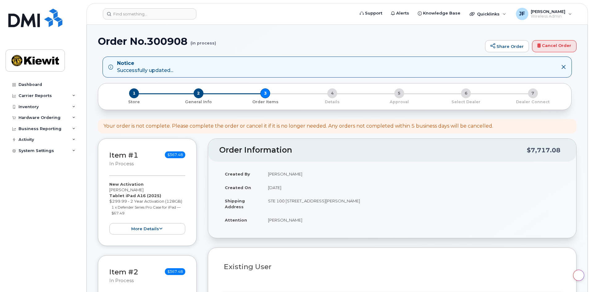
select select
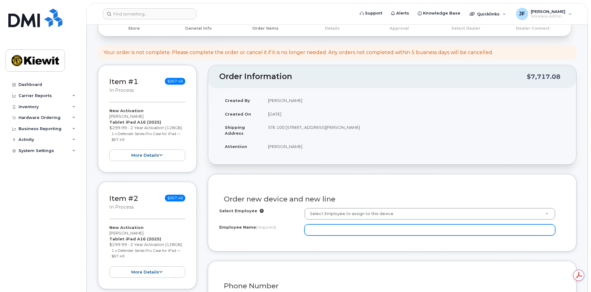
scroll to position [93, 0]
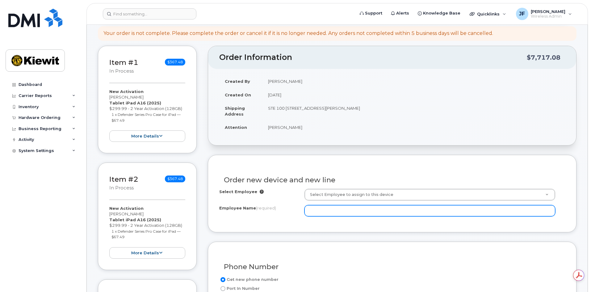
click at [338, 215] on input "Employee Name (required)" at bounding box center [429, 210] width 251 height 11
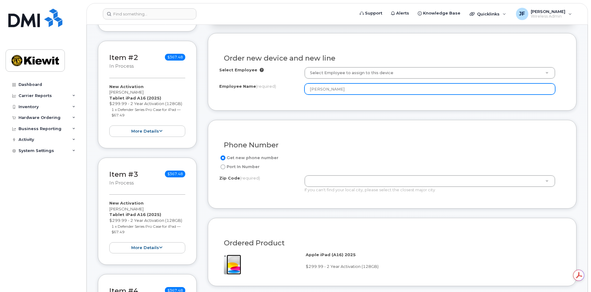
scroll to position [216, 0]
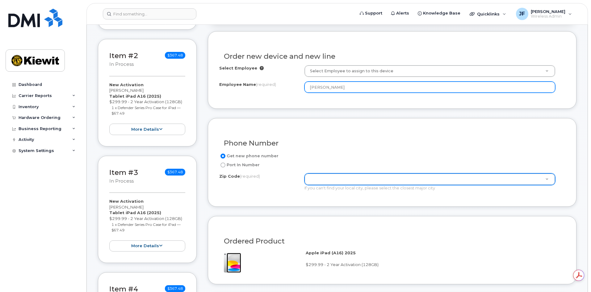
type input "[PERSON_NAME]"
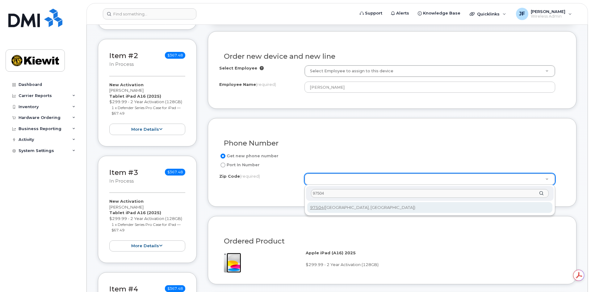
type input "97504"
type input "97504 ([GEOGRAPHIC_DATA], [GEOGRAPHIC_DATA])"
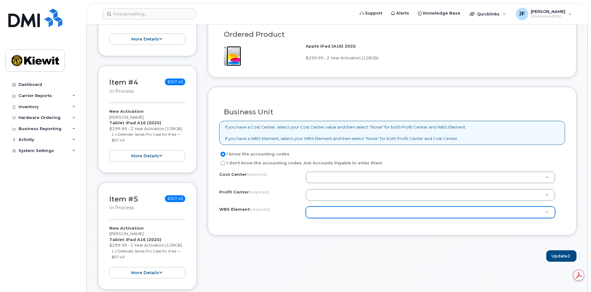
scroll to position [432, 0]
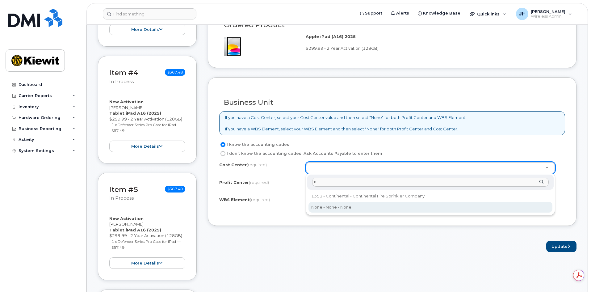
type input "n"
drag, startPoint x: 336, startPoint y: 206, endPoint x: 335, endPoint y: 201, distance: 5.2
type input "None"
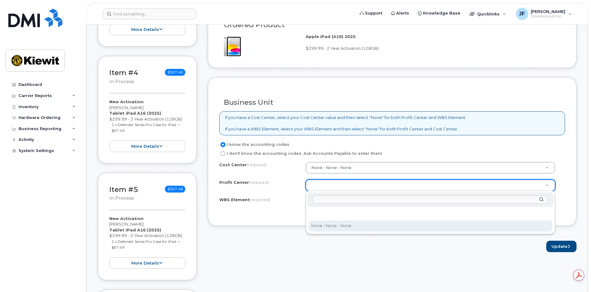
select select "None"
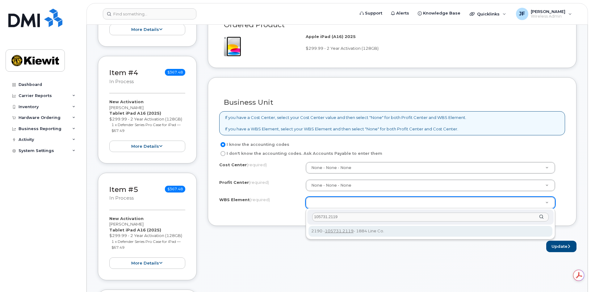
type input "105731.2119"
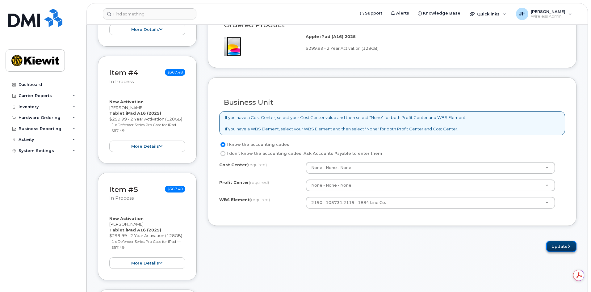
click at [554, 244] on button "Update" at bounding box center [561, 245] width 30 height 11
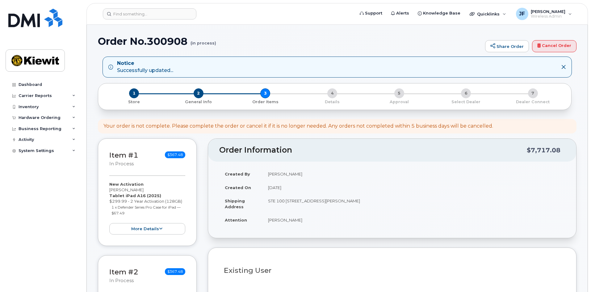
select select
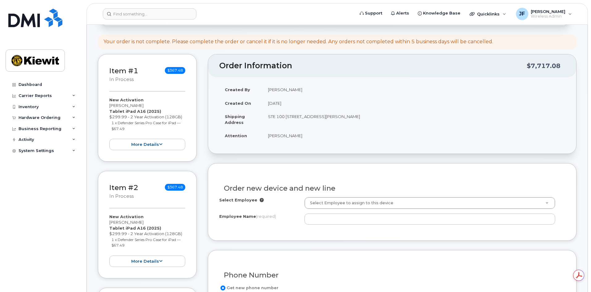
scroll to position [93, 0]
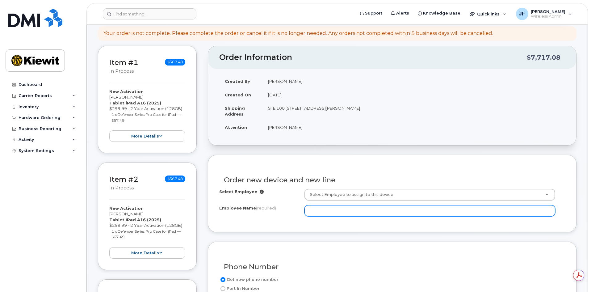
click at [345, 215] on input "Employee Name (required)" at bounding box center [429, 210] width 251 height 11
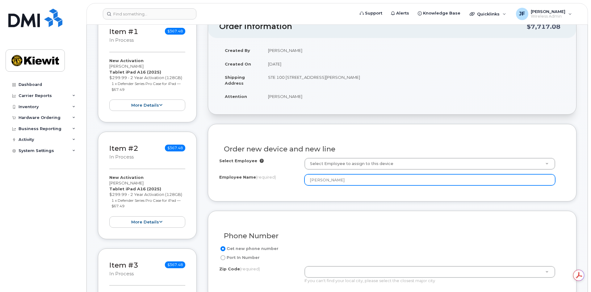
scroll to position [216, 0]
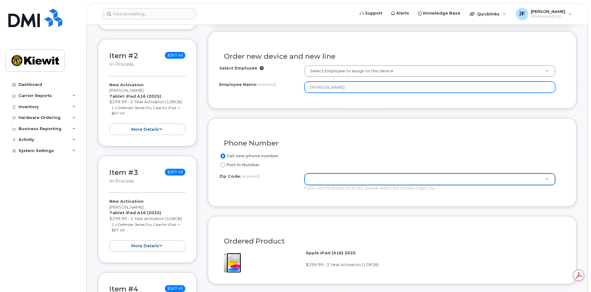
type input "[PERSON_NAME]"
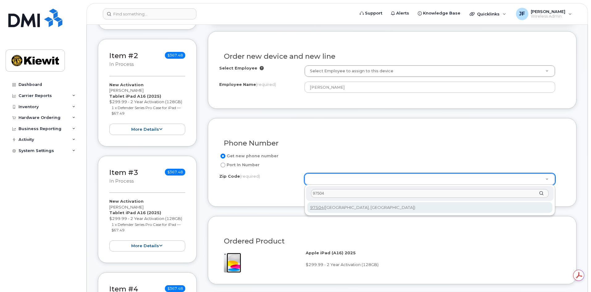
type input "97504"
type input "97504 ([GEOGRAPHIC_DATA], [GEOGRAPHIC_DATA])"
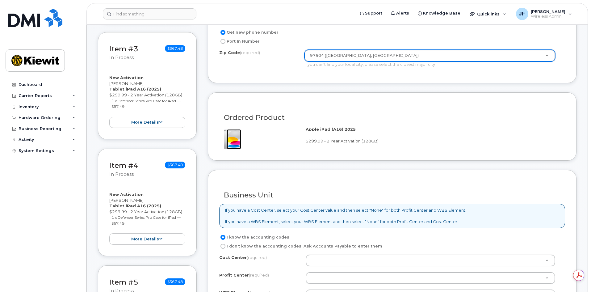
scroll to position [401, 0]
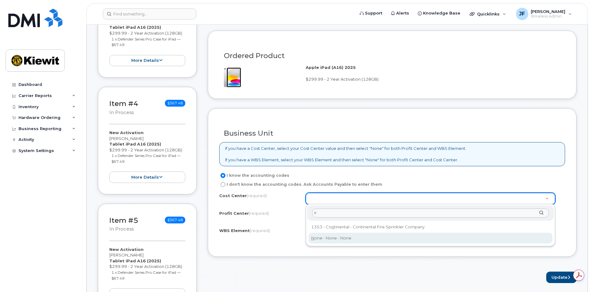
type input "n"
drag, startPoint x: 341, startPoint y: 243, endPoint x: 339, endPoint y: 224, distance: 18.4
type input "None"
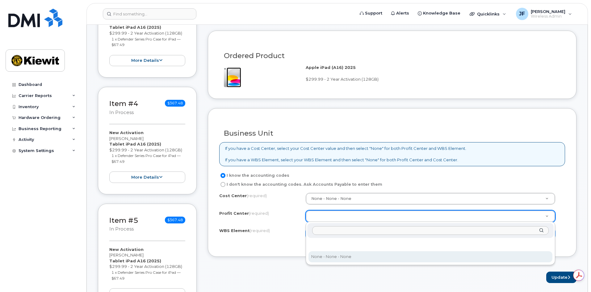
select select "None"
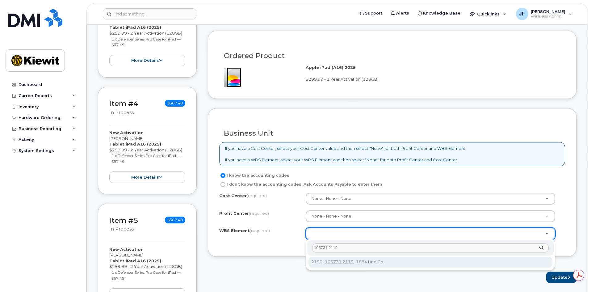
type input "105731.2119"
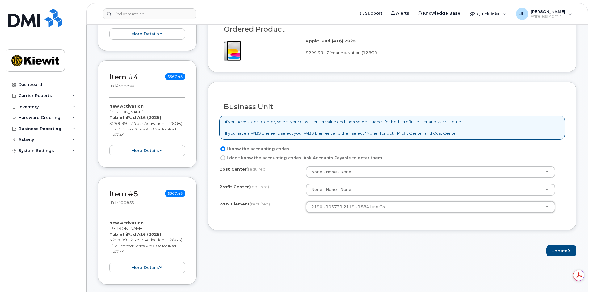
scroll to position [463, 0]
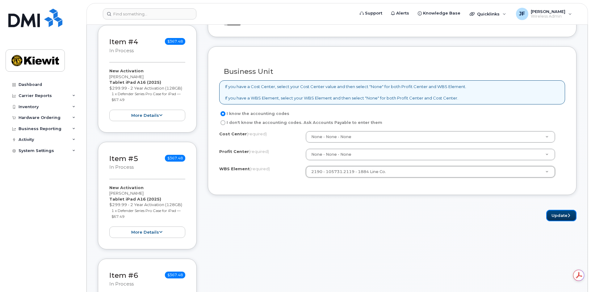
click at [552, 215] on button "Update" at bounding box center [561, 215] width 30 height 11
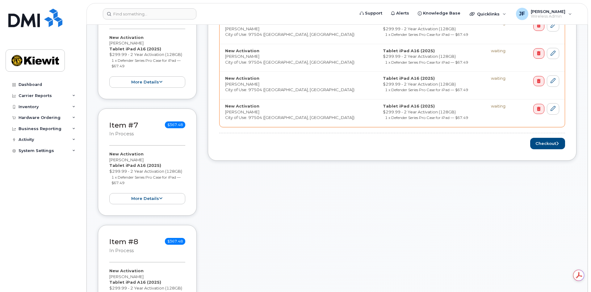
scroll to position [741, 0]
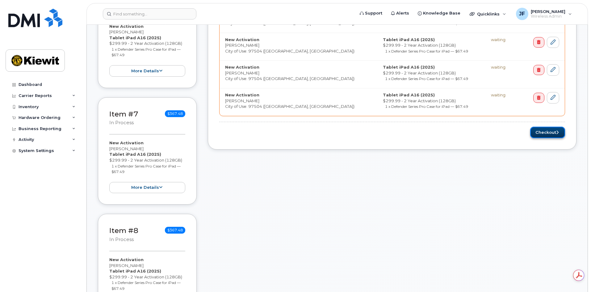
click at [539, 136] on button "Checkout" at bounding box center [547, 132] width 35 height 11
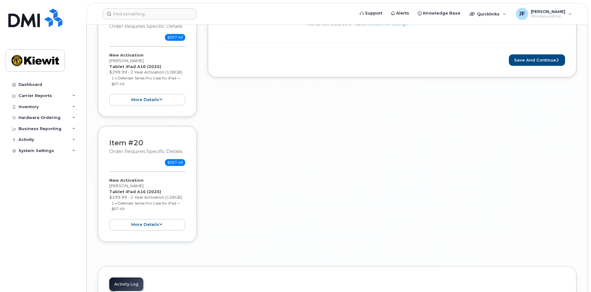
scroll to position [2284, 0]
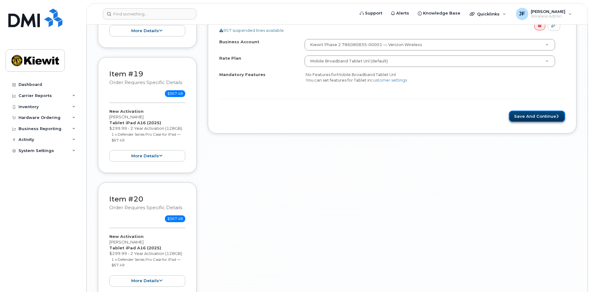
click at [523, 119] on button "Save and Continue" at bounding box center [537, 116] width 56 height 11
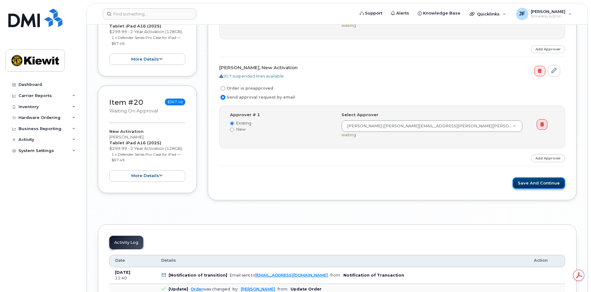
click at [540, 183] on button "Save and Continue" at bounding box center [538, 182] width 52 height 11
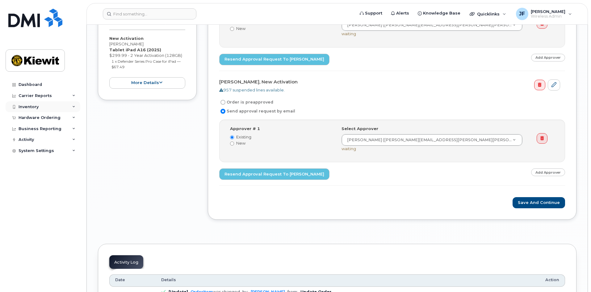
scroll to position [2315, 0]
click at [76, 119] on div "Hardware Ordering" at bounding box center [43, 117] width 75 height 11
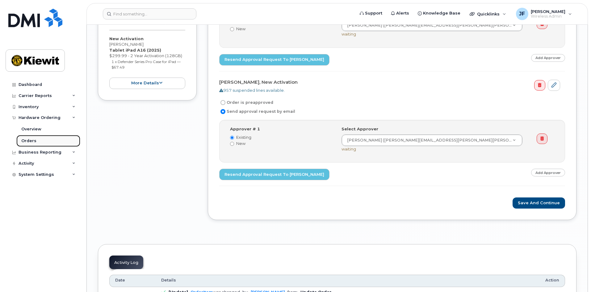
click at [30, 142] on div "Orders" at bounding box center [28, 141] width 15 height 6
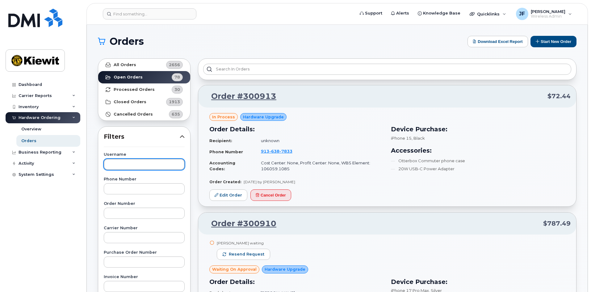
click at [121, 166] on input "text" at bounding box center [144, 164] width 81 height 11
type input "[PERSON_NAME]"
